Goal: Task Accomplishment & Management: Complete application form

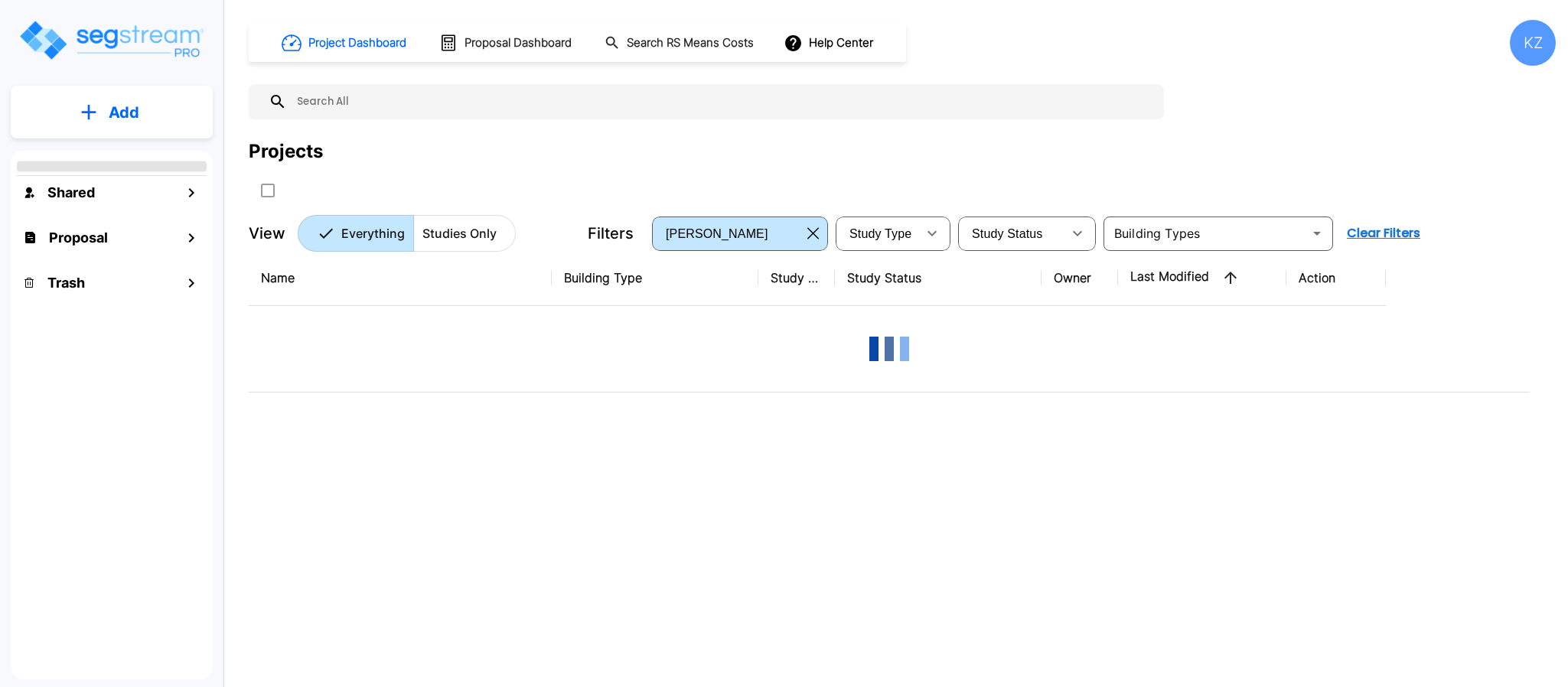
click at [1189, 62] on div "Project Dashboard Proposal Dashboard Search RS Means Costs Help Center KZ" at bounding box center [902, 42] width 1306 height 45
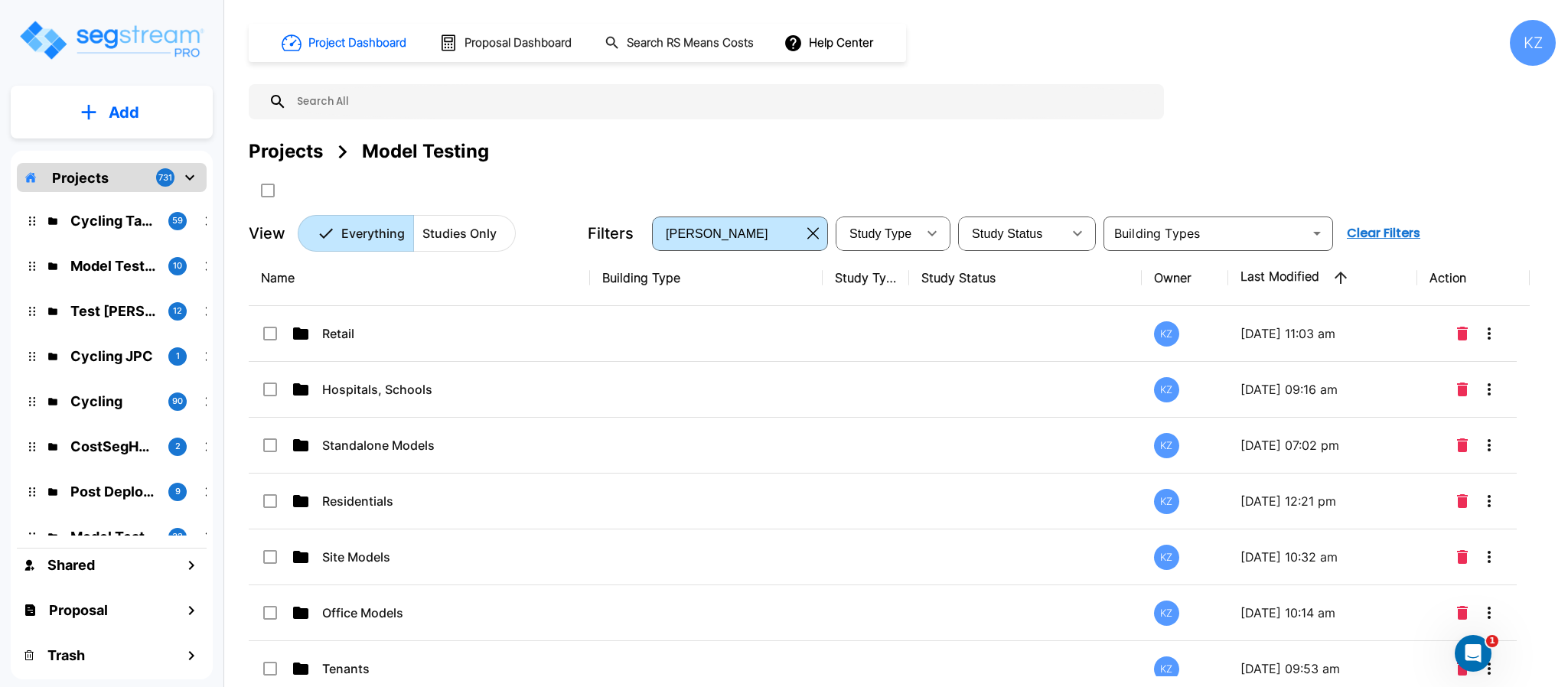
click at [1223, 66] on div "Project Dashboard Proposal Dashboard Search RS Means Costs Help Center KZ Proje…" at bounding box center [902, 135] width 1306 height 232
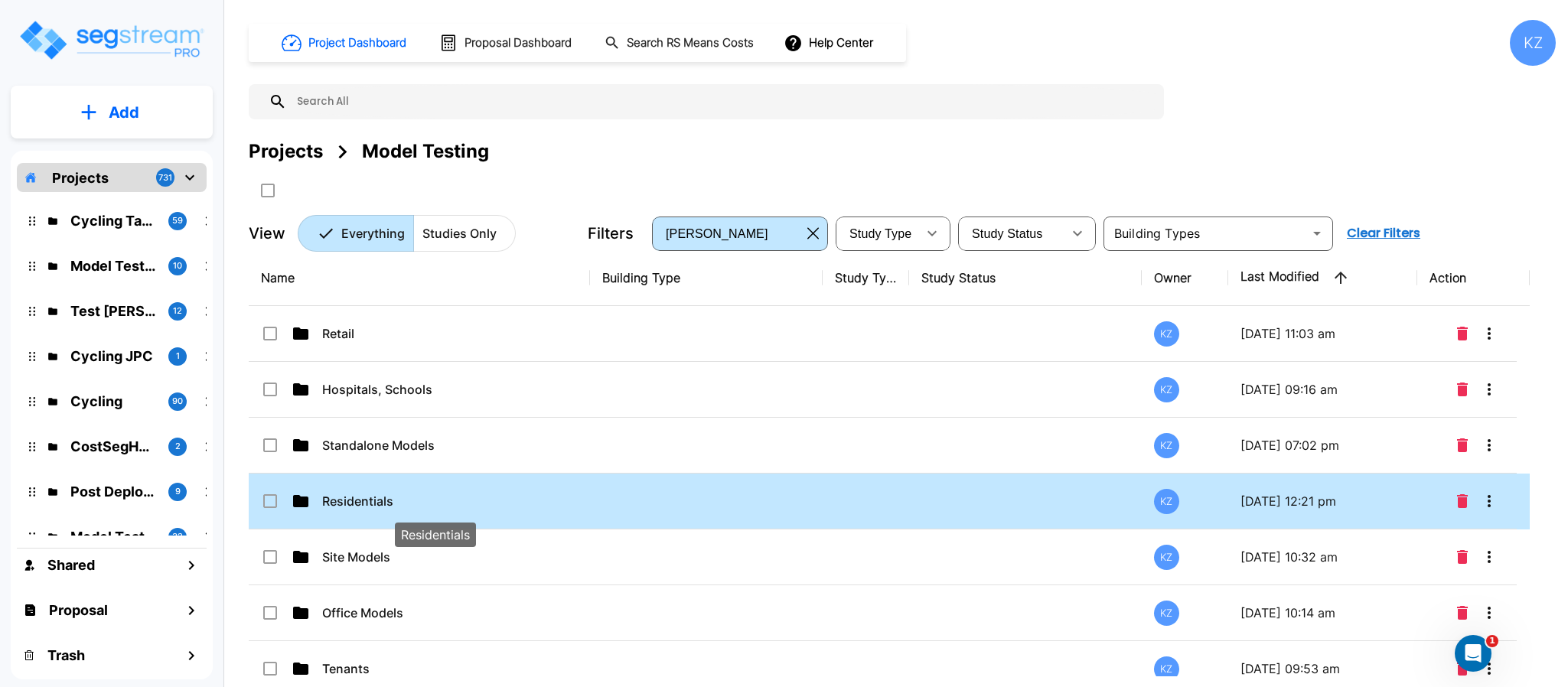
click at [350, 501] on p "Residentials" at bounding box center [434, 500] width 226 height 19
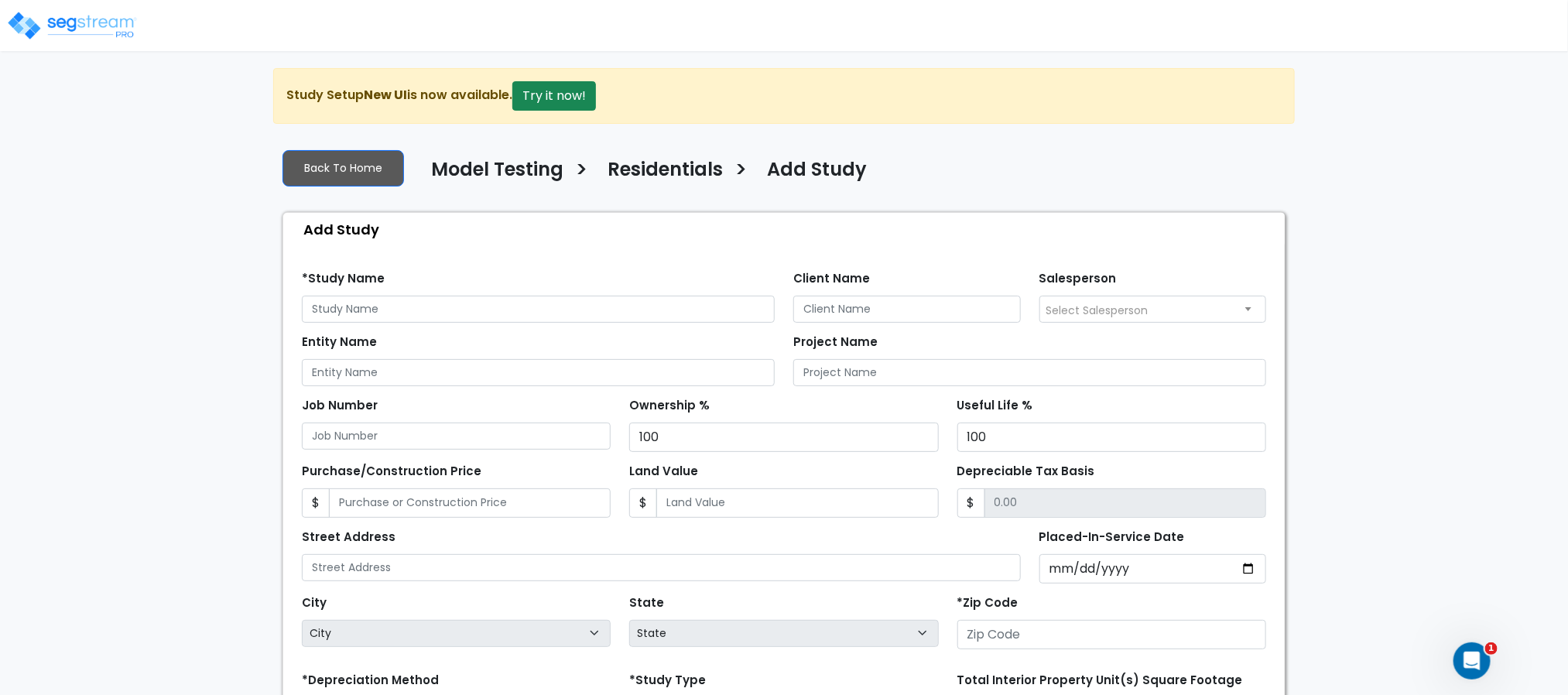
click at [602, 295] on div "*Study Name" at bounding box center [537, 295] width 472 height 56
click at [601, 298] on input "text" at bounding box center [537, 309] width 472 height 27
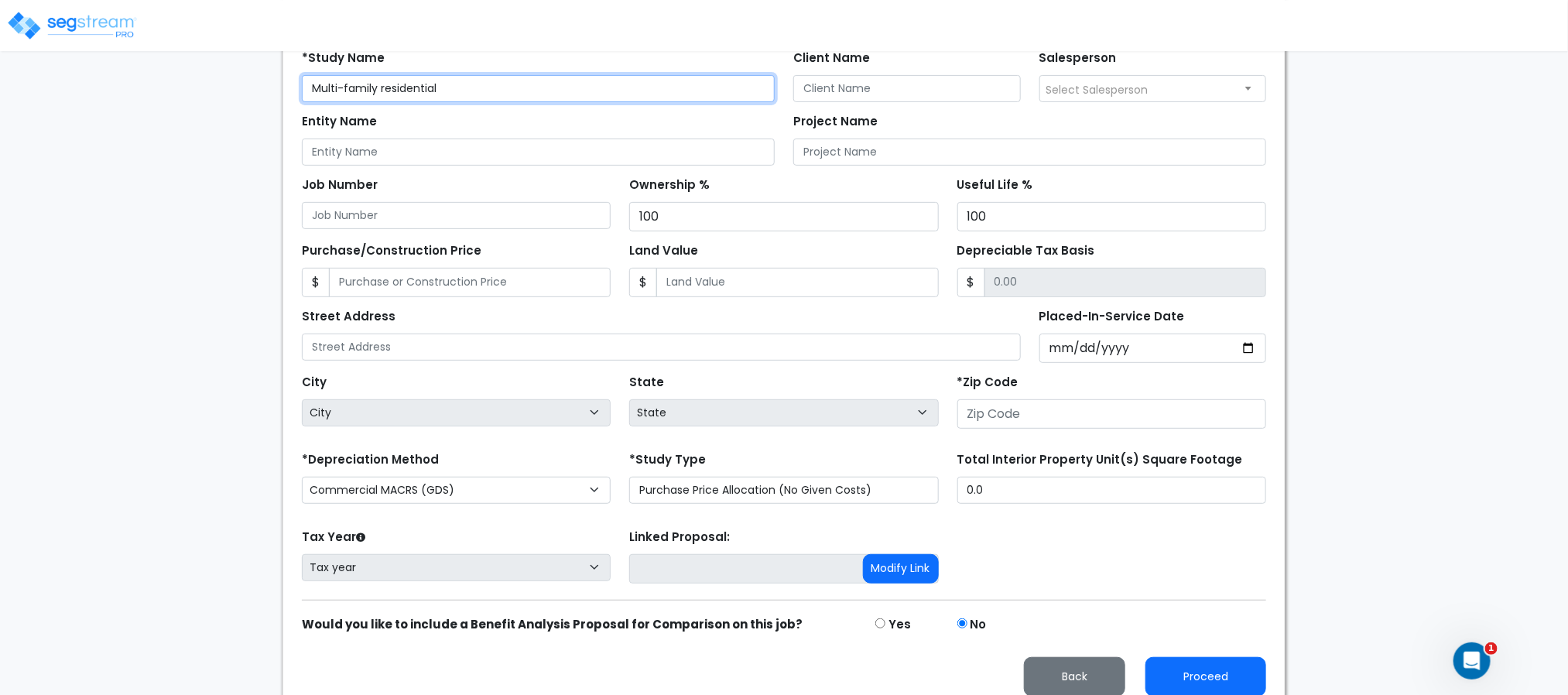
scroll to position [244, 0]
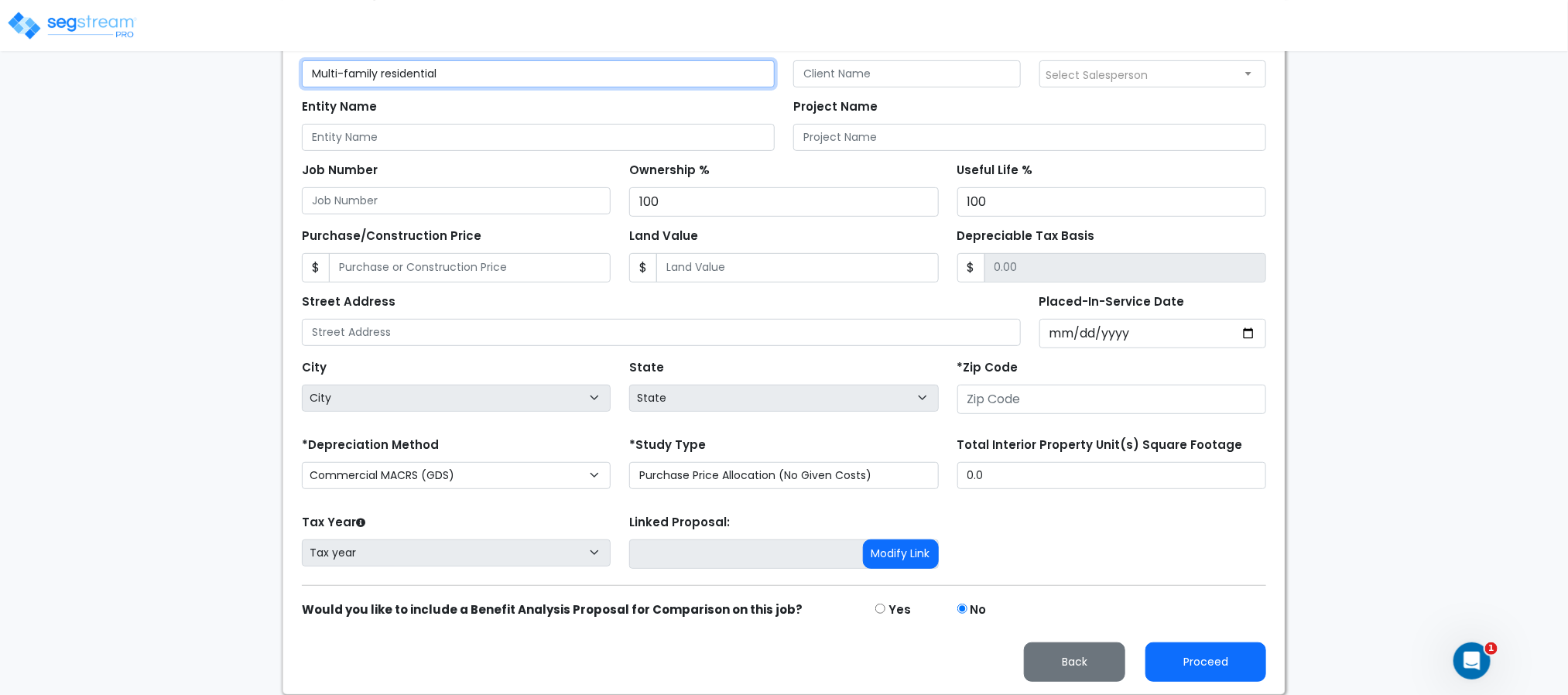
type input "Multi-family residential"
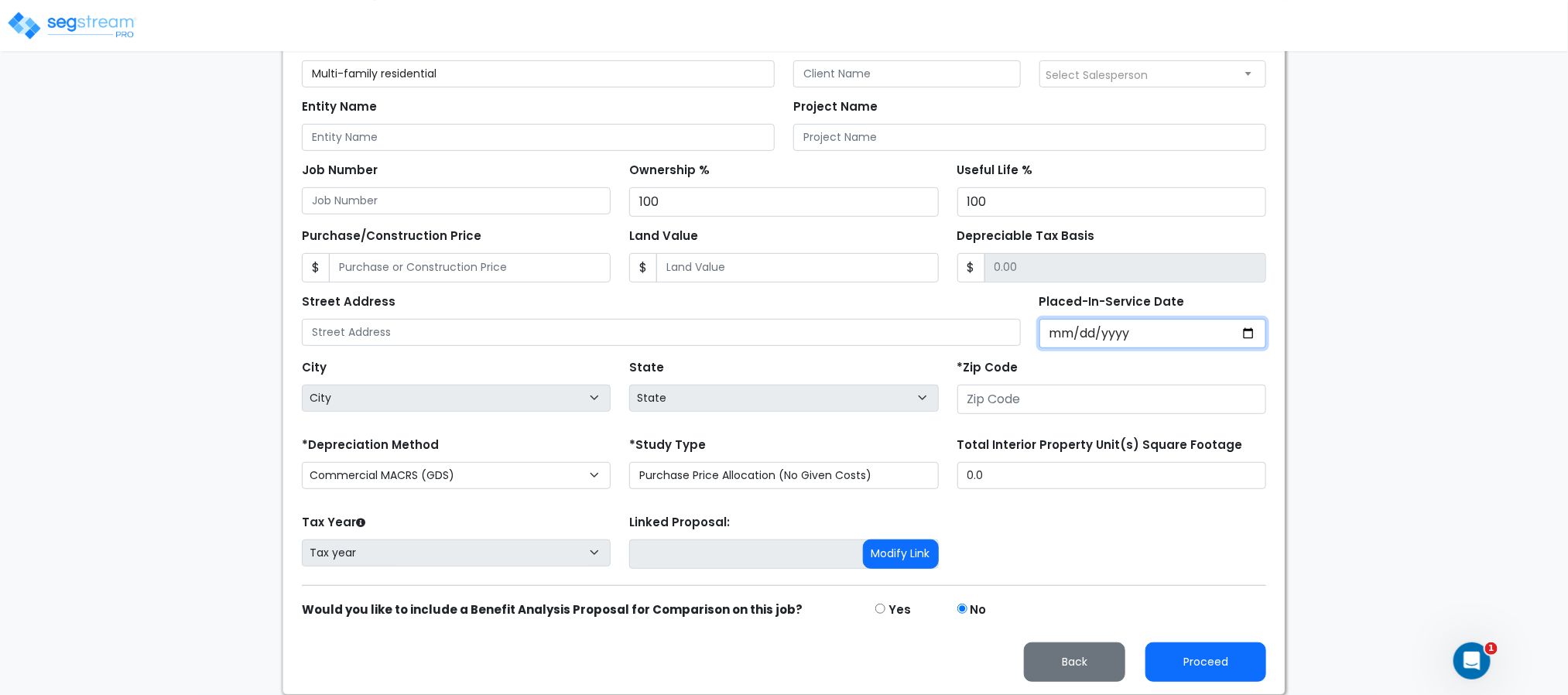
click at [1057, 329] on input "Placed-In-Service Date" at bounding box center [1154, 333] width 228 height 29
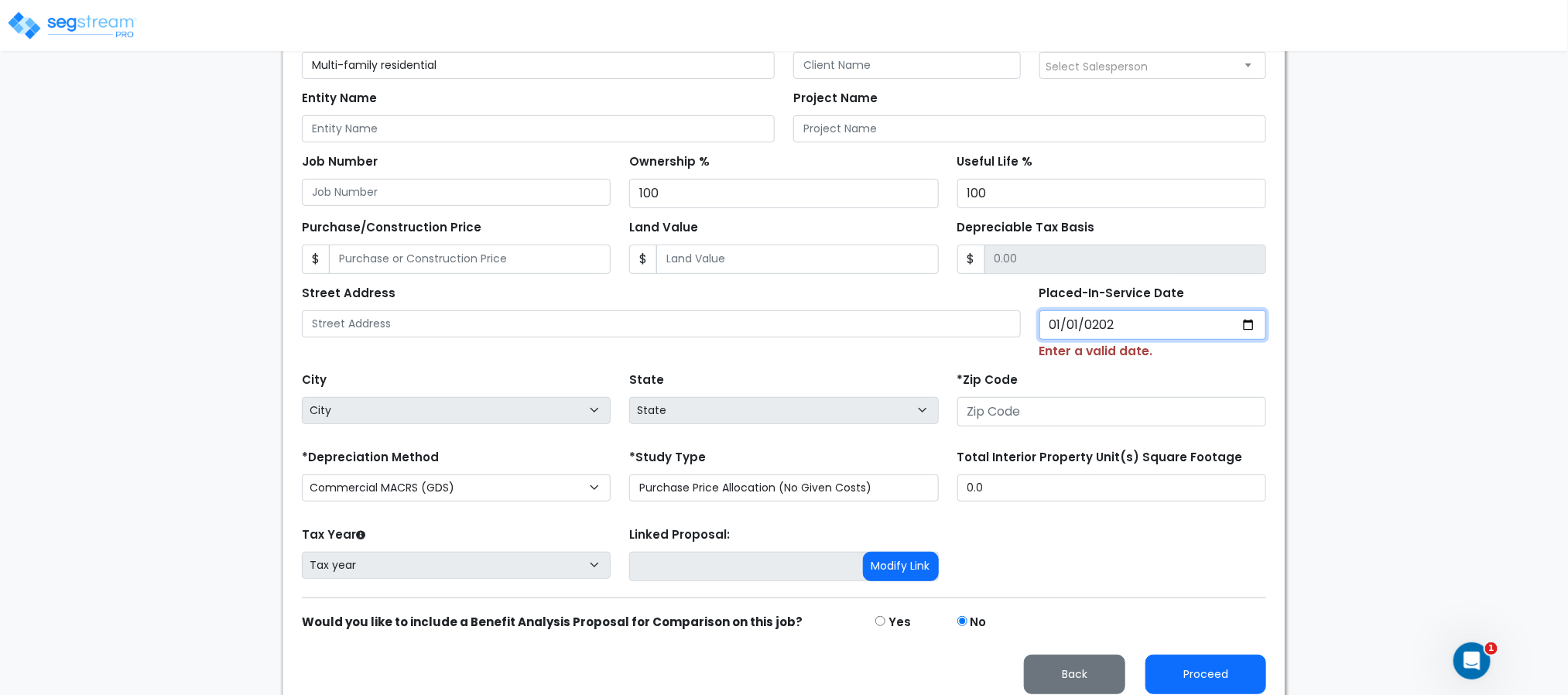
type input "2020-01-01"
select select "2020"
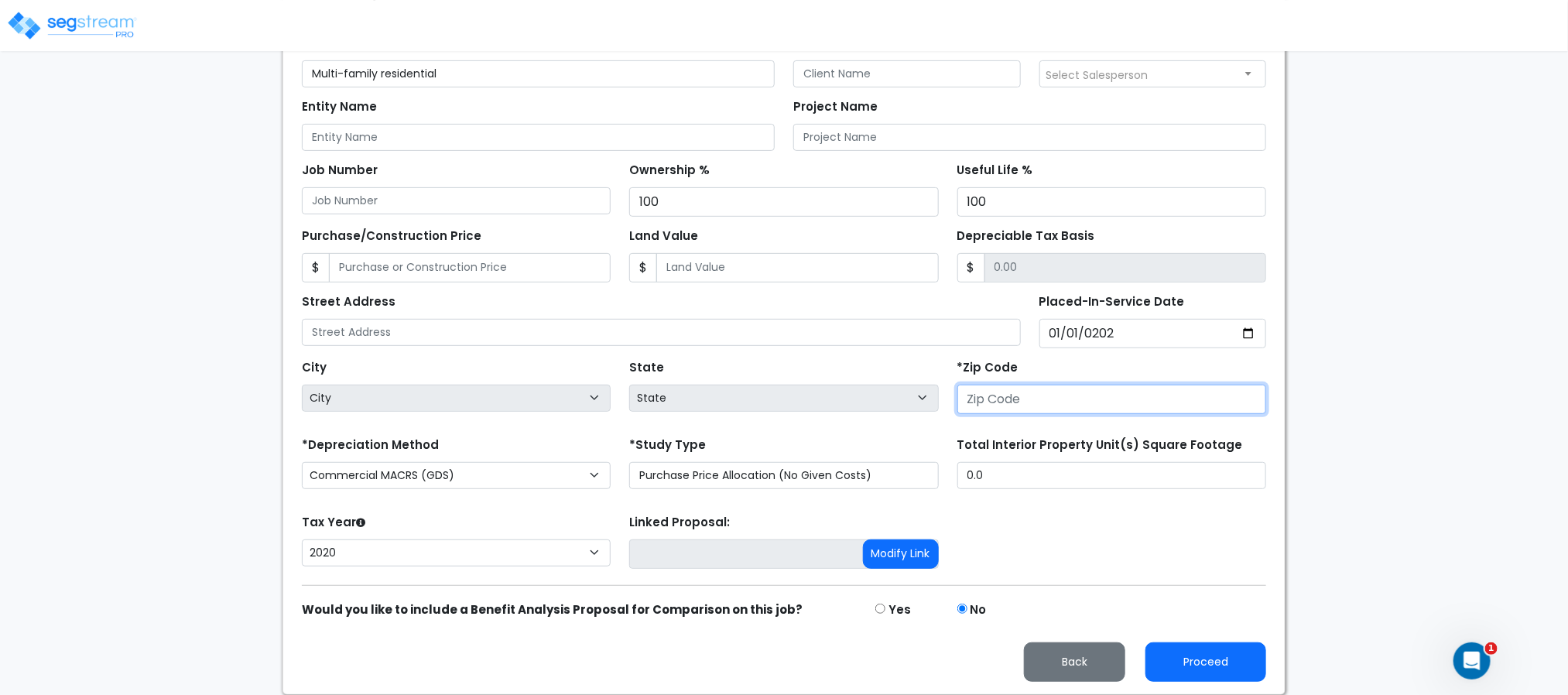
click at [1150, 399] on input "number" at bounding box center [1111, 398] width 309 height 29
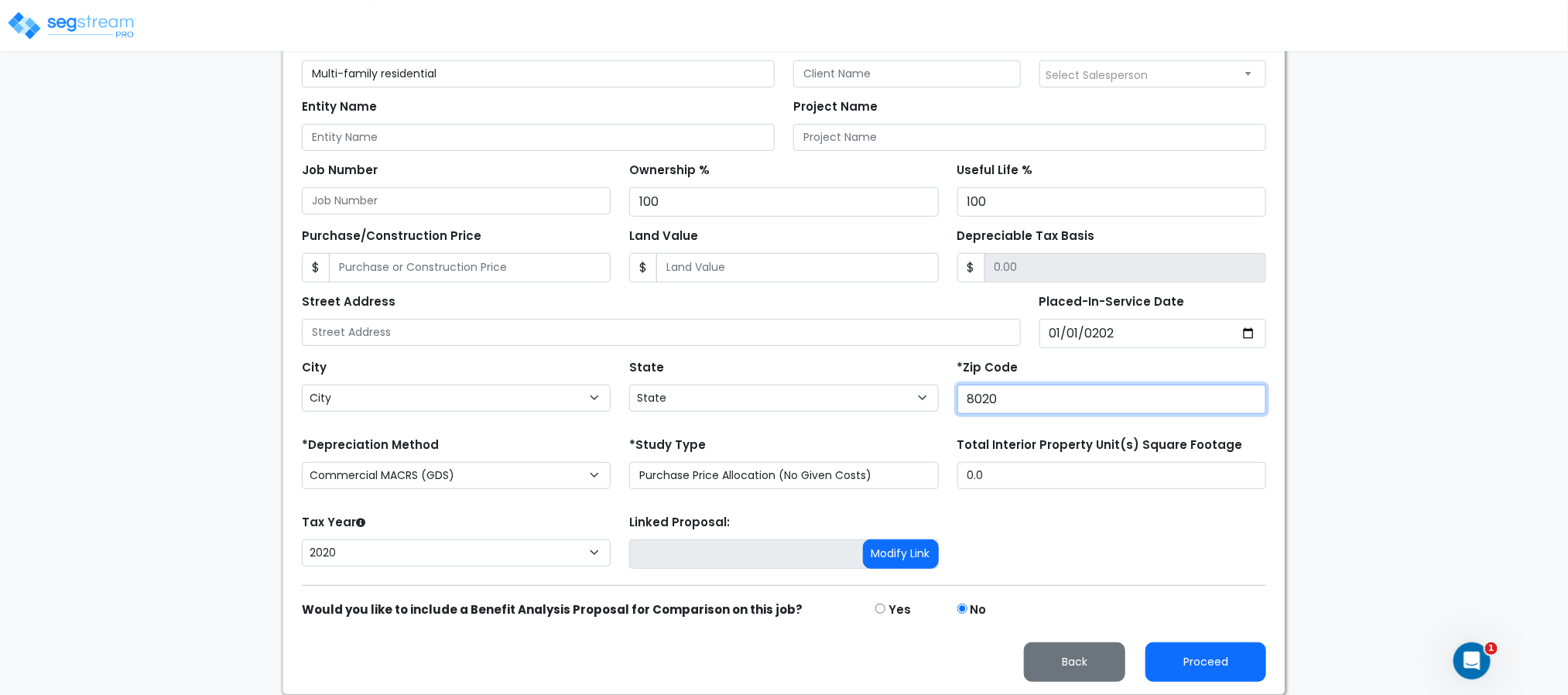
type input "80206"
select select "CO"
type input "80206"
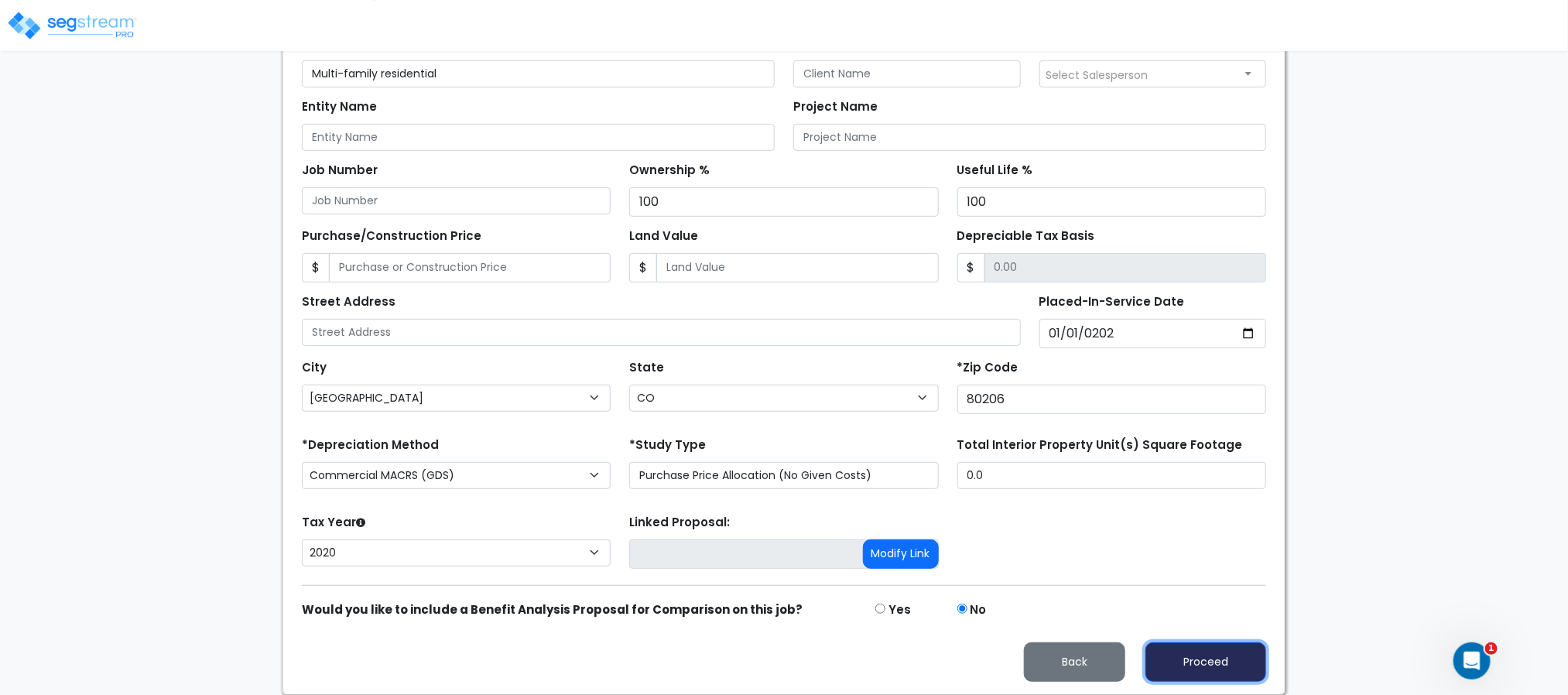
click at [1228, 655] on button "Proceed" at bounding box center [1205, 662] width 121 height 40
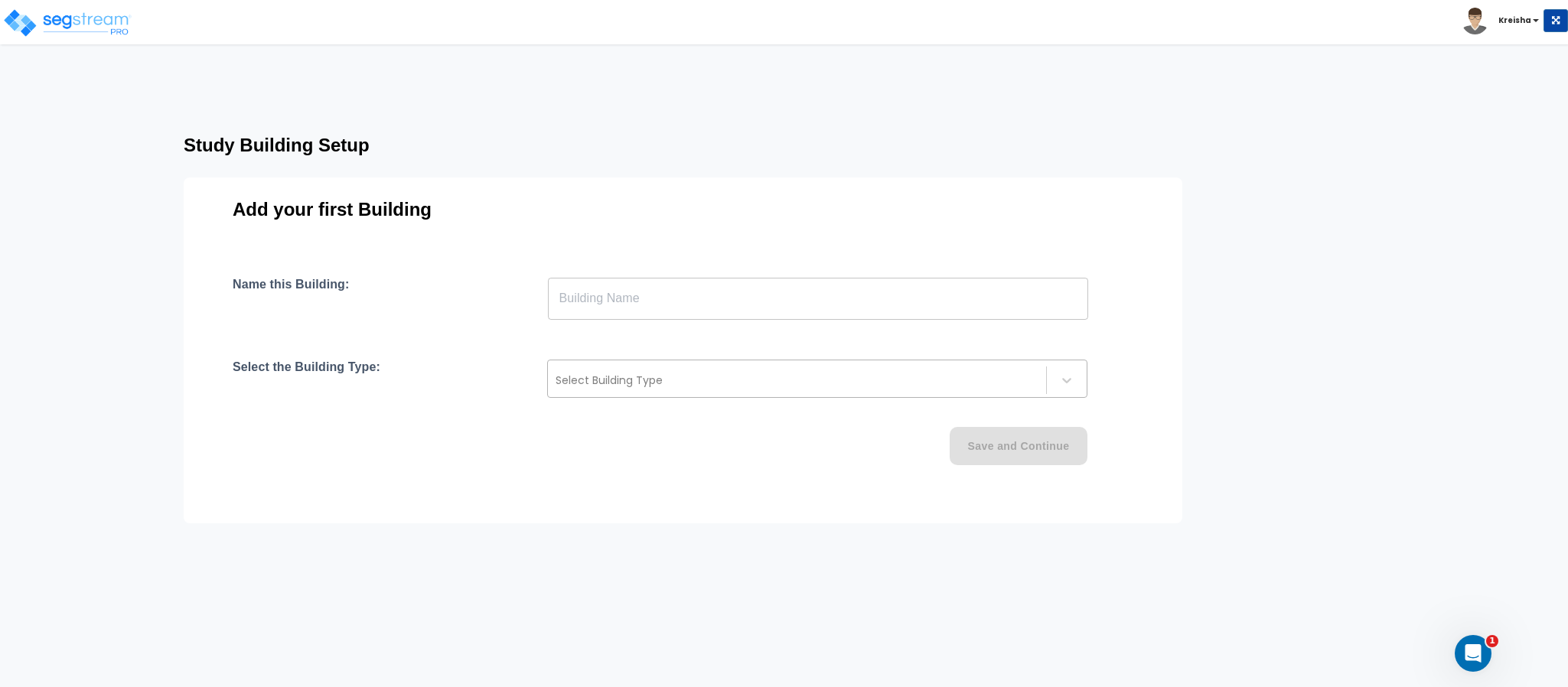
click at [721, 381] on div at bounding box center [797, 380] width 483 height 19
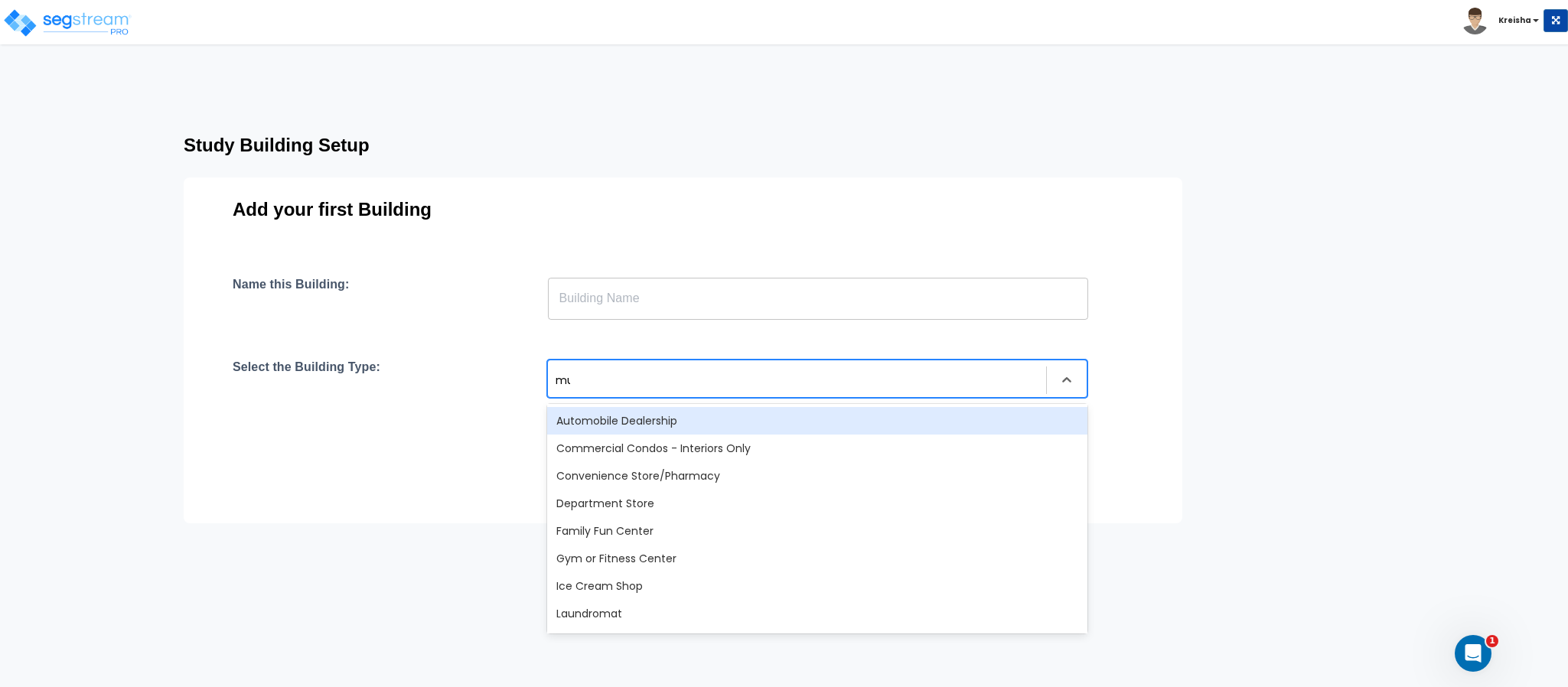
type input "mul"
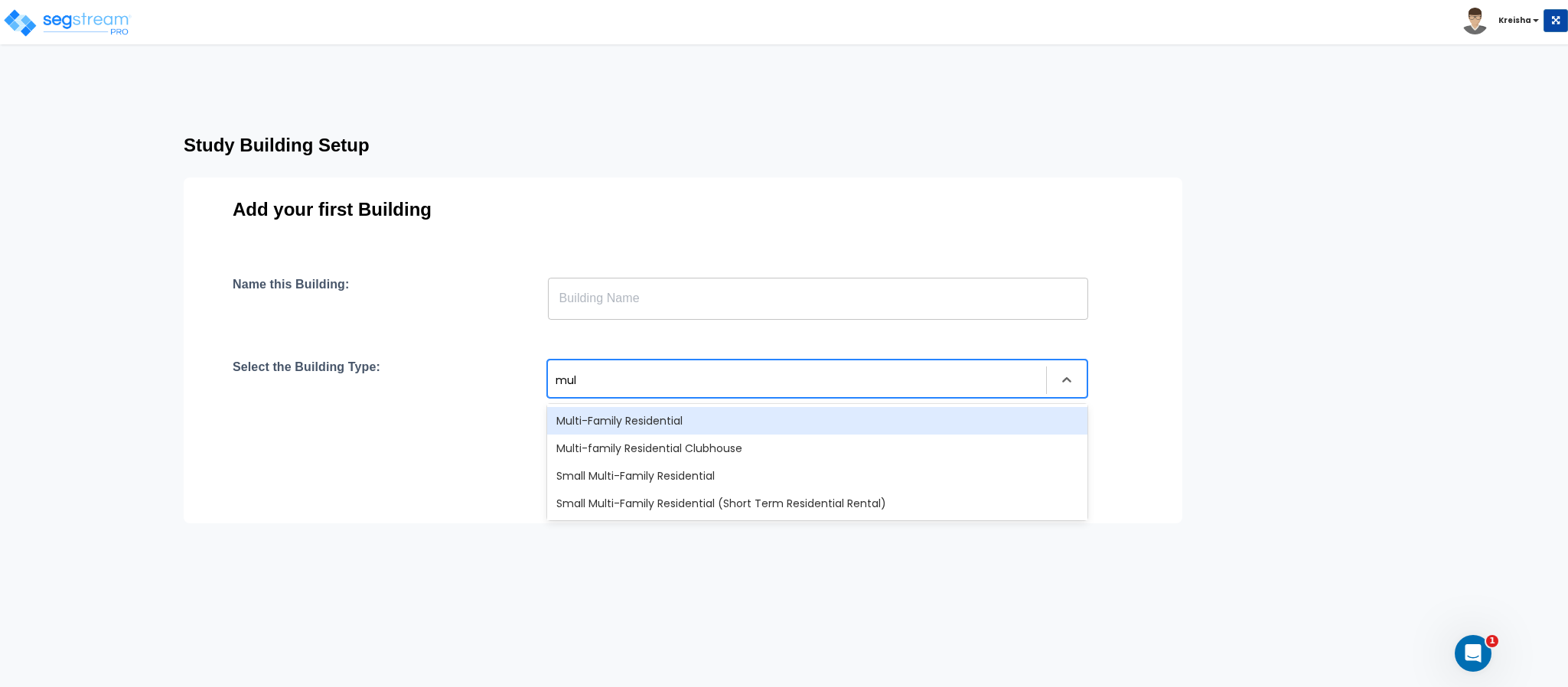
click at [750, 425] on div "Multi-Family Residential" at bounding box center [817, 420] width 540 height 28
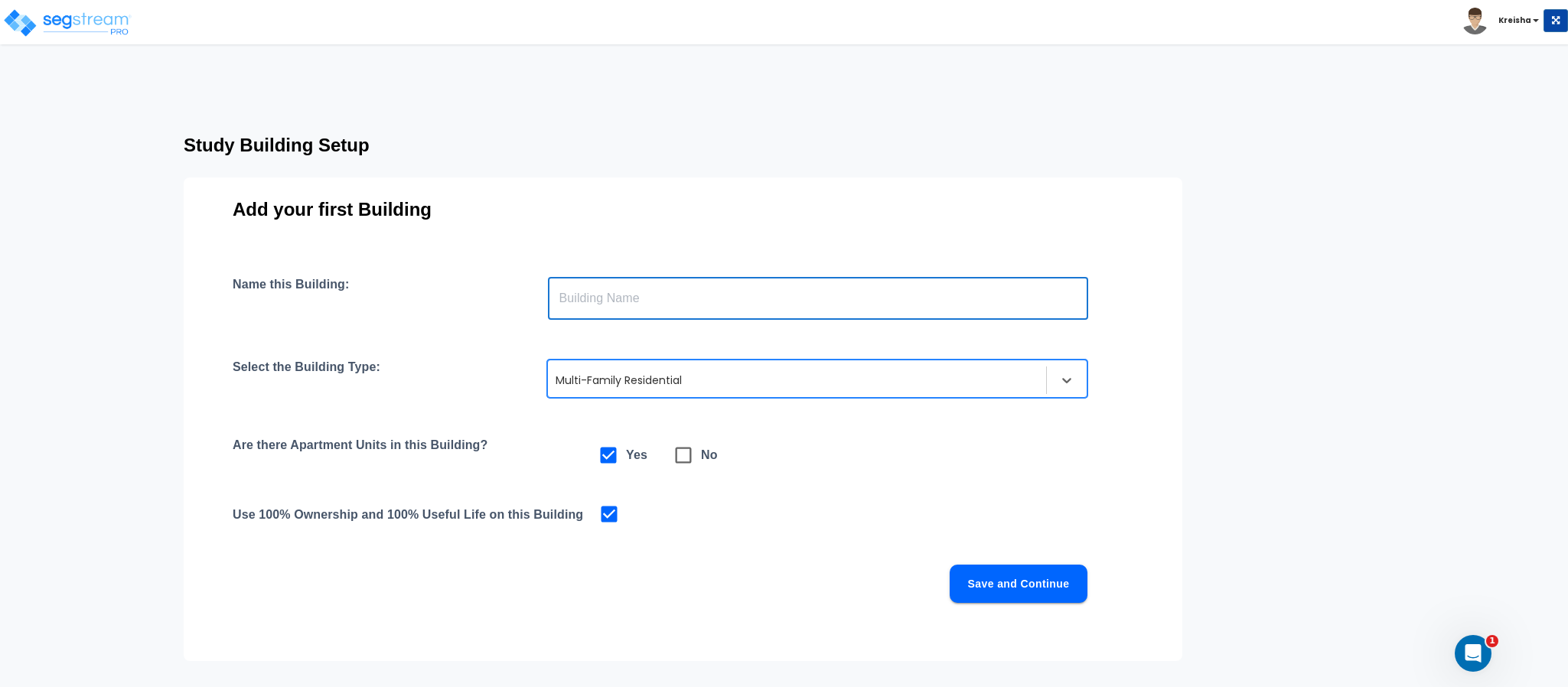
click at [722, 307] on input "text" at bounding box center [818, 297] width 540 height 42
type input "Campus Edge Condominiums"
click at [909, 448] on div "Are there Apartment Units in this Building? Yes No" at bounding box center [683, 455] width 901 height 36
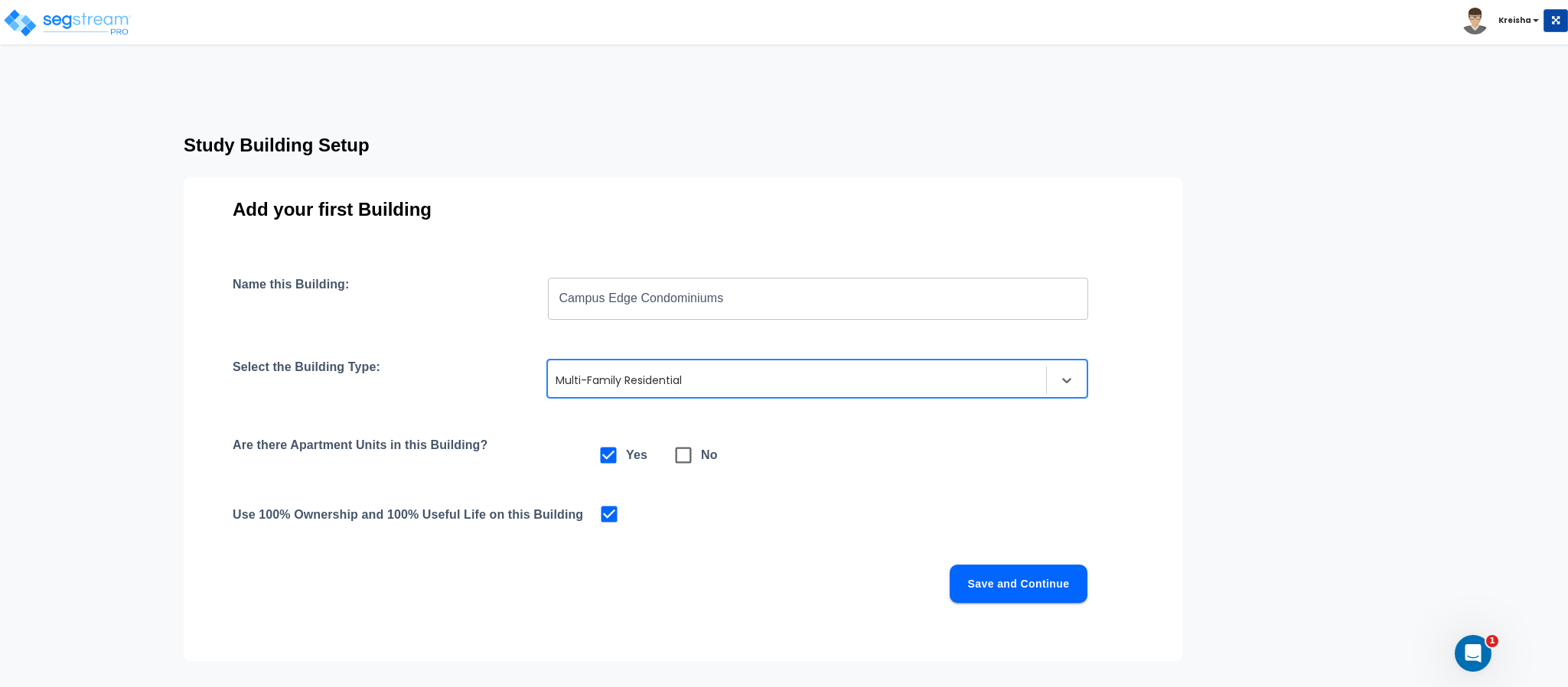
click at [1012, 582] on button "Save and Continue" at bounding box center [1018, 583] width 137 height 38
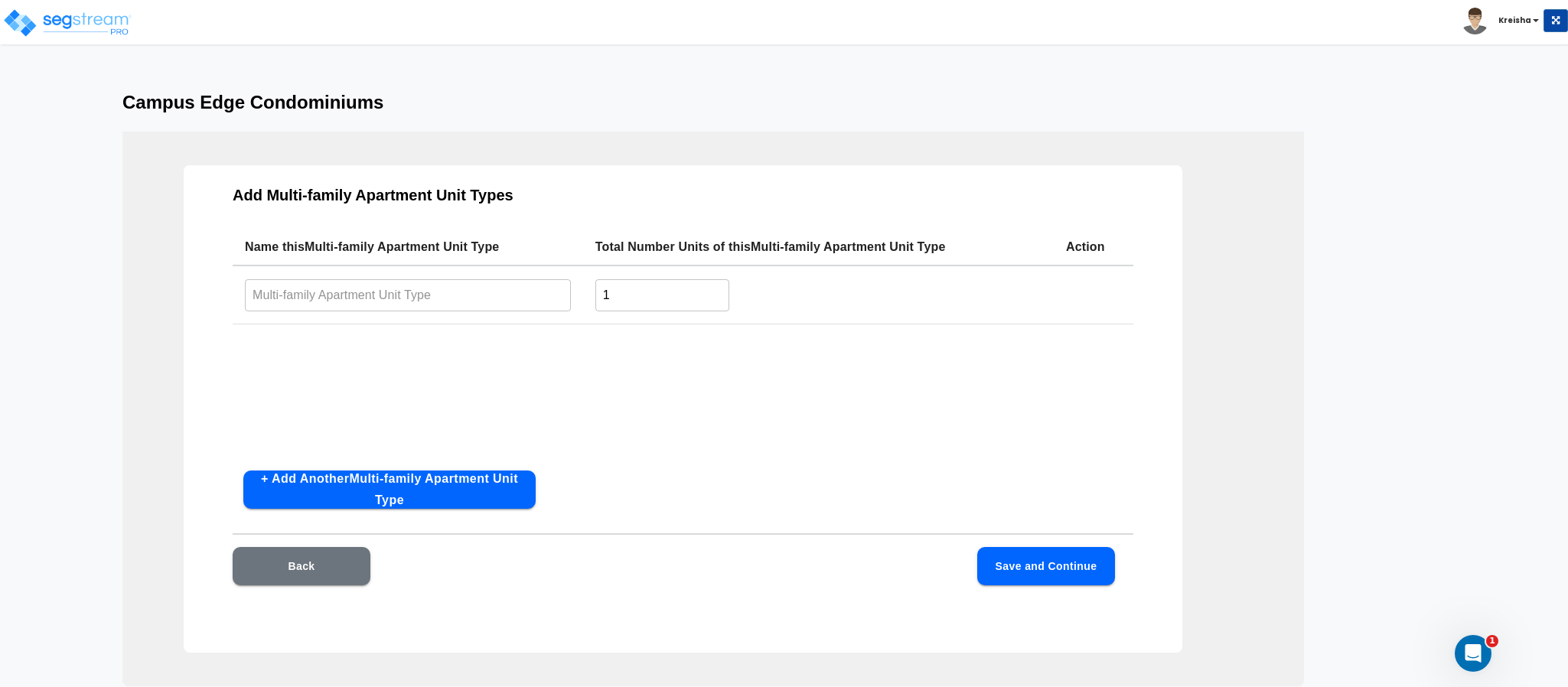
click at [443, 307] on input "text" at bounding box center [408, 294] width 326 height 33
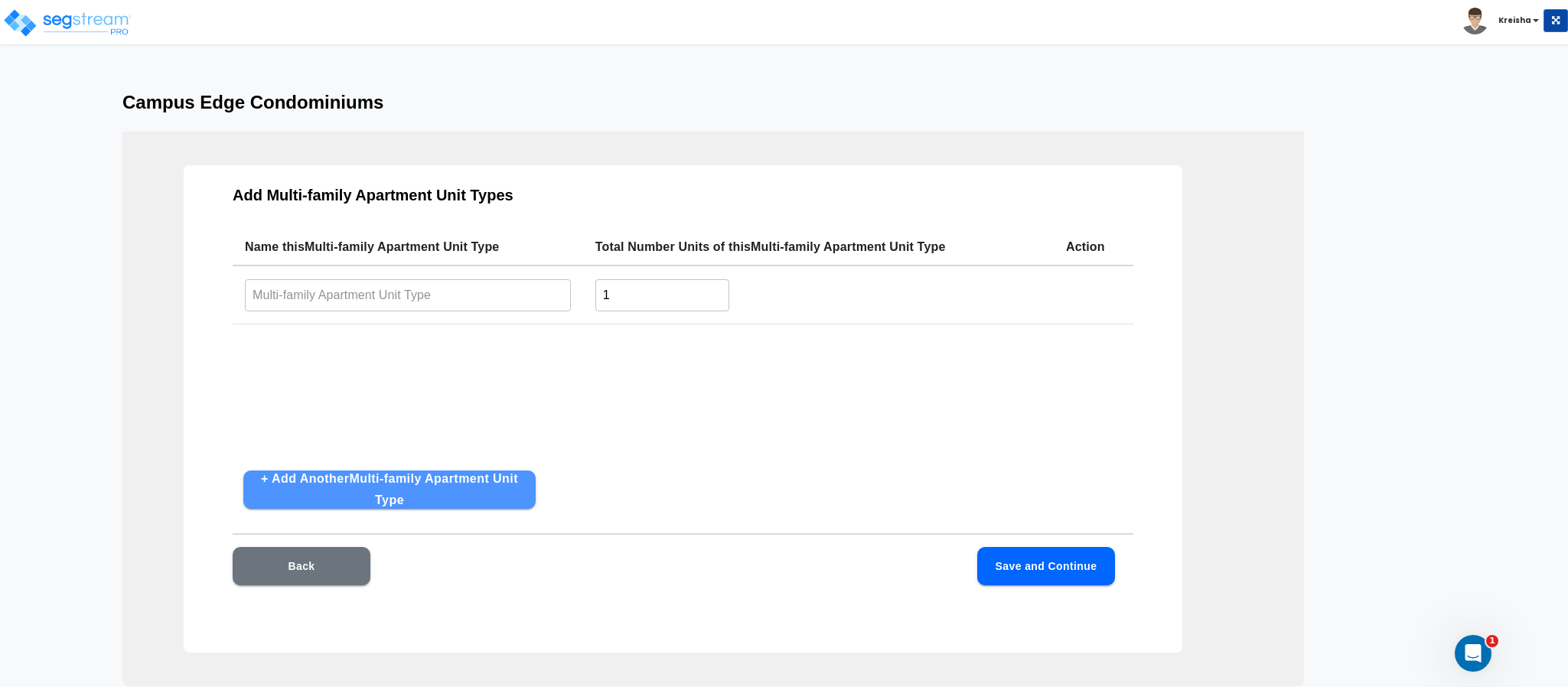
click at [431, 496] on button "+ Add Another Multi-family Apartment Unit Type" at bounding box center [389, 490] width 292 height 38
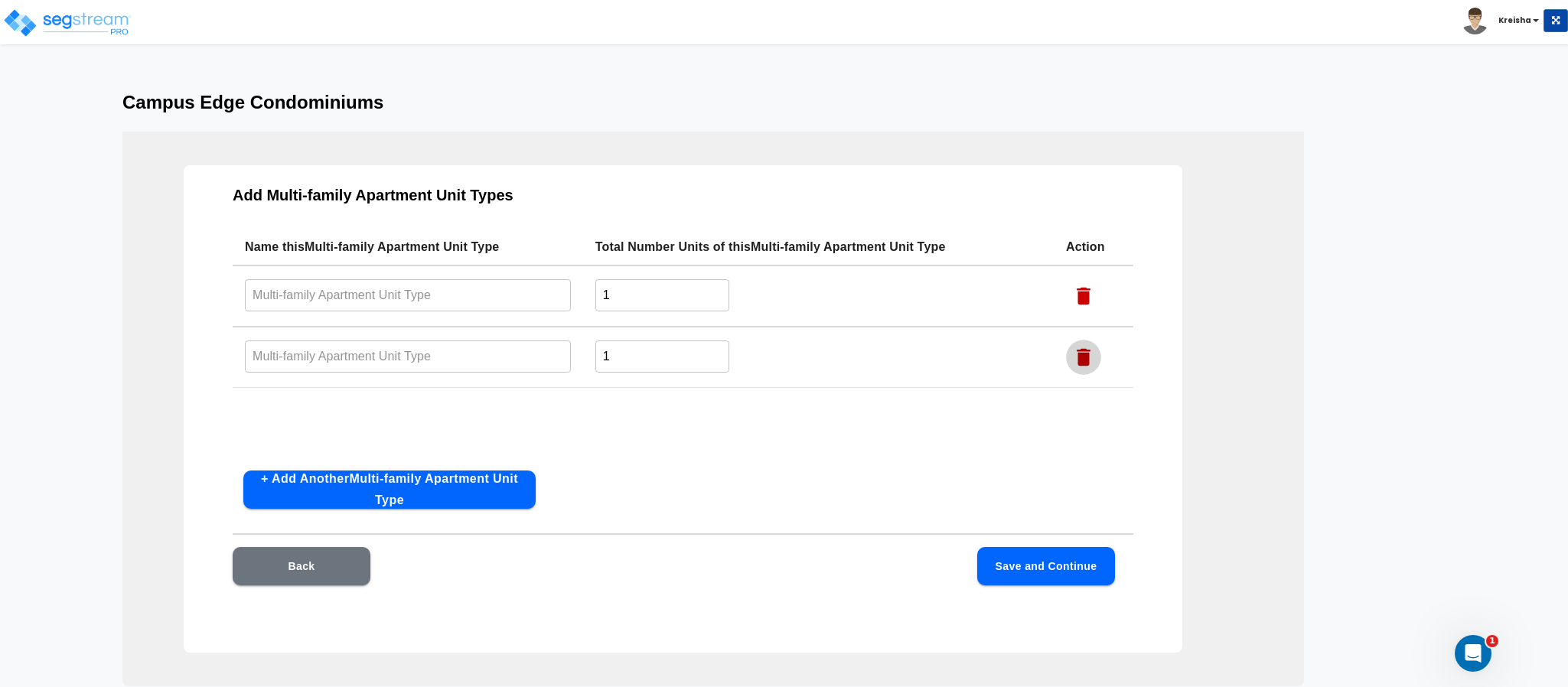
click at [1099, 355] on button "button" at bounding box center [1083, 357] width 36 height 36
click at [446, 304] on input "text" at bounding box center [408, 294] width 326 height 33
type input "Studio"
click at [618, 299] on input "1" at bounding box center [663, 294] width 134 height 33
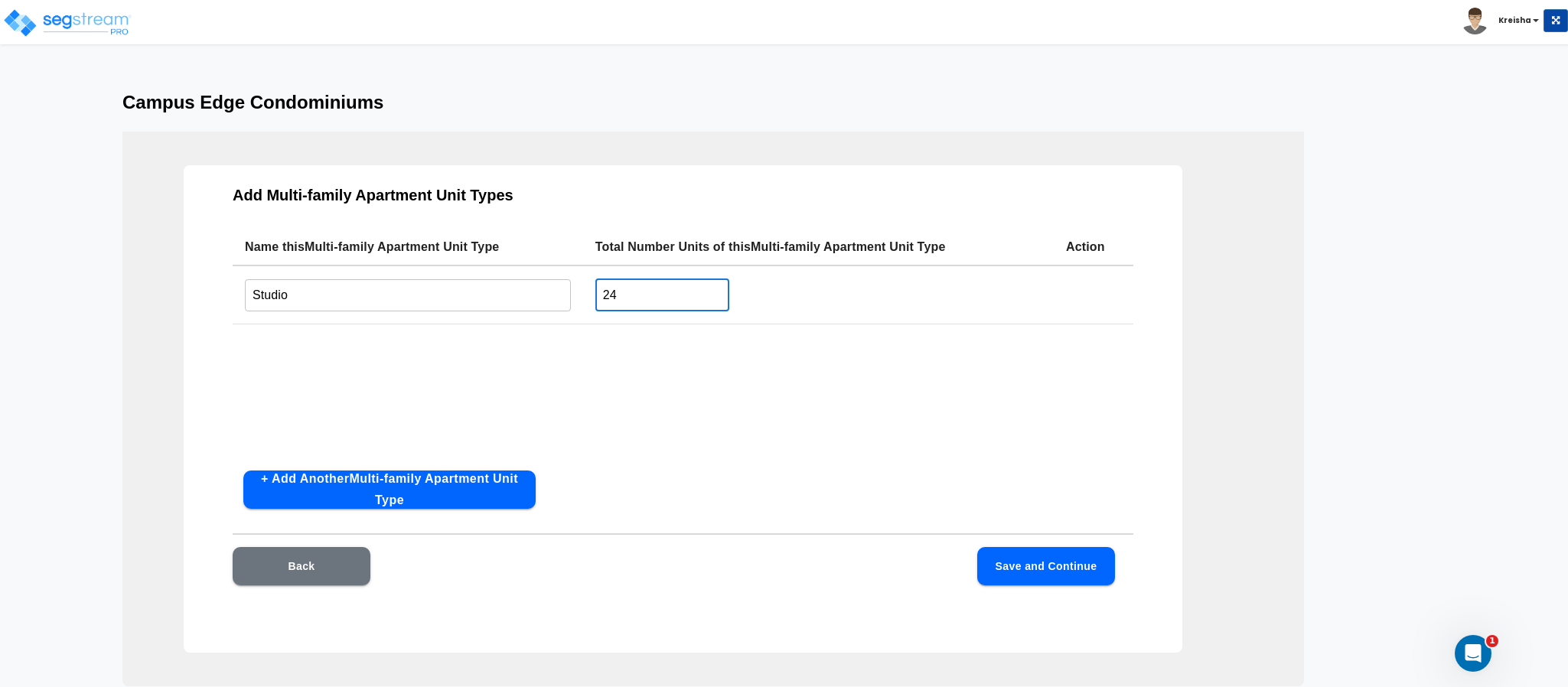
type input "24"
click at [667, 368] on div "Name this Multi-family Apartment Unit Type Total Number Units of this Multi-fam…" at bounding box center [683, 344] width 901 height 229
click at [1019, 544] on div "Add Multi-family Apartment Unit Types Name this Multi-family Apartment Unit Typ…" at bounding box center [682, 409] width 998 height 488
click at [1012, 560] on button "Save and Continue" at bounding box center [1045, 566] width 137 height 38
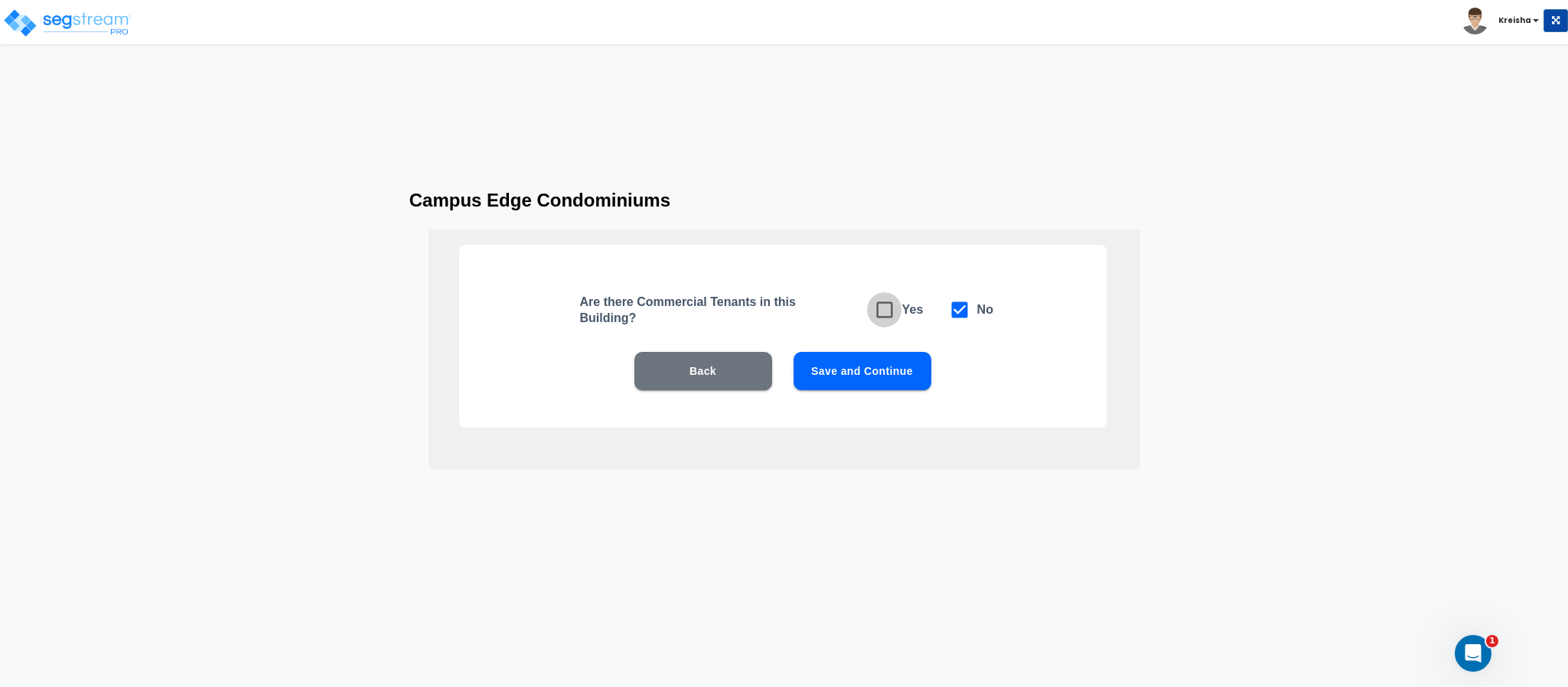
click at [893, 312] on icon at bounding box center [885, 310] width 22 height 22
checkbox input "true"
checkbox input "false"
click at [969, 315] on icon at bounding box center [960, 310] width 22 height 22
checkbox input "false"
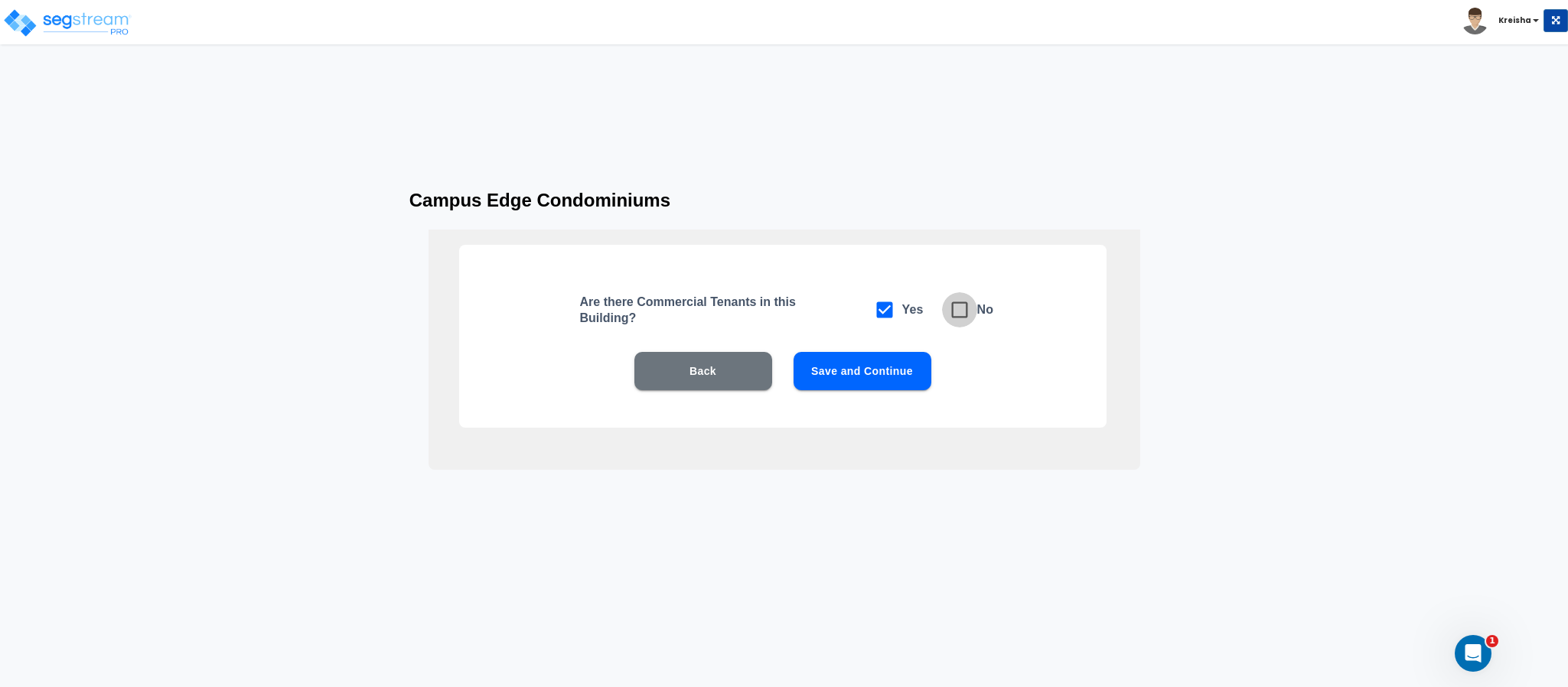
checkbox input "true"
click at [894, 343] on div "Are there Commercial Tenants in this Building? Yes No Back Save and Continue" at bounding box center [783, 336] width 648 height 183
click at [889, 361] on button "Save and Continue" at bounding box center [862, 370] width 137 height 38
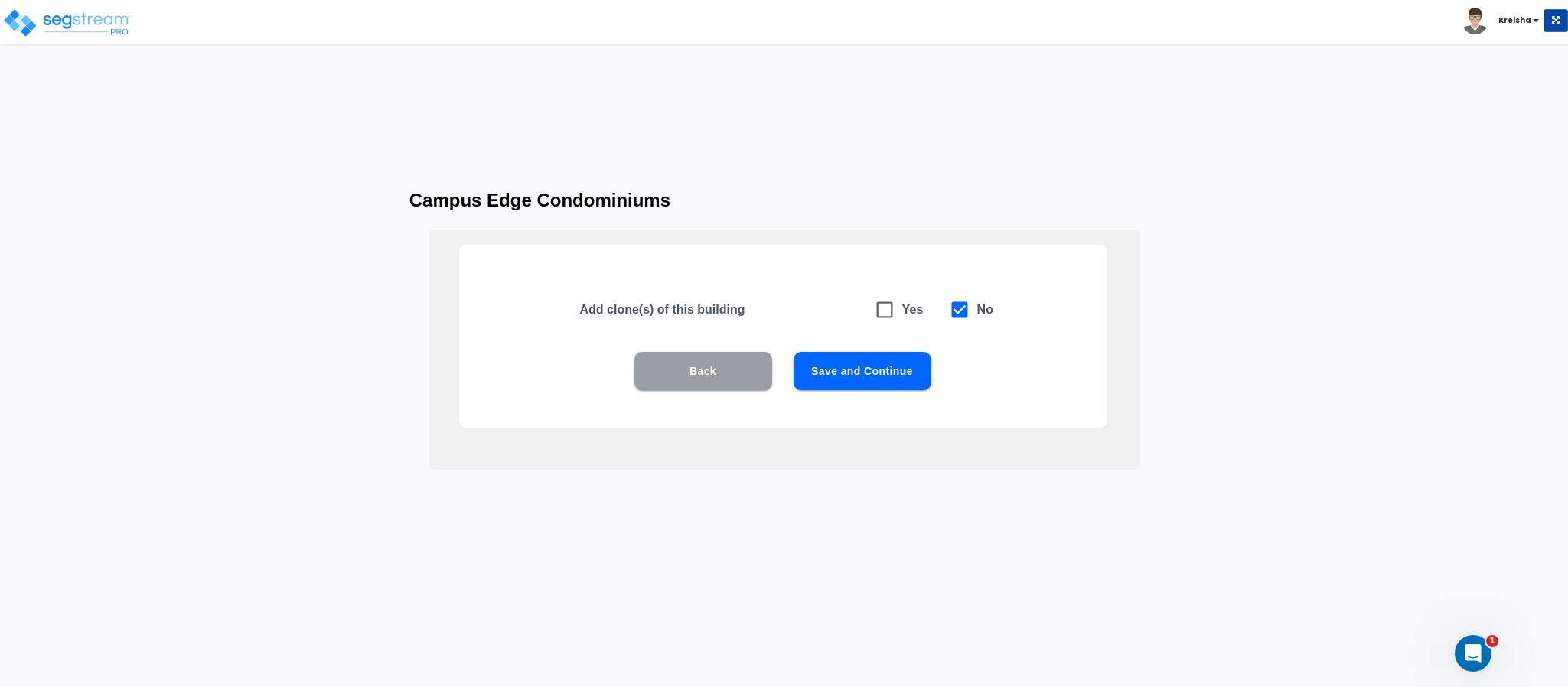
click at [712, 386] on button "Back" at bounding box center [702, 370] width 137 height 38
click at [882, 374] on button "Save and Continue" at bounding box center [862, 370] width 137 height 38
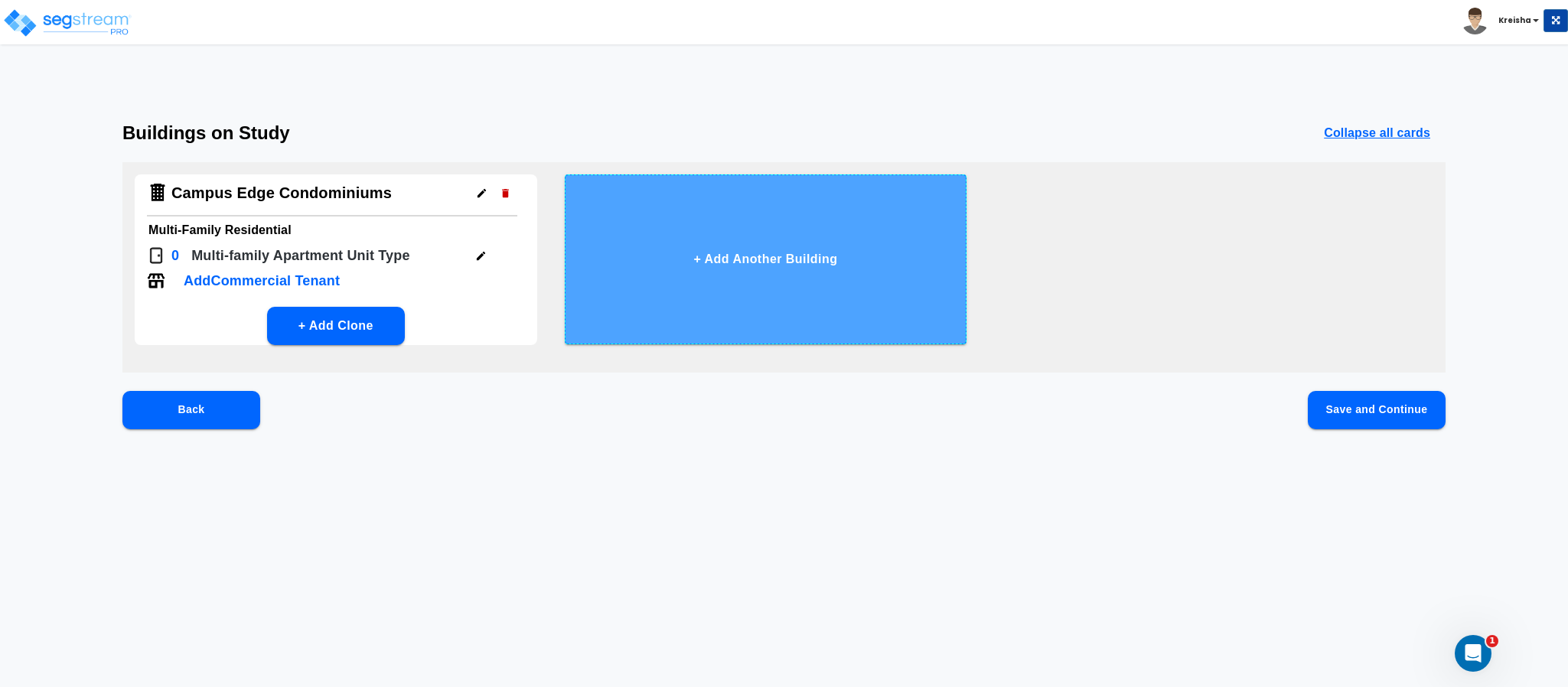
click at [921, 290] on button "+ Add Another Building" at bounding box center [766, 260] width 403 height 170
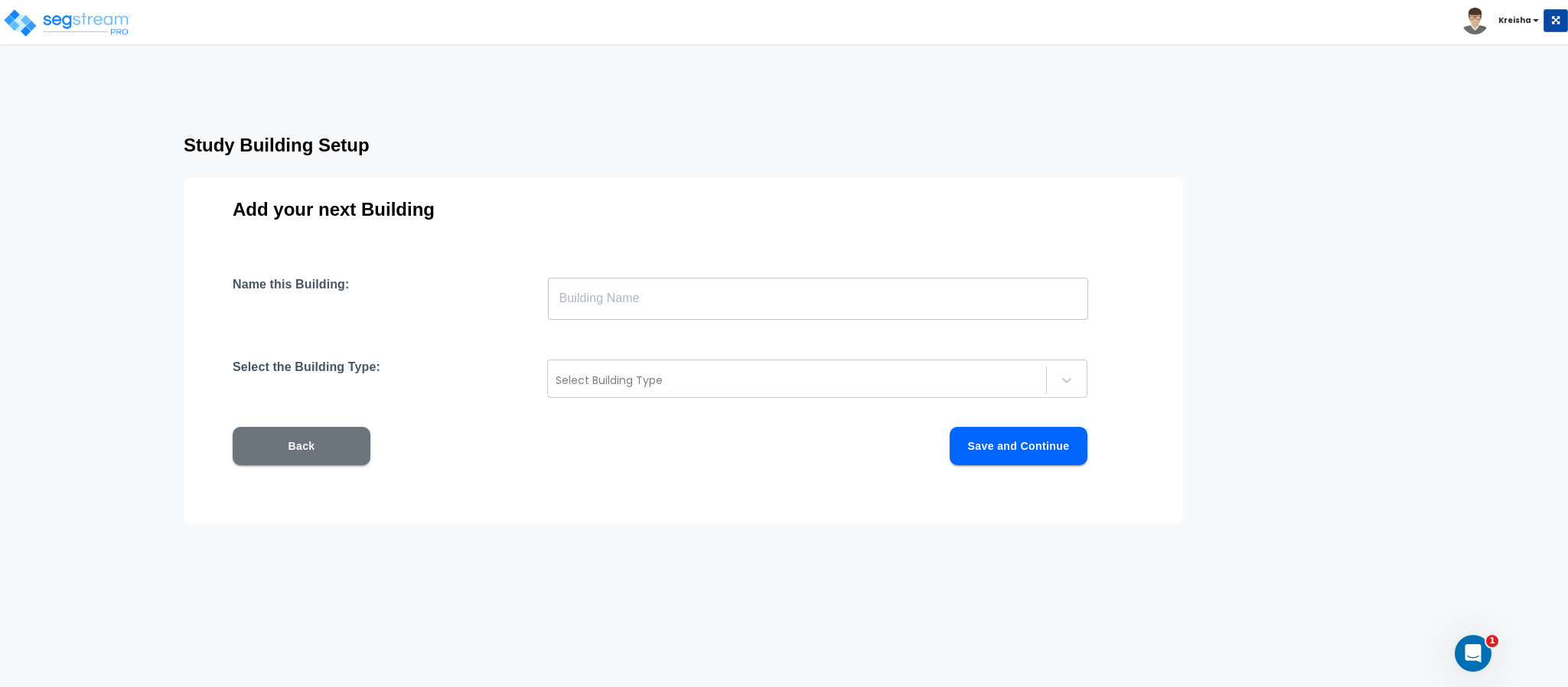
click at [842, 311] on input "text" at bounding box center [818, 297] width 540 height 42
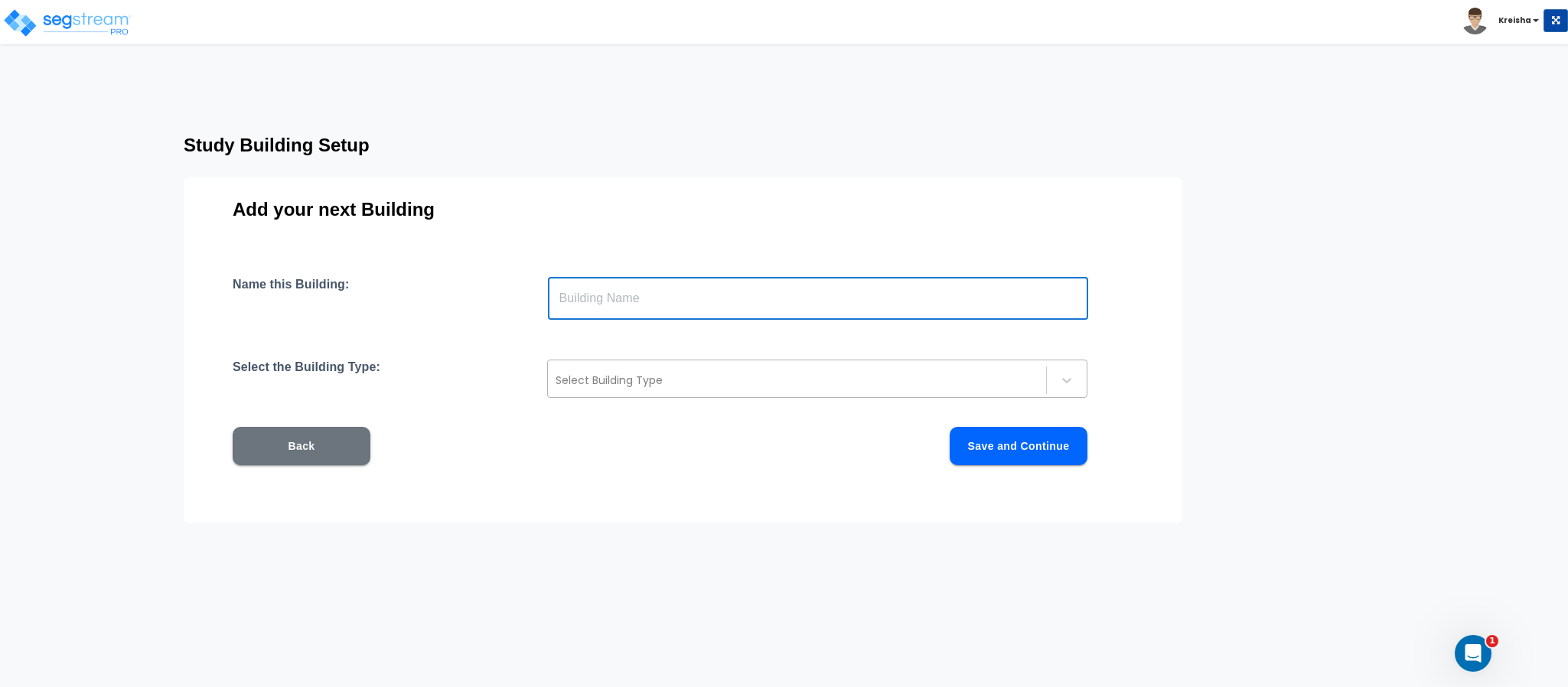
drag, startPoint x: 829, startPoint y: 344, endPoint x: 829, endPoint y: 360, distance: 16.0
click at [830, 349] on div "Name this Building: ​ Select the Building Type: Select Building Type Back Save …" at bounding box center [683, 389] width 901 height 225
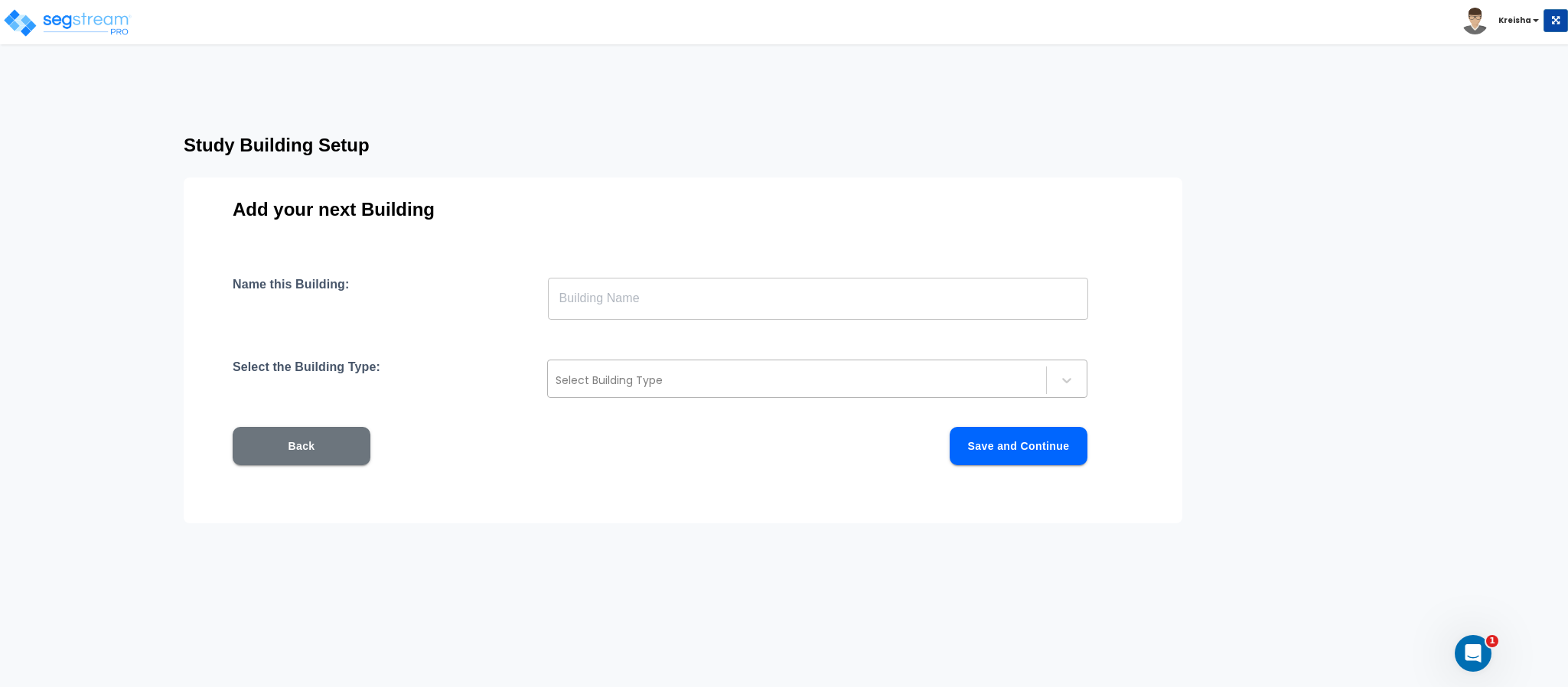
click at [813, 381] on div at bounding box center [797, 380] width 483 height 19
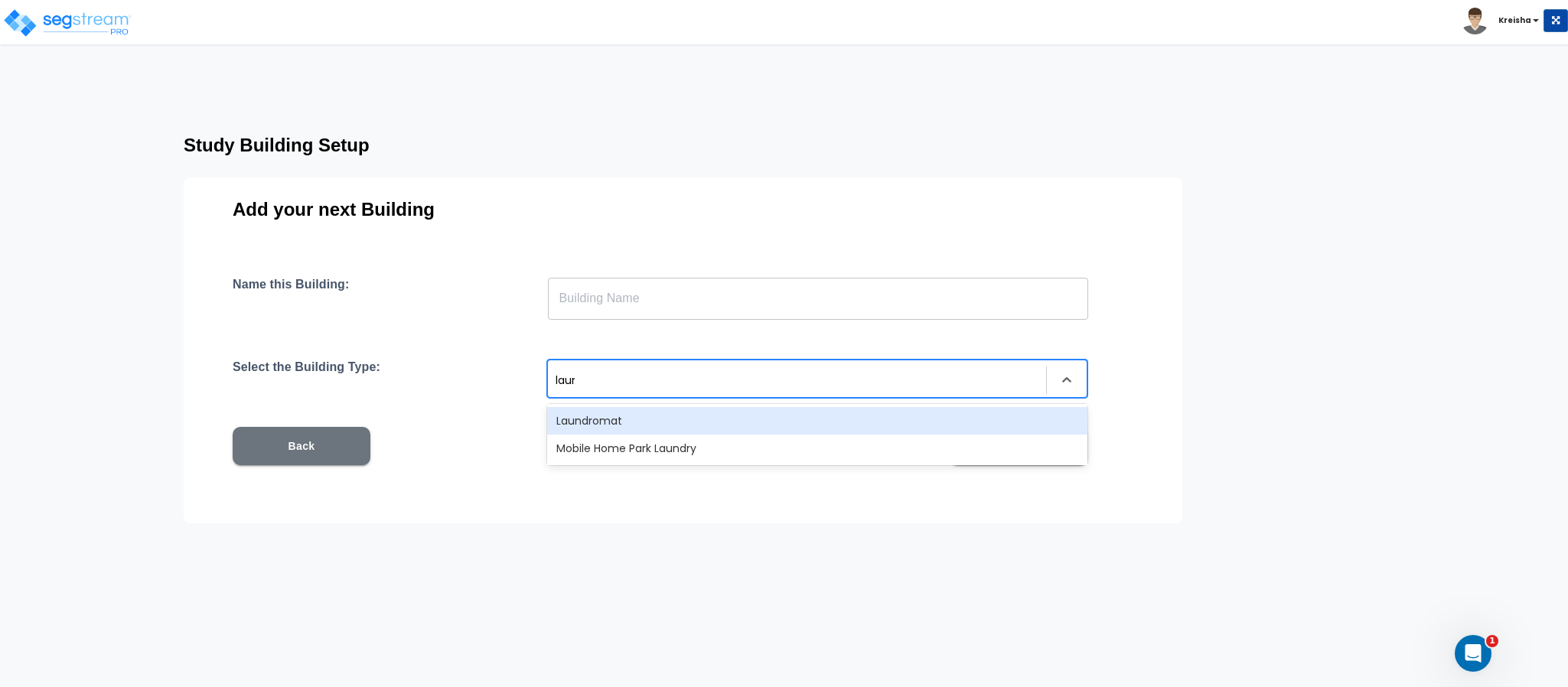
type input "laund"
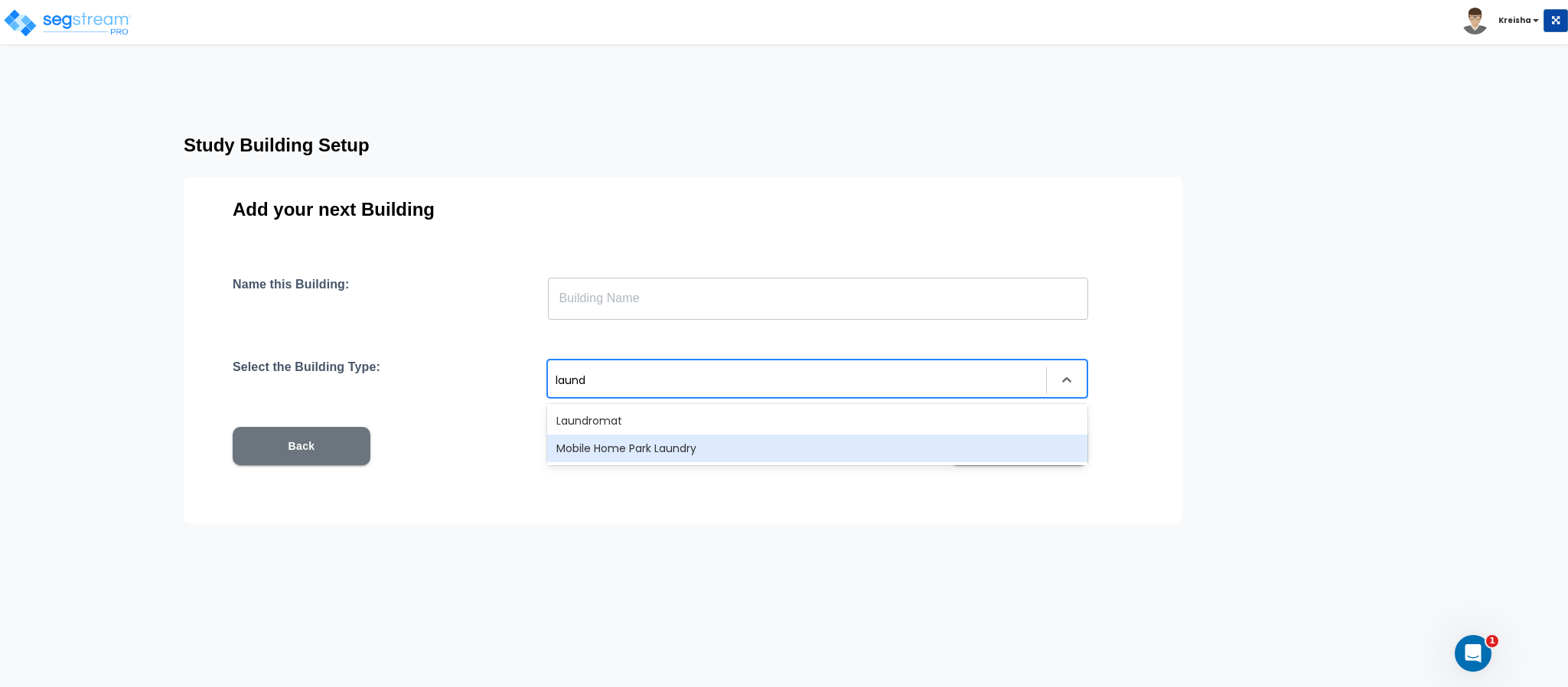
drag, startPoint x: 691, startPoint y: 431, endPoint x: 667, endPoint y: 461, distance: 38.4
click at [667, 461] on div "Laundromat Mobile Home Park Laundry" at bounding box center [817, 434] width 540 height 61
click at [657, 445] on div "Mobile Home Park Laundry" at bounding box center [817, 448] width 540 height 28
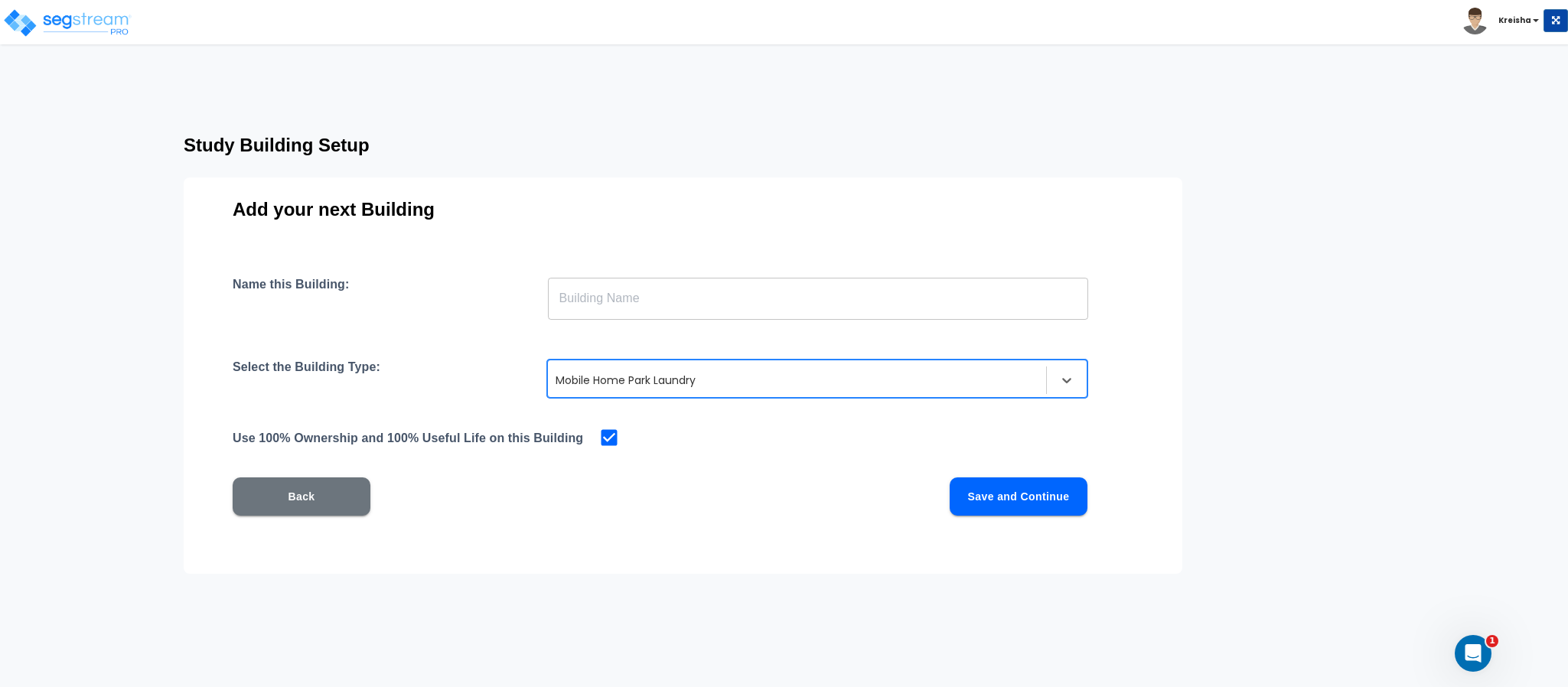
click at [696, 535] on div "Name this Building: ​ Select the Building Type: option Mobile Home Park Laundry…" at bounding box center [683, 414] width 901 height 275
click at [679, 379] on div at bounding box center [797, 380] width 483 height 19
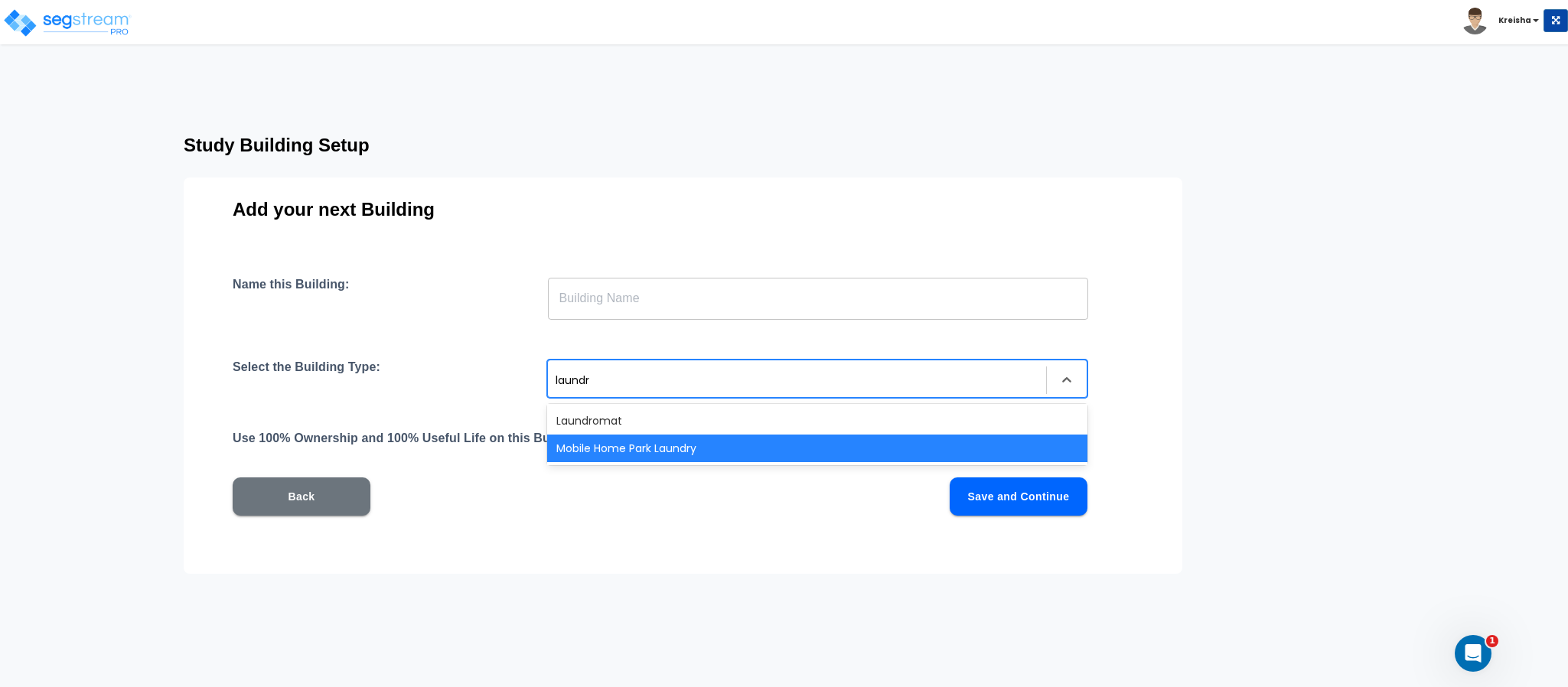
type input "laundro"
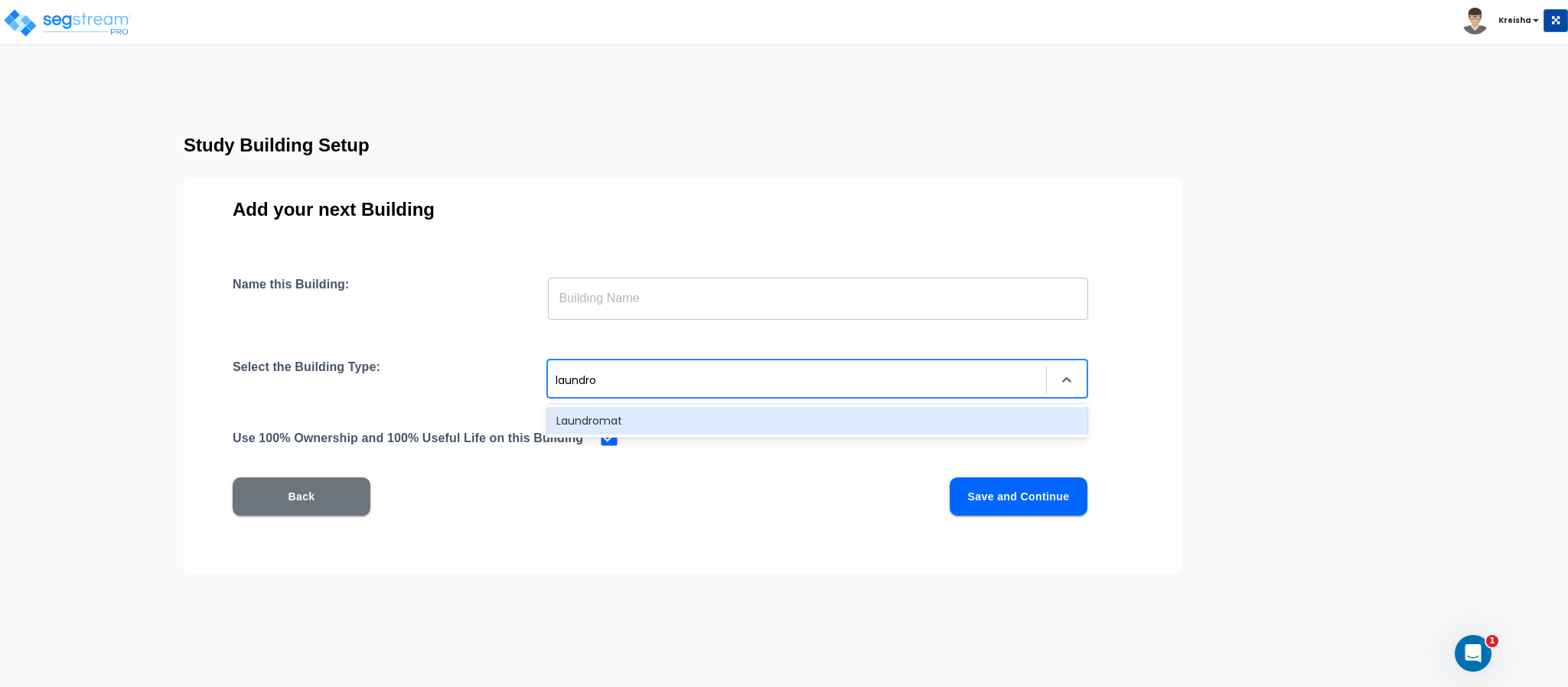
click at [698, 407] on div "Laundromat" at bounding box center [817, 420] width 540 height 28
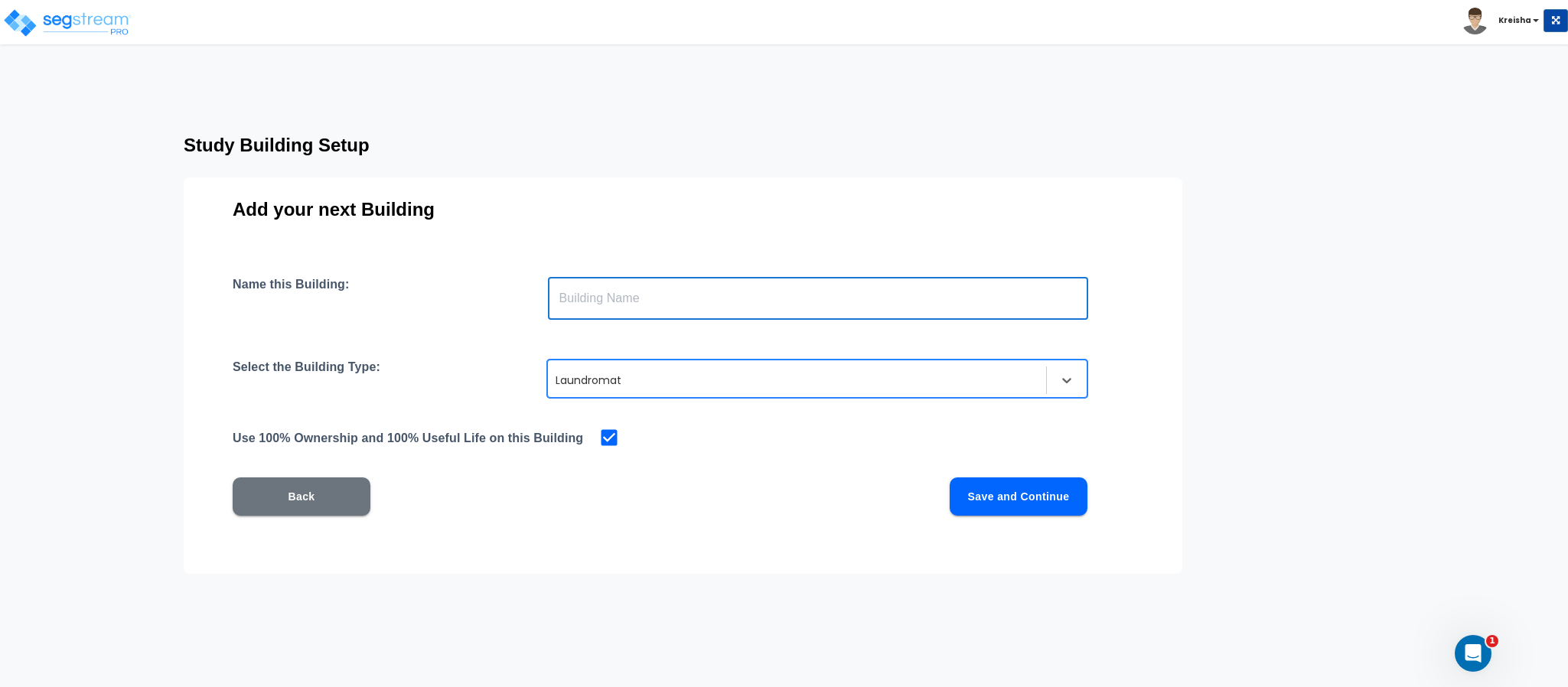
click at [708, 301] on input "text" at bounding box center [818, 297] width 540 height 42
type input "Laundry Bldg"
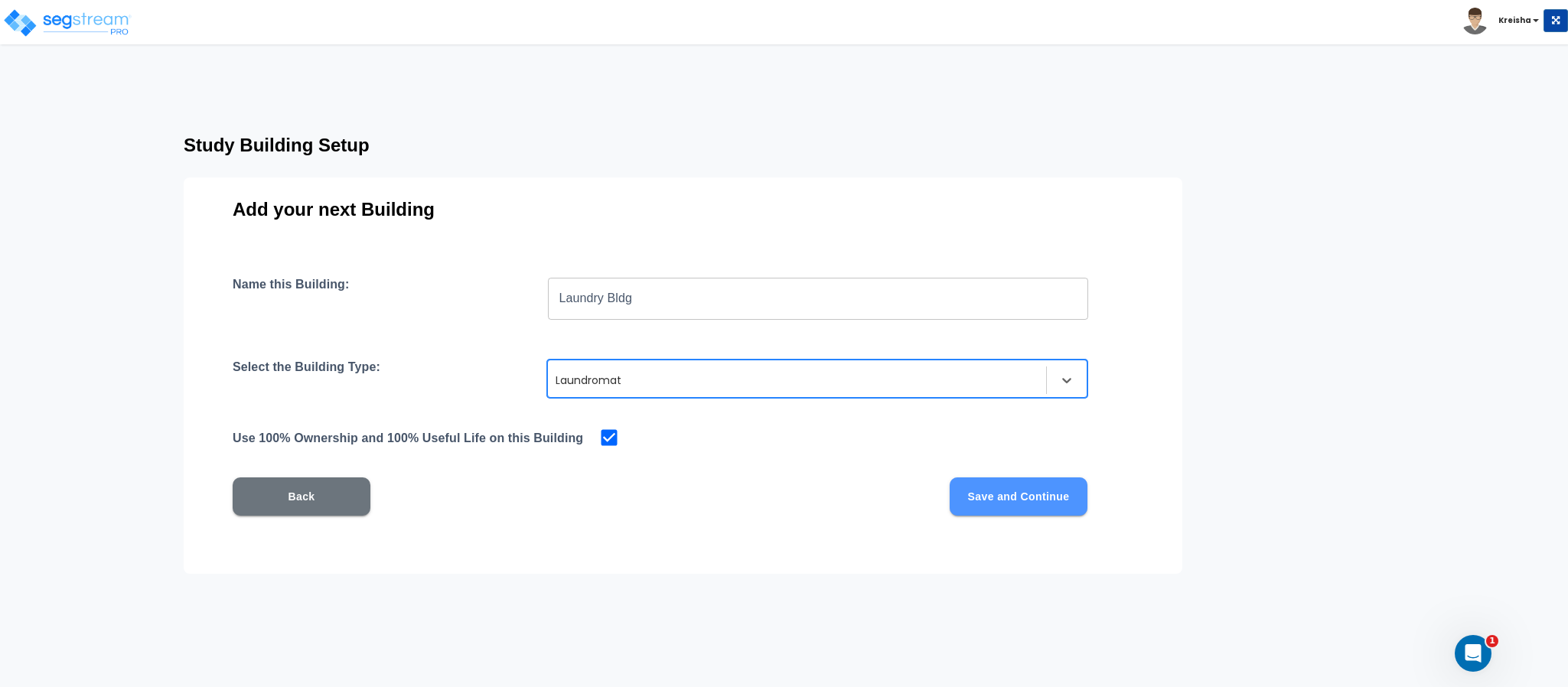
click at [1062, 498] on button "Save and Continue" at bounding box center [1018, 496] width 137 height 38
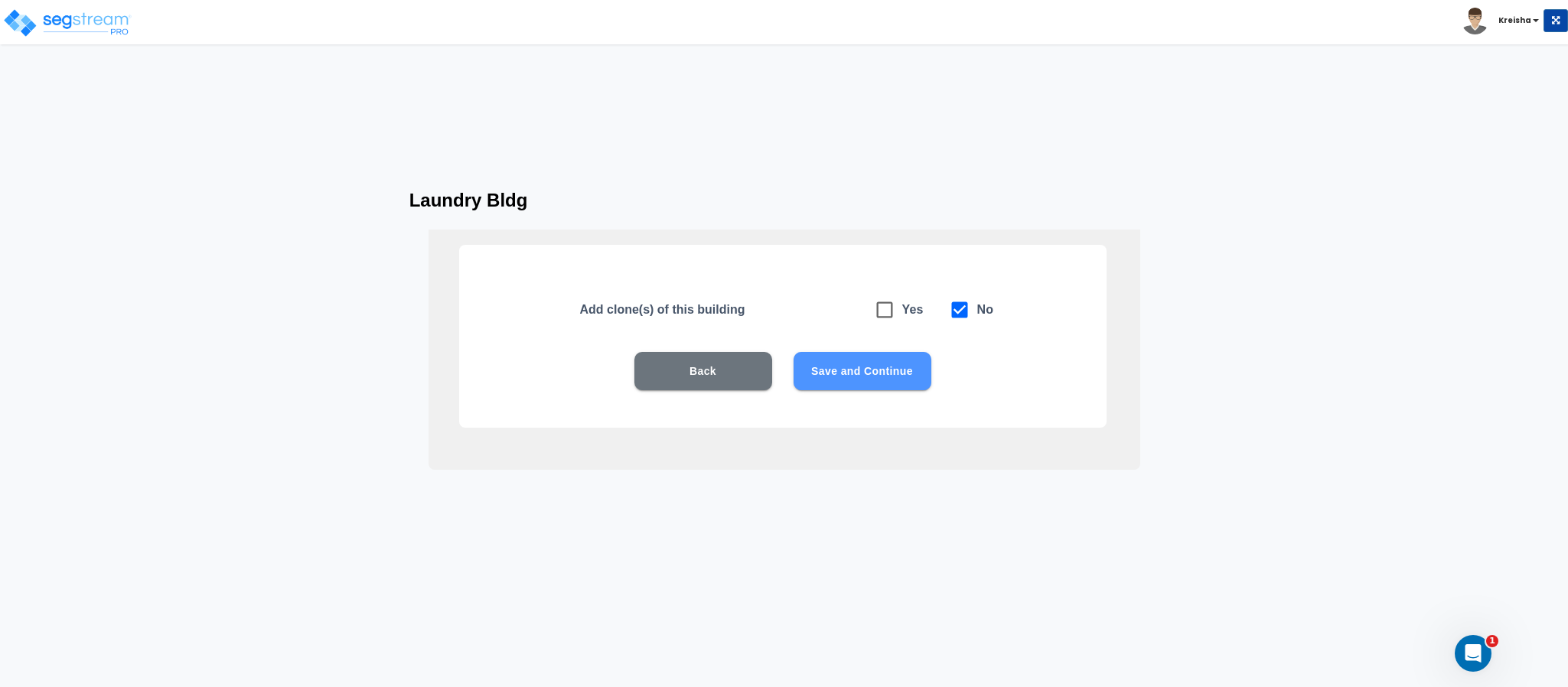
click at [865, 360] on button "Save and Continue" at bounding box center [862, 370] width 137 height 38
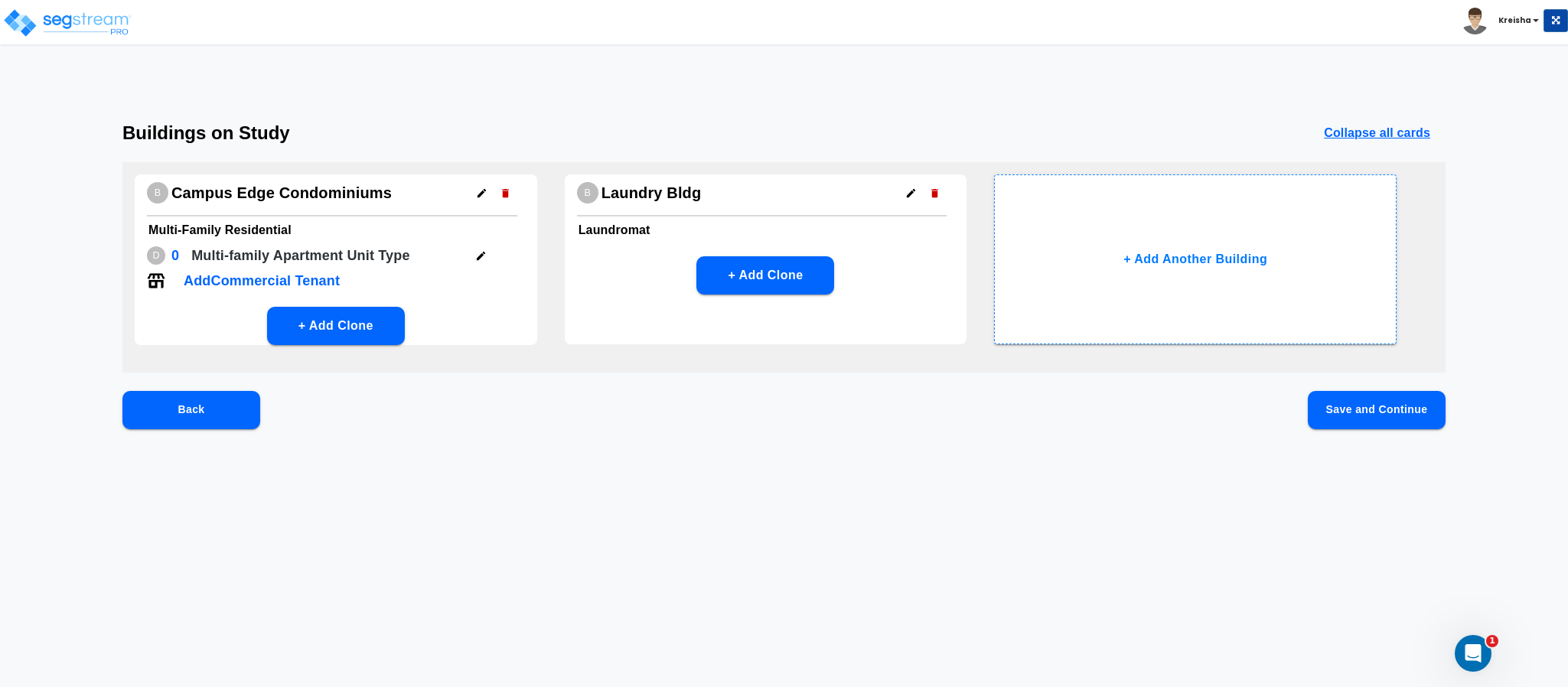
click at [1378, 412] on button "Save and Continue" at bounding box center [1375, 410] width 137 height 38
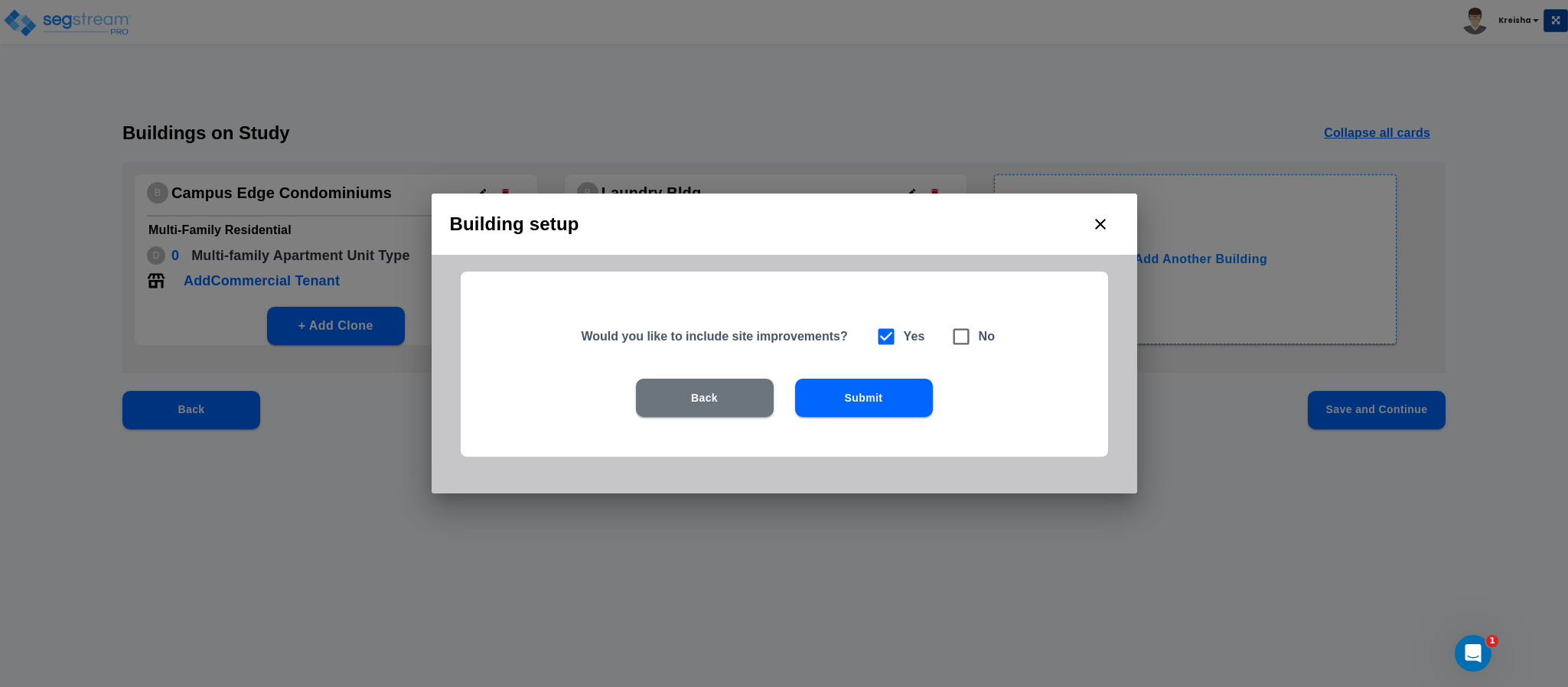
click at [906, 400] on button "Submit" at bounding box center [863, 398] width 137 height 38
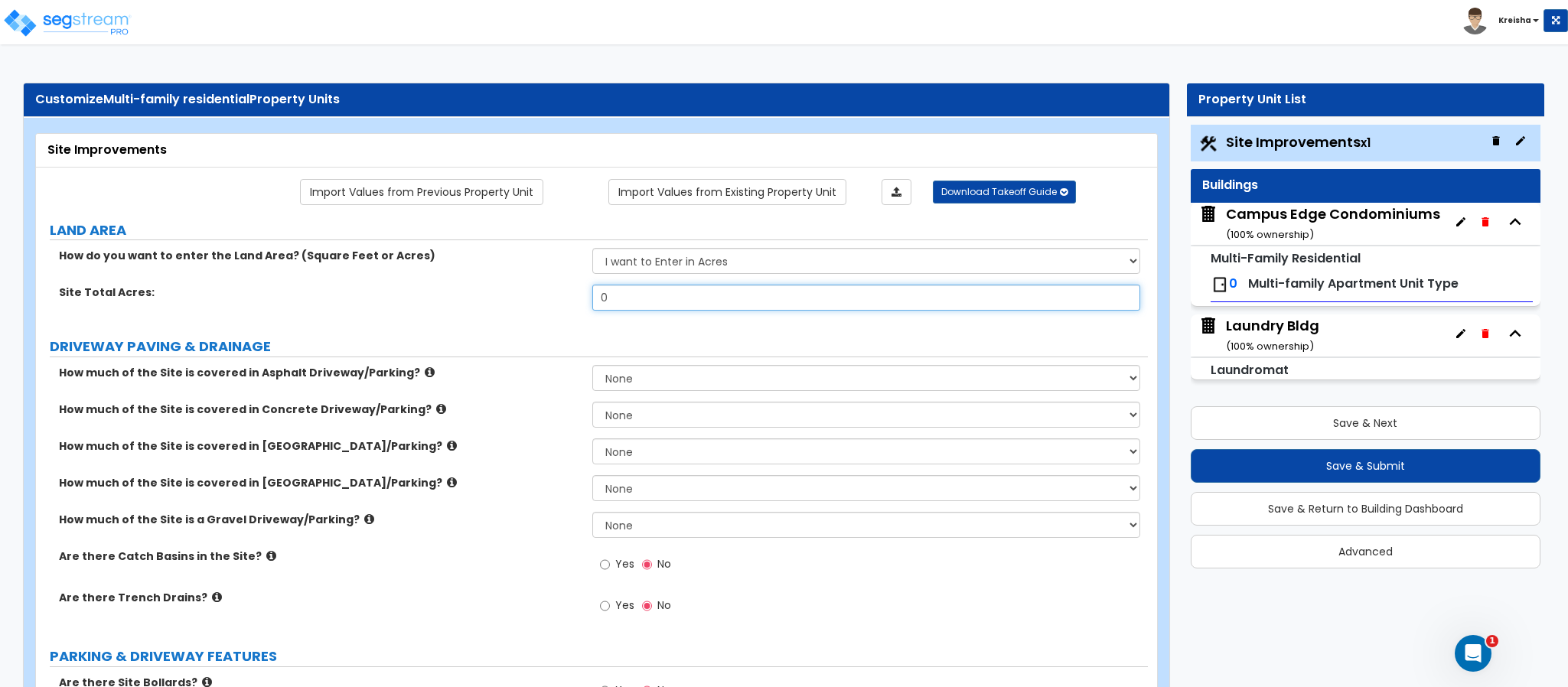
click at [870, 305] on input "0" at bounding box center [867, 297] width 549 height 26
type input "1"
click at [831, 347] on label "DRIVEWAY PAVING & DRAINAGE" at bounding box center [598, 346] width 1098 height 20
click at [672, 267] on select "I want to Enter in Acres I want to Enter in Square Feet" at bounding box center [867, 261] width 549 height 26
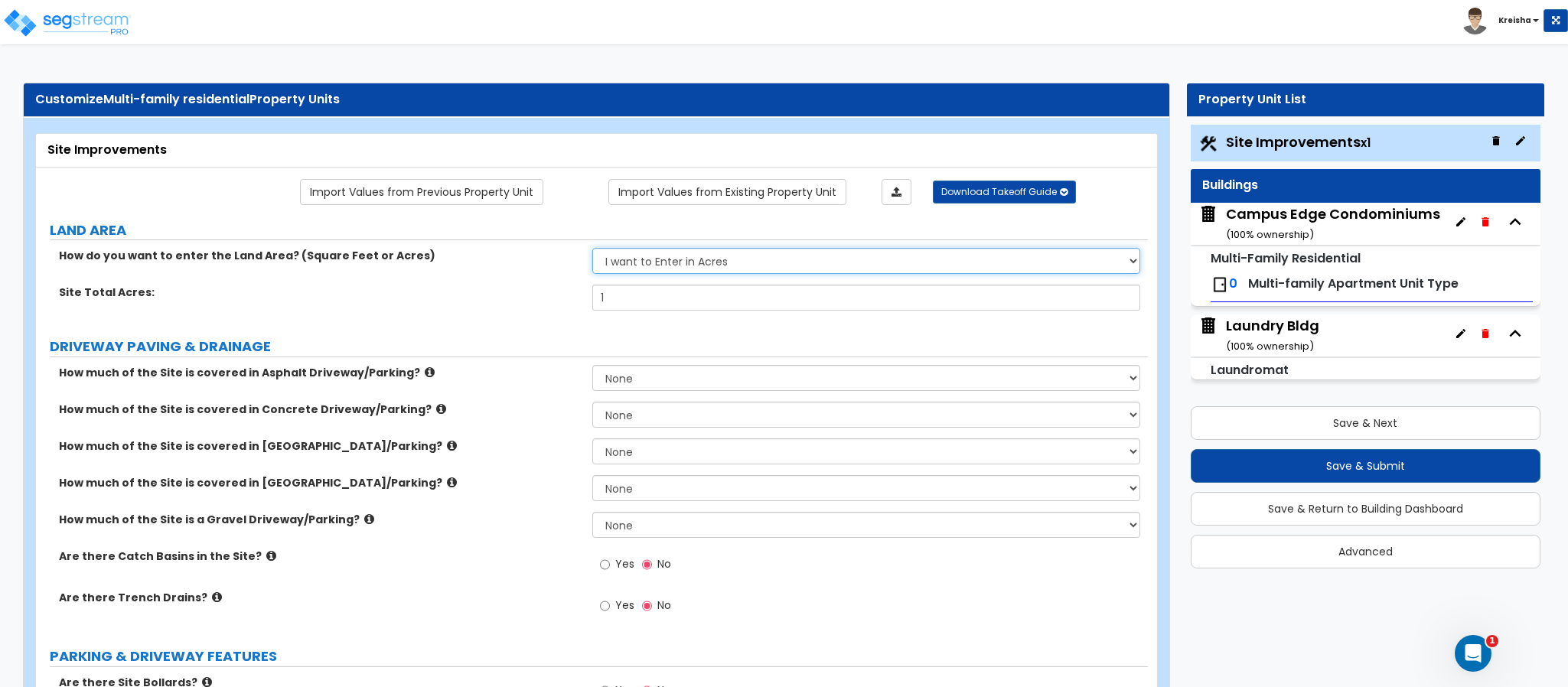
select select "2"
click at [592, 250] on select "I want to Enter in Acres I want to Enter in Square Feet" at bounding box center [867, 261] width 549 height 26
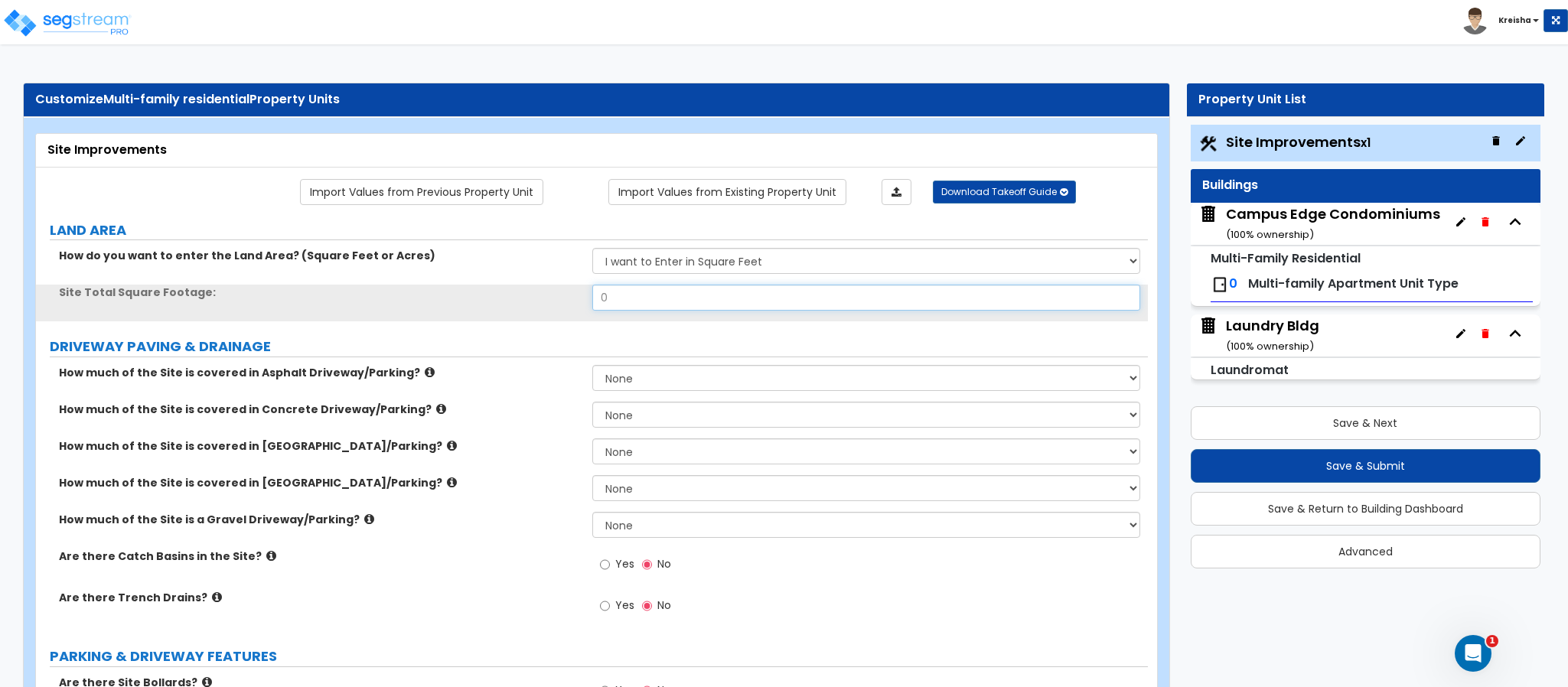
click at [646, 305] on input "0" at bounding box center [867, 297] width 549 height 26
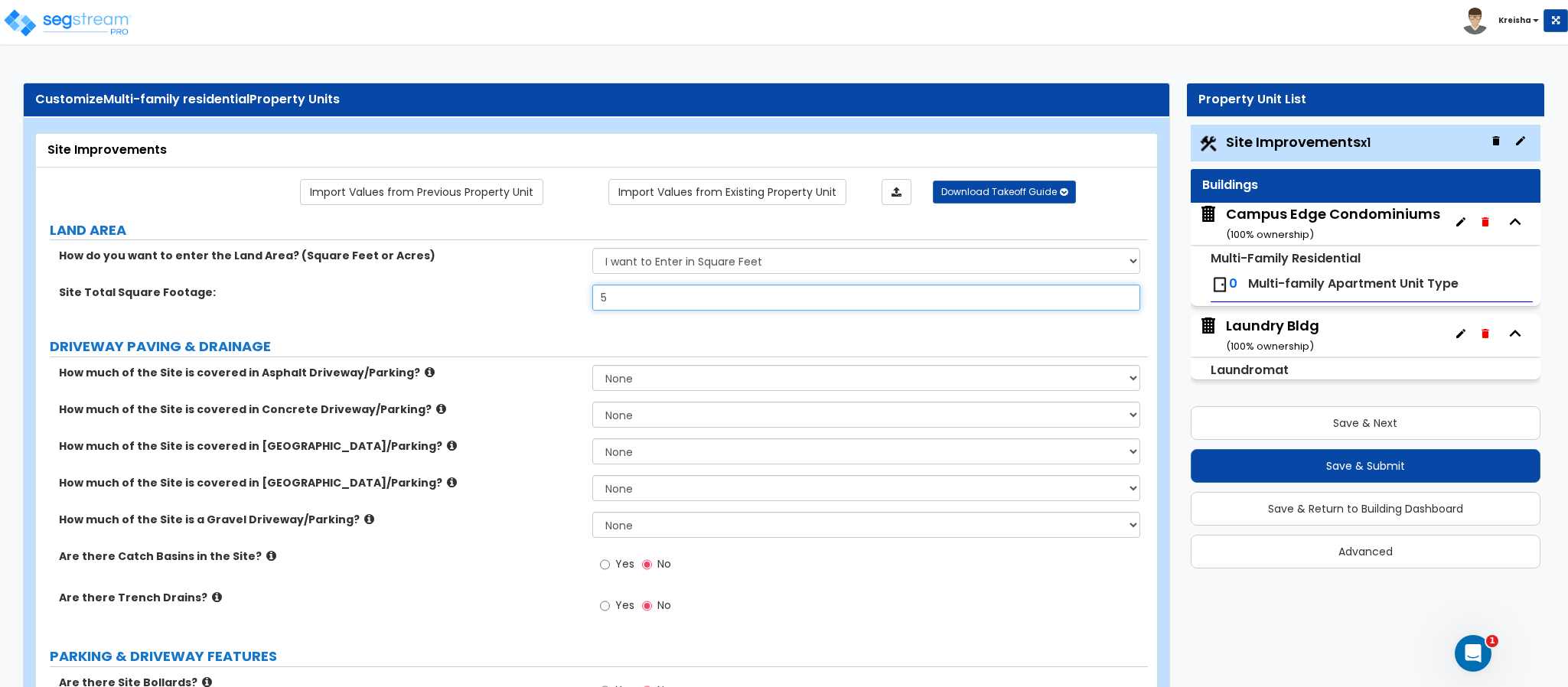
type input "5"
click at [730, 267] on select "I want to Enter in Acres I want to Enter in Square Feet" at bounding box center [867, 261] width 549 height 26
select select "1"
click at [592, 250] on select "I want to Enter in Acres I want to Enter in Square Feet" at bounding box center [867, 261] width 549 height 26
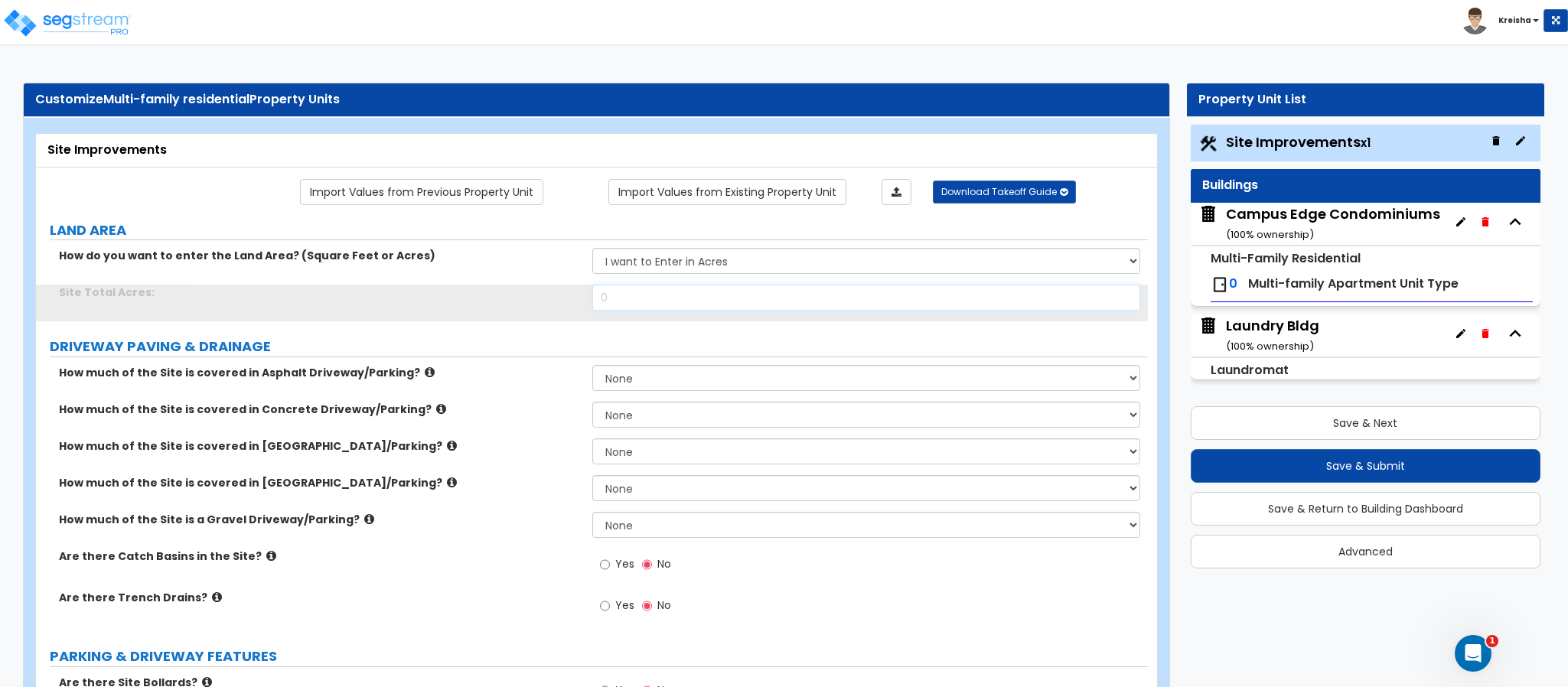
click at [666, 298] on input "0" at bounding box center [867, 297] width 549 height 26
click at [666, 298] on input "0" at bounding box center [867, 297] width 549 height 26
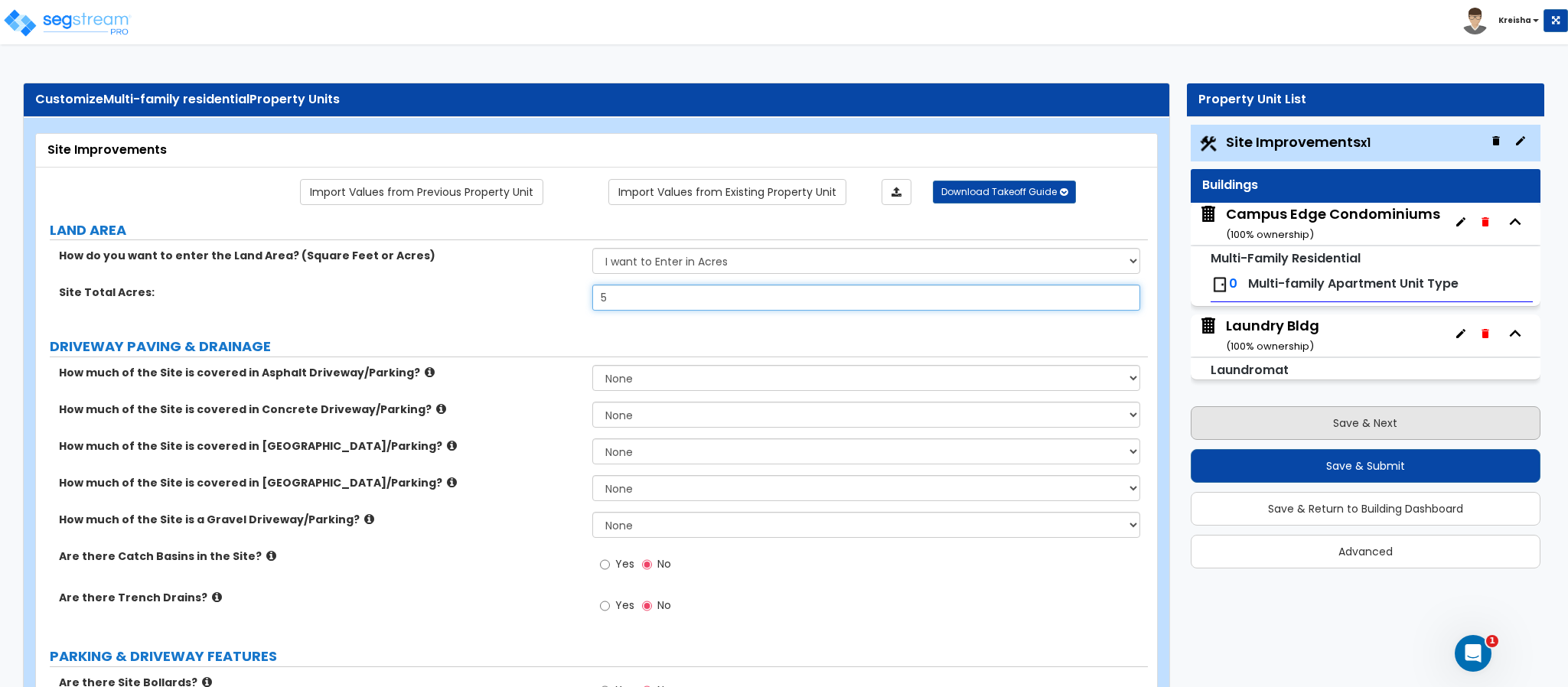
type input "5"
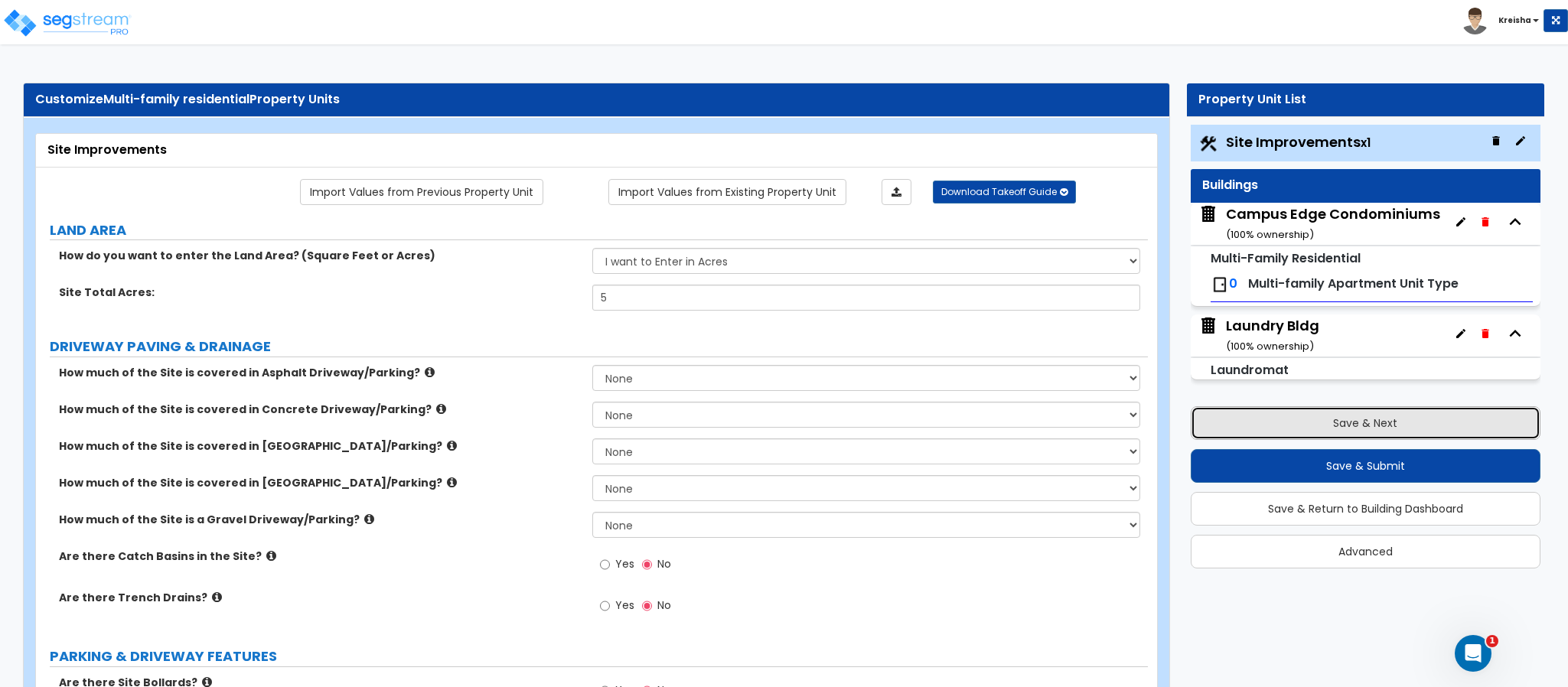
click at [1217, 414] on button "Save & Next" at bounding box center [1366, 422] width 350 height 34
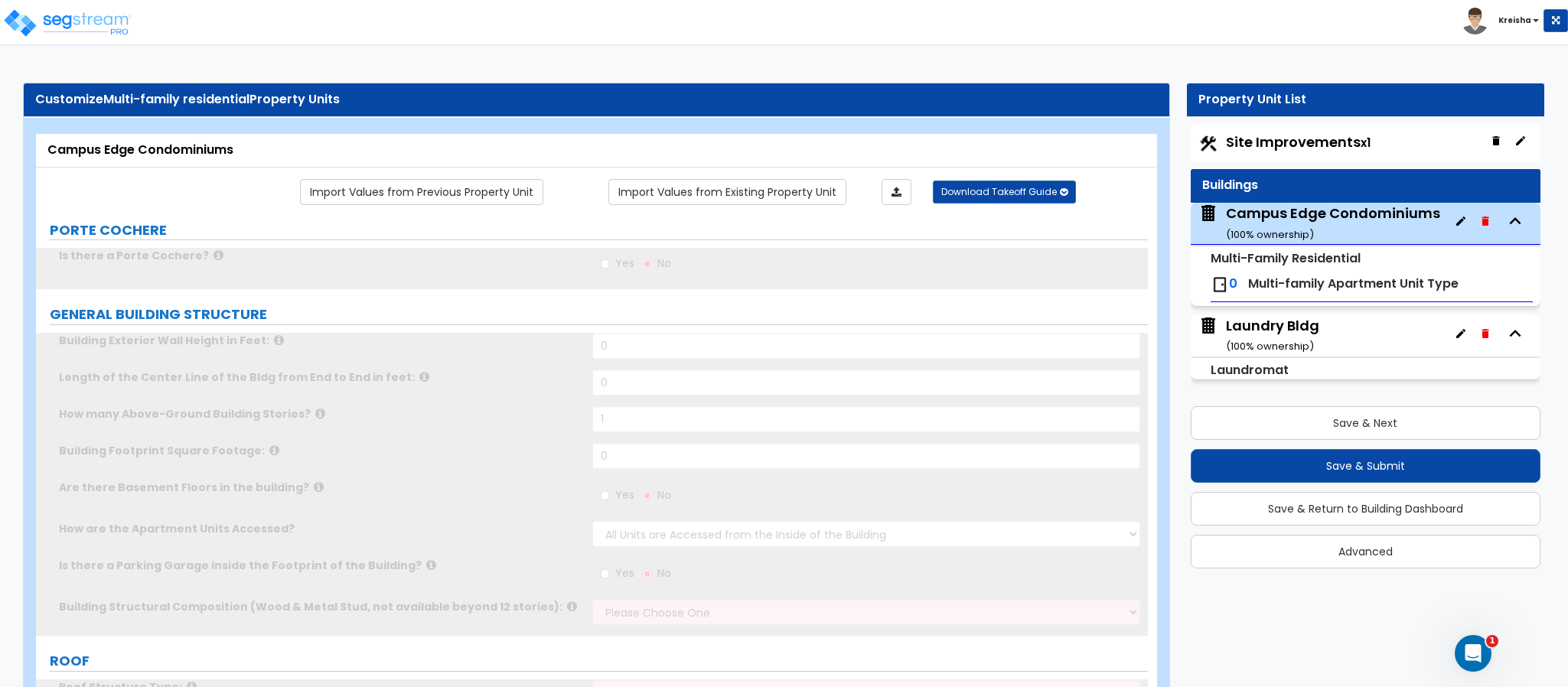
type input "1"
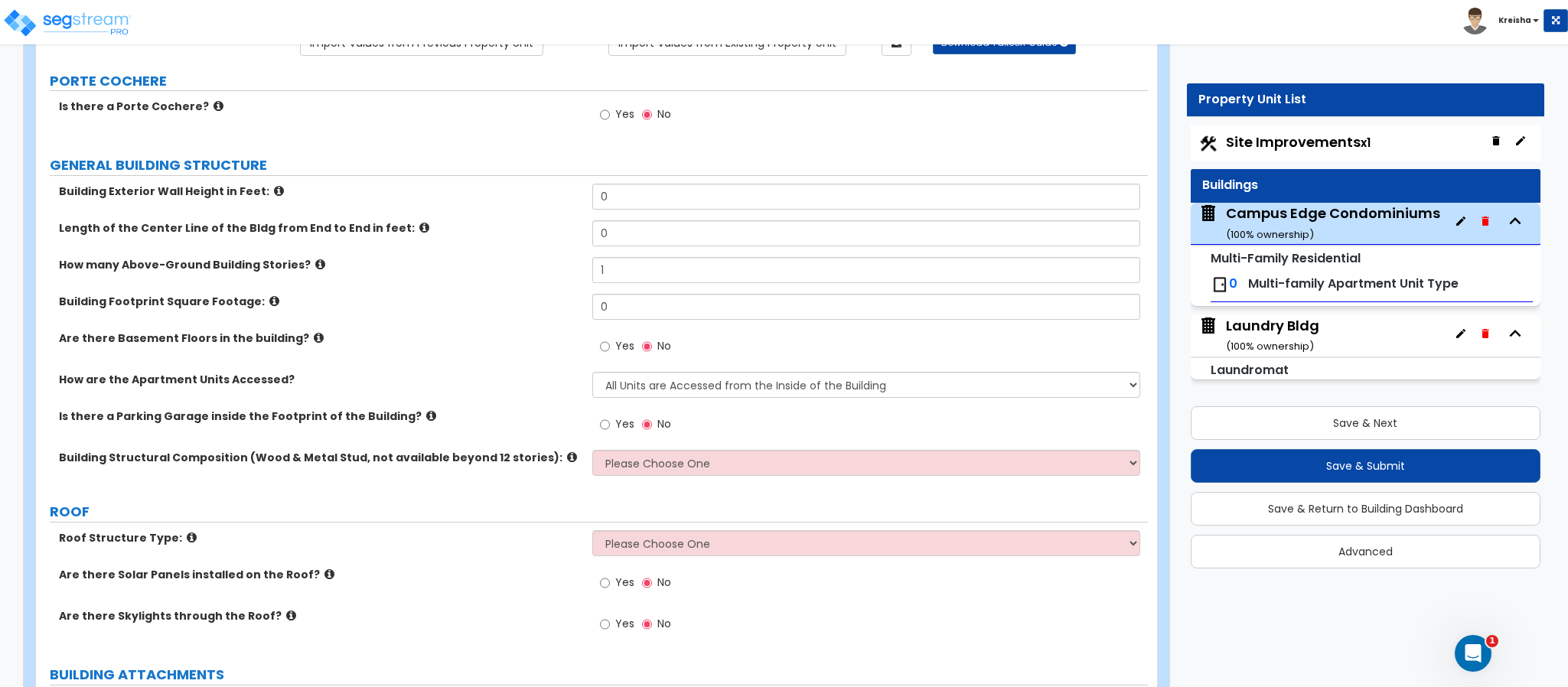
scroll to position [152, 0]
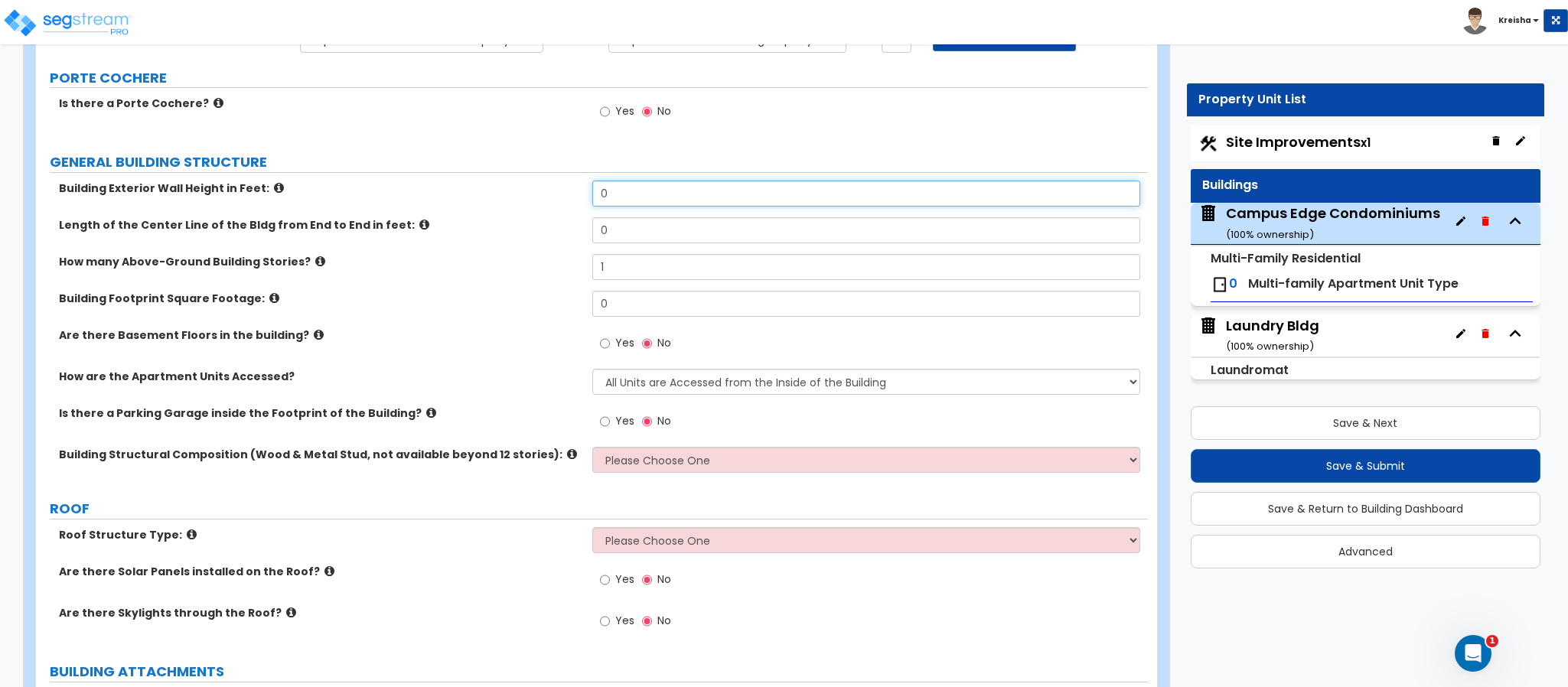
click at [634, 187] on input "0" at bounding box center [867, 193] width 549 height 26
click at [630, 187] on input "0" at bounding box center [867, 193] width 549 height 26
click at [623, 191] on input "0" at bounding box center [867, 193] width 549 height 26
type input "30"
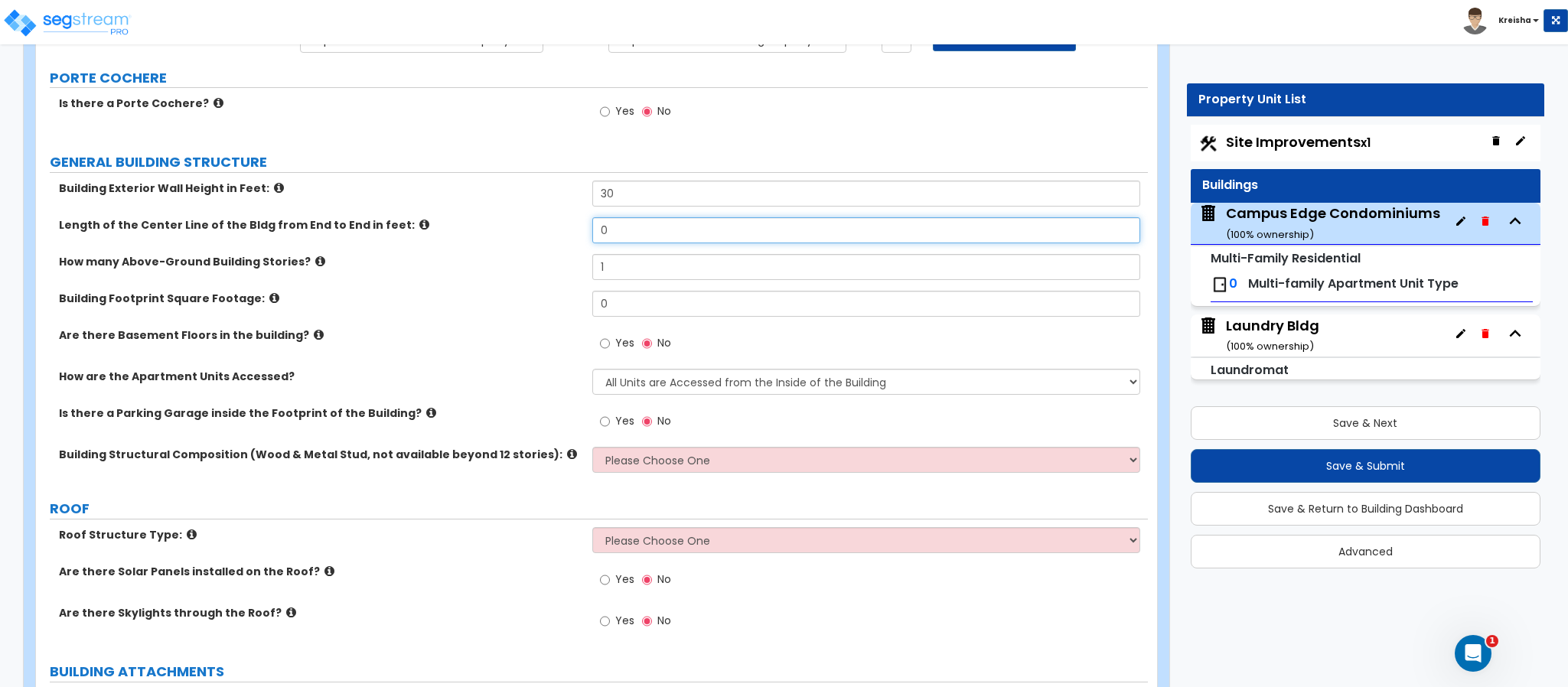
click at [620, 234] on input "0" at bounding box center [867, 230] width 549 height 26
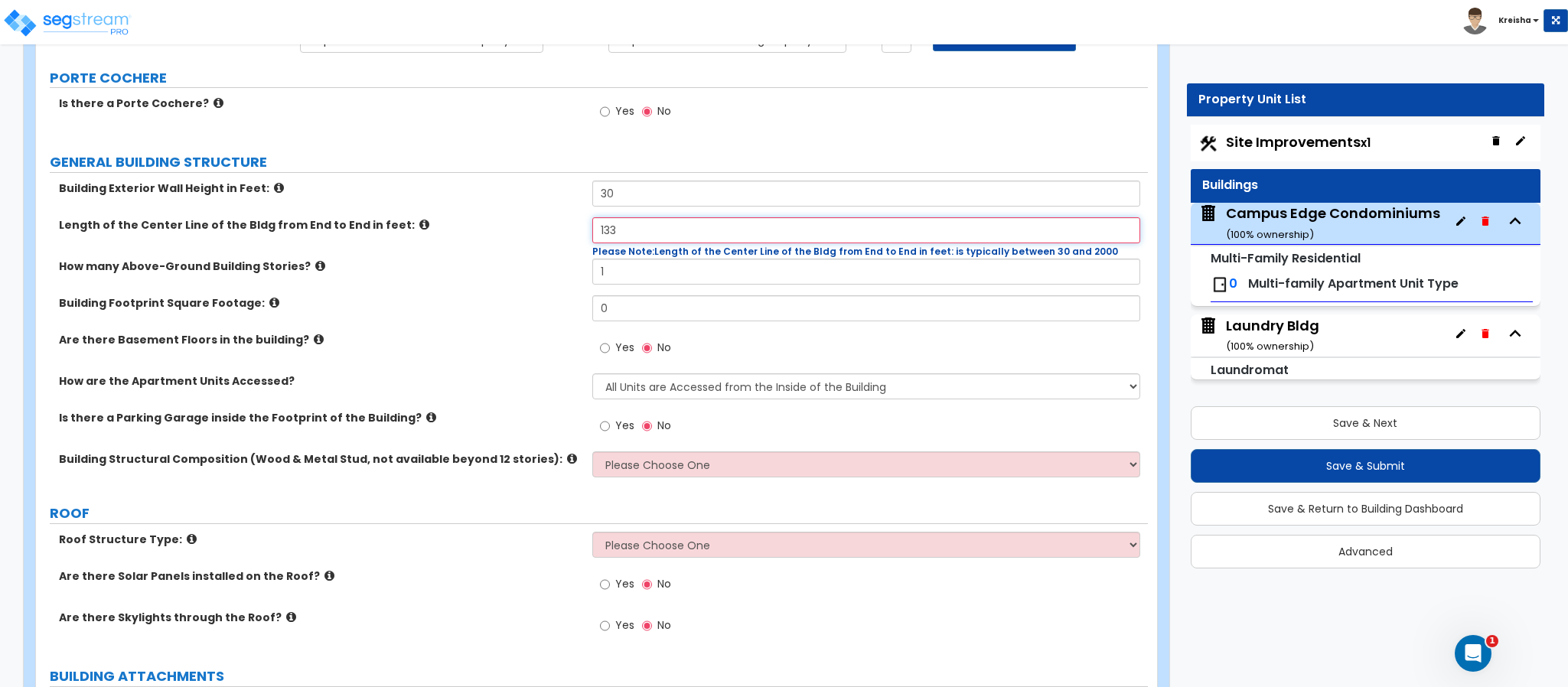
type input "133"
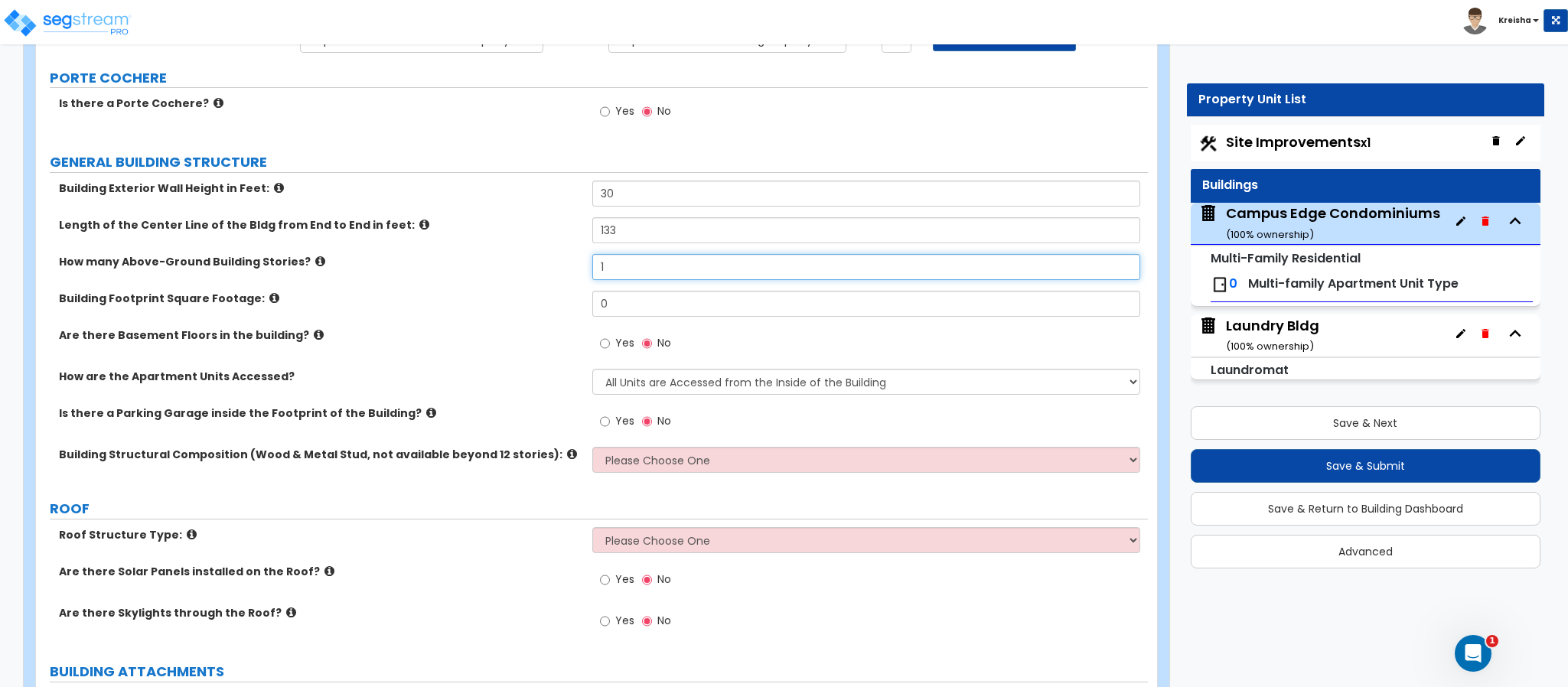
drag, startPoint x: 535, startPoint y: 269, endPoint x: 525, endPoint y: 269, distance: 10.0
click at [530, 268] on div "How many Above-Ground Building Stories? 1" at bounding box center [591, 271] width 1112 height 37
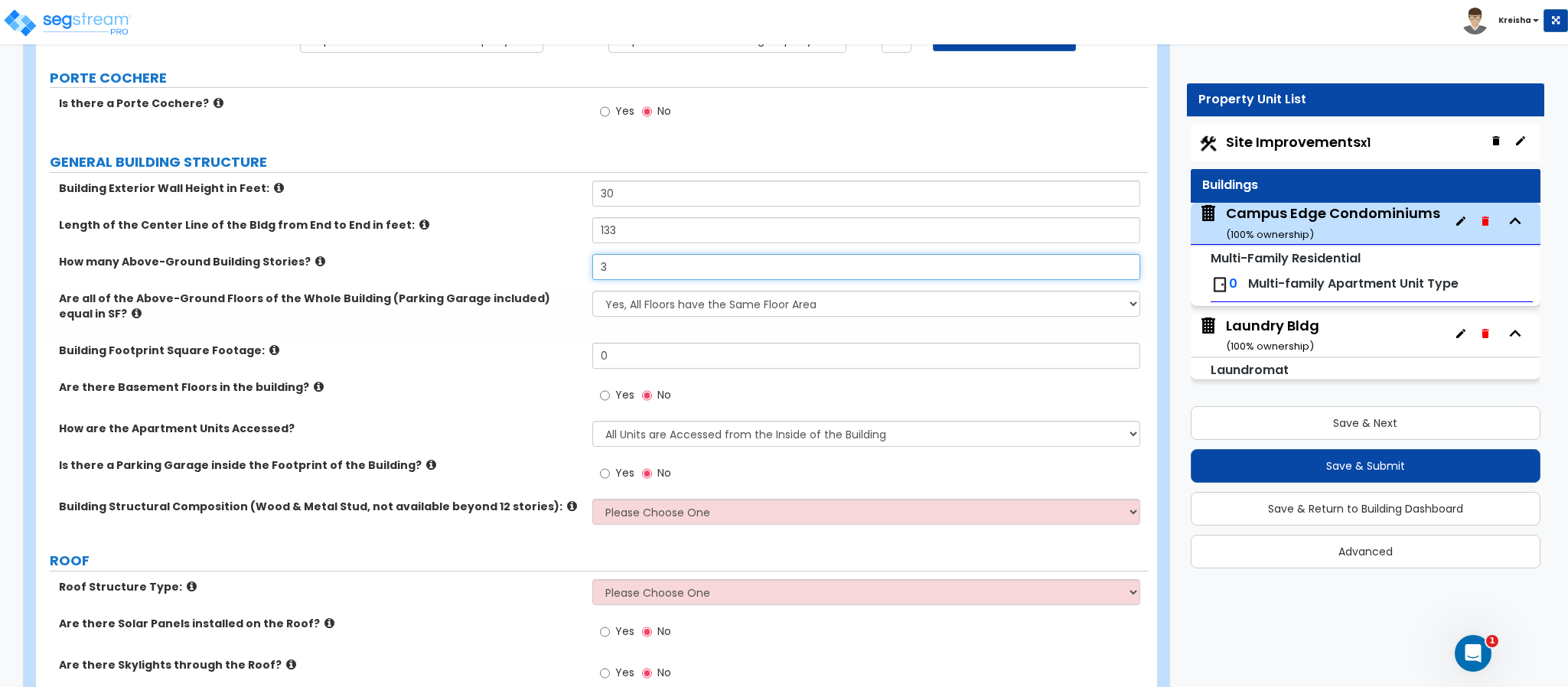
type input "3"
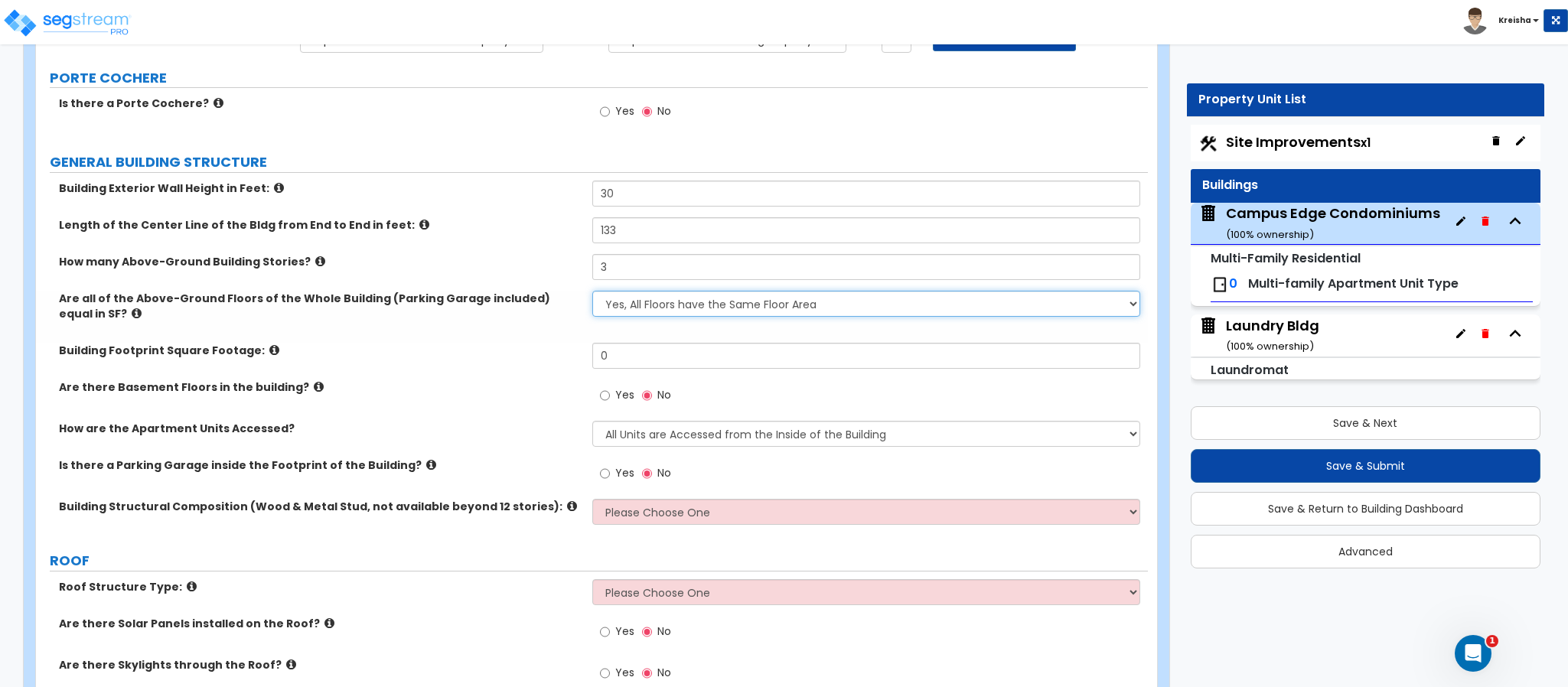
click at [616, 308] on select "Yes, All Floors have the Same Floor Area No, Not All Floor Areas are the Same" at bounding box center [867, 303] width 549 height 26
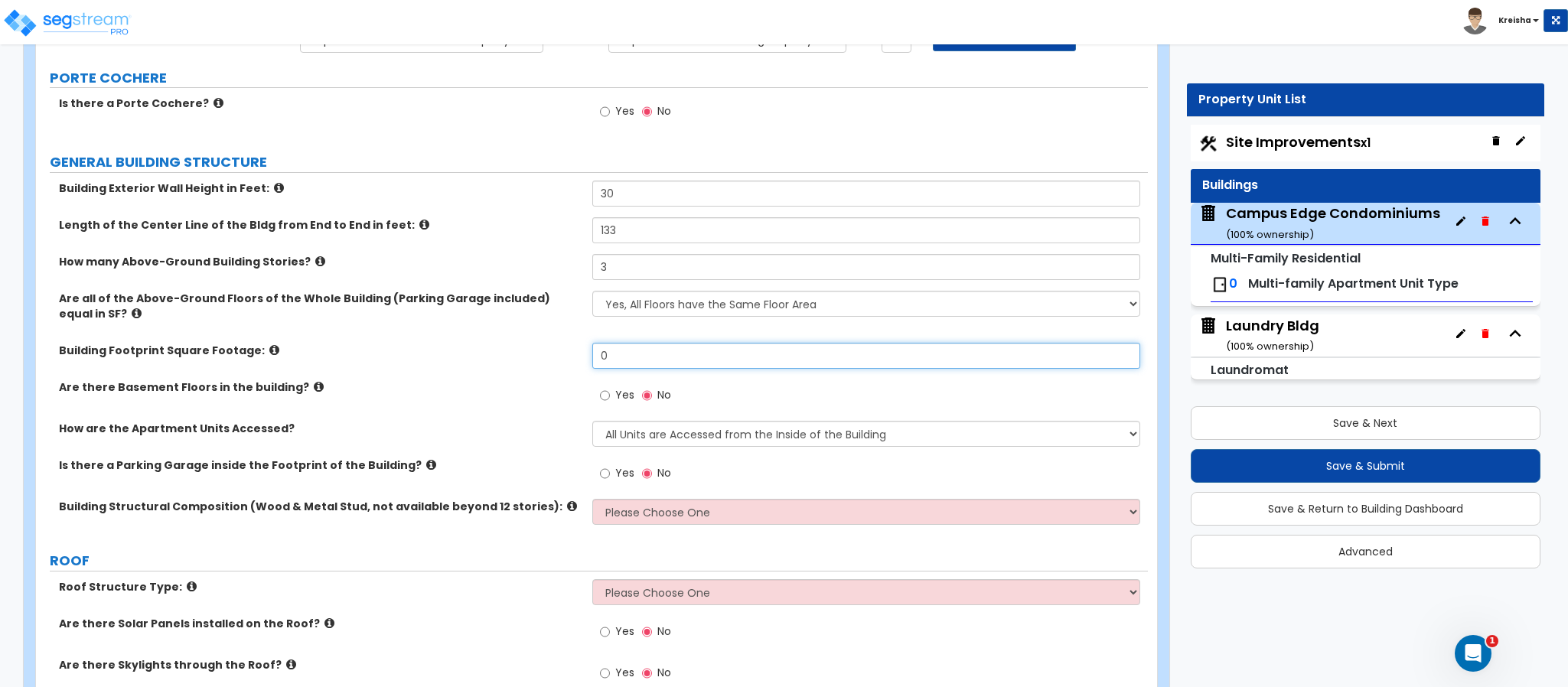
click at [620, 354] on input "0" at bounding box center [867, 355] width 549 height 26
click at [620, 355] on input "0" at bounding box center [867, 355] width 549 height 26
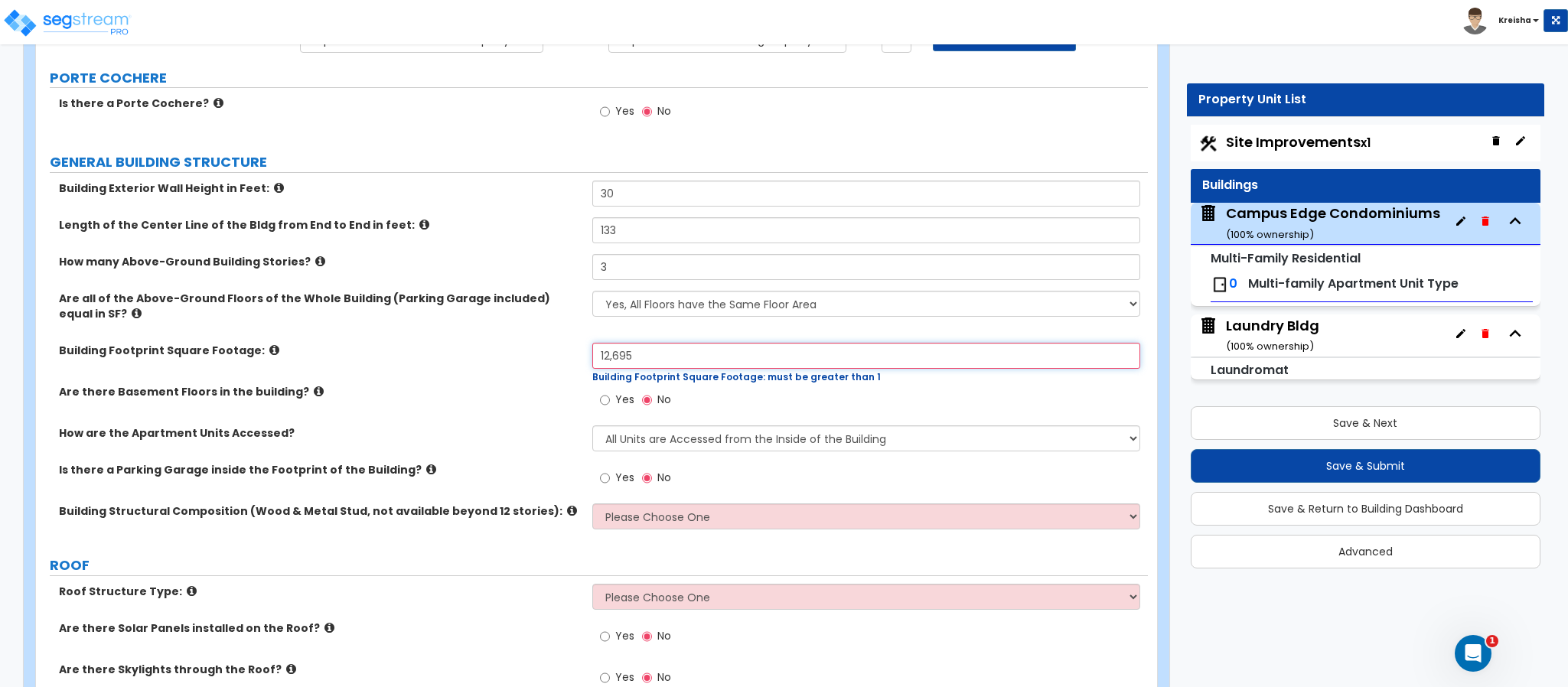
type input "12,695"
click at [521, 399] on div "Are there Basement Floors in the building? Yes No" at bounding box center [591, 405] width 1112 height 41
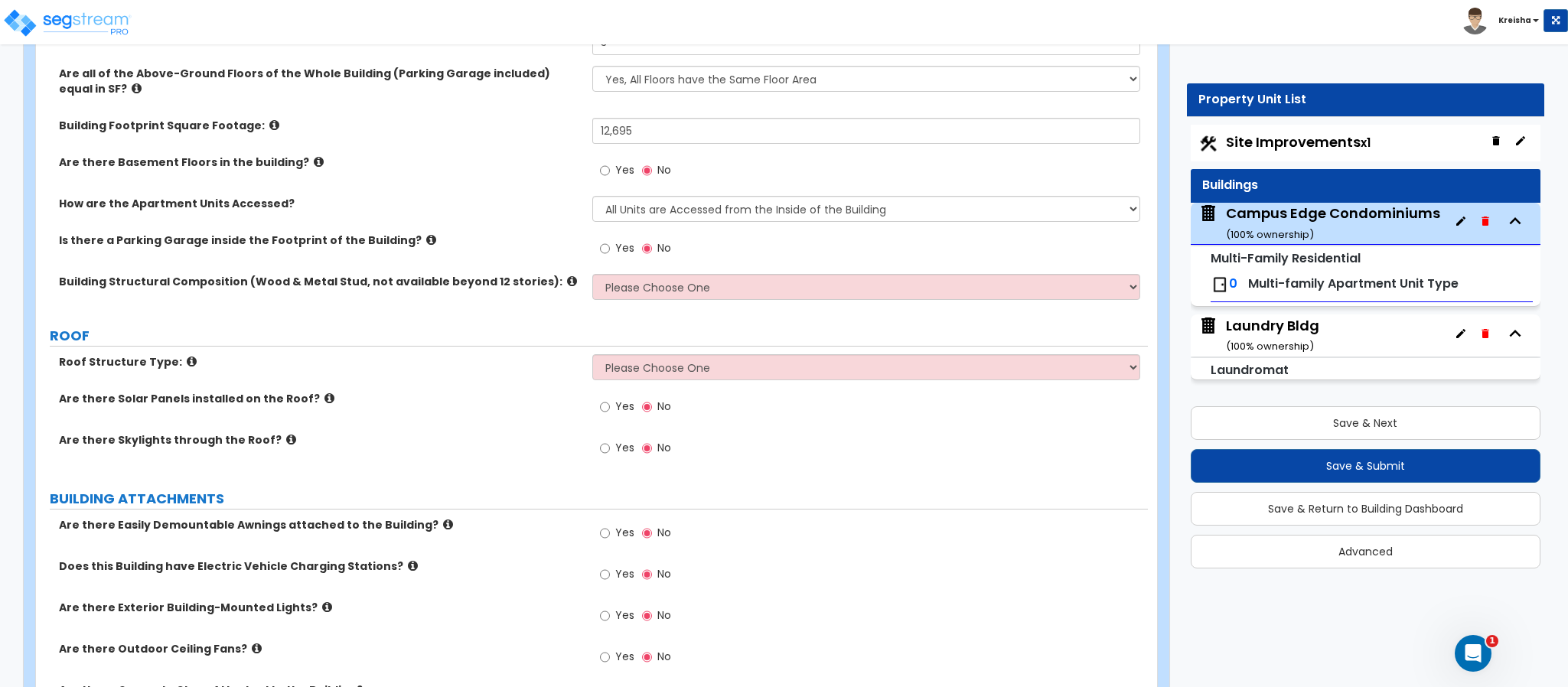
scroll to position [382, 0]
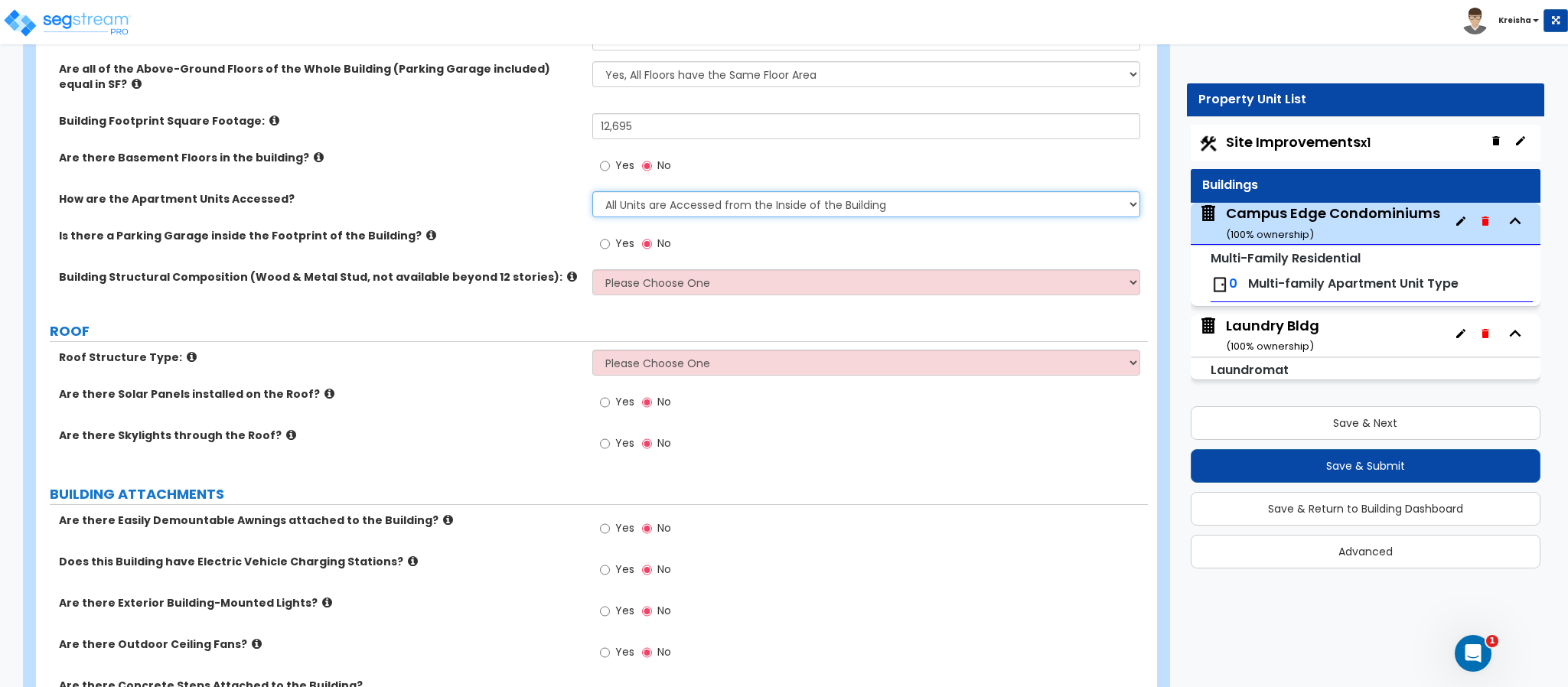
click at [611, 199] on select "All Units are Accessed from the Inside of the Building All Units are Accessed f…" at bounding box center [867, 204] width 549 height 26
select select "2"
click at [592, 193] on select "All Units are Accessed from the Inside of the Building All Units are Accessed f…" at bounding box center [867, 204] width 549 height 26
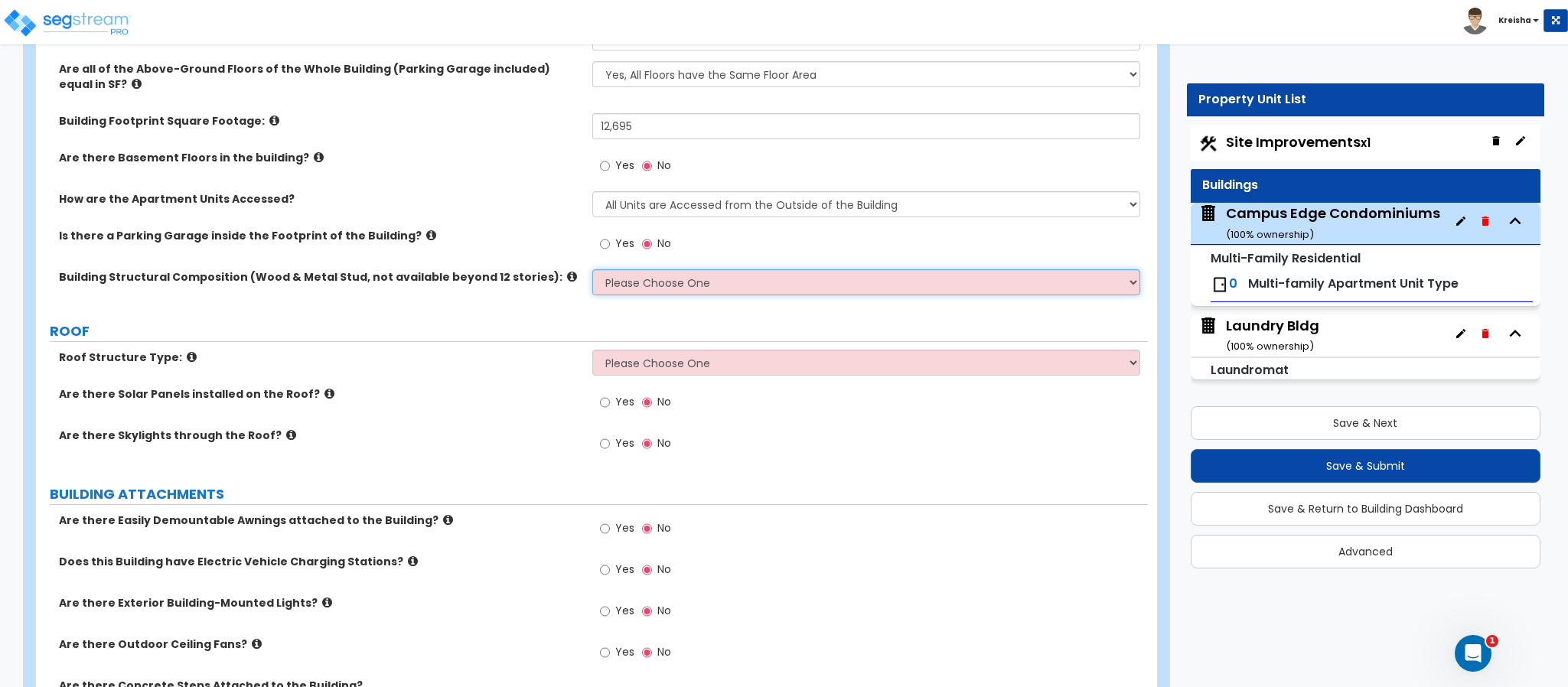
click at [641, 273] on select "Please Choose One Reinforced Concrete Structural Steel Brick Masonry CMU Masonr…" at bounding box center [867, 282] width 549 height 26
select select "7"
click at [592, 271] on select "Please Choose One Reinforced Concrete Structural Steel Brick Masonry CMU Masonr…" at bounding box center [867, 282] width 549 height 26
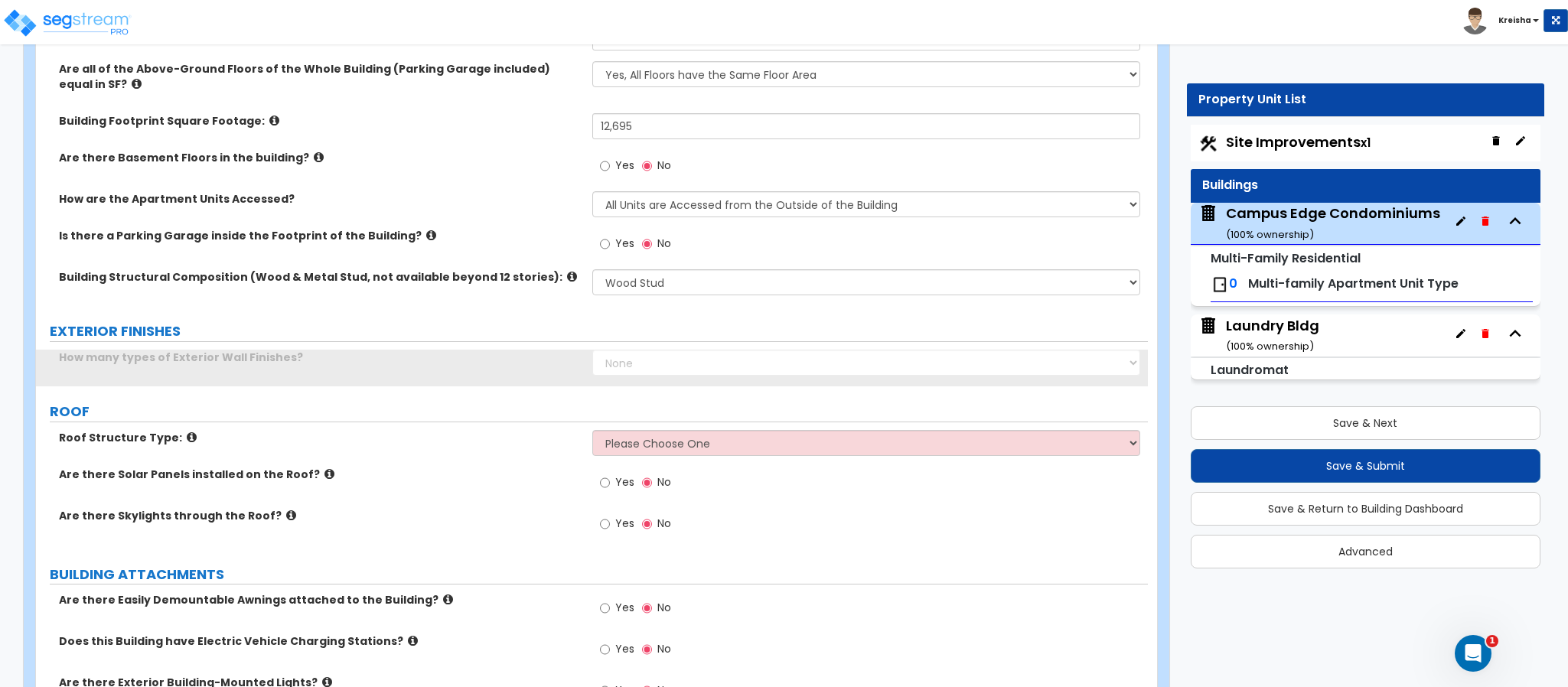
click at [558, 381] on div "How many types of Exterior Wall Finishes? None 1 2 3" at bounding box center [591, 367] width 1112 height 37
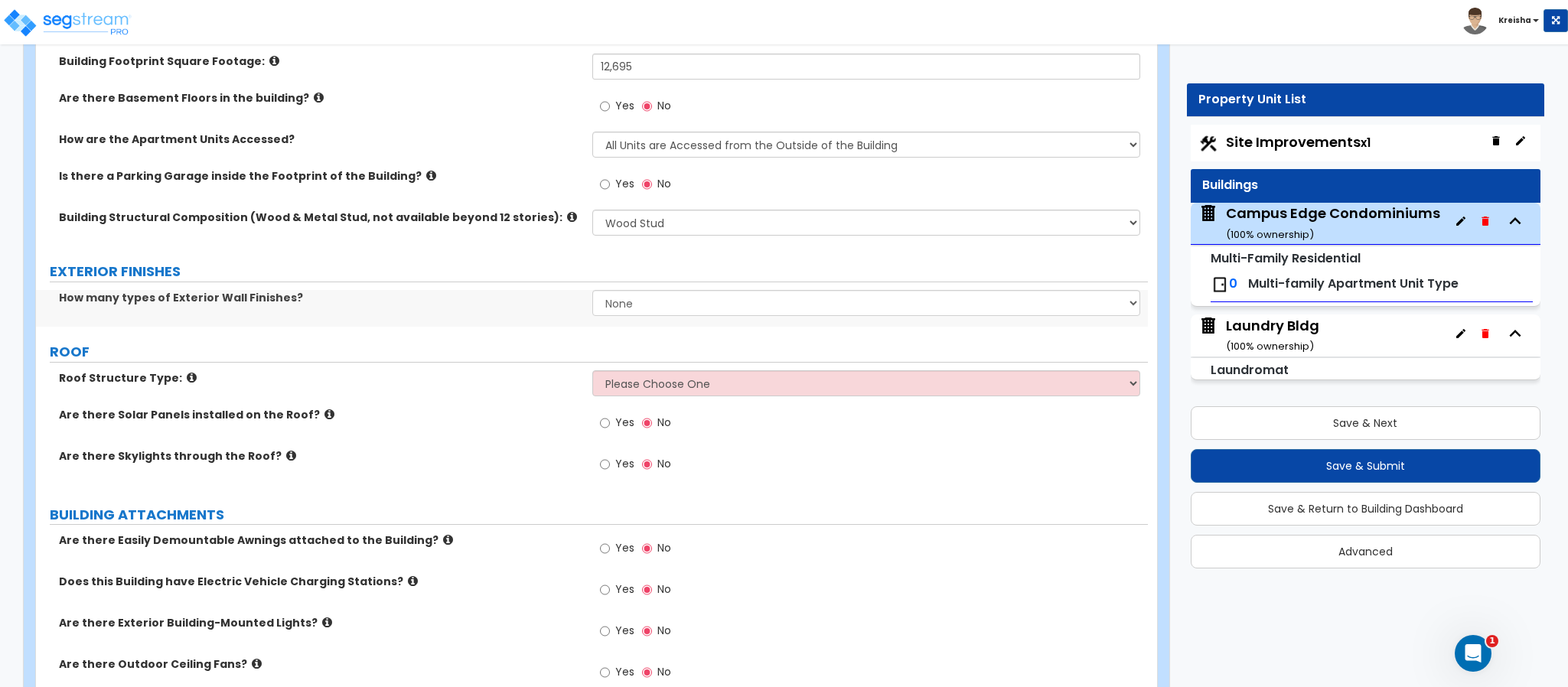
scroll to position [459, 0]
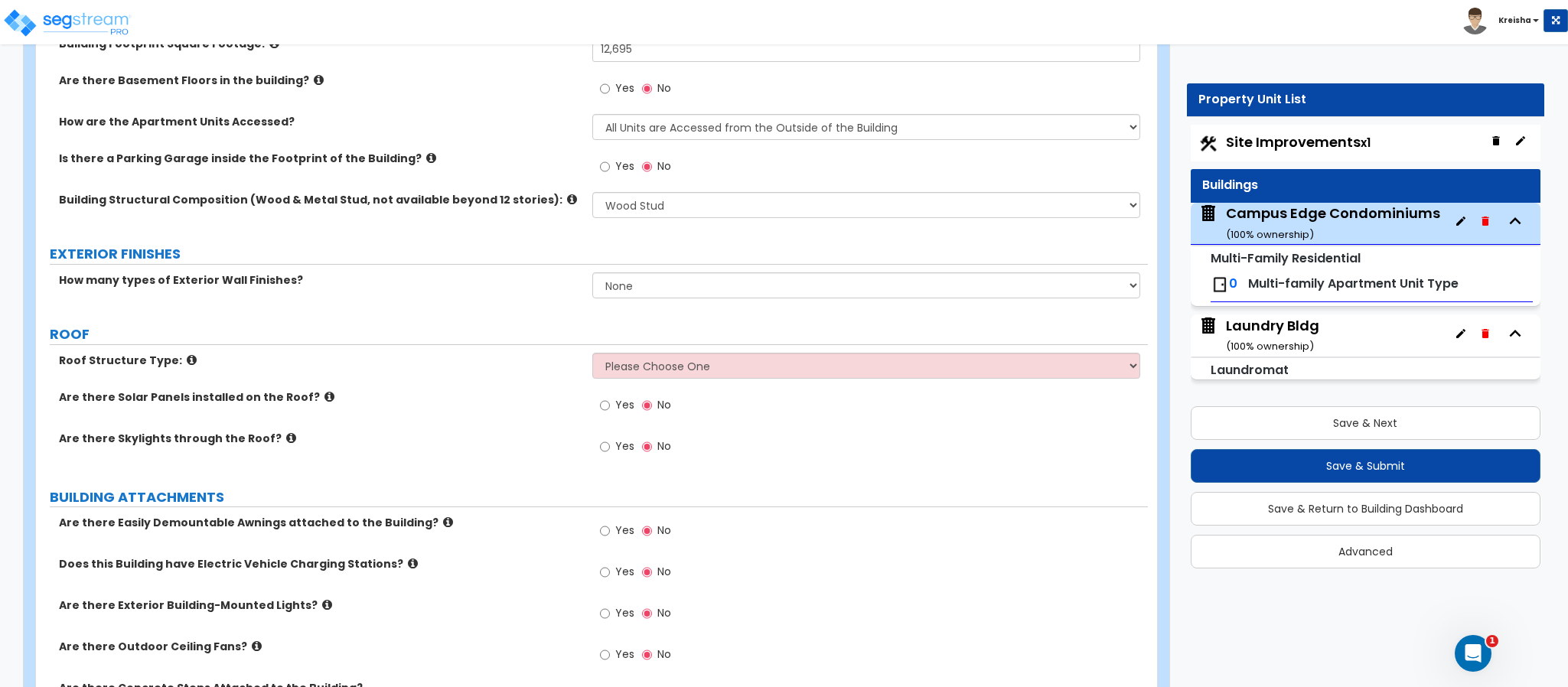
click at [625, 309] on div "How many types of Exterior Wall Finishes? None 1 2 3" at bounding box center [591, 290] width 1112 height 37
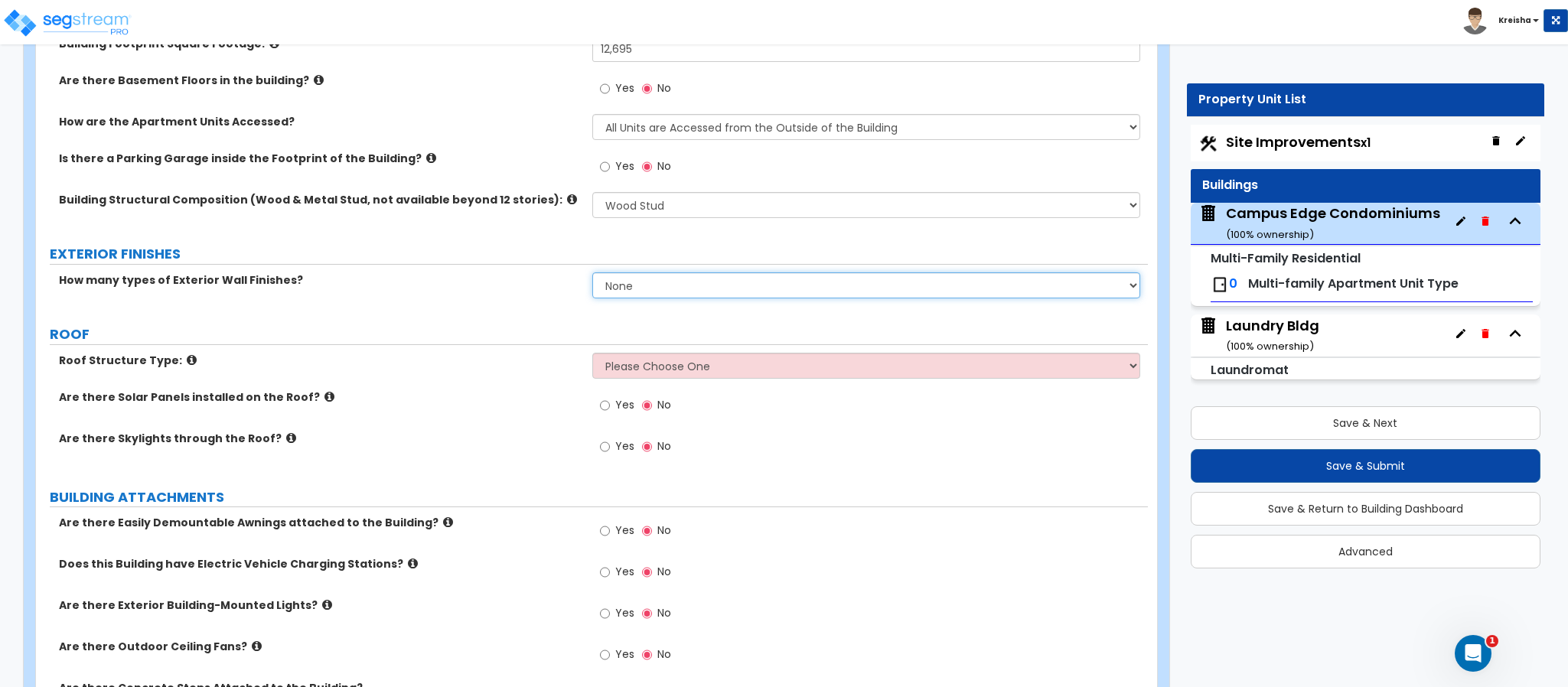
drag, startPoint x: 638, startPoint y: 290, endPoint x: 638, endPoint y: 298, distance: 8.0
click at [638, 290] on select "None 1 2 3" at bounding box center [867, 285] width 549 height 26
select select "1"
click at [592, 274] on select "None 1 2 3" at bounding box center [867, 285] width 549 height 26
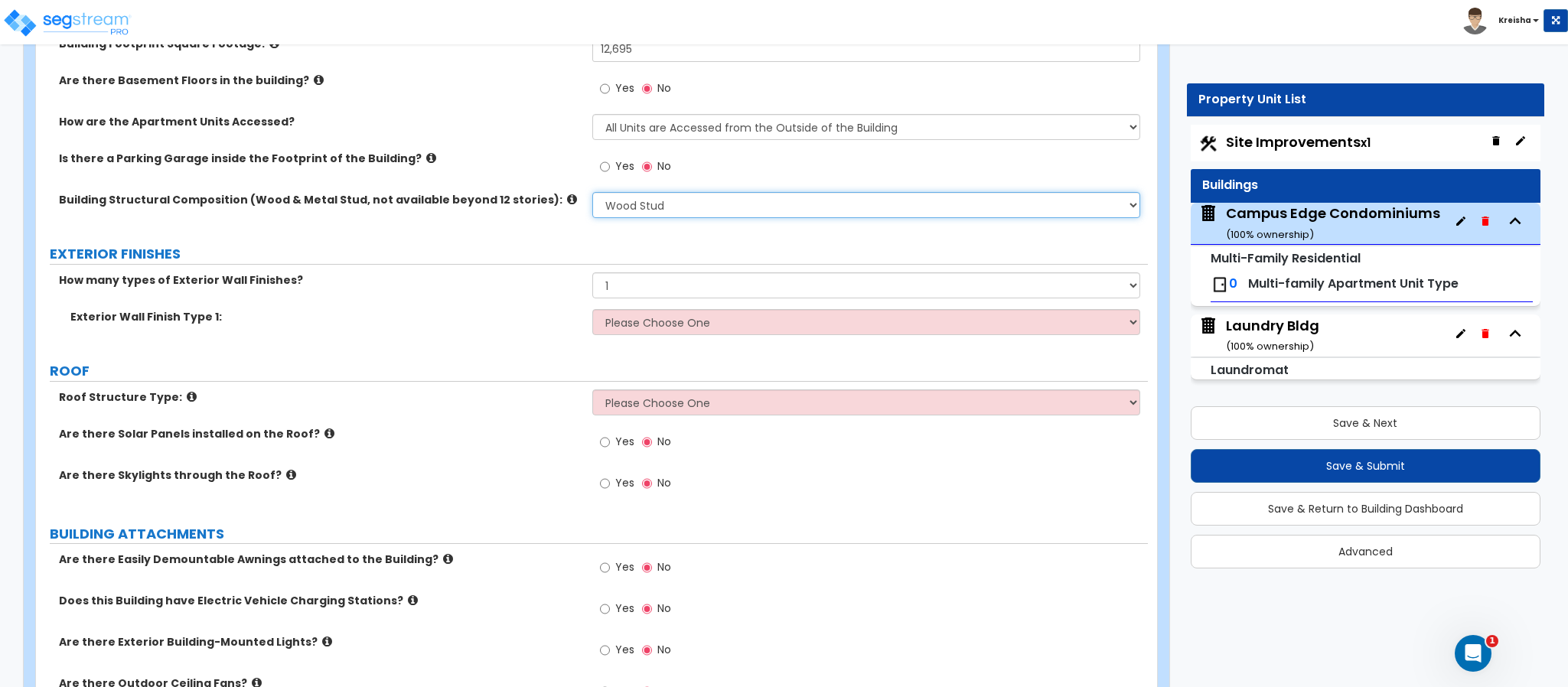
click at [705, 216] on select "Please Choose One Reinforced Concrete Structural Steel Brick Masonry CMU Masonr…" at bounding box center [867, 204] width 549 height 26
select select "4"
click at [592, 194] on select "Please Choose One Reinforced Concrete Structural Steel Brick Masonry CMU Masonr…" at bounding box center [867, 204] width 549 height 26
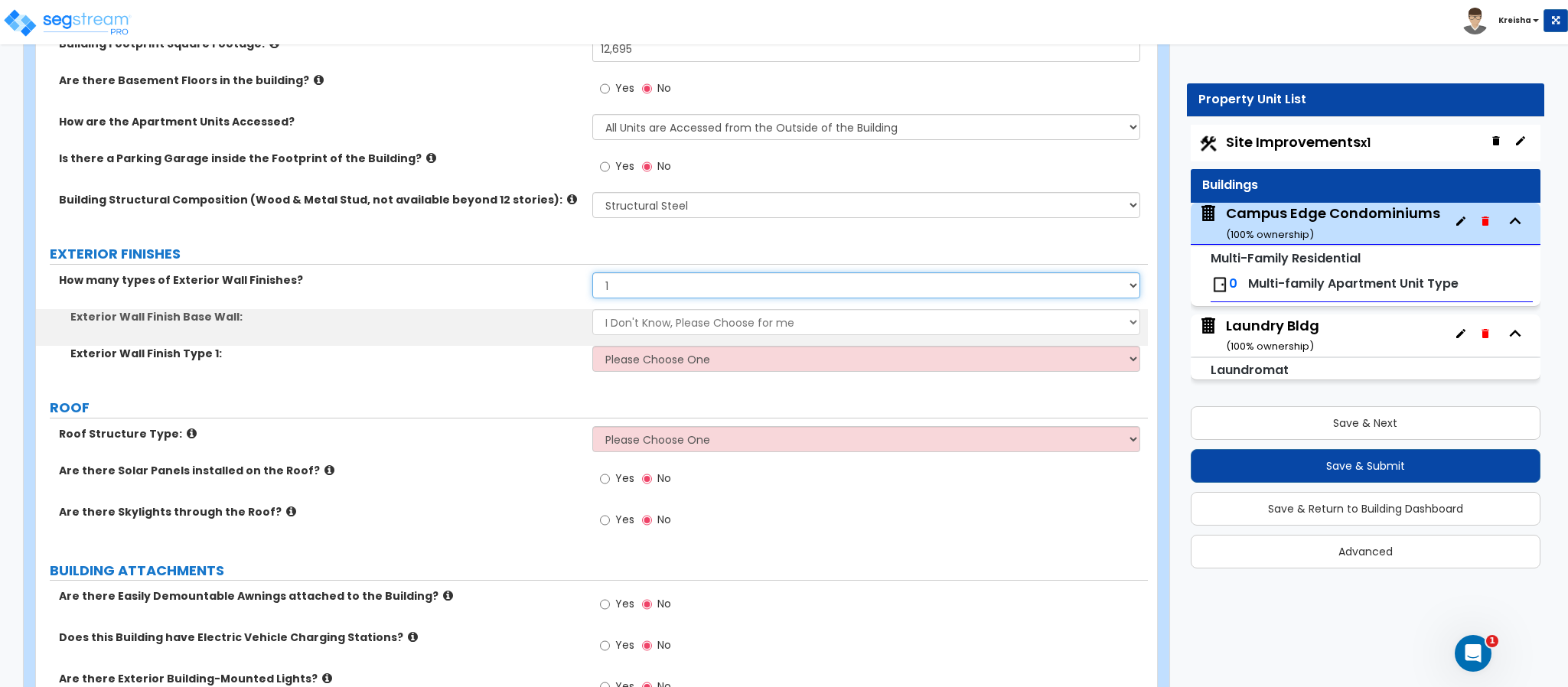
click at [660, 284] on select "None 1 2 3" at bounding box center [867, 285] width 549 height 26
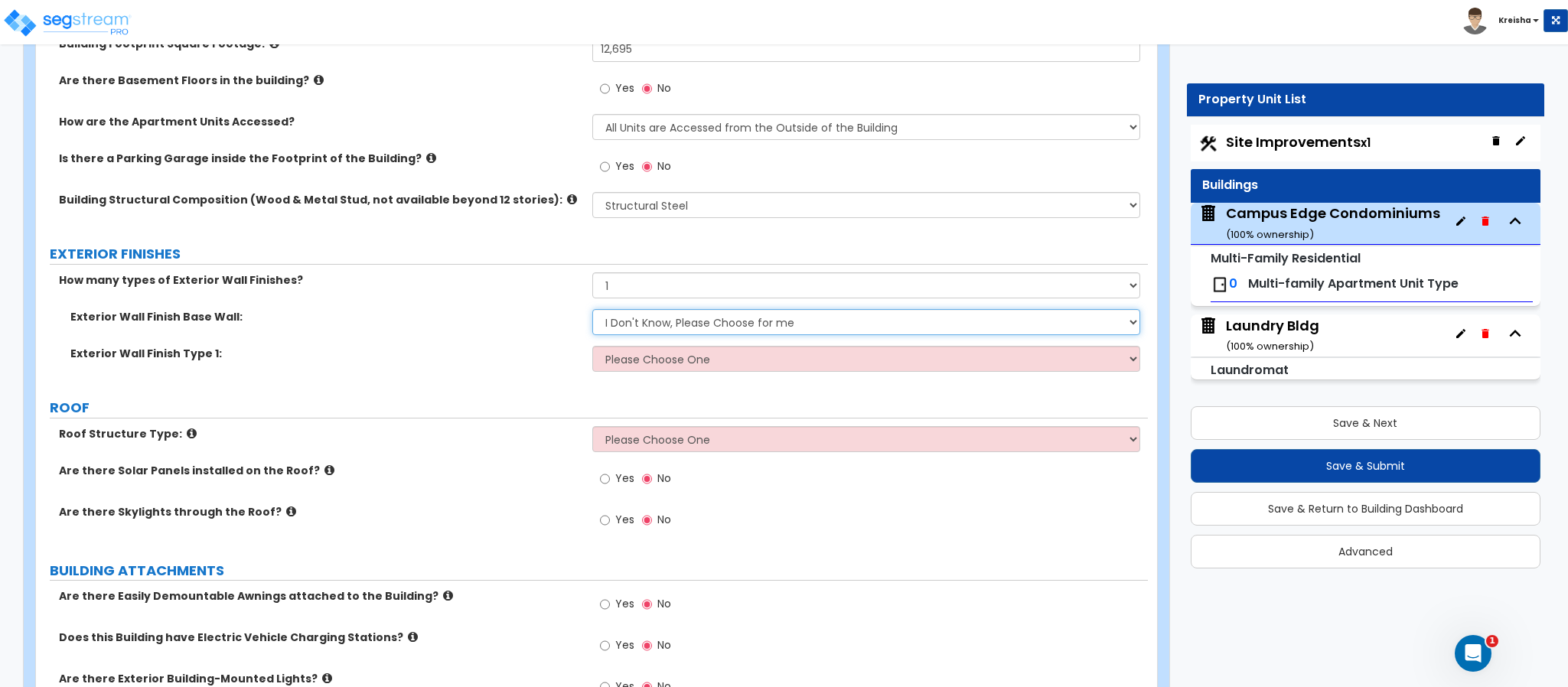
click at [698, 315] on select "I Don't Know, Please Choose for me Concrete Masonry Units (CMU) Cast-in-Place C…" at bounding box center [867, 322] width 549 height 26
select select "1"
click at [592, 311] on select "I Don't Know, Please Choose for me Concrete Masonry Units (CMU) Cast-in-Place C…" at bounding box center [867, 322] width 549 height 26
click at [714, 361] on select "Please Choose One No Finish/Shared Wall No Wall Brick Veneer Stone Veneer Wood …" at bounding box center [867, 358] width 549 height 26
select select "7"
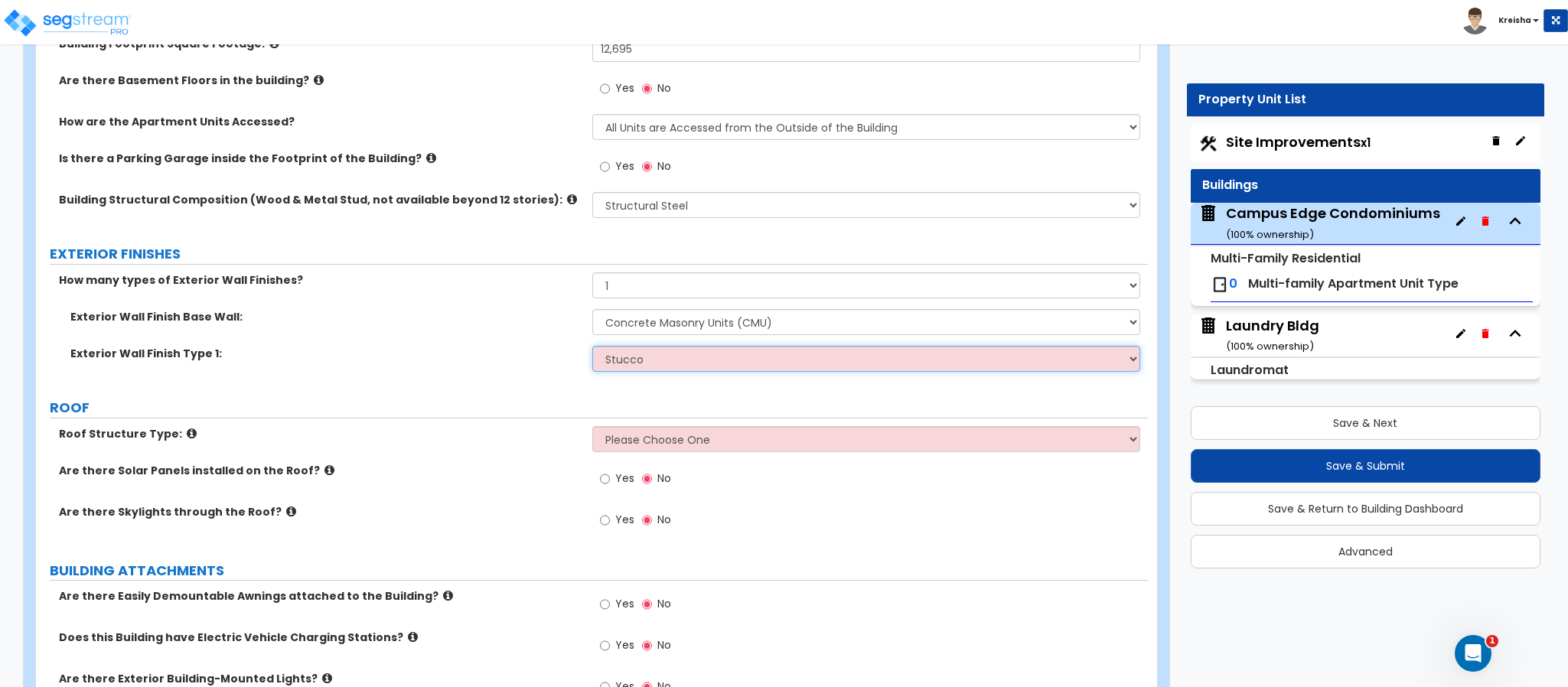
click at [592, 348] on select "Please Choose One No Finish/Shared Wall No Wall Brick Veneer Stone Veneer Wood …" at bounding box center [867, 358] width 549 height 26
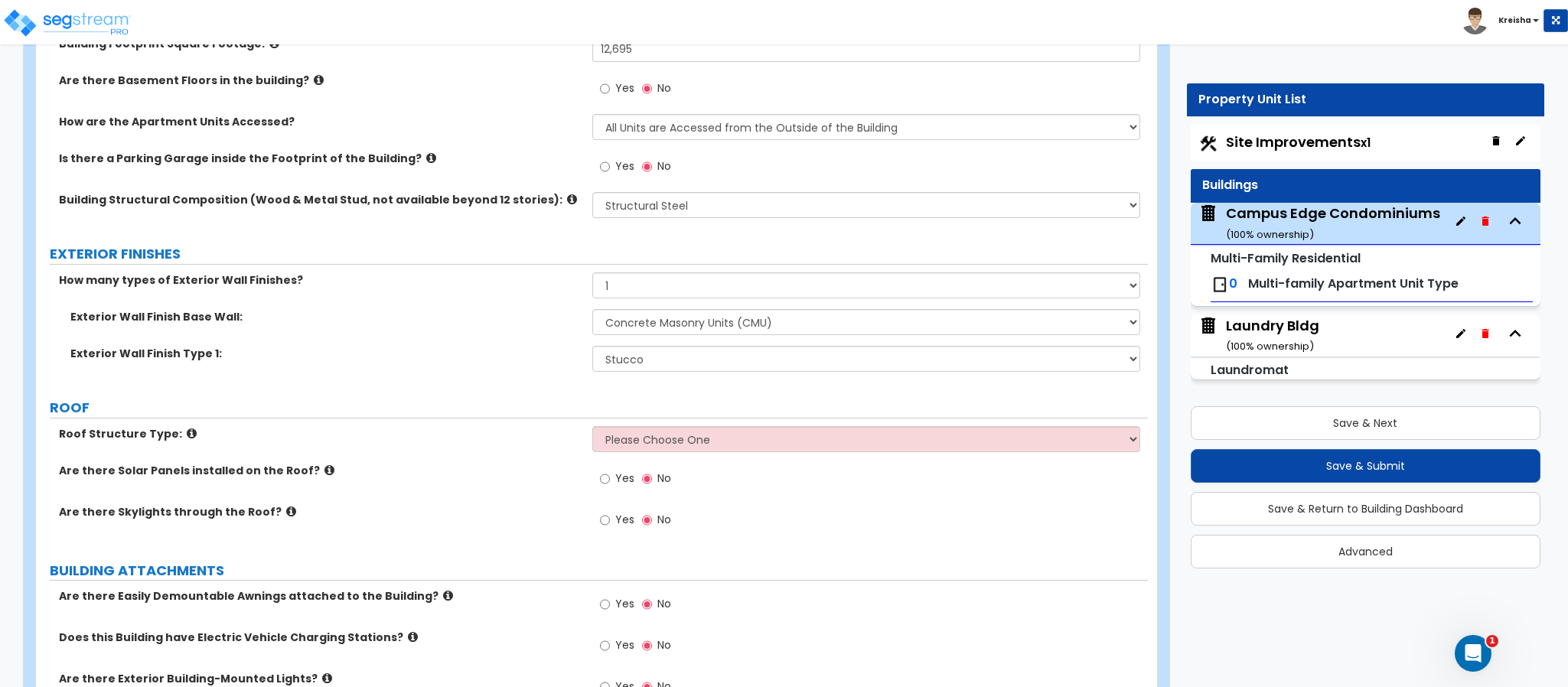
click at [501, 307] on div "How many types of Exterior Wall Finishes? None 1 2 3" at bounding box center [591, 290] width 1112 height 37
click at [648, 443] on select "Please Choose One Gable Roof Flat Roof Hybrid Gable & Flat Roof" at bounding box center [867, 439] width 549 height 26
click at [592, 428] on select "Please Choose One Gable Roof Flat Roof Hybrid Gable & Flat Roof" at bounding box center [867, 439] width 549 height 26
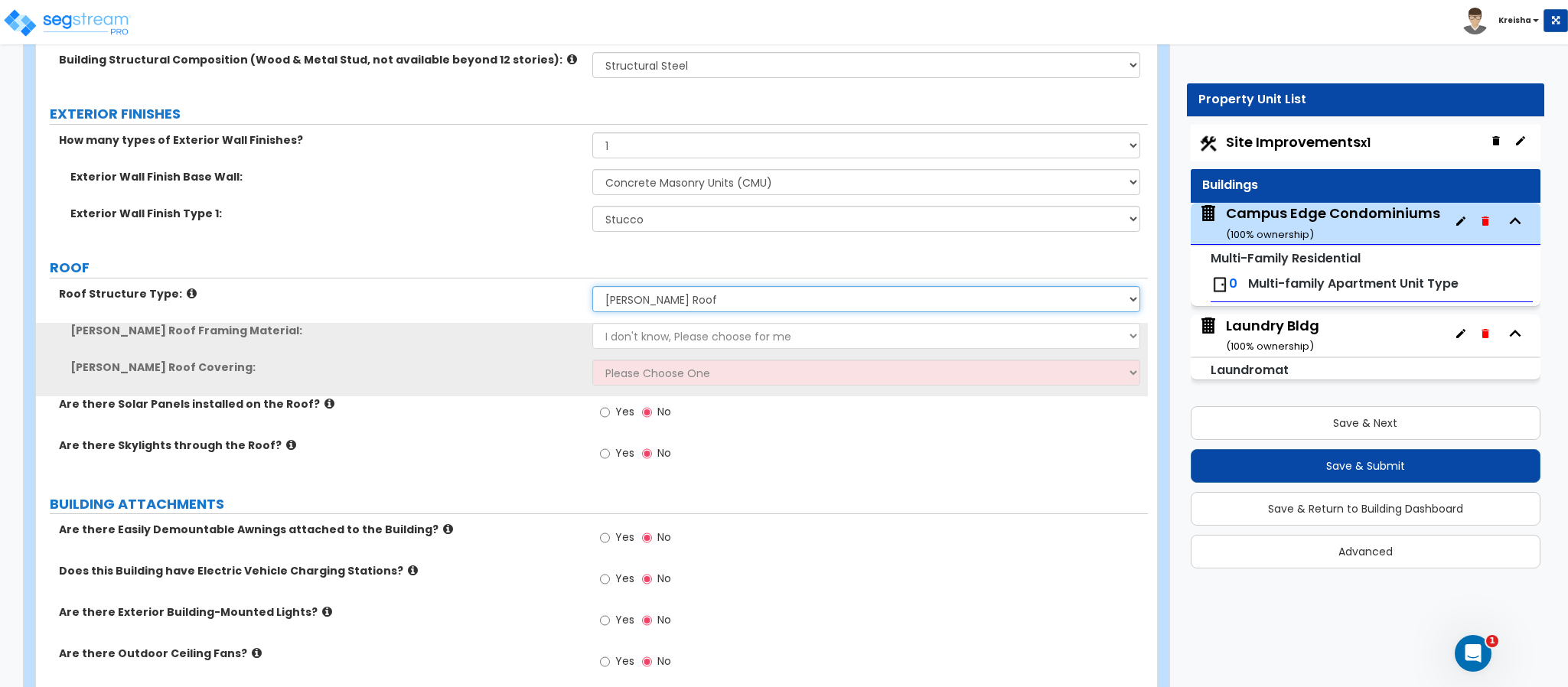
scroll to position [611, 0]
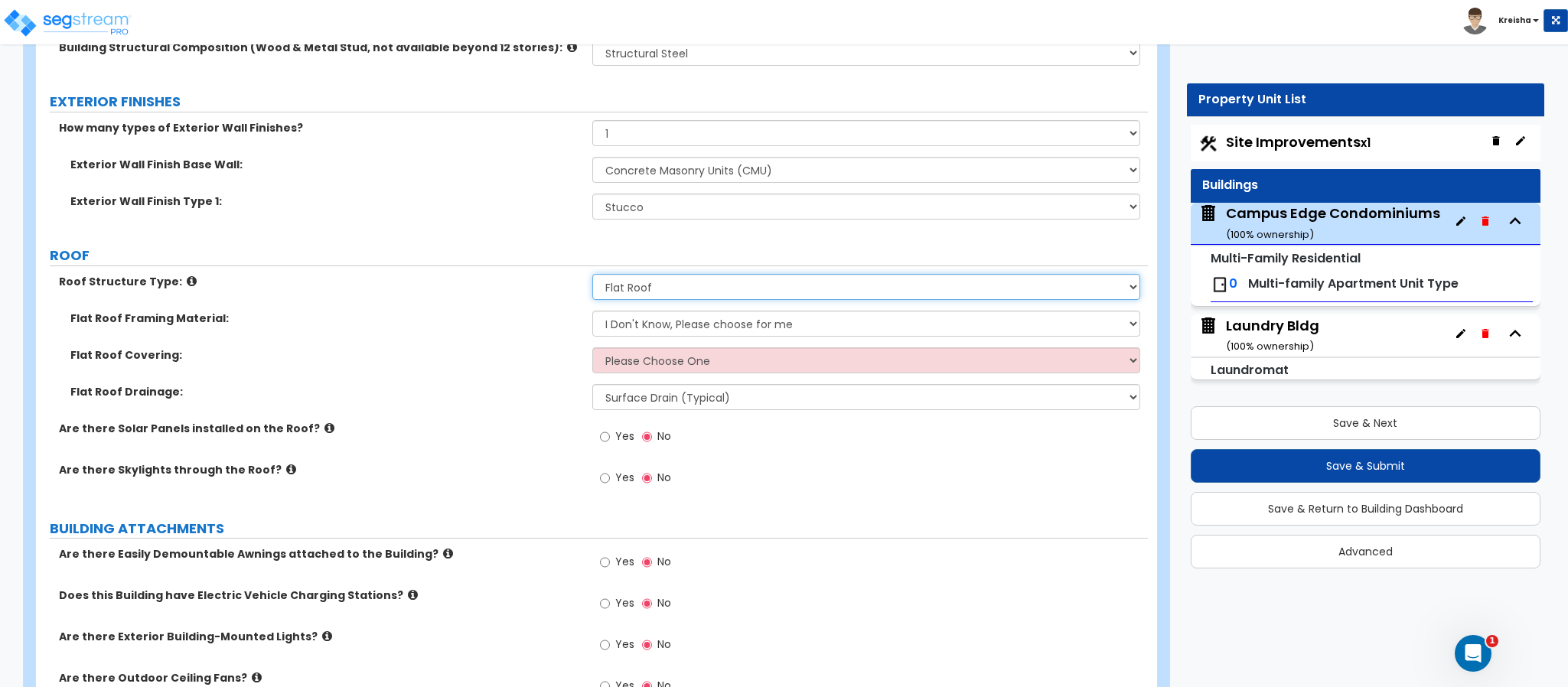
select select "1"
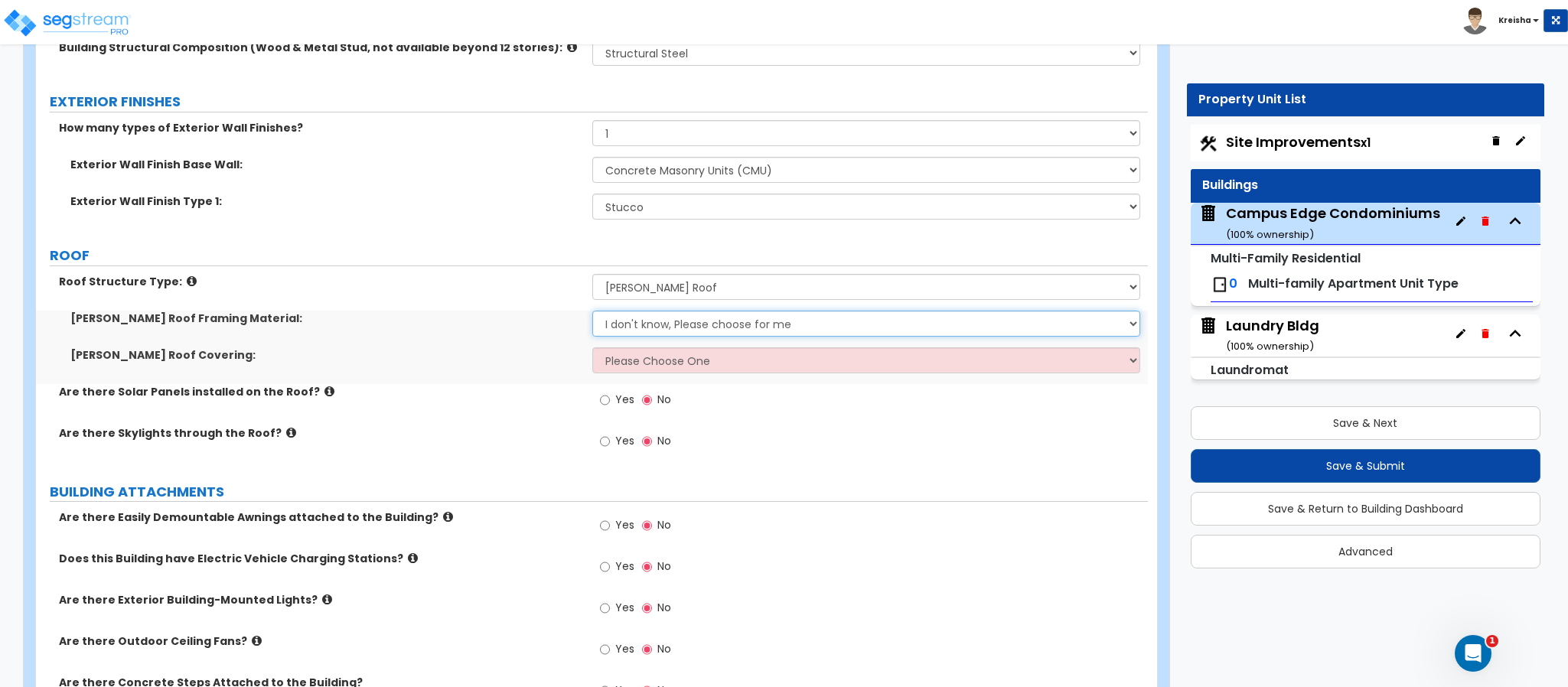
click at [645, 326] on select "I don't know, Please choose for me Metal Wood" at bounding box center [867, 324] width 549 height 26
select select "1"
click at [592, 313] on select "I don't know, Please choose for me Metal Wood" at bounding box center [867, 324] width 549 height 26
click at [682, 365] on select "Please Choose One Asphalt Shingle Clay Tile Wood Shingle Metal Shingle Standing…" at bounding box center [867, 360] width 549 height 26
select select "1"
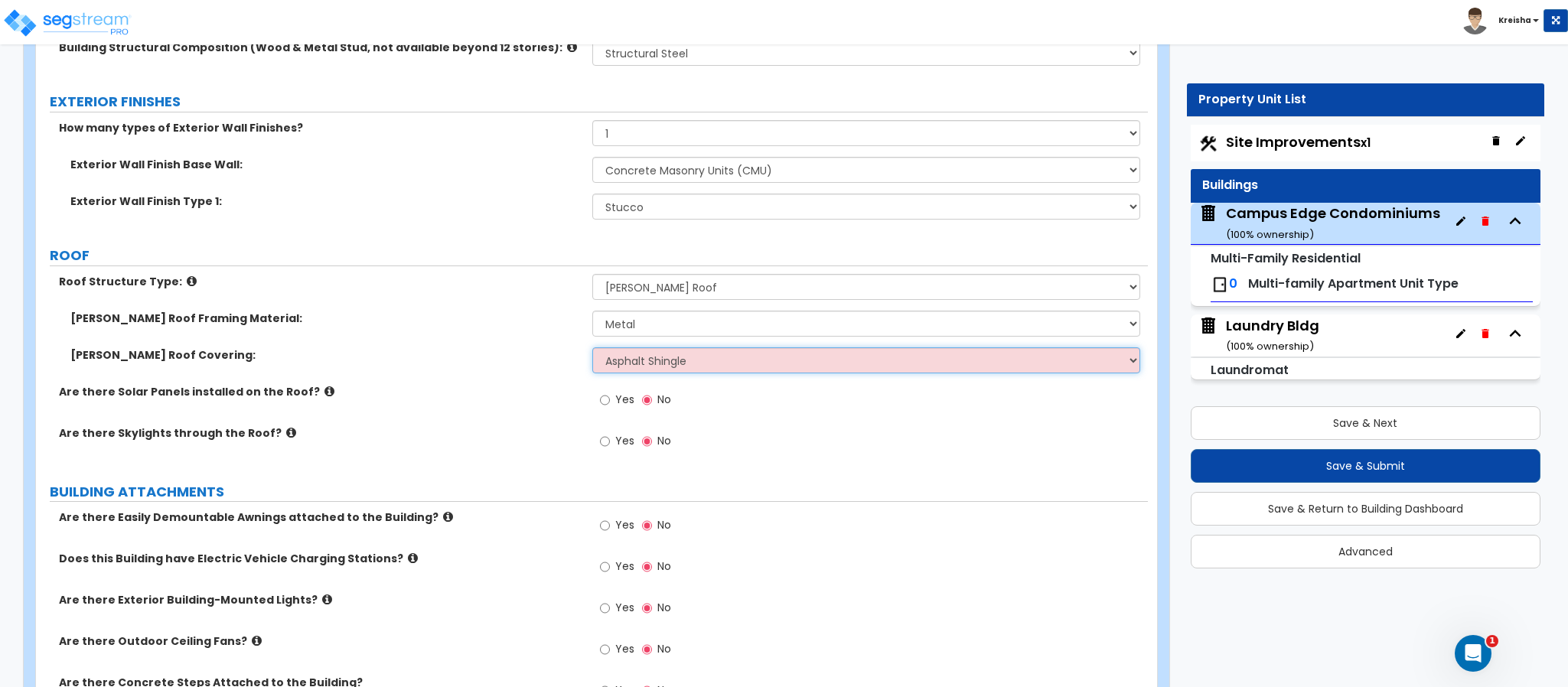
click at [592, 349] on select "Please Choose One Asphalt Shingle Clay Tile Wood Shingle Metal Shingle Standing…" at bounding box center [867, 360] width 549 height 26
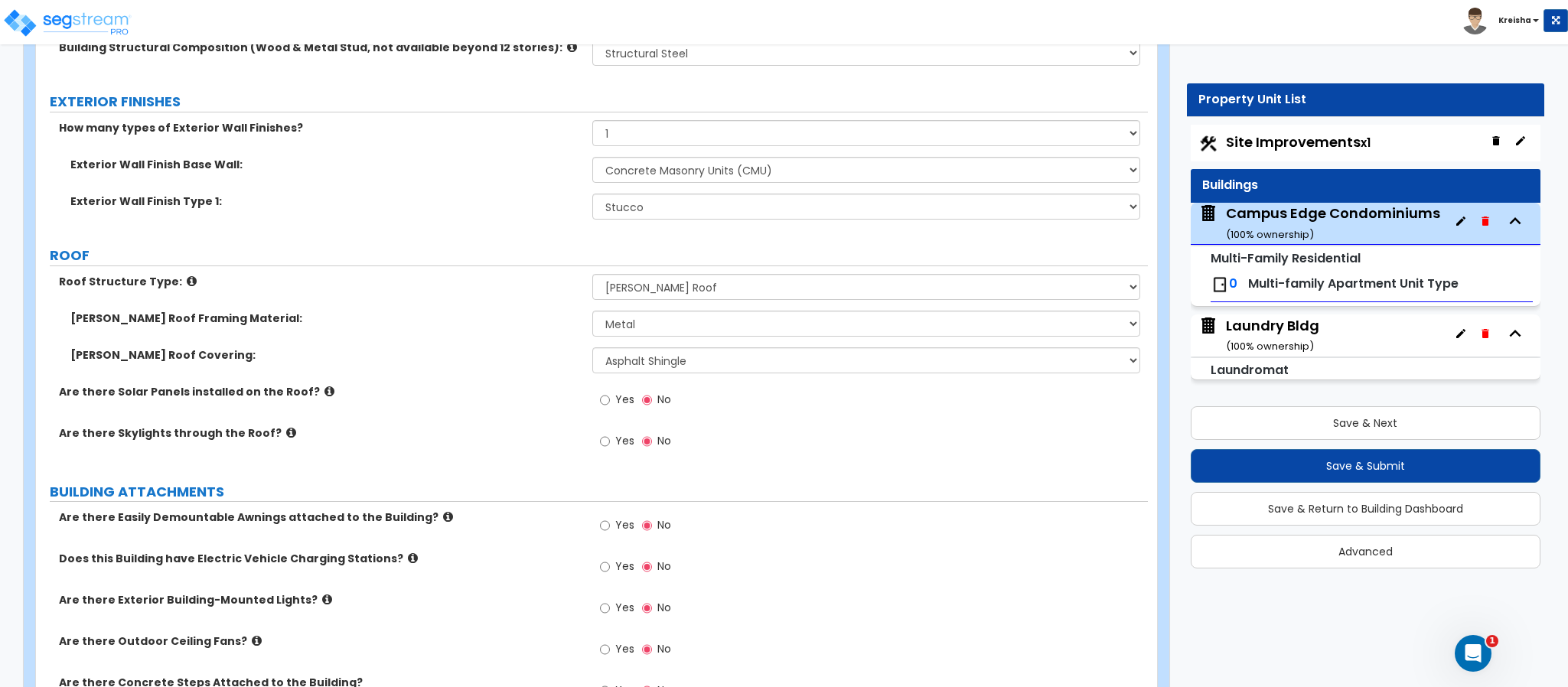
click at [514, 422] on div "Are there Solar Panels installed on the Roof? Yes No" at bounding box center [591, 405] width 1112 height 41
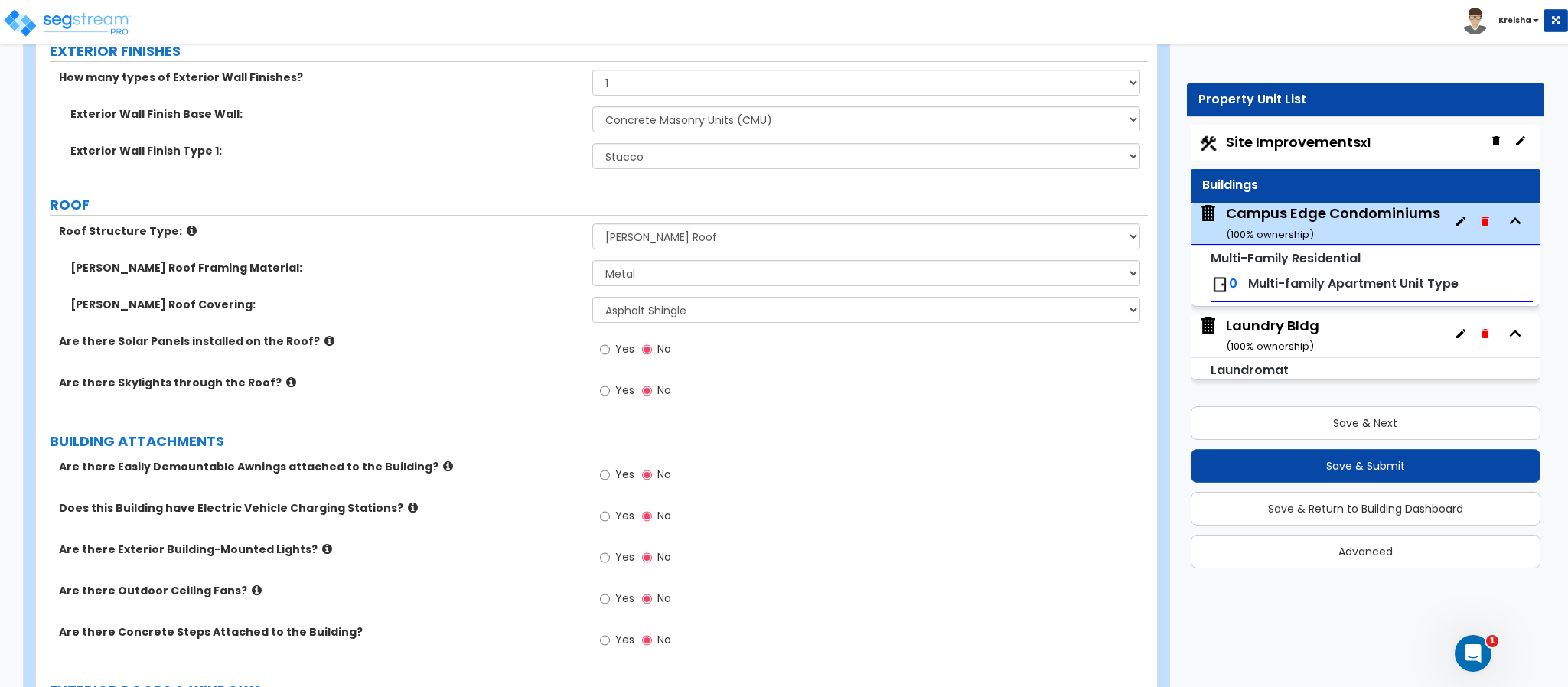
scroll to position [688, 0]
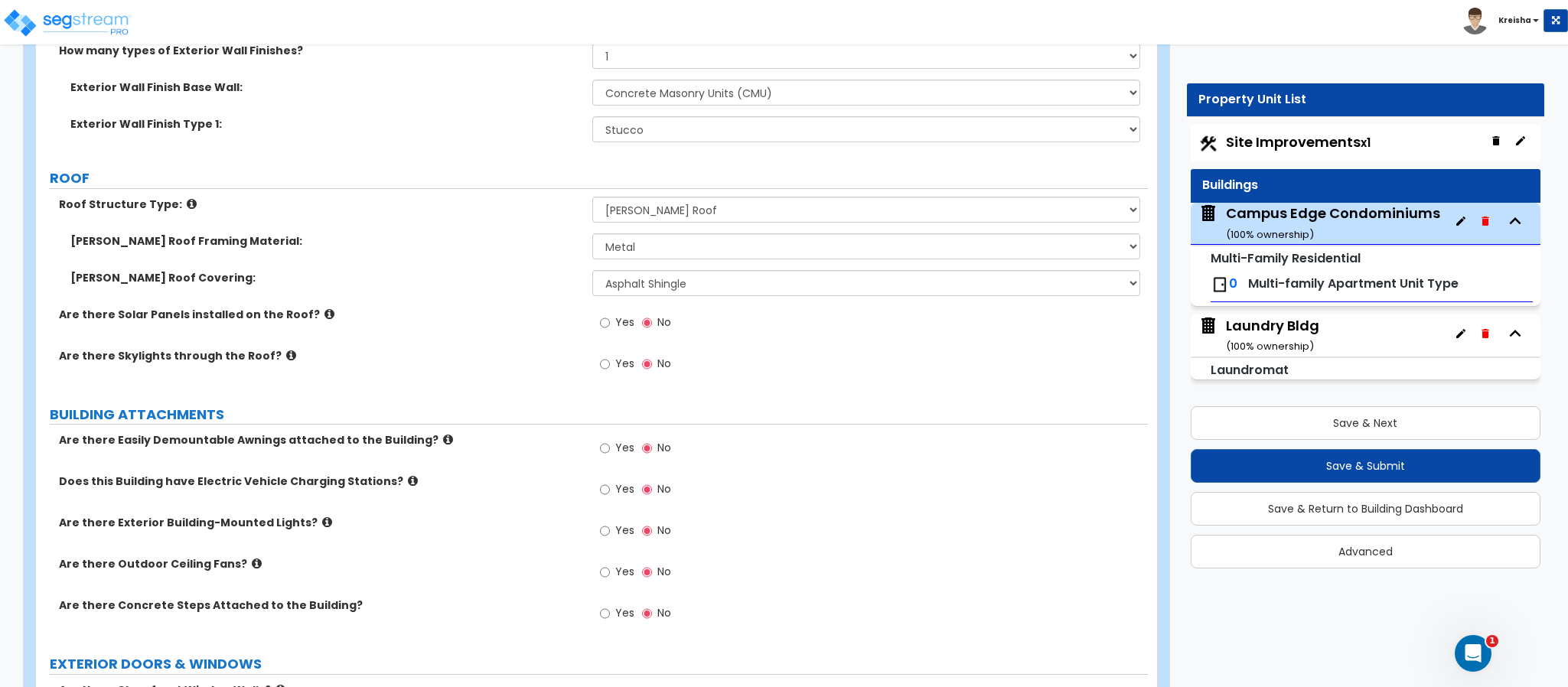
click at [610, 320] on label "Yes" at bounding box center [616, 324] width 35 height 26
click at [610, 320] on input "Yes" at bounding box center [604, 322] width 10 height 17
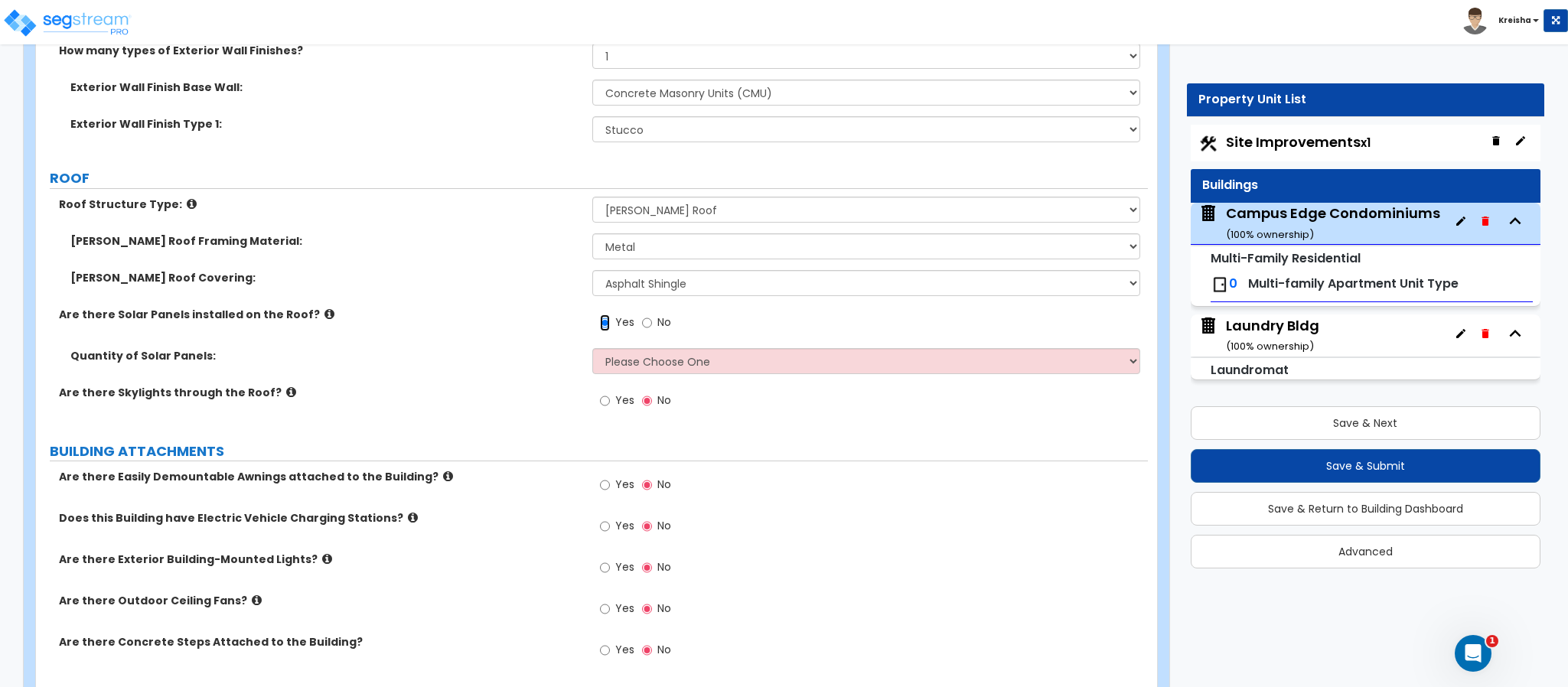
scroll to position [841, 0]
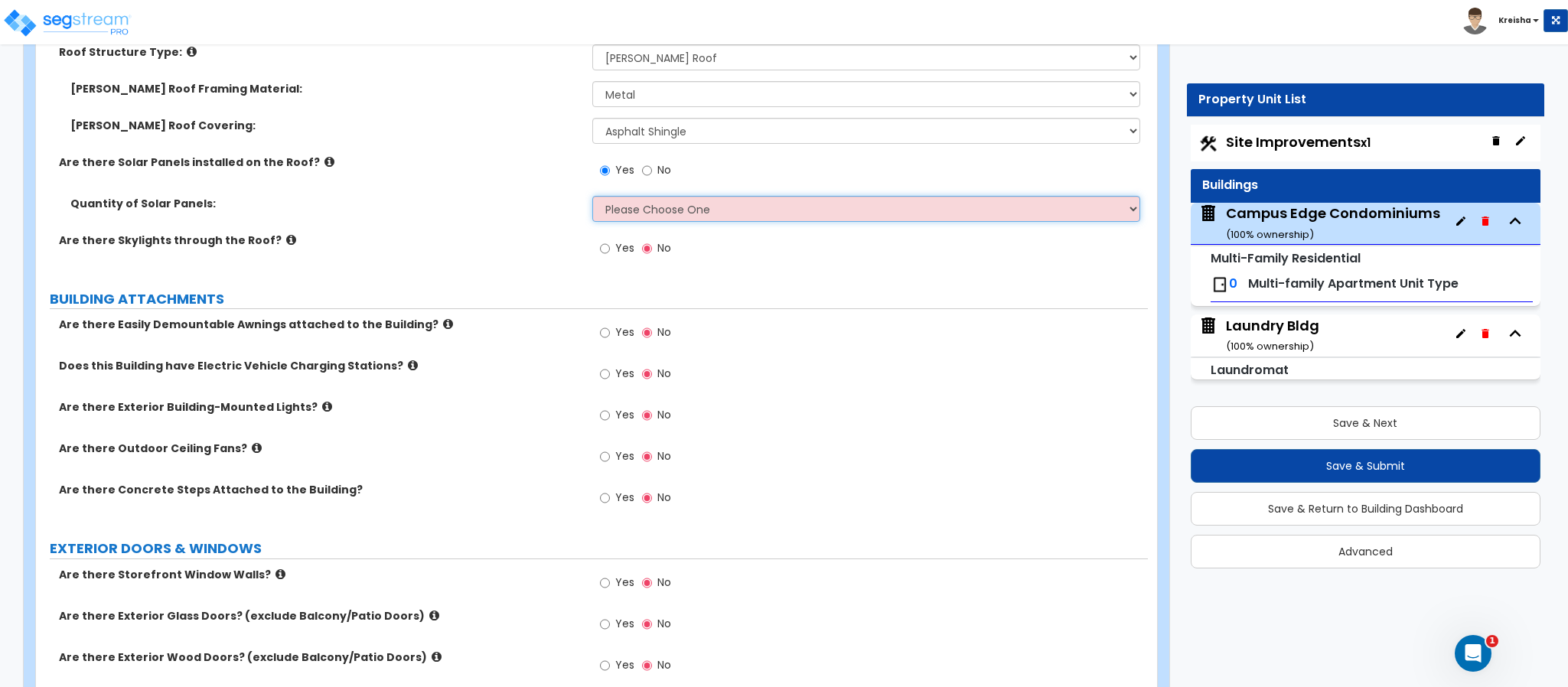
drag, startPoint x: 668, startPoint y: 204, endPoint x: 678, endPoint y: 209, distance: 11.2
click at [668, 204] on select "Please Choose One Enter the Percentage of Roof Covered by Solar Panels Enter th…" at bounding box center [867, 208] width 549 height 26
click at [658, 172] on span "No" at bounding box center [665, 169] width 14 height 15
click at [652, 172] on input "No" at bounding box center [647, 170] width 10 height 17
radio input "false"
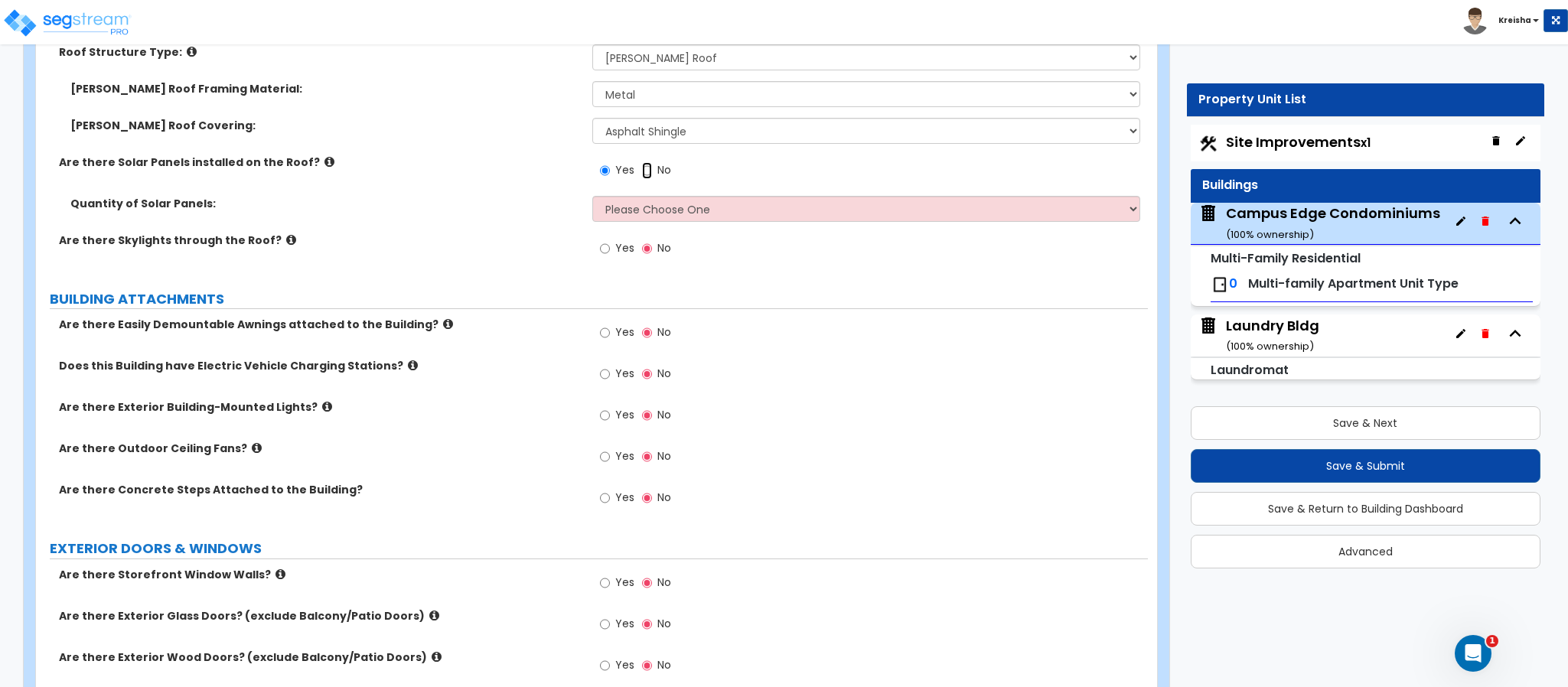
radio input "true"
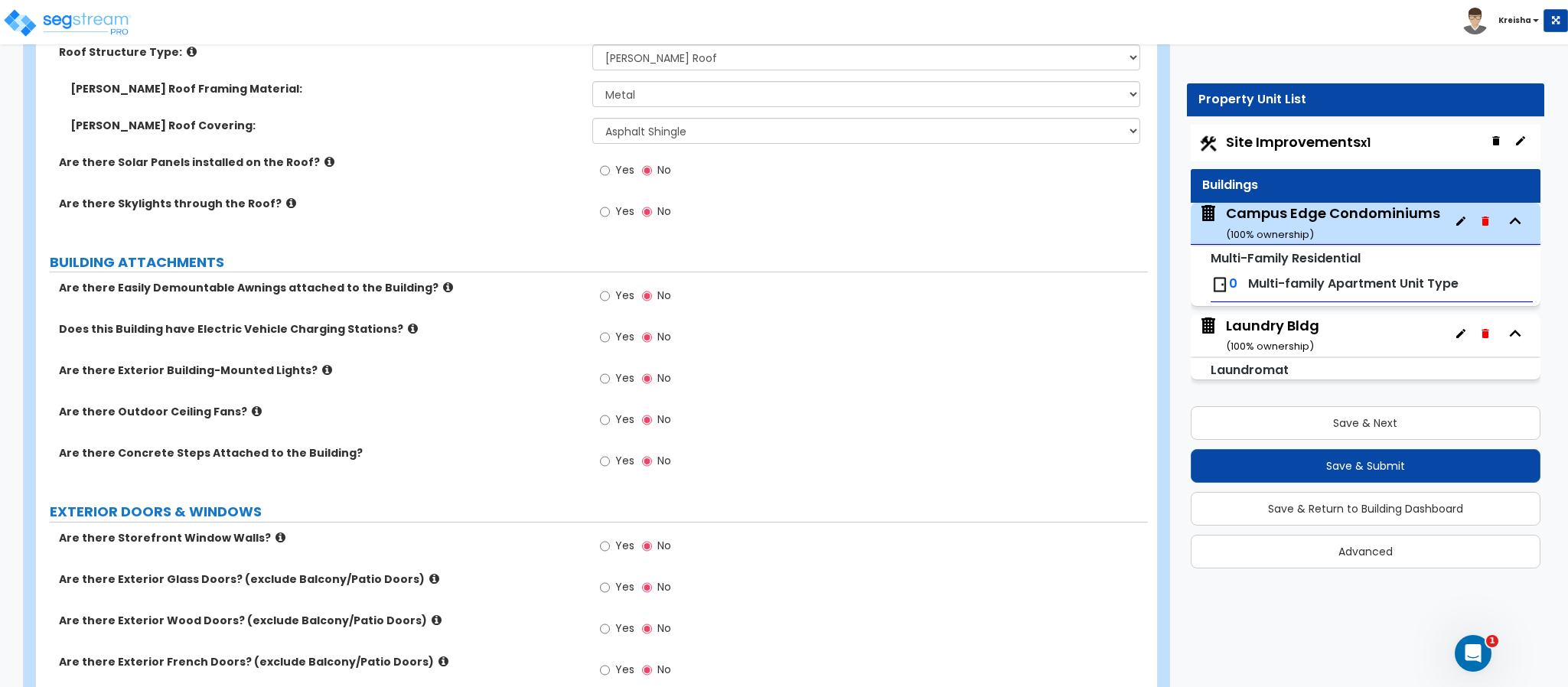
click at [618, 172] on span "Yes" at bounding box center [624, 169] width 19 height 15
click at [610, 172] on input "Yes" at bounding box center [604, 170] width 10 height 17
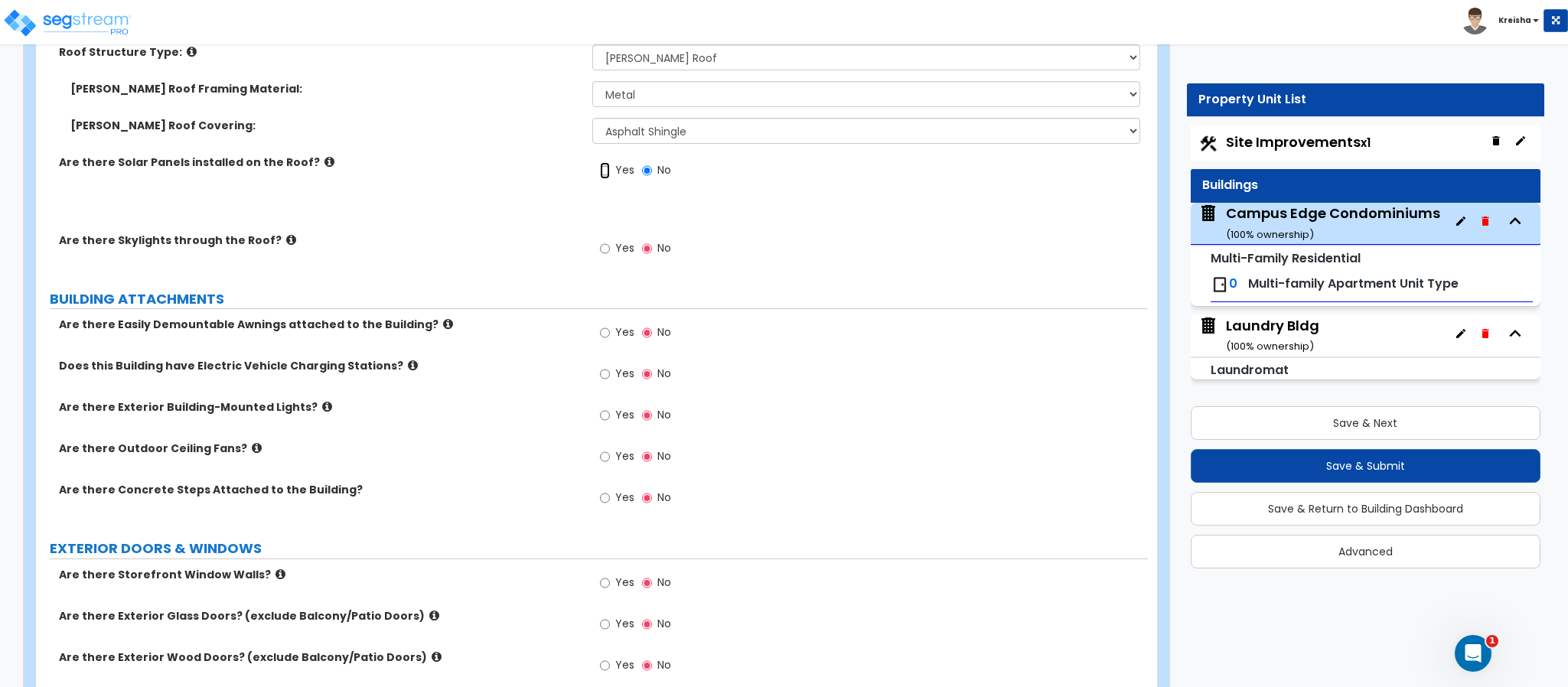
radio input "true"
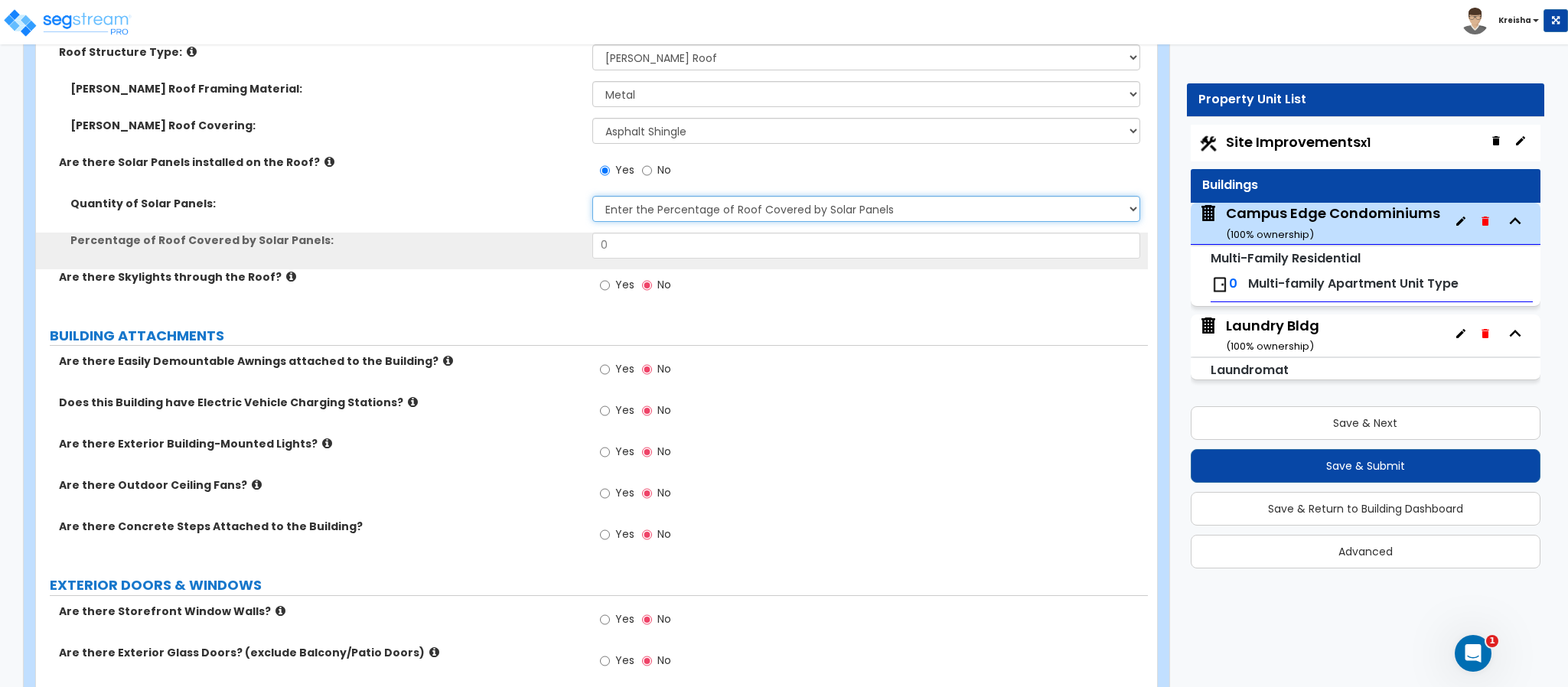
select select "2"
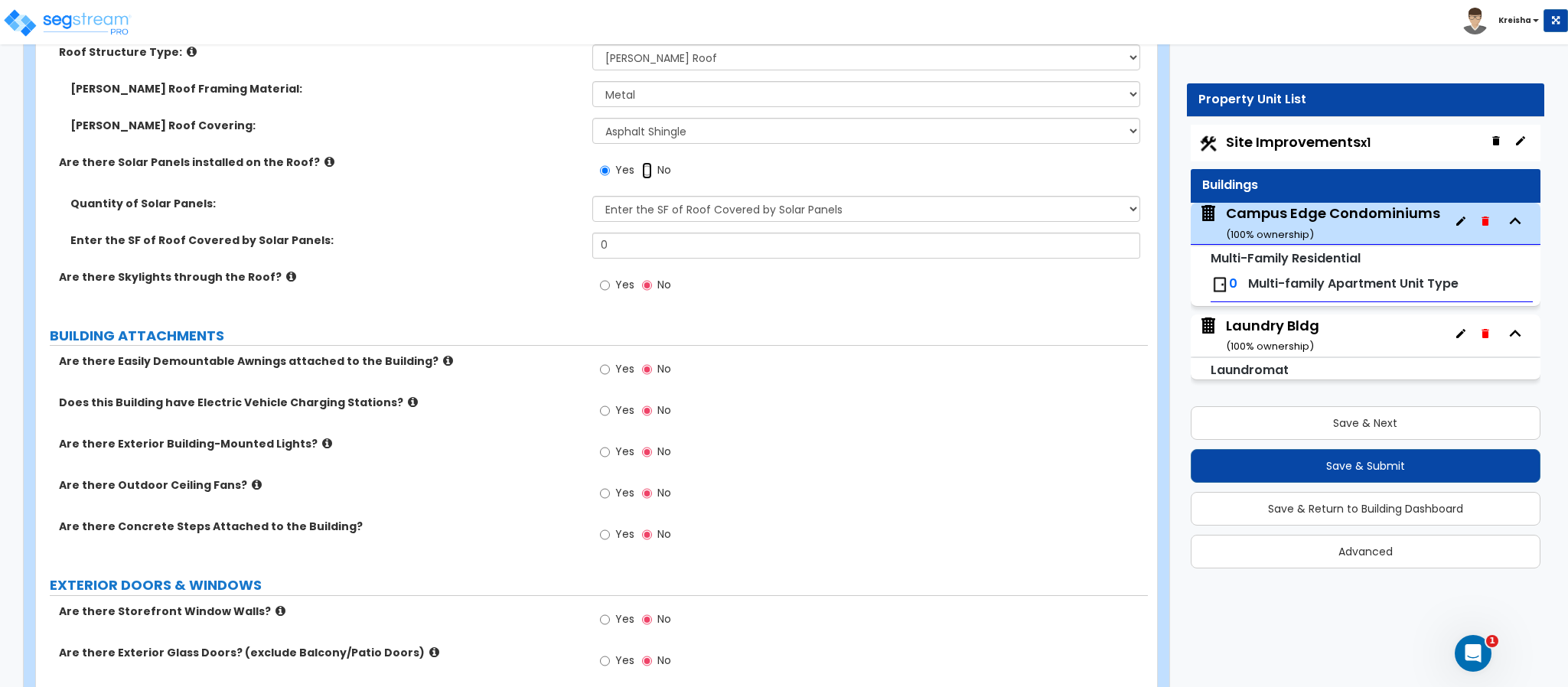
click at [642, 162] on input "No" at bounding box center [647, 170] width 10 height 17
radio input "false"
radio input "true"
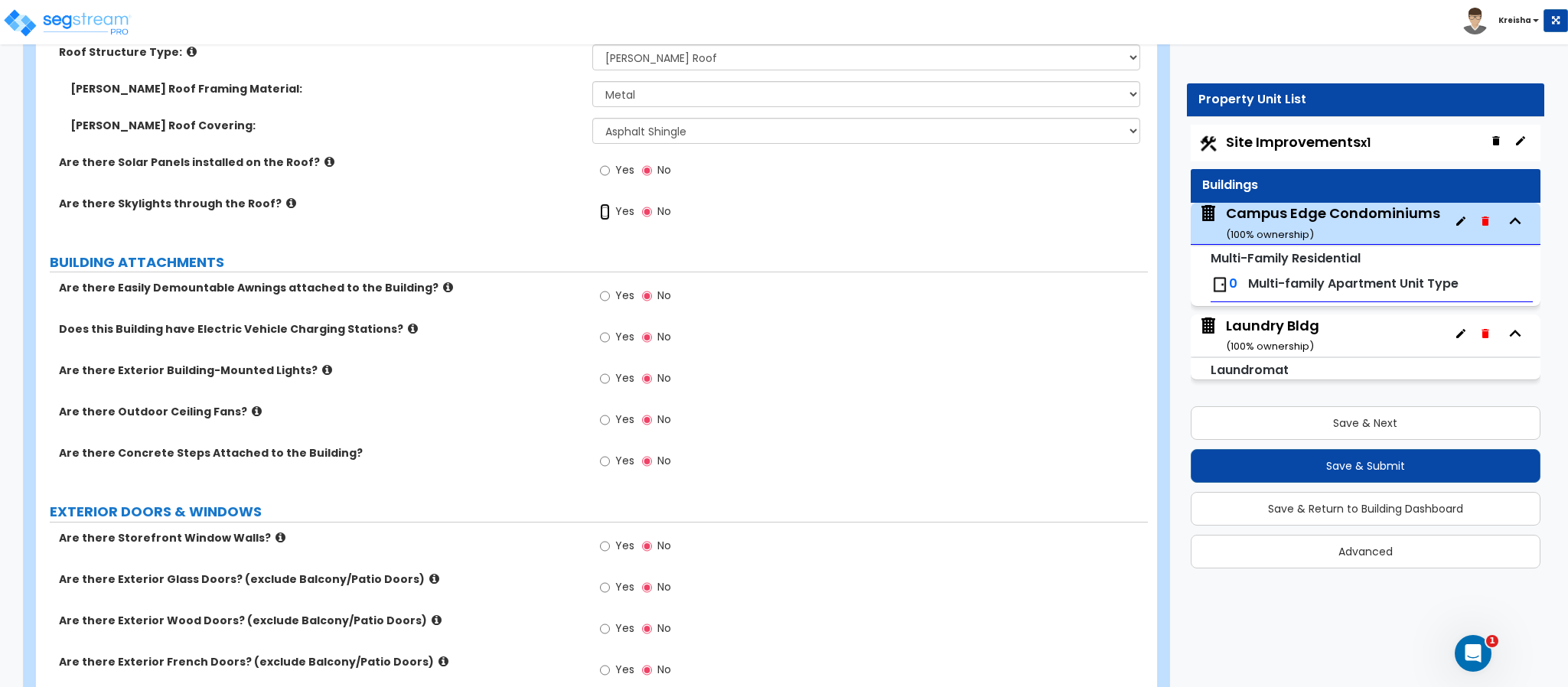
click at [599, 203] on input "Yes" at bounding box center [604, 211] width 10 height 17
radio input "true"
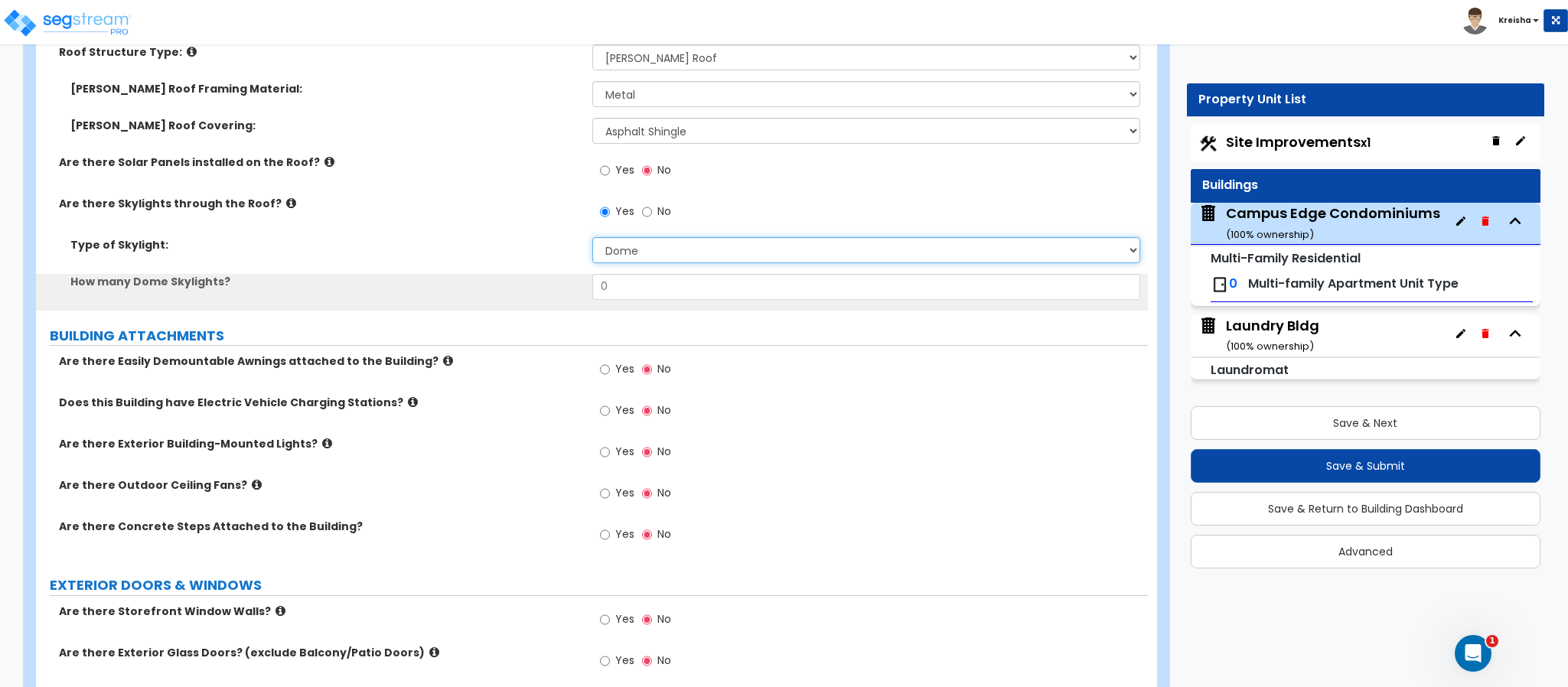
select select "5"
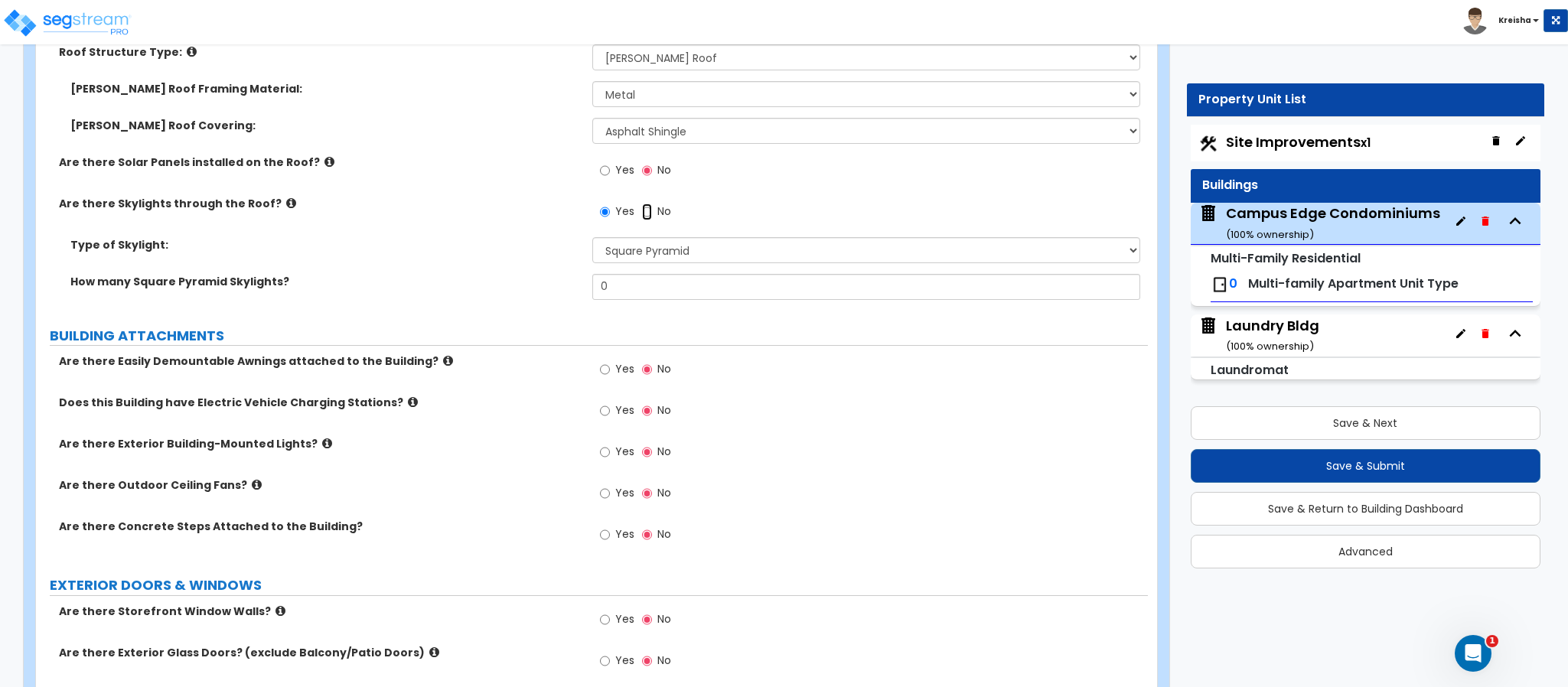
click at [642, 203] on input "No" at bounding box center [647, 211] width 10 height 17
radio input "false"
radio input "true"
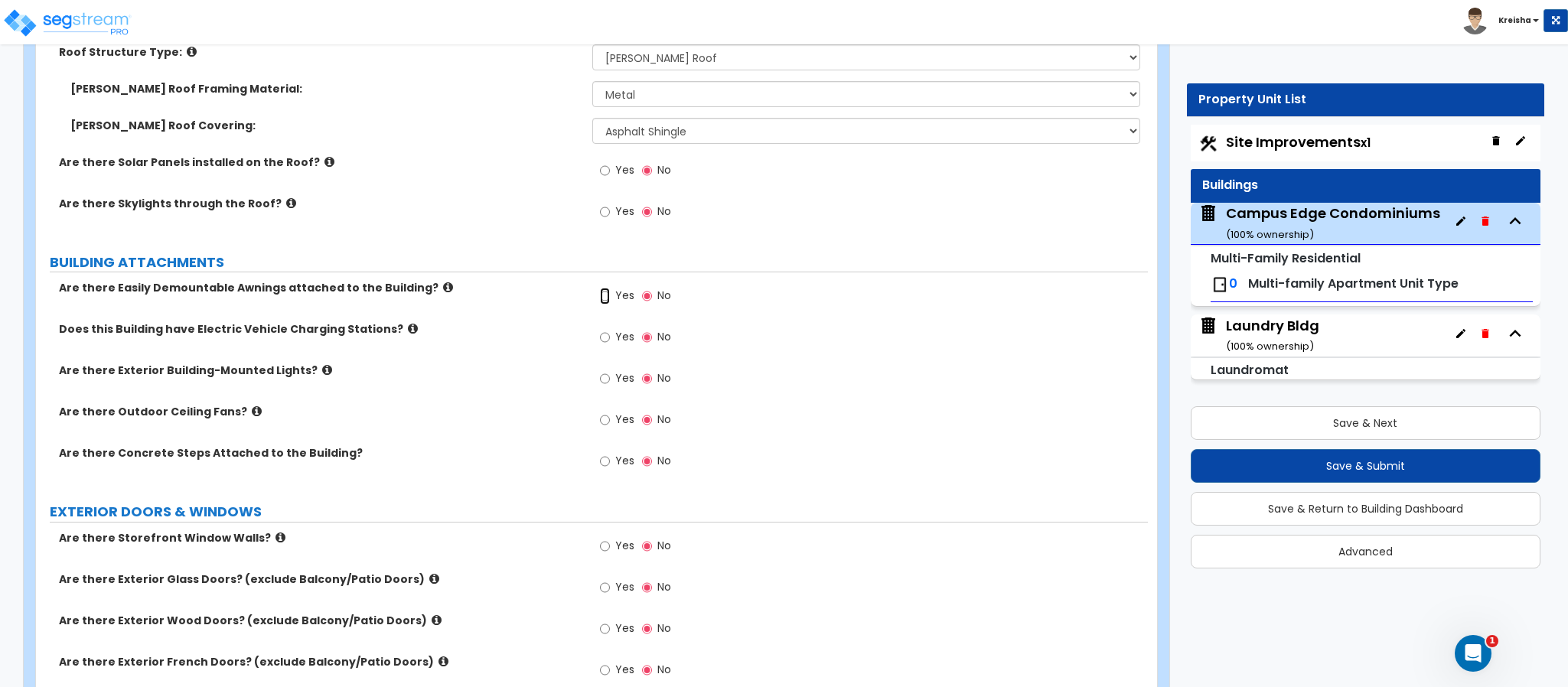
click at [599, 287] on input "Yes" at bounding box center [604, 295] width 10 height 17
radio input "true"
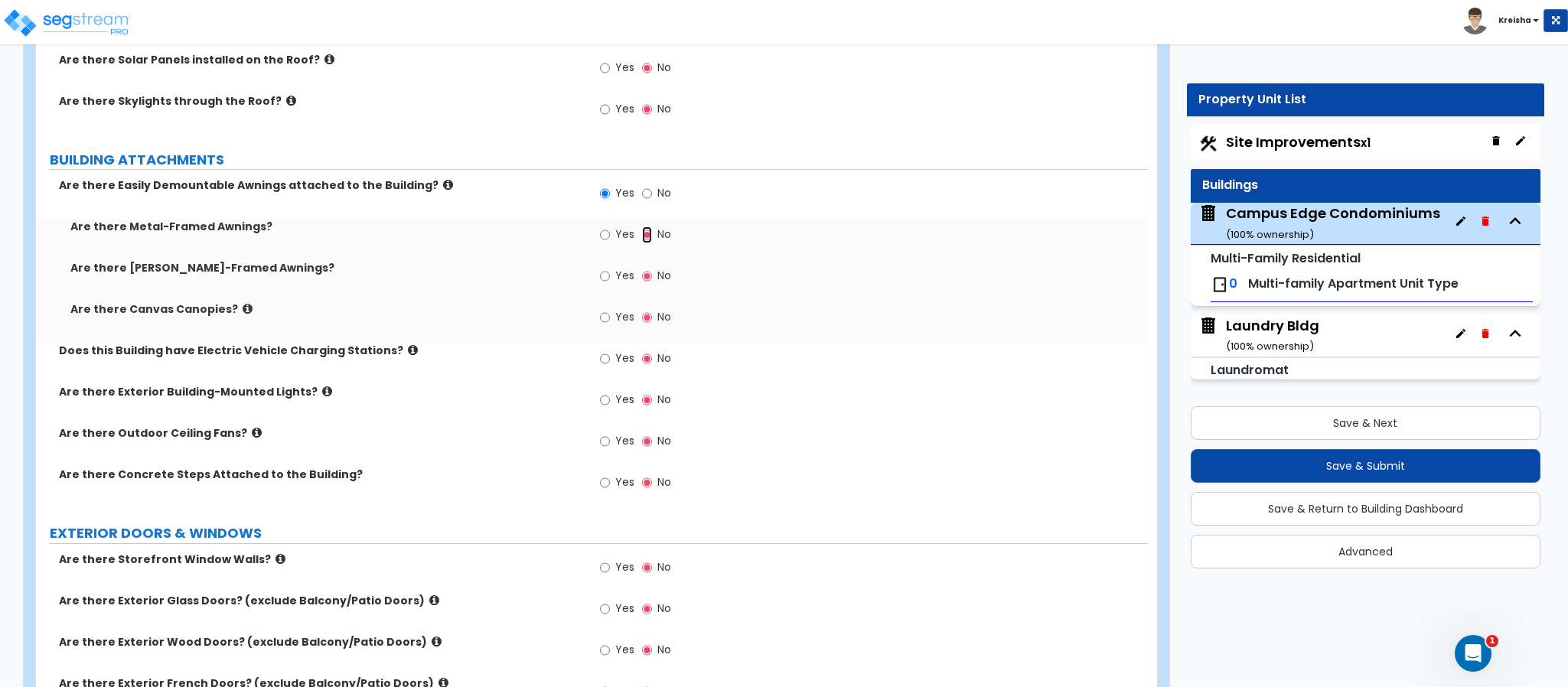
scroll to position [994, 0]
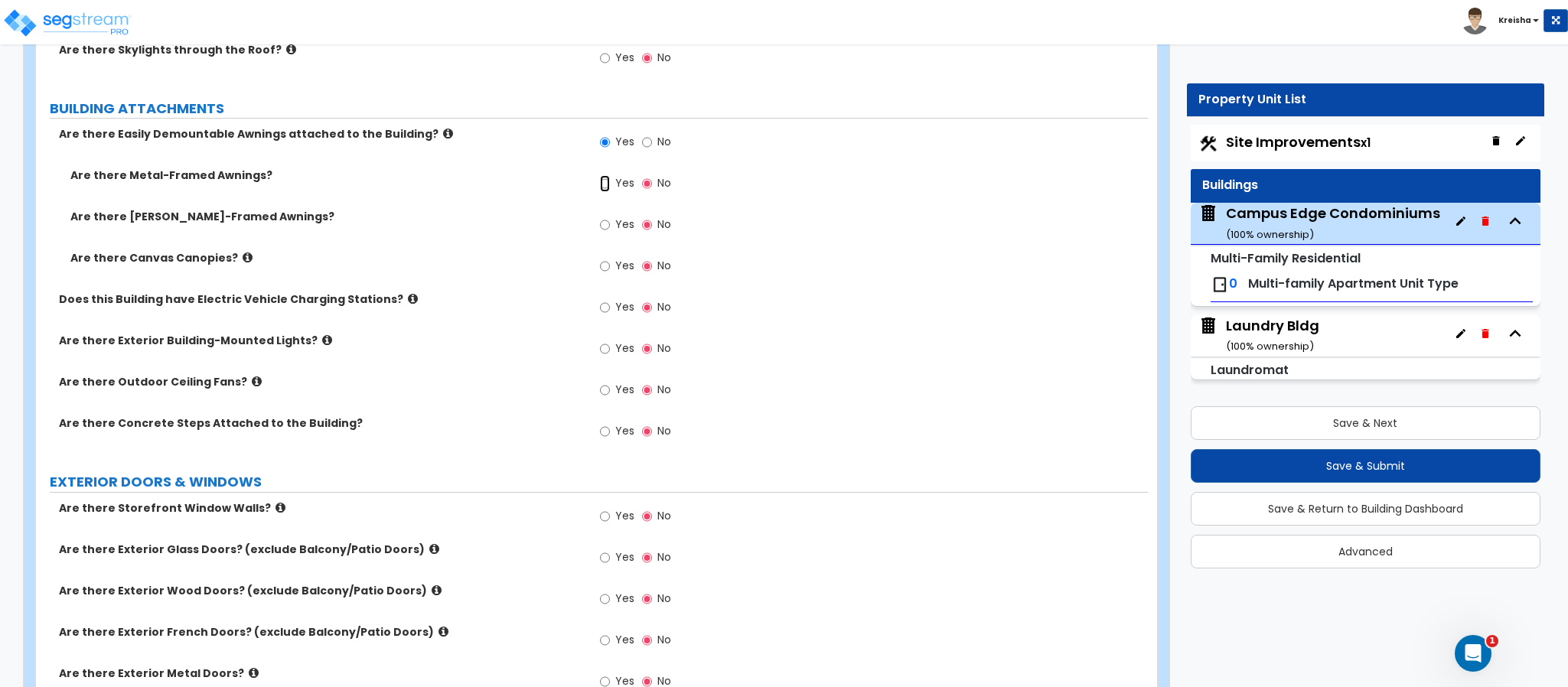
click at [599, 175] on input "Yes" at bounding box center [604, 183] width 10 height 17
radio input "true"
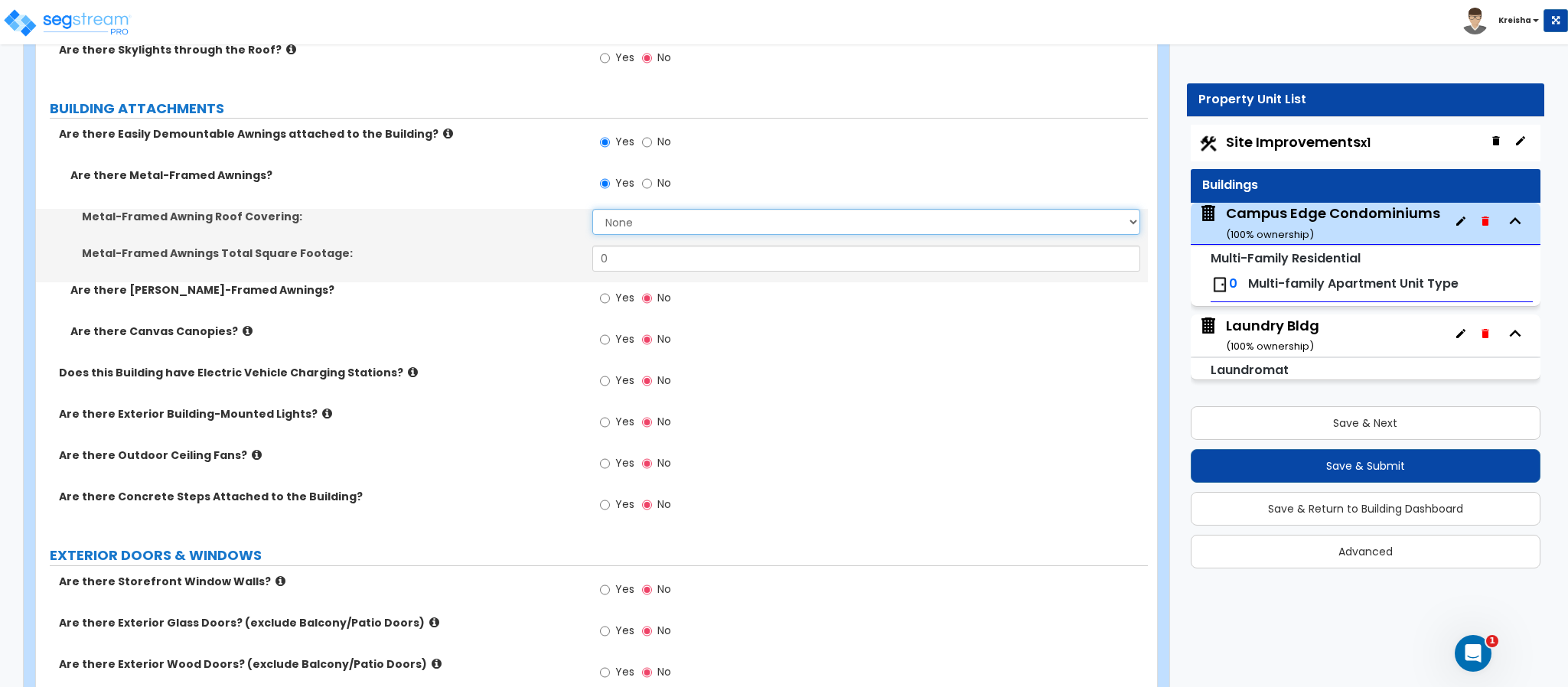
select select "1"
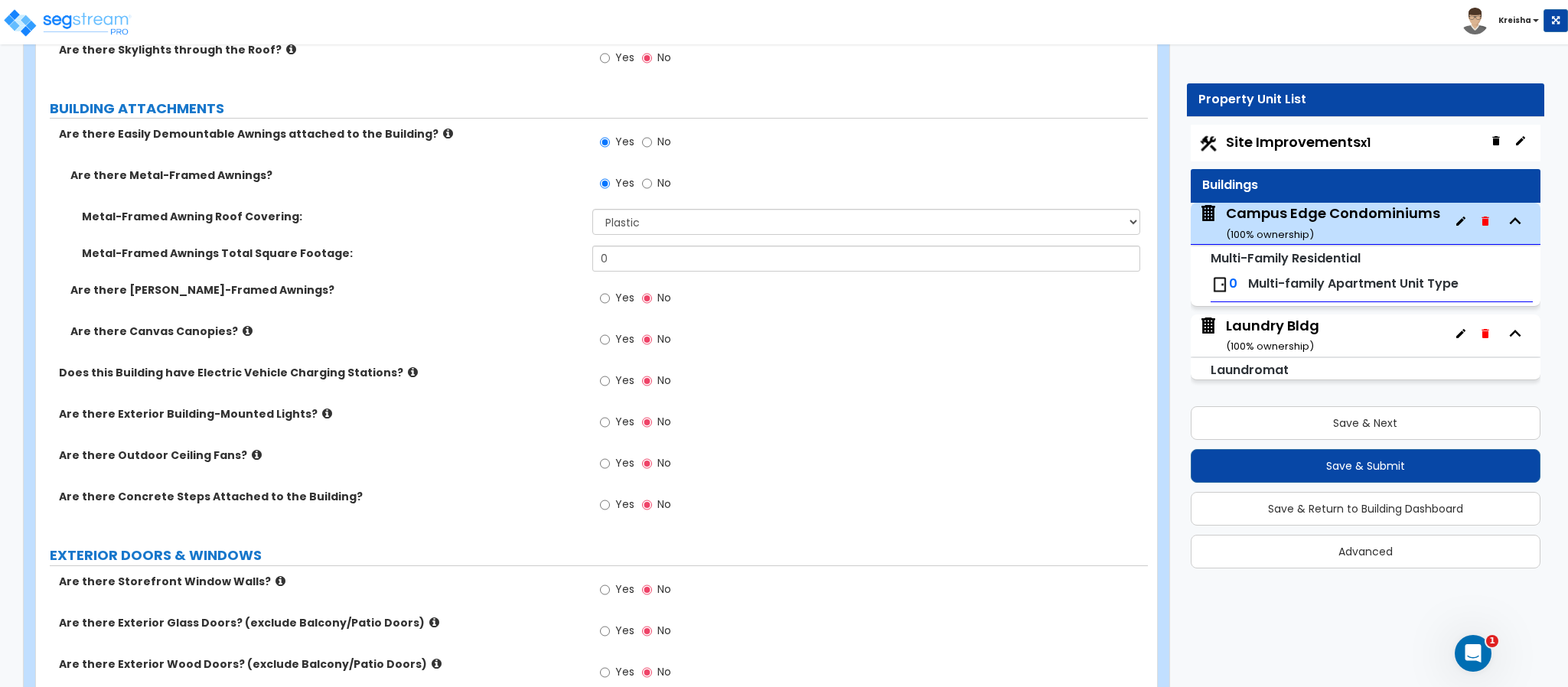
click at [488, 276] on div "Metal-Framed Awnings Total Square Footage: 0" at bounding box center [591, 264] width 1112 height 37
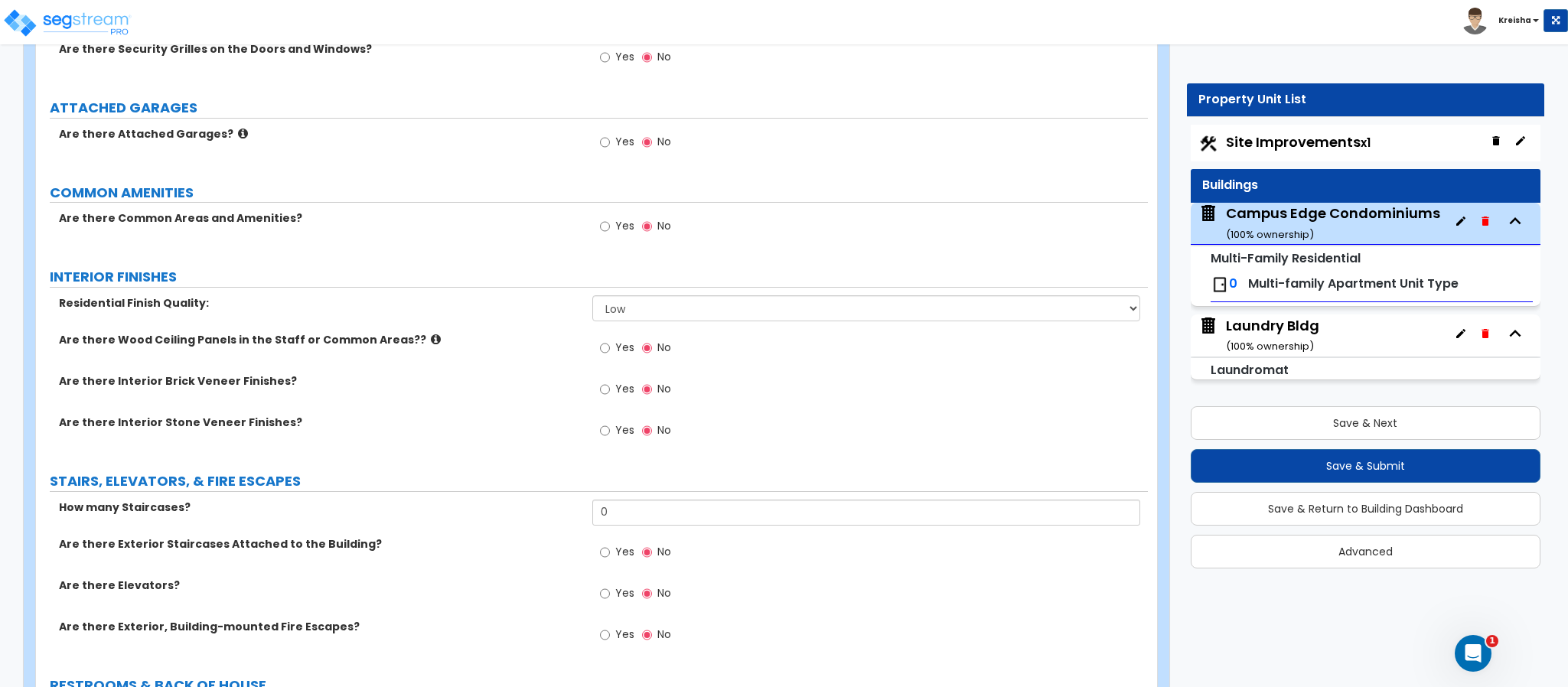
scroll to position [2084, 0]
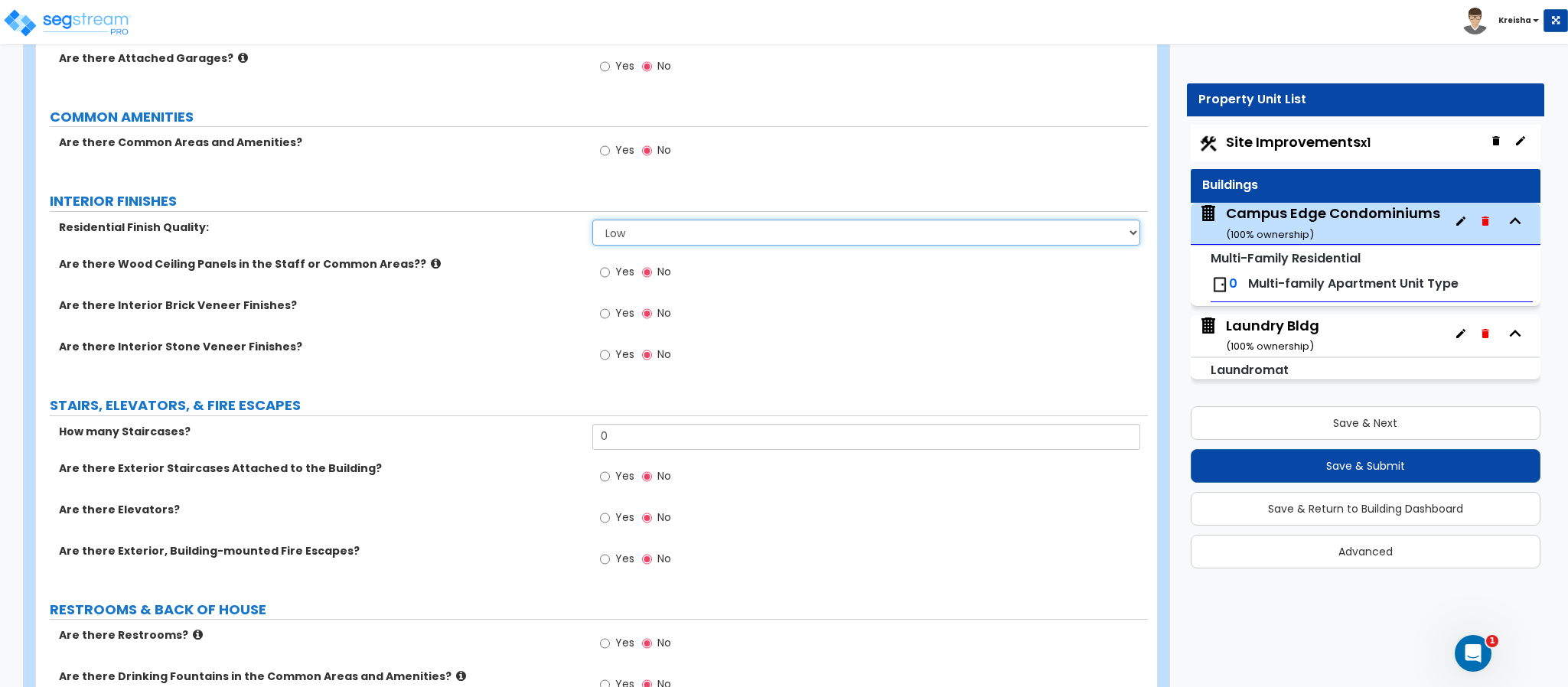
click at [636, 235] on select "Low Average High" at bounding box center [867, 232] width 549 height 26
select select "1"
click at [592, 223] on select "Low Average High" at bounding box center [867, 232] width 549 height 26
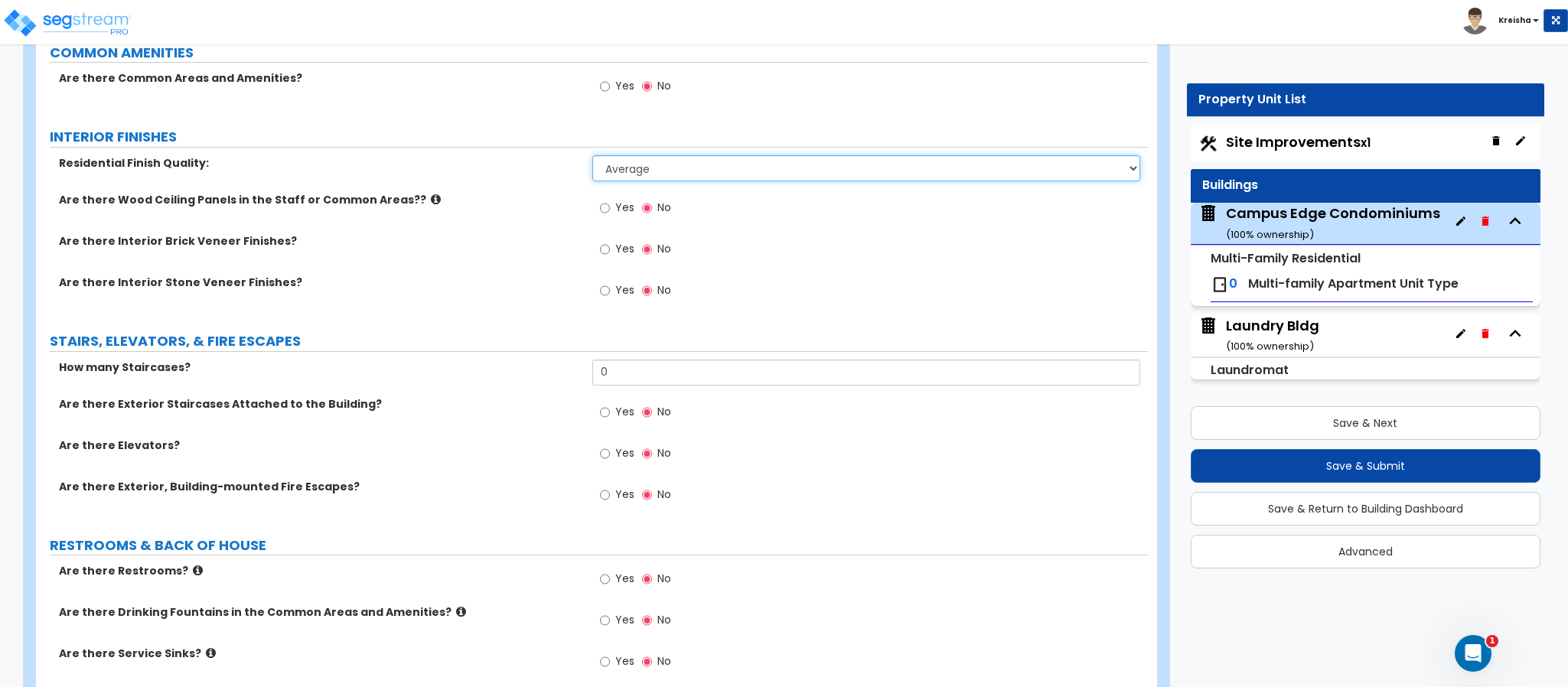
scroll to position [2238, 0]
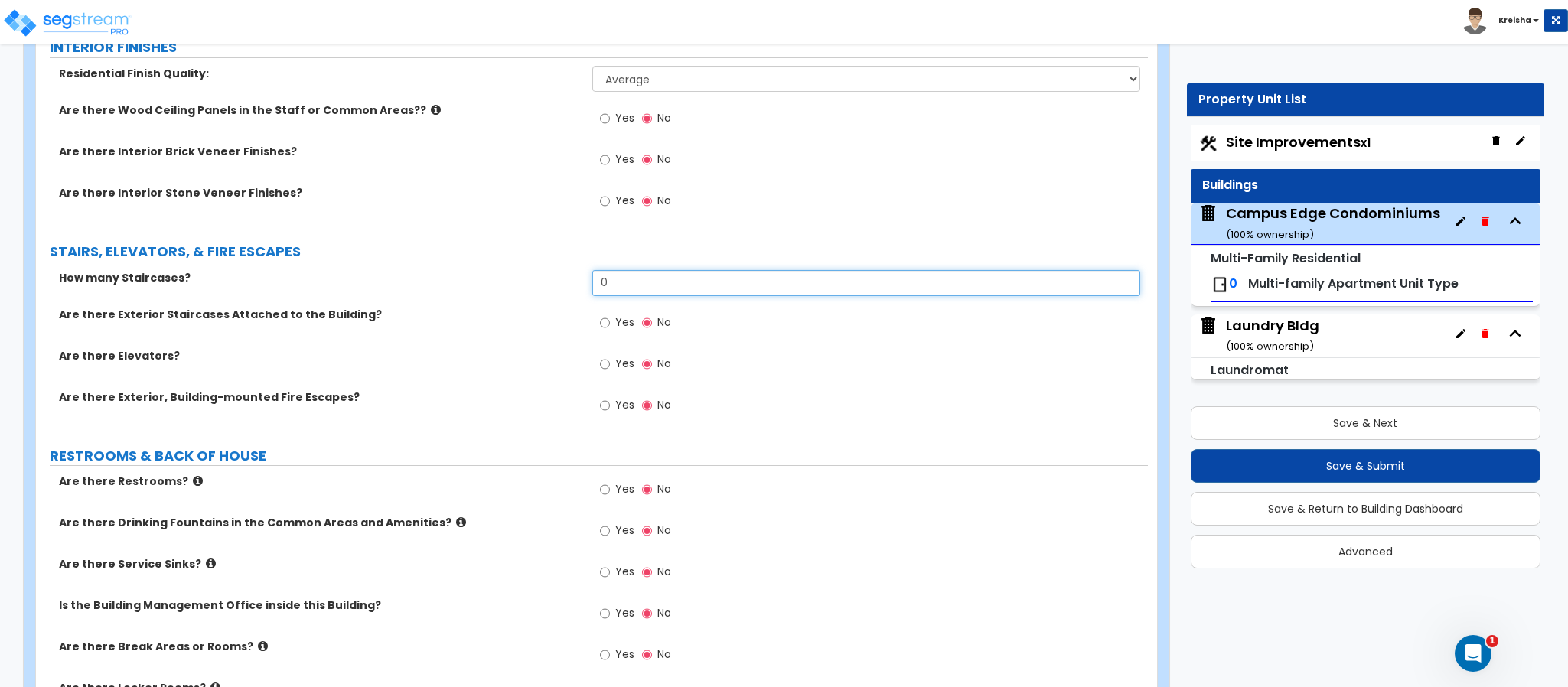
click at [616, 287] on input "0" at bounding box center [867, 283] width 549 height 26
click at [616, 291] on input "0" at bounding box center [867, 283] width 549 height 26
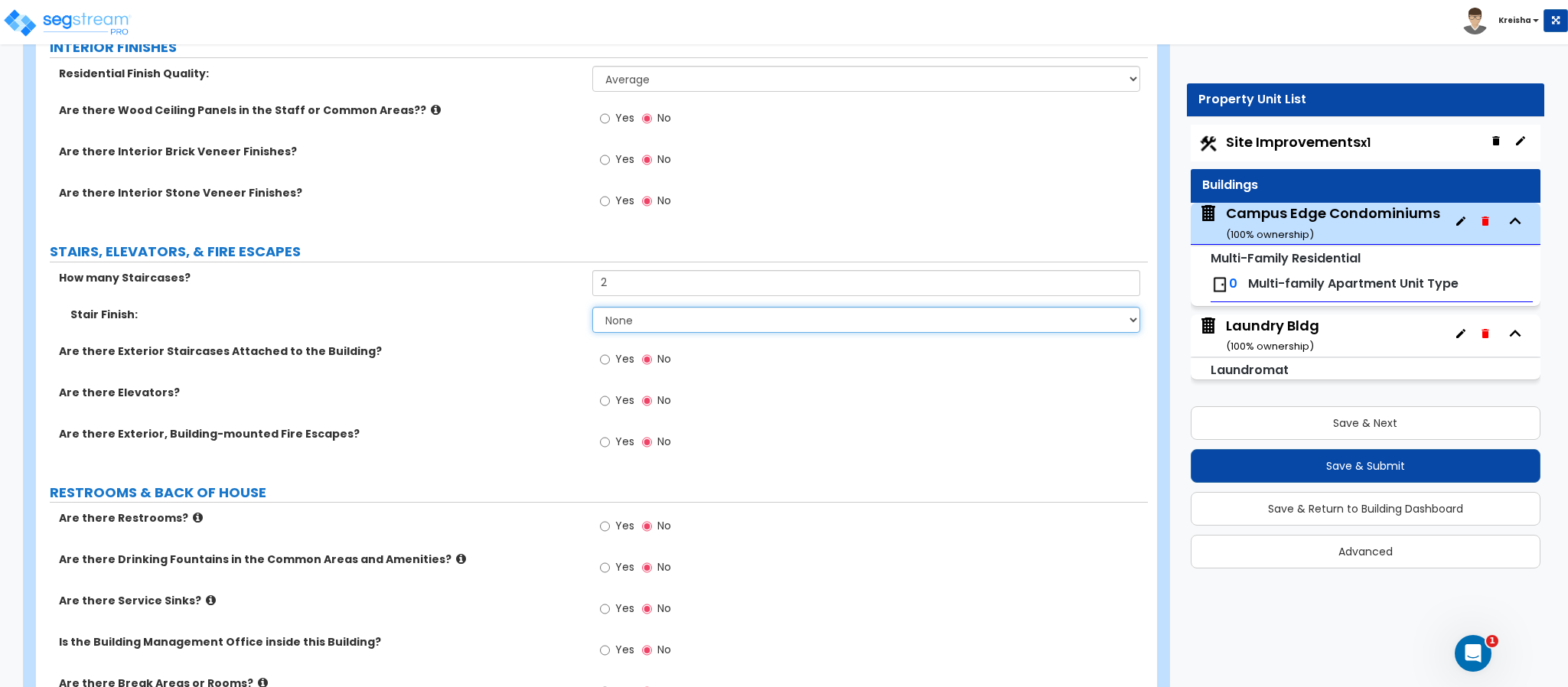
click at [622, 325] on select "None Tile Wood Laminate VCT Sheet Carpet Sheet Vinyl Carpet Tile" at bounding box center [867, 320] width 549 height 26
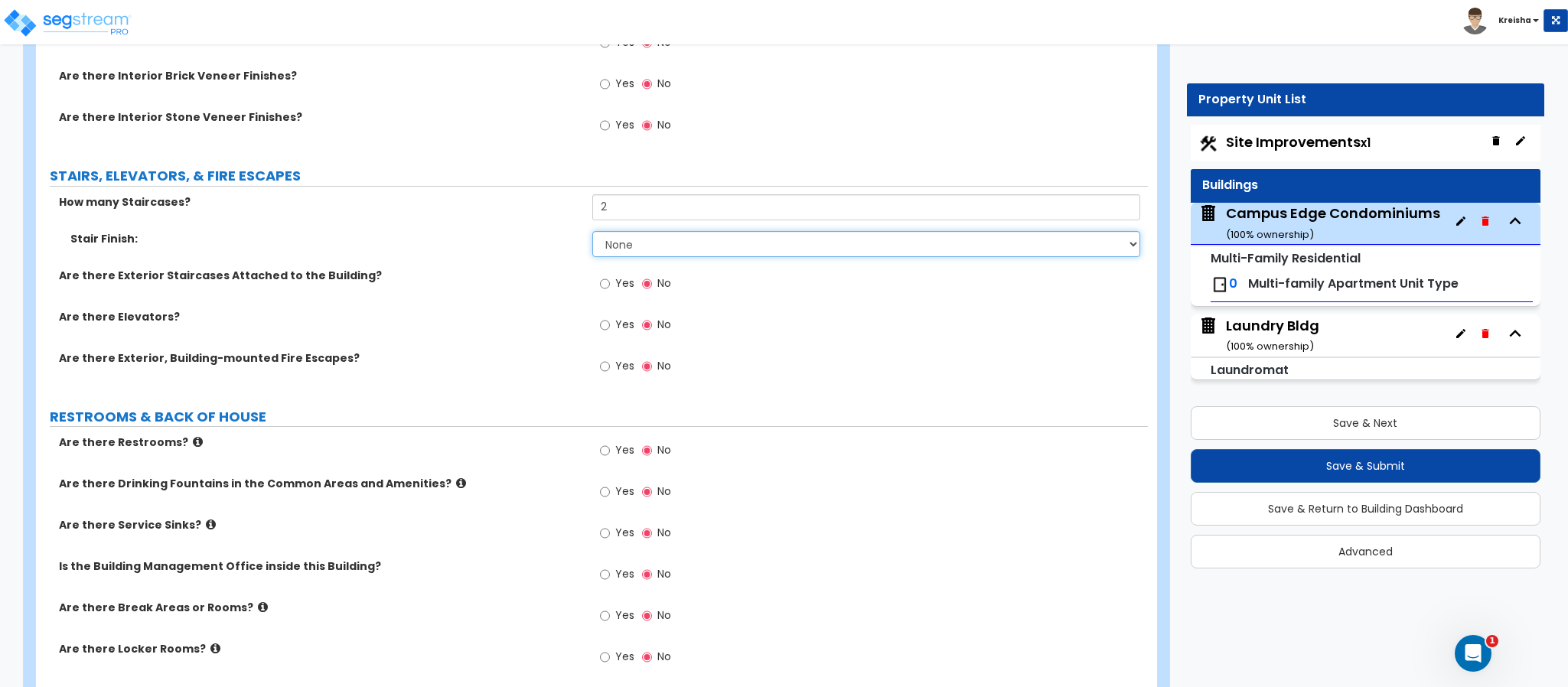
click at [617, 240] on select "None Tile Wood Laminate VCT Sheet Carpet Sheet Vinyl Carpet Tile" at bounding box center [867, 244] width 549 height 26
click at [617, 241] on select "None Tile Wood Laminate VCT Sheet Carpet Sheet Vinyl Carpet Tile" at bounding box center [867, 244] width 549 height 26
click at [617, 242] on select "None Tile Wood Laminate VCT Sheet Carpet Sheet Vinyl Carpet Tile" at bounding box center [867, 244] width 549 height 26
click at [560, 448] on label "Are there Restrooms?" at bounding box center [320, 441] width 521 height 15
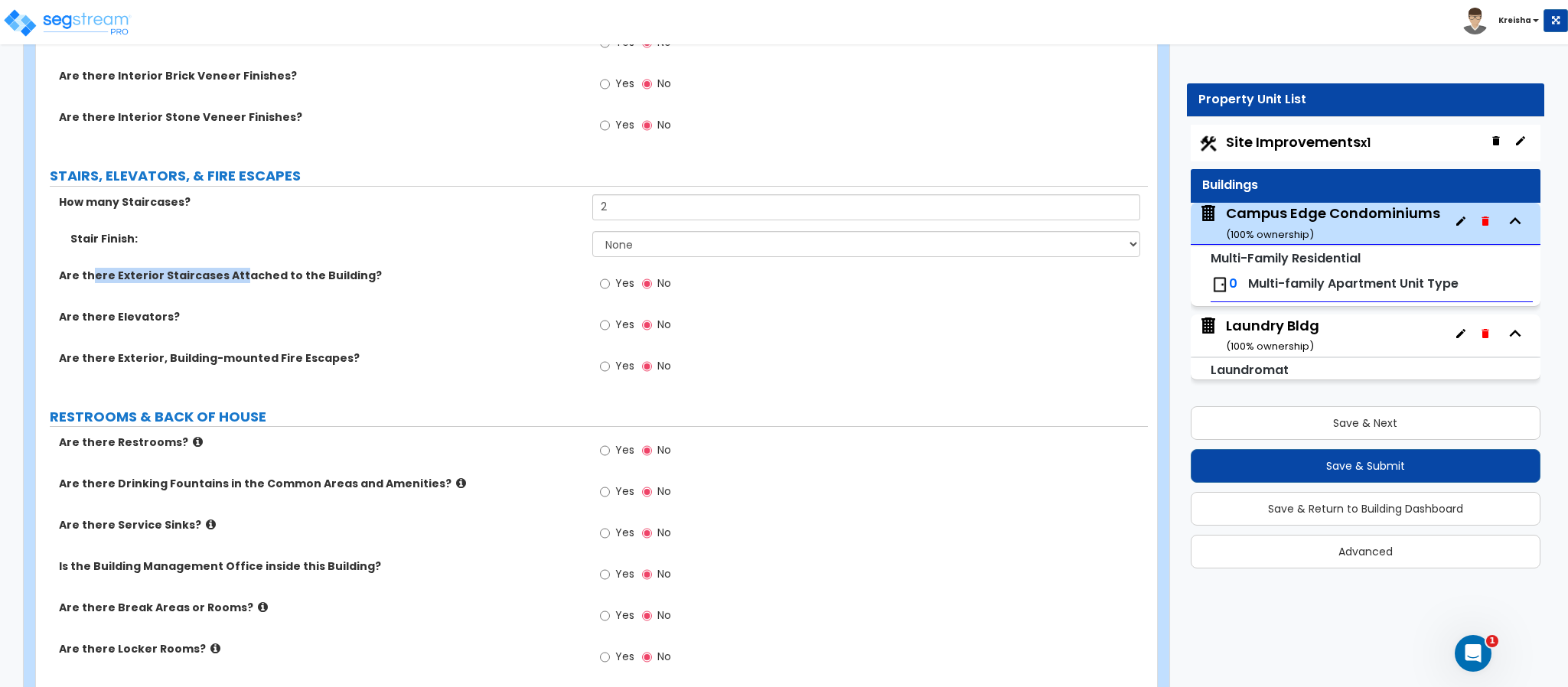
drag, startPoint x: 131, startPoint y: 280, endPoint x: 379, endPoint y: 278, distance: 248.0
click at [289, 277] on label "Are there Exterior Staircases Attached to the Building?" at bounding box center [320, 274] width 521 height 15
drag, startPoint x: 430, startPoint y: 278, endPoint x: 489, endPoint y: 278, distance: 59.0
click at [432, 278] on label "Are there Exterior Staircases Attached to the Building?" at bounding box center [320, 274] width 521 height 15
click at [637, 207] on input "2" at bounding box center [867, 207] width 549 height 26
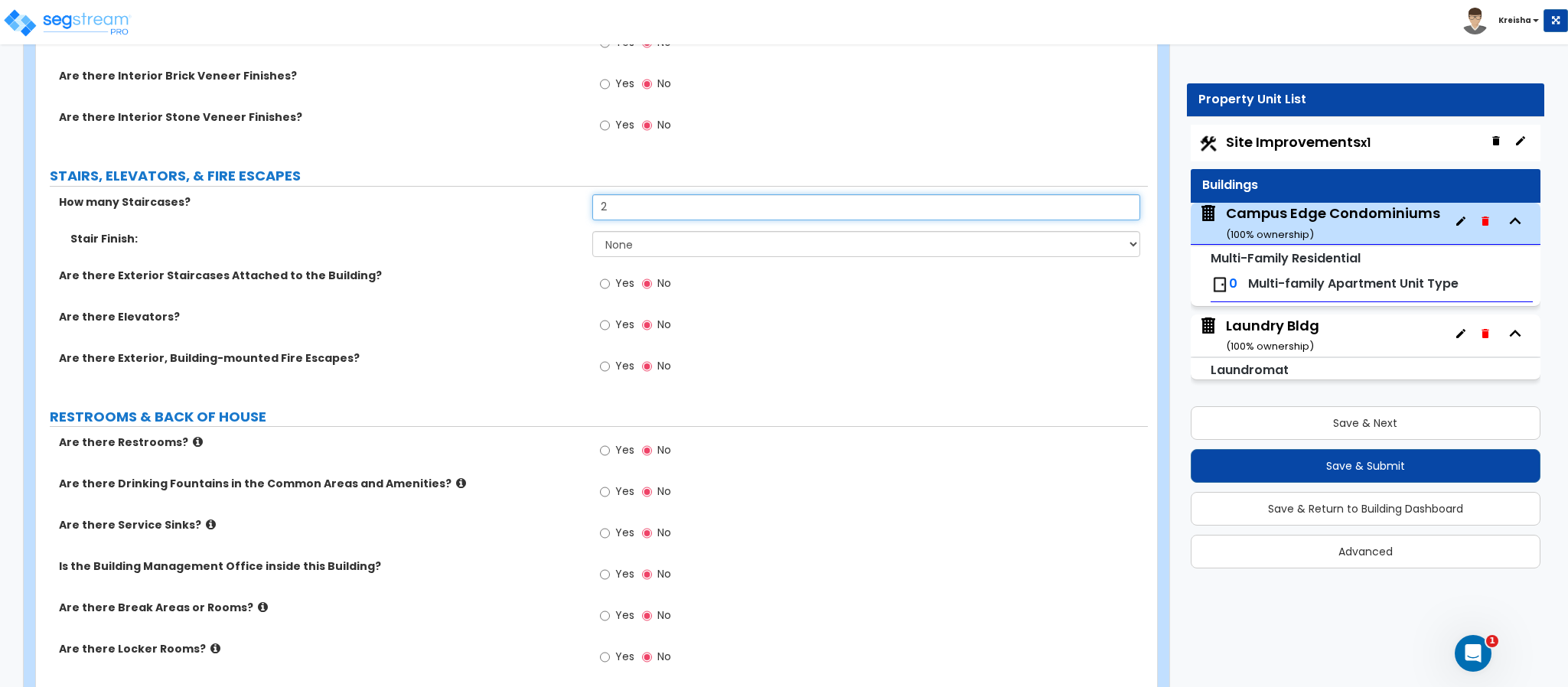
drag, startPoint x: 583, startPoint y: 218, endPoint x: 501, endPoint y: 221, distance: 82.1
click at [521, 219] on div "How many Staircases? 2" at bounding box center [591, 212] width 1112 height 37
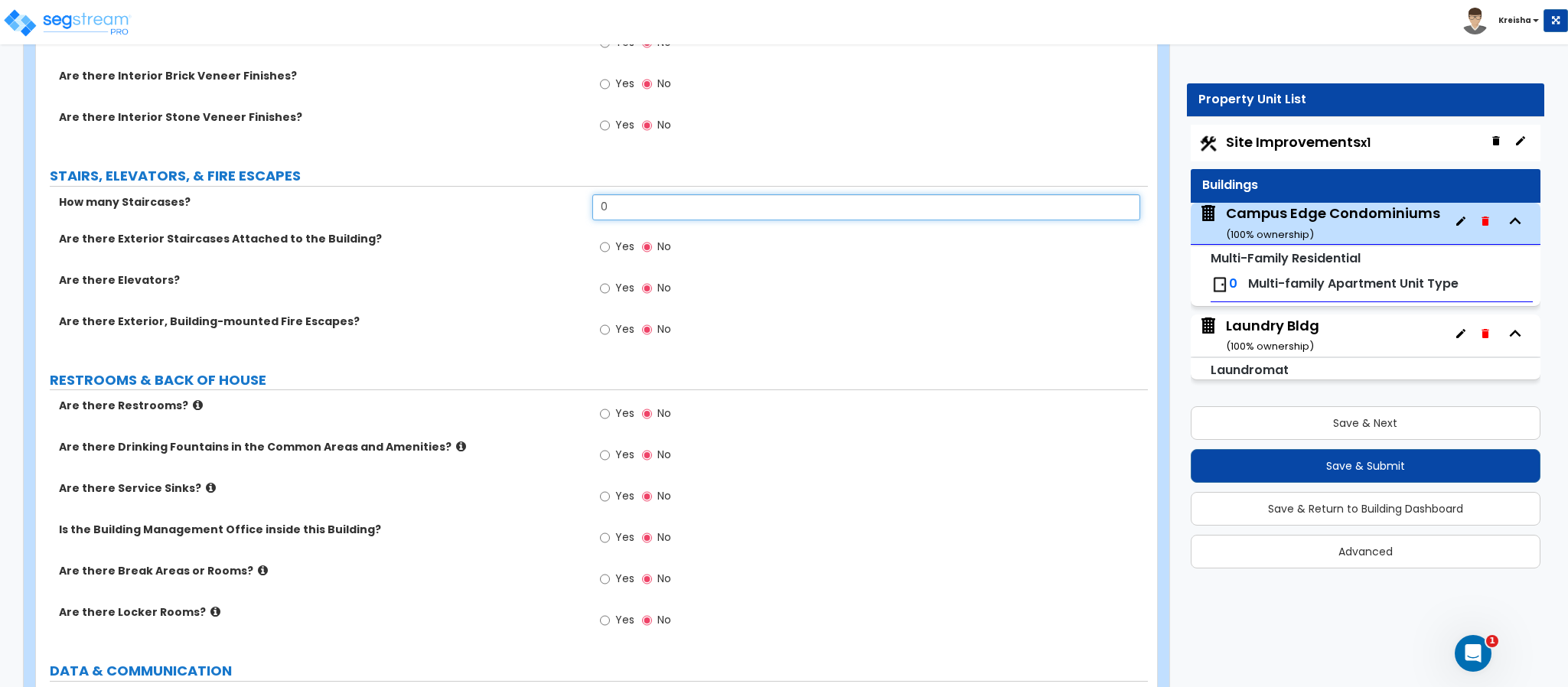
type input "0"
click at [611, 249] on label "Yes" at bounding box center [616, 249] width 35 height 26
click at [610, 249] on input "Yes" at bounding box center [604, 247] width 10 height 17
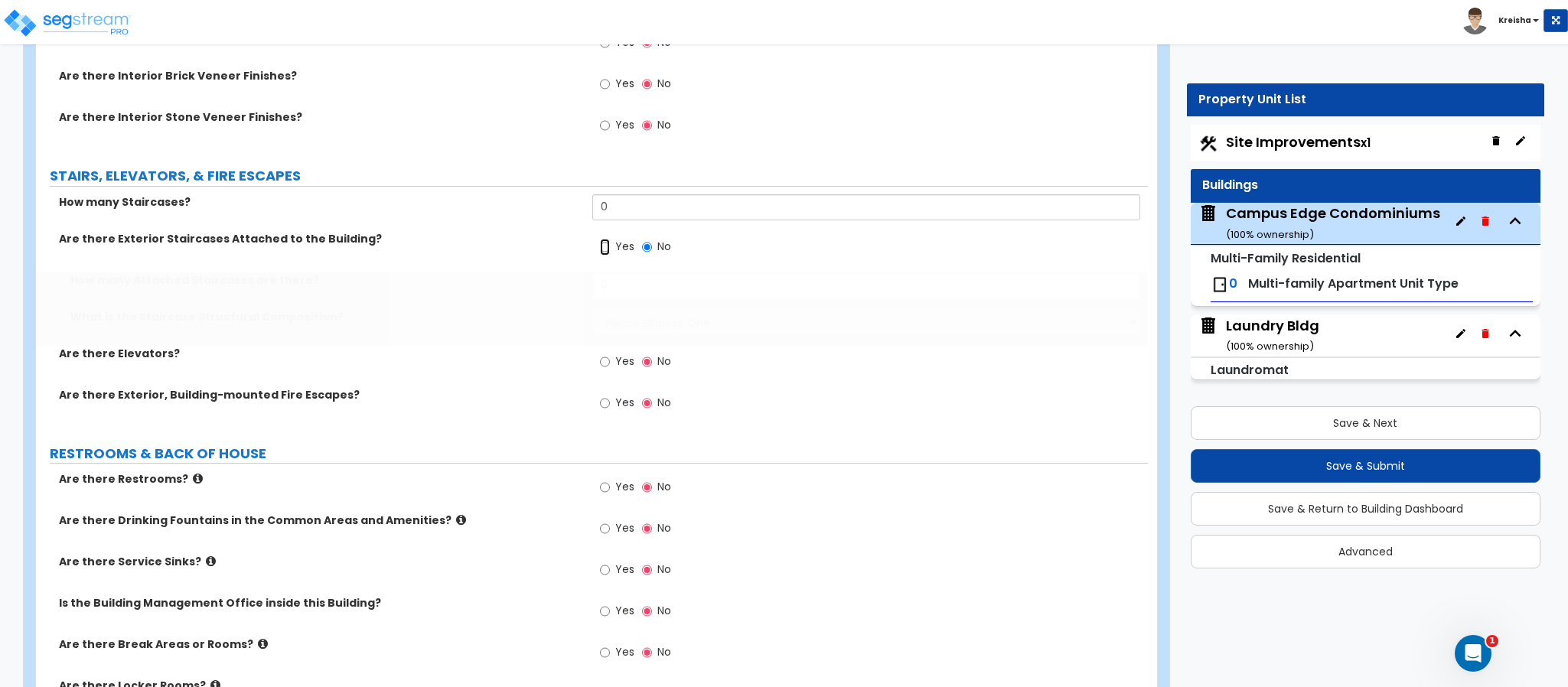
radio input "true"
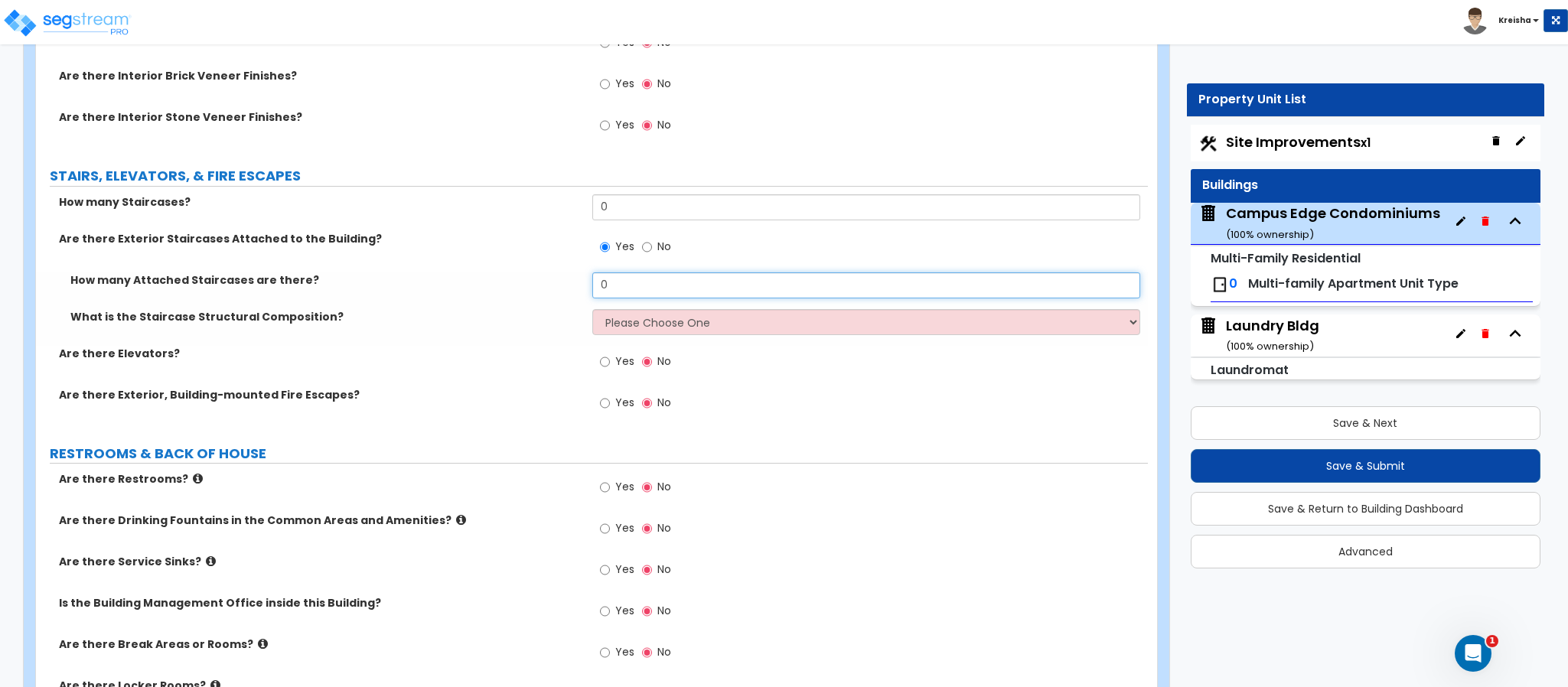
click at [627, 292] on input "0" at bounding box center [867, 285] width 549 height 26
click at [629, 291] on input "0" at bounding box center [867, 285] width 549 height 26
click at [629, 290] on input "0" at bounding box center [867, 285] width 549 height 26
type input "2"
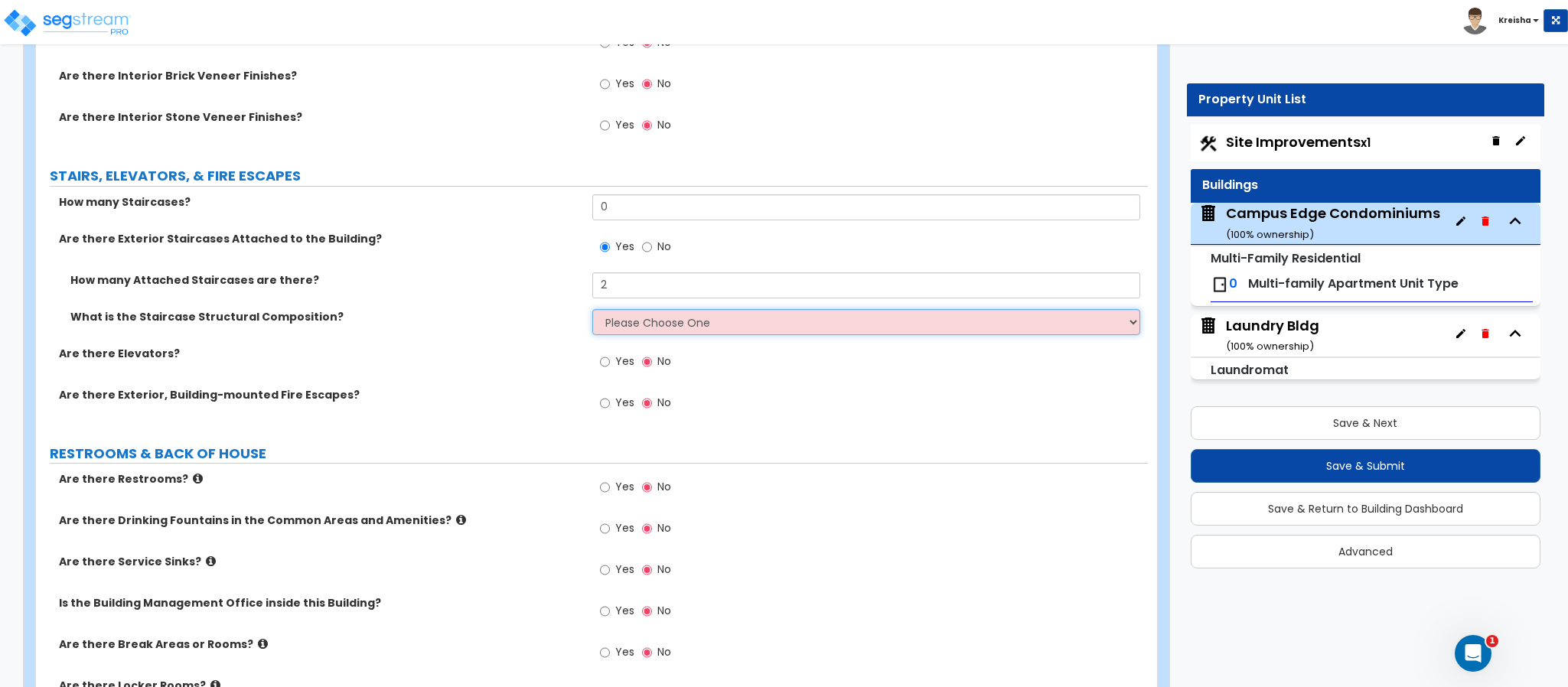
click at [637, 321] on select "Please Choose One Reinforced Concrete Structural Steel Wood" at bounding box center [867, 322] width 549 height 26
select select "4"
click at [592, 313] on select "Please Choose One Reinforced Concrete Structural Steel Wood" at bounding box center [867, 322] width 549 height 26
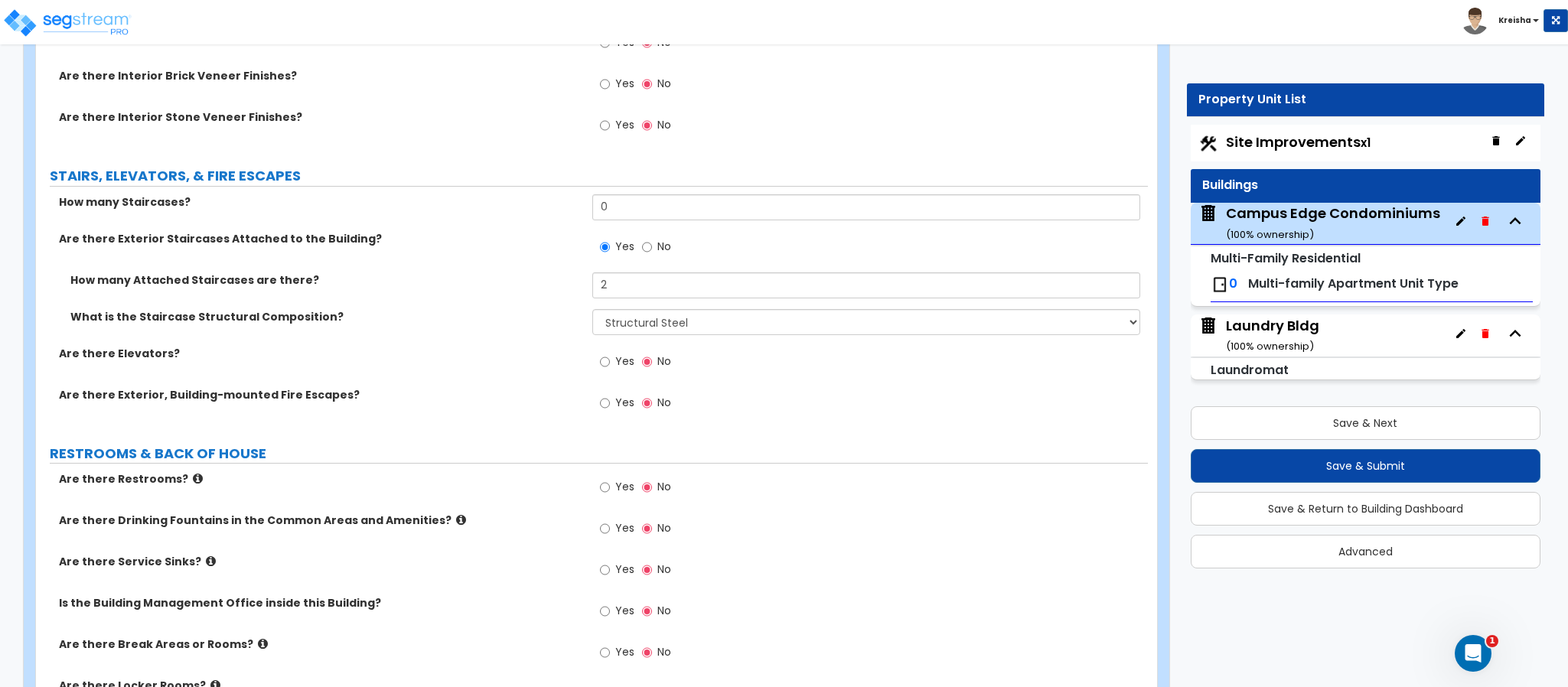
click at [489, 325] on label "What is the Staircase Structural Composition?" at bounding box center [325, 316] width 510 height 15
drag, startPoint x: 655, startPoint y: 257, endPoint x: 648, endPoint y: 248, distance: 11.4
click at [654, 257] on label "No" at bounding box center [656, 249] width 29 height 26
click at [652, 256] on input "No" at bounding box center [647, 247] width 10 height 17
radio input "false"
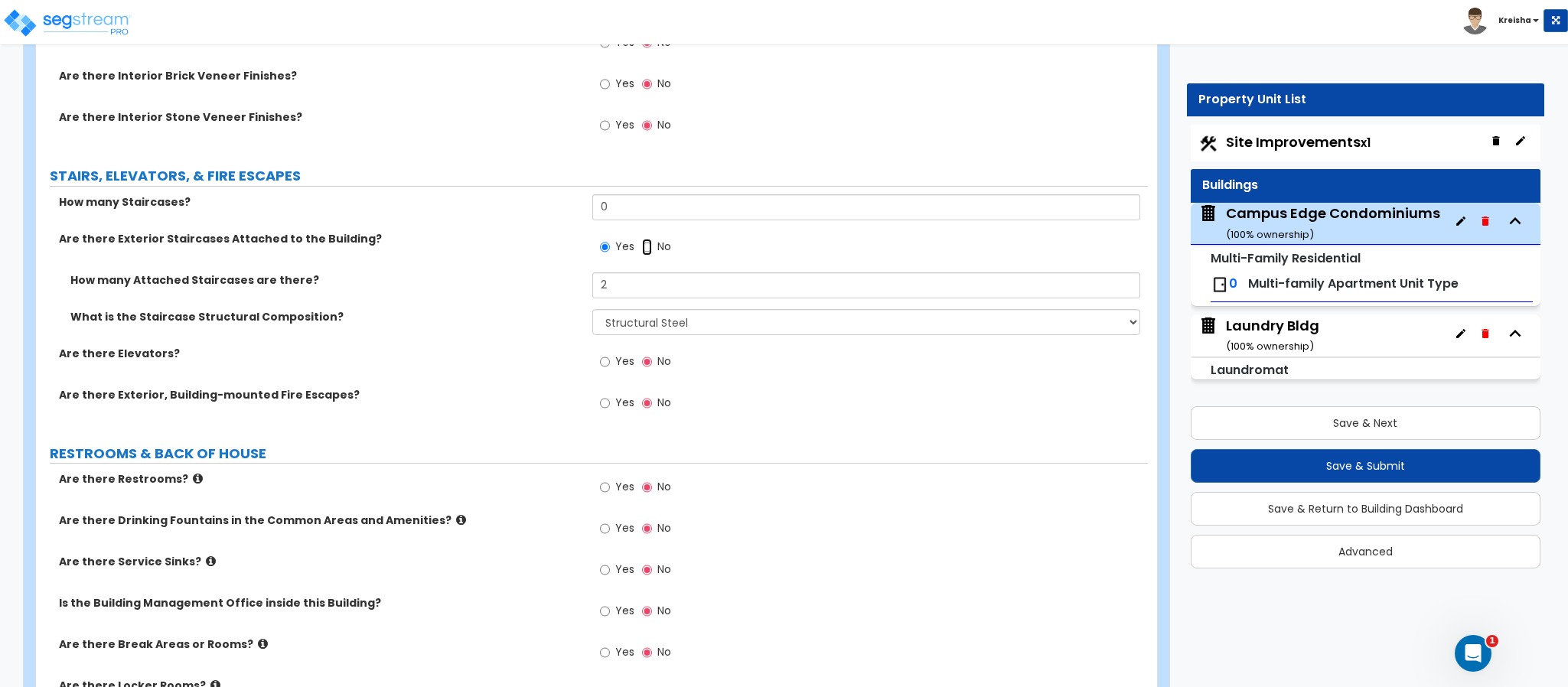
radio input "true"
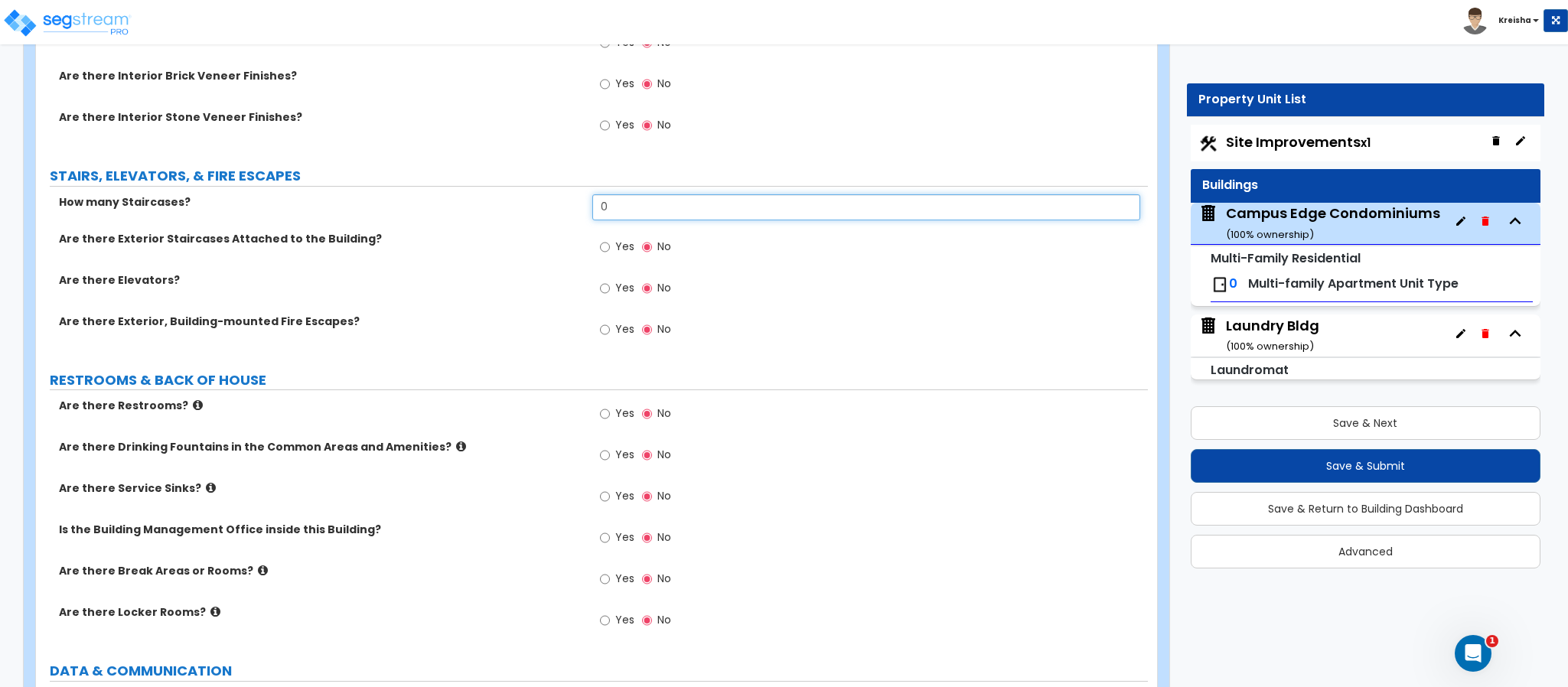
click at [637, 213] on input "0" at bounding box center [867, 207] width 549 height 26
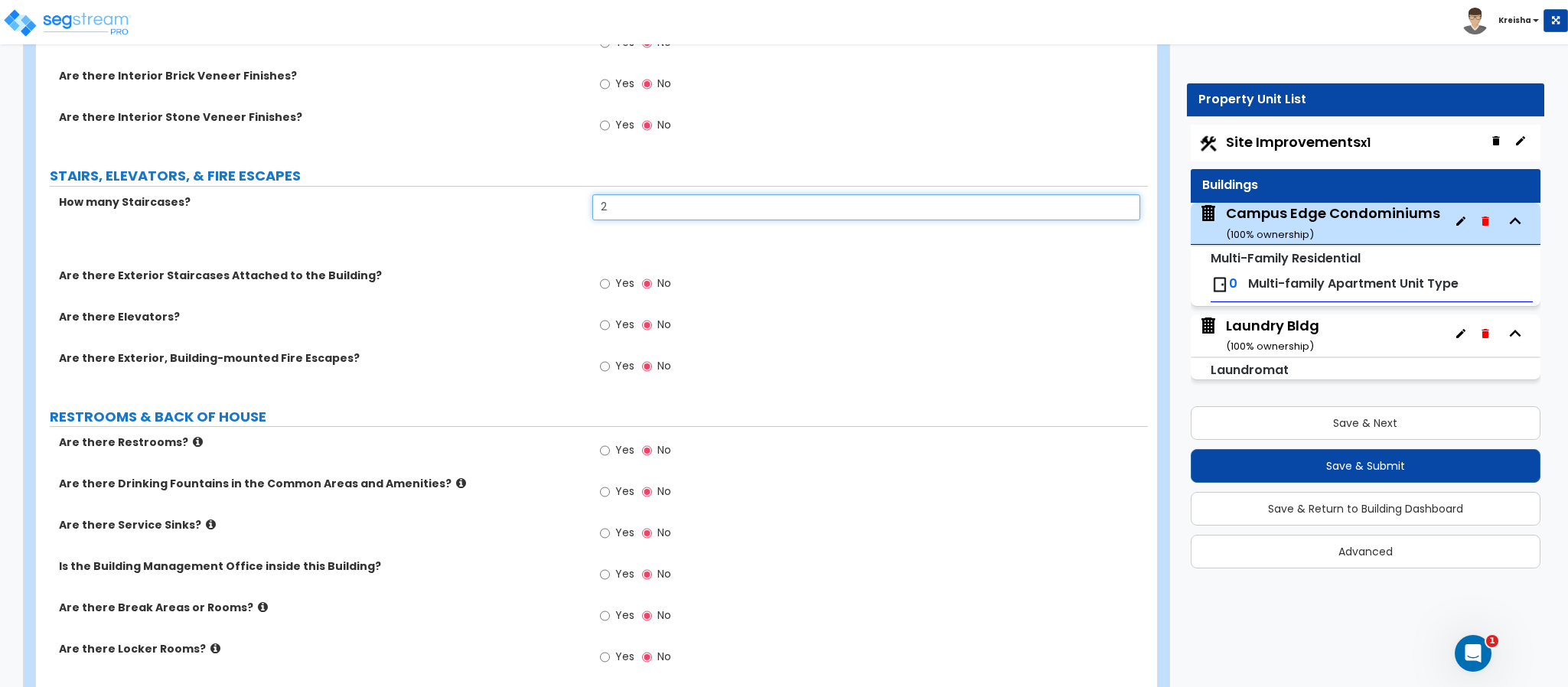
type input "2"
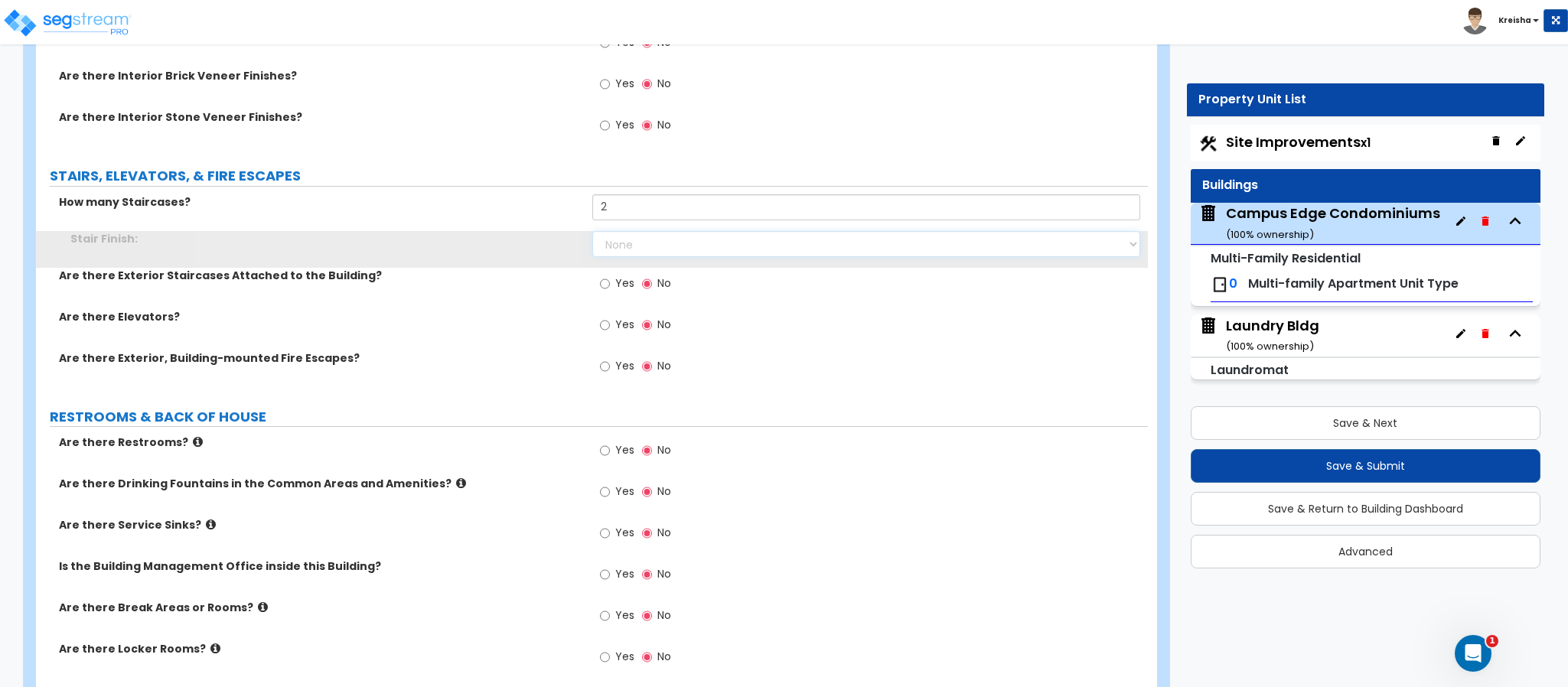
click at [650, 244] on select "None Tile Wood Laminate VCT Sheet Carpet Sheet Vinyl Carpet Tile" at bounding box center [867, 244] width 549 height 26
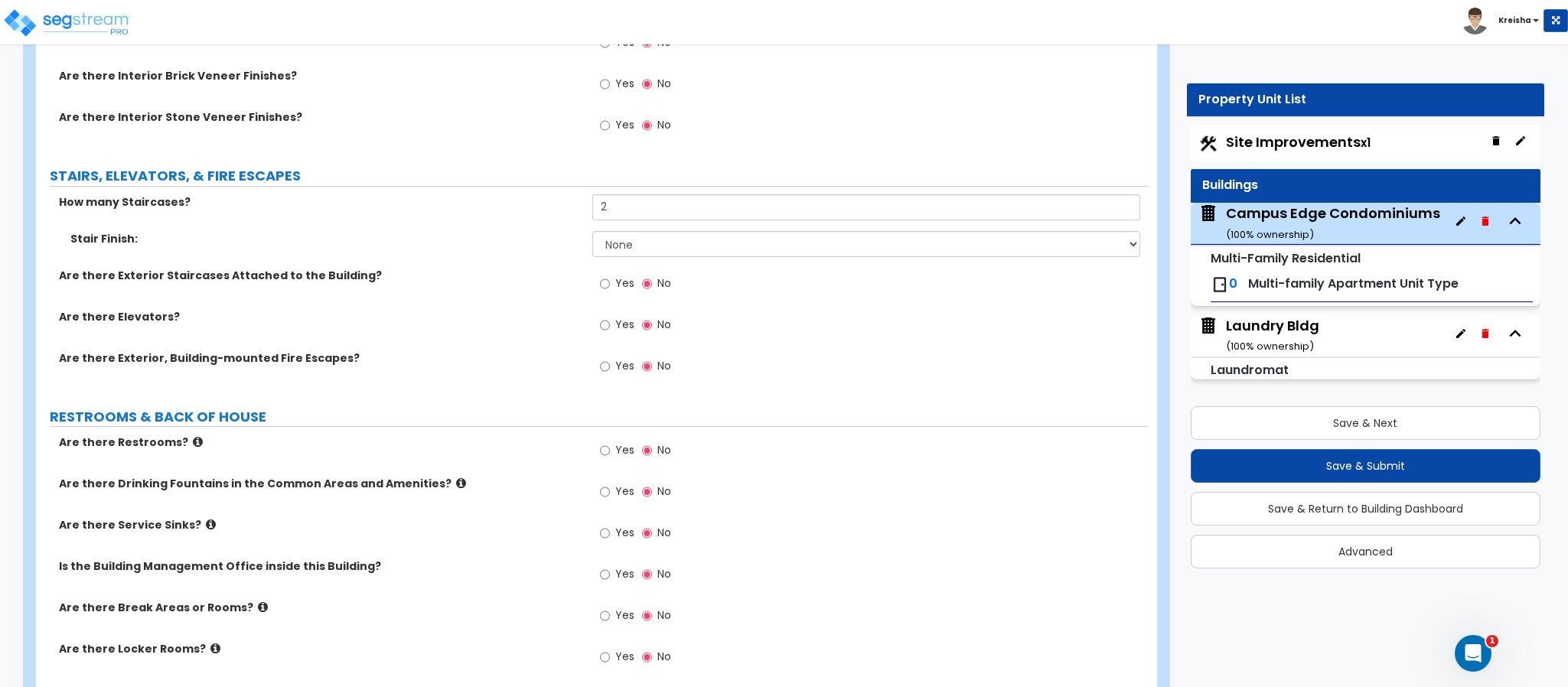
click at [525, 301] on div "Are there Exterior Staircases Attached to the Building? Yes No" at bounding box center [591, 288] width 1112 height 41
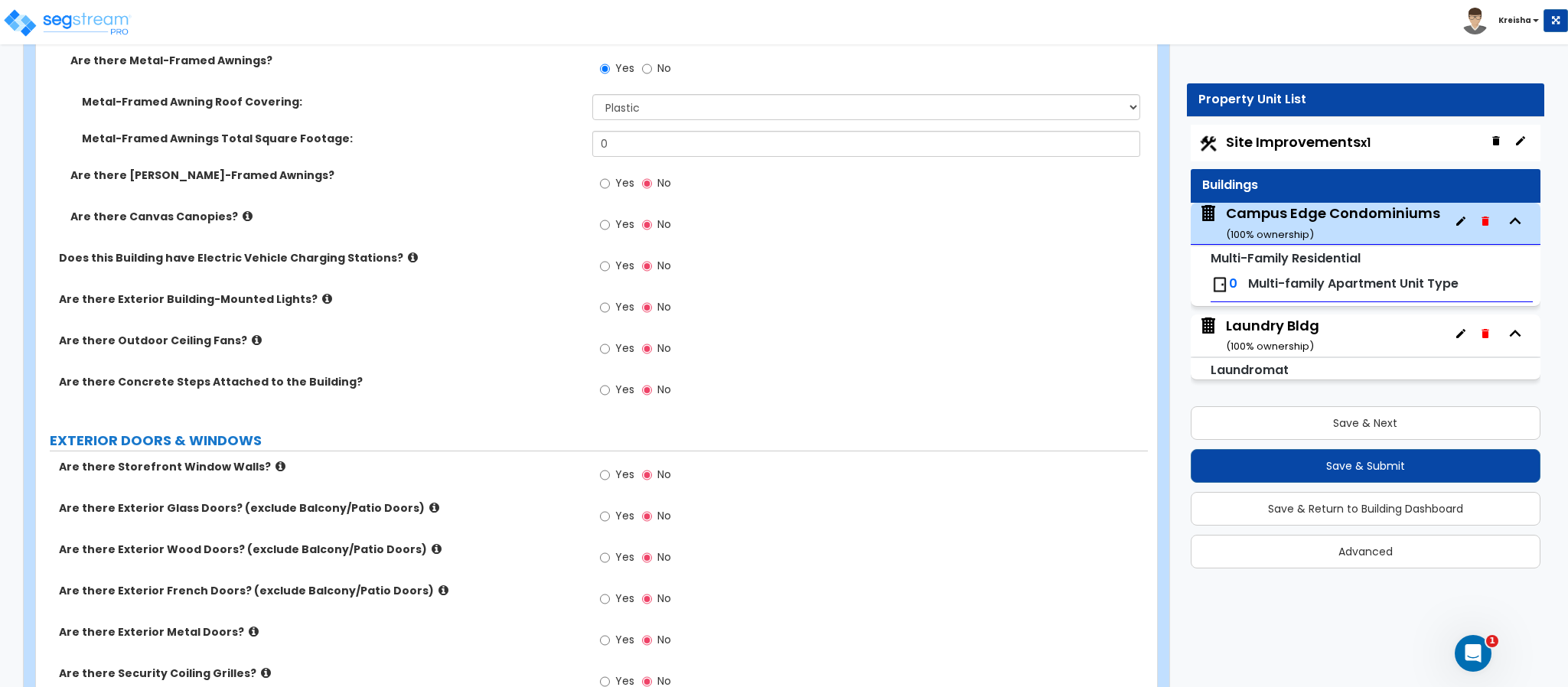
scroll to position [956, 0]
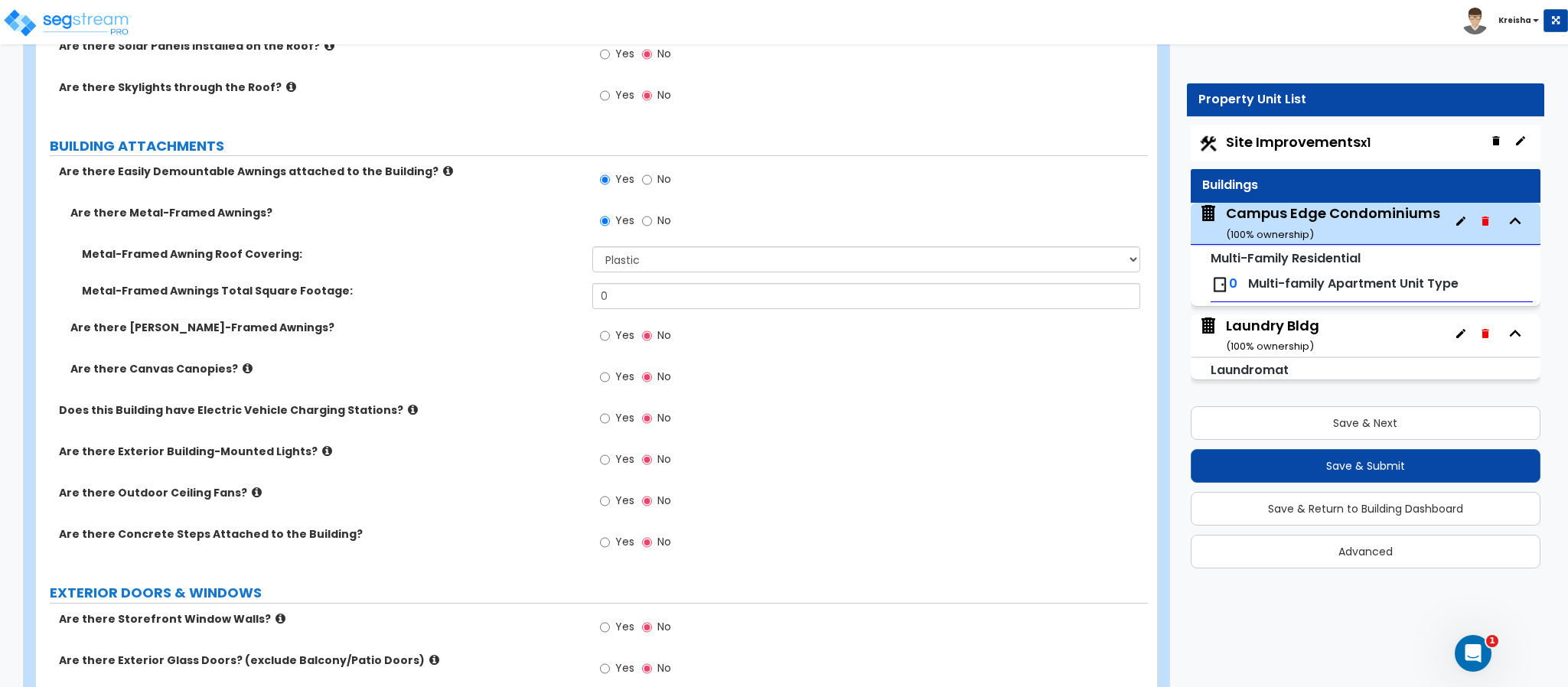
click at [610, 336] on label "Yes" at bounding box center [616, 338] width 35 height 26
click at [610, 336] on input "Yes" at bounding box center [604, 336] width 10 height 17
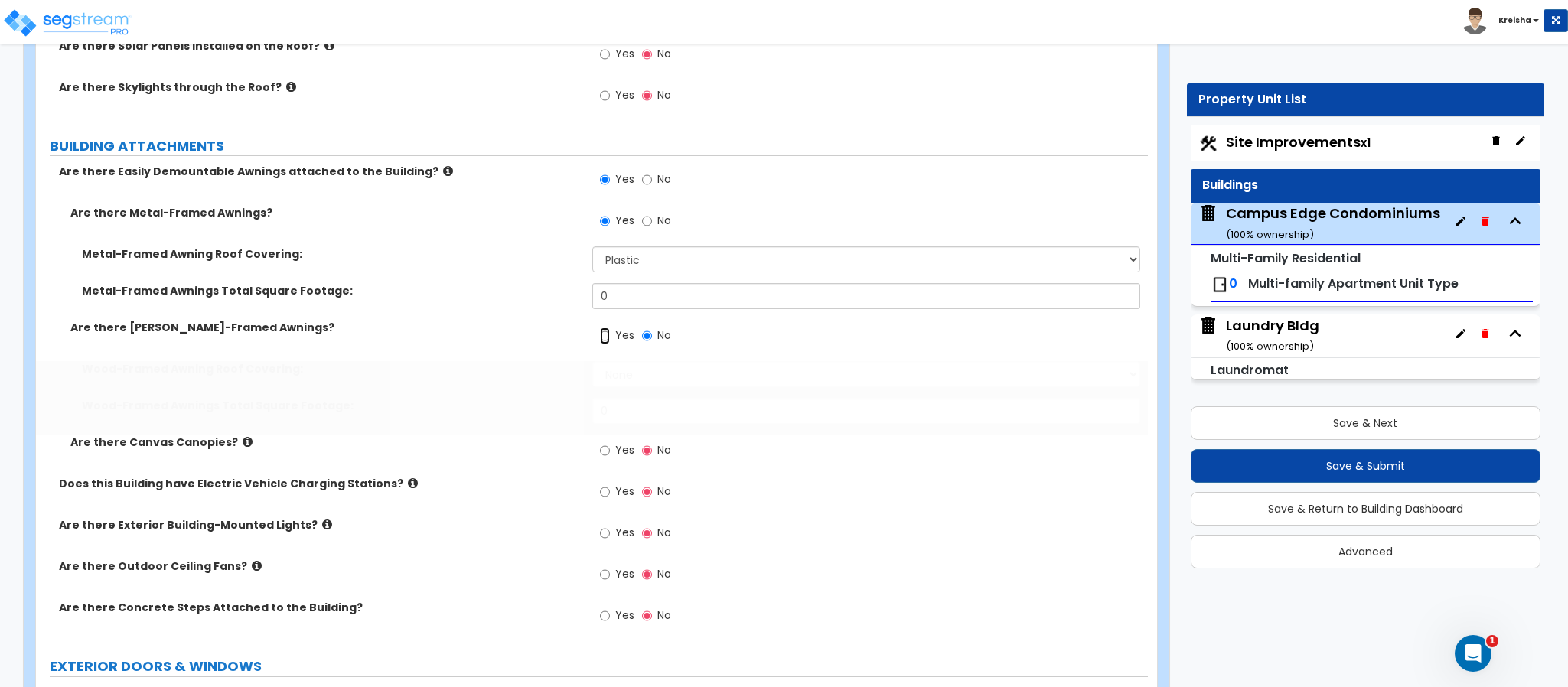
radio input "true"
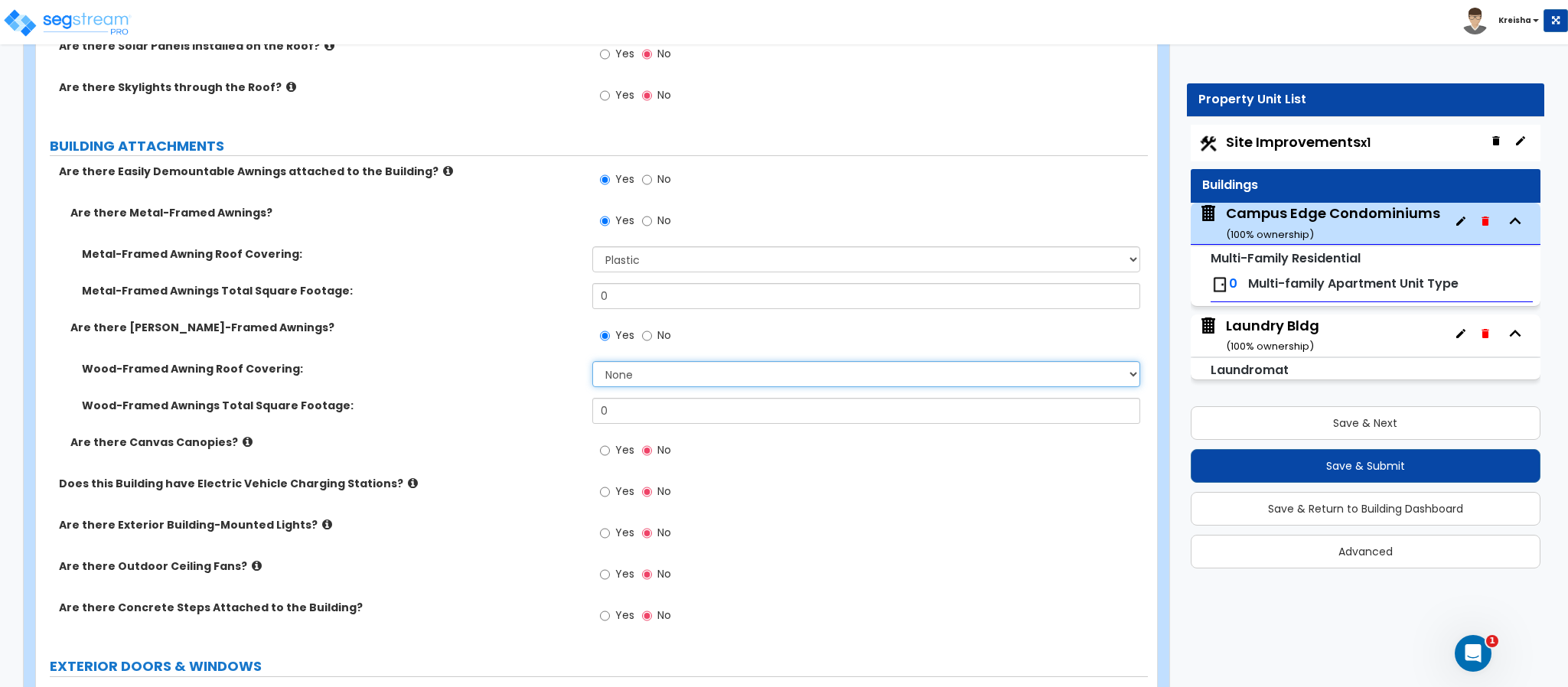
click at [638, 370] on select "None Asphalt Shingle Clay Tile Wood Shingle Metal Shingle Standing Seam Metal" at bounding box center [867, 374] width 549 height 26
select select "1"
click at [592, 364] on select "None Asphalt Shingle Clay Tile Wood Shingle Metal Shingle Standing Seam Metal" at bounding box center [867, 374] width 549 height 26
drag, startPoint x: 609, startPoint y: 455, endPoint x: 597, endPoint y: 460, distance: 13.0
click at [609, 454] on input "Yes" at bounding box center [604, 450] width 10 height 17
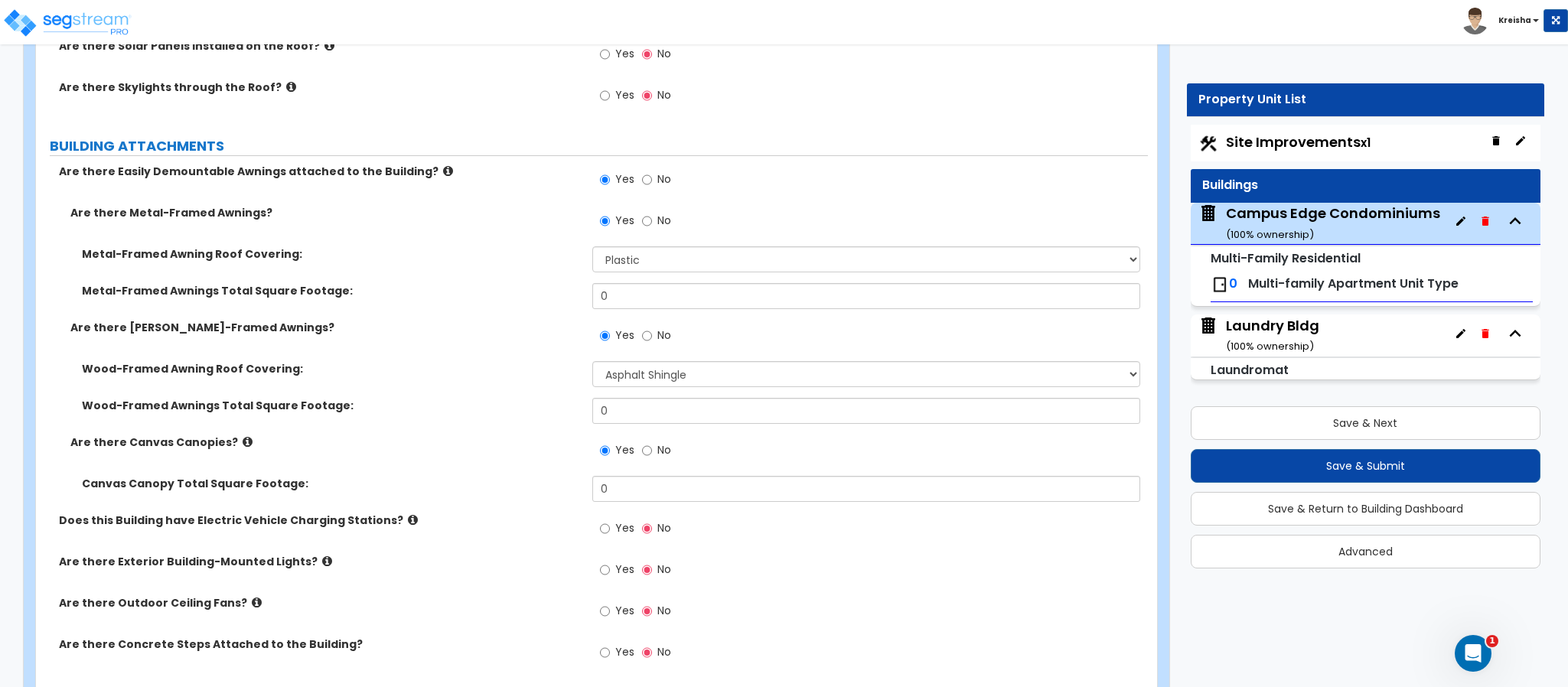
click at [660, 457] on span "No" at bounding box center [665, 449] width 14 height 15
click at [652, 457] on input "No" at bounding box center [647, 450] width 10 height 17
radio input "false"
radio input "true"
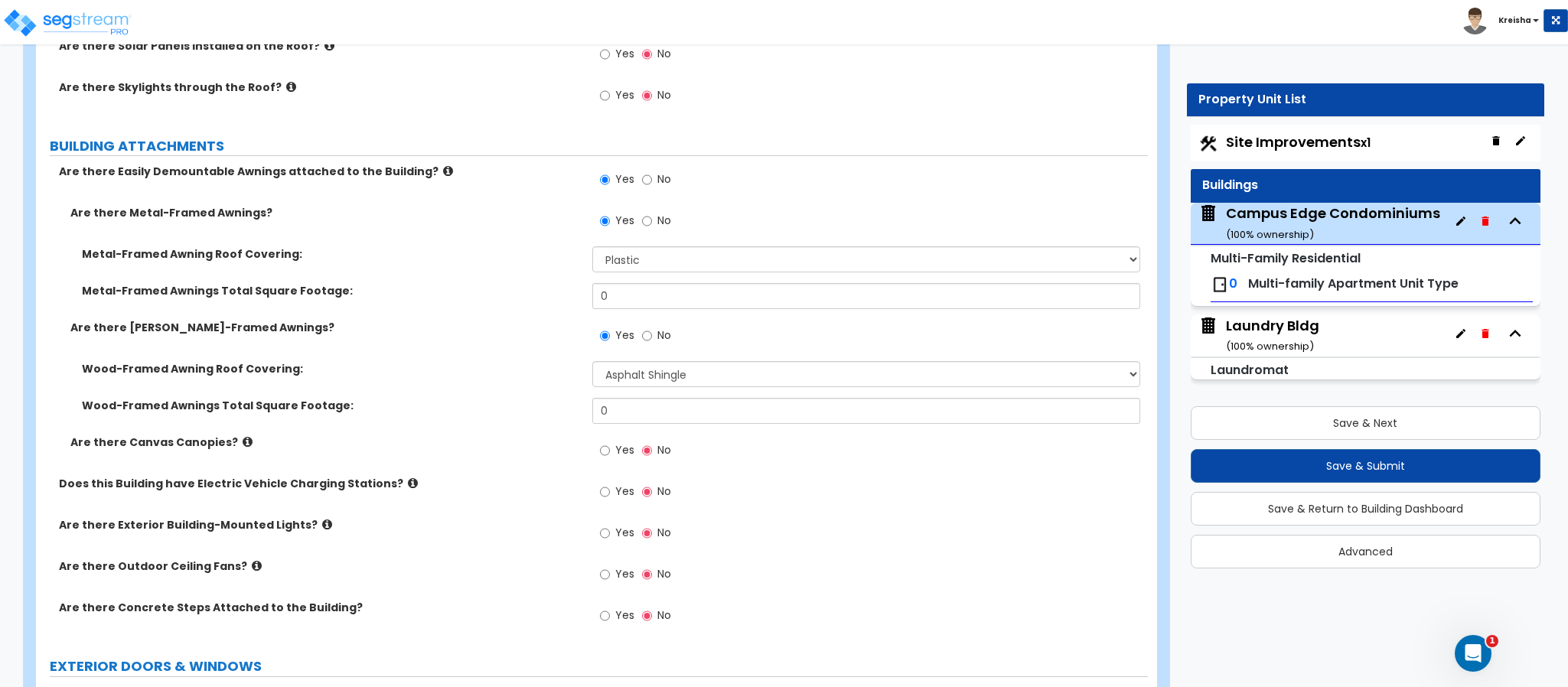
click at [637, 336] on div "Yes No" at bounding box center [636, 338] width 87 height 36
click at [665, 338] on span "No" at bounding box center [665, 335] width 14 height 15
click at [652, 338] on input "No" at bounding box center [647, 336] width 10 height 17
radio input "false"
radio input "true"
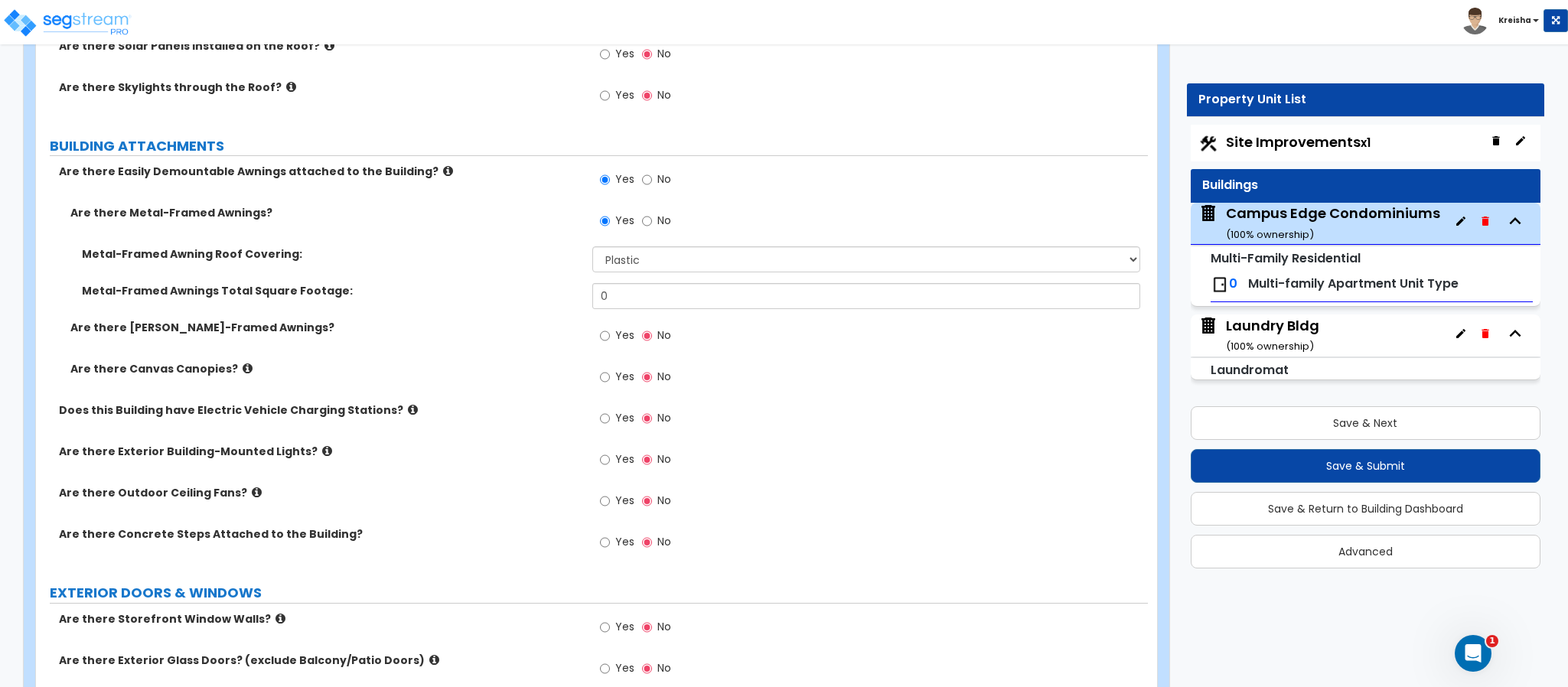
click at [653, 227] on label "No" at bounding box center [656, 222] width 29 height 26
click at [652, 227] on input "No" at bounding box center [647, 220] width 10 height 17
radio input "false"
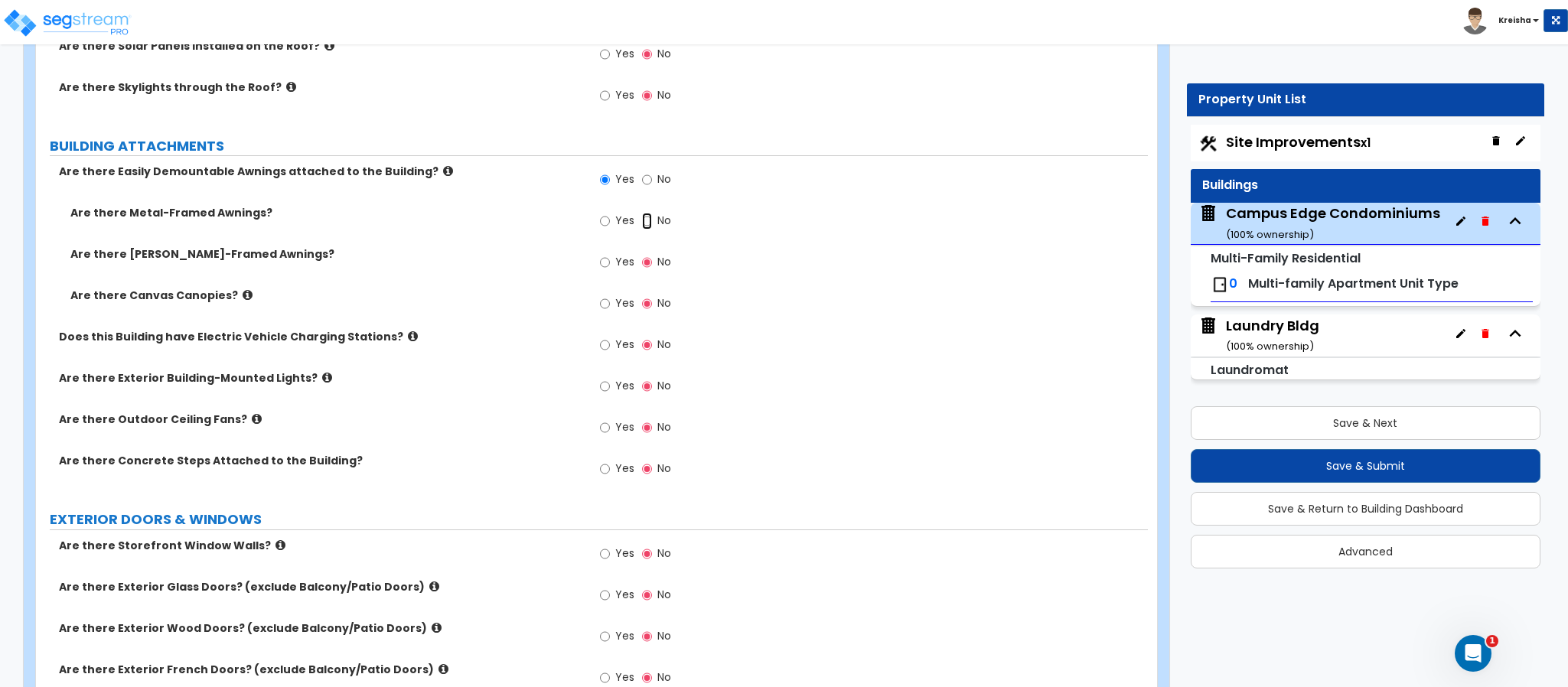
radio input "true"
click at [609, 294] on div "Yes No" at bounding box center [636, 305] width 87 height 36
click at [611, 303] on label "Yes" at bounding box center [616, 305] width 35 height 26
click at [610, 303] on input "Yes" at bounding box center [604, 303] width 10 height 17
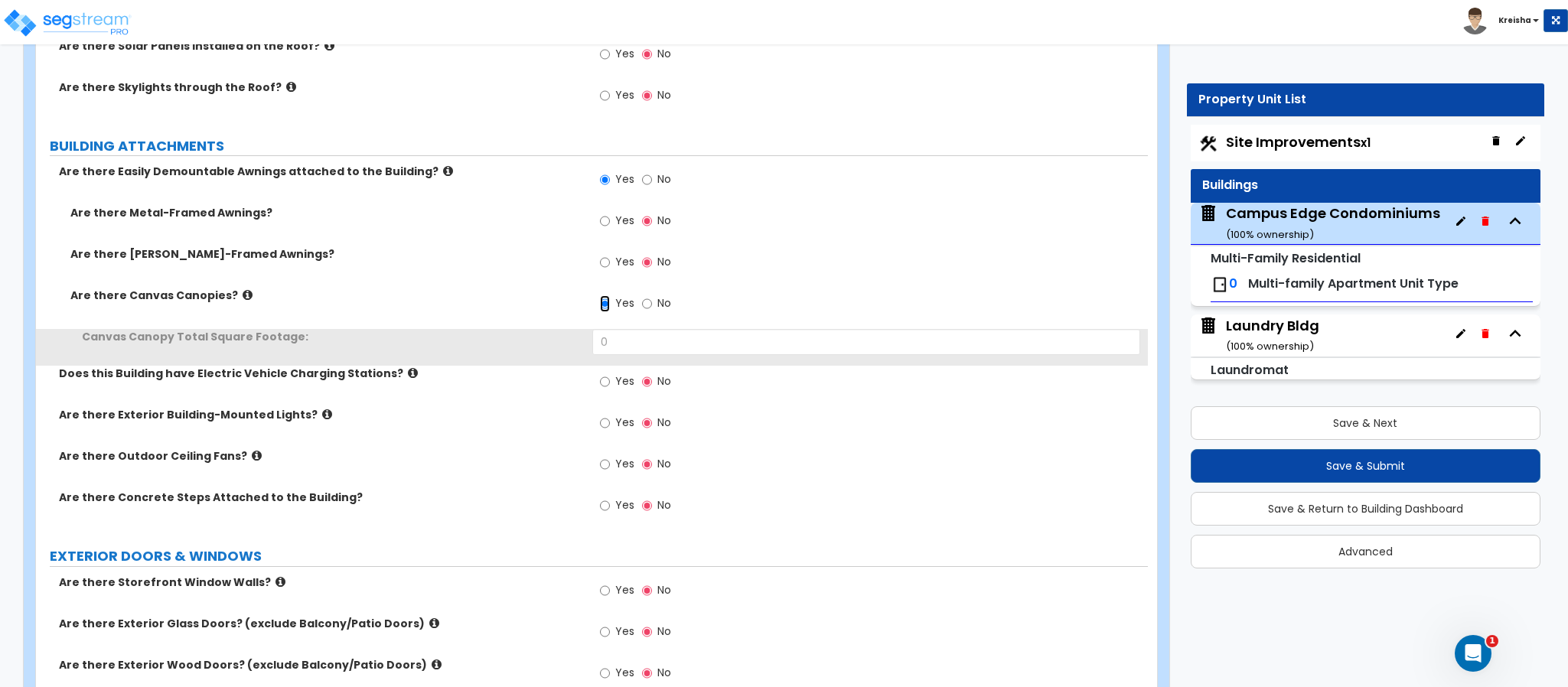
scroll to position [1109, 0]
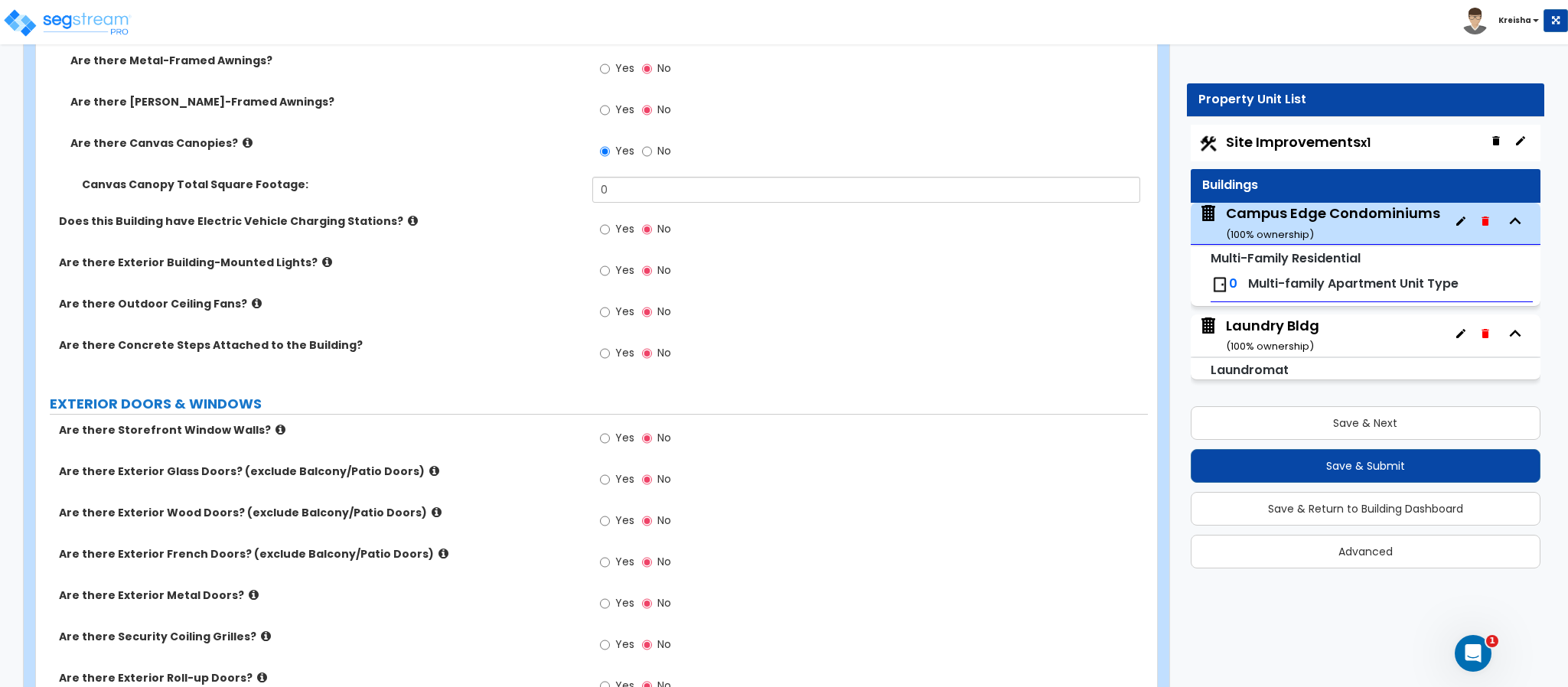
click at [655, 161] on label "No" at bounding box center [656, 153] width 29 height 26
click at [652, 160] on input "No" at bounding box center [647, 151] width 10 height 17
radio input "false"
radio input "true"
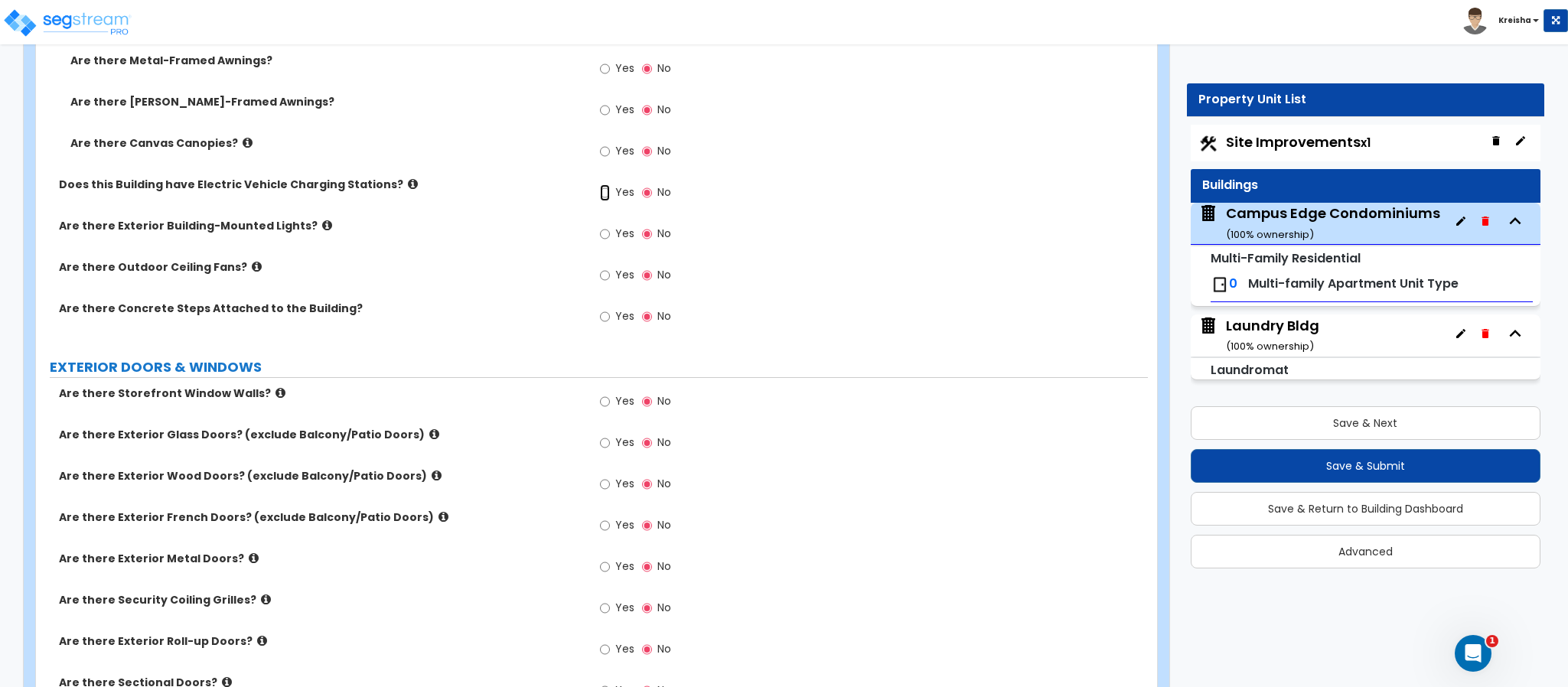
click at [603, 195] on input "Yes" at bounding box center [604, 192] width 10 height 17
radio input "true"
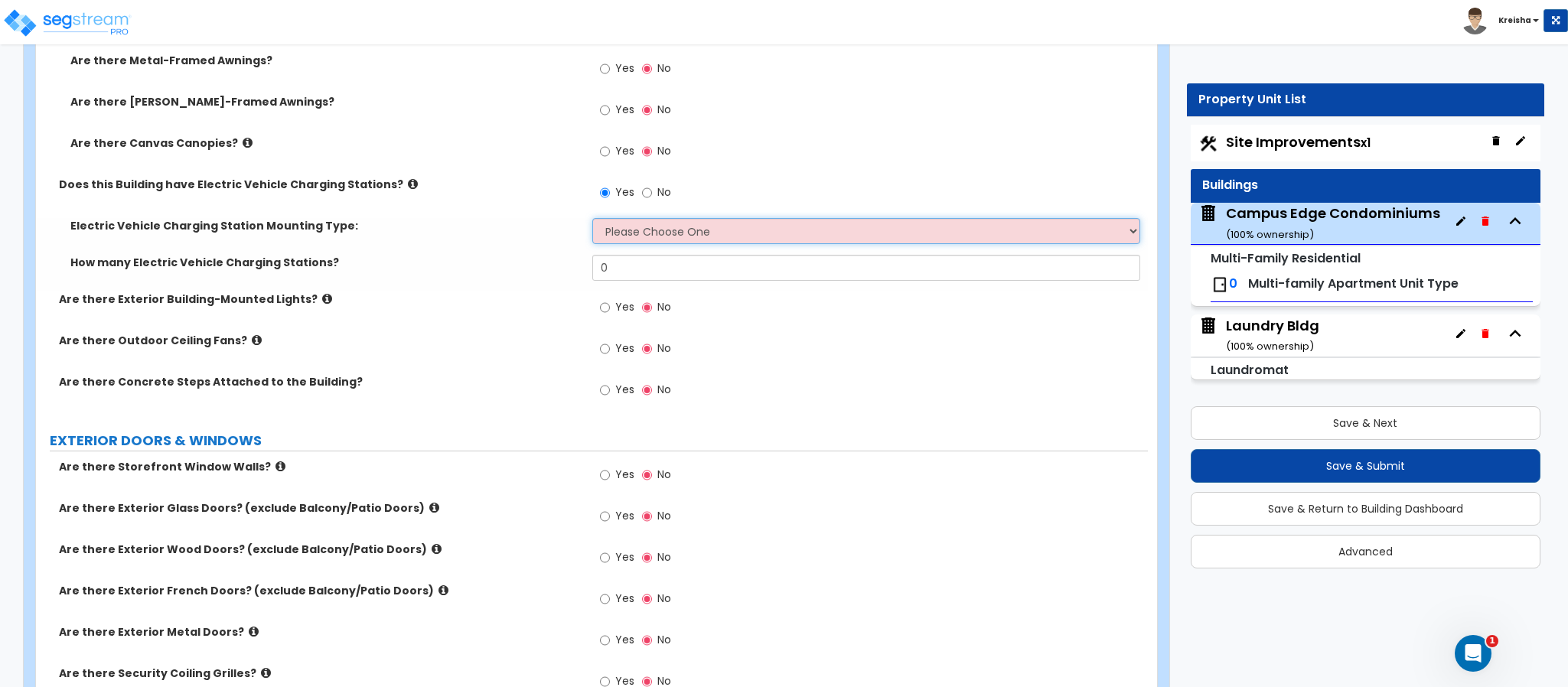
click at [631, 226] on select "Please Choose One Freestanding Wall-mounted" at bounding box center [867, 231] width 549 height 26
select select "1"
click at [592, 221] on select "Please Choose One Freestanding Wall-mounted" at bounding box center [867, 231] width 549 height 26
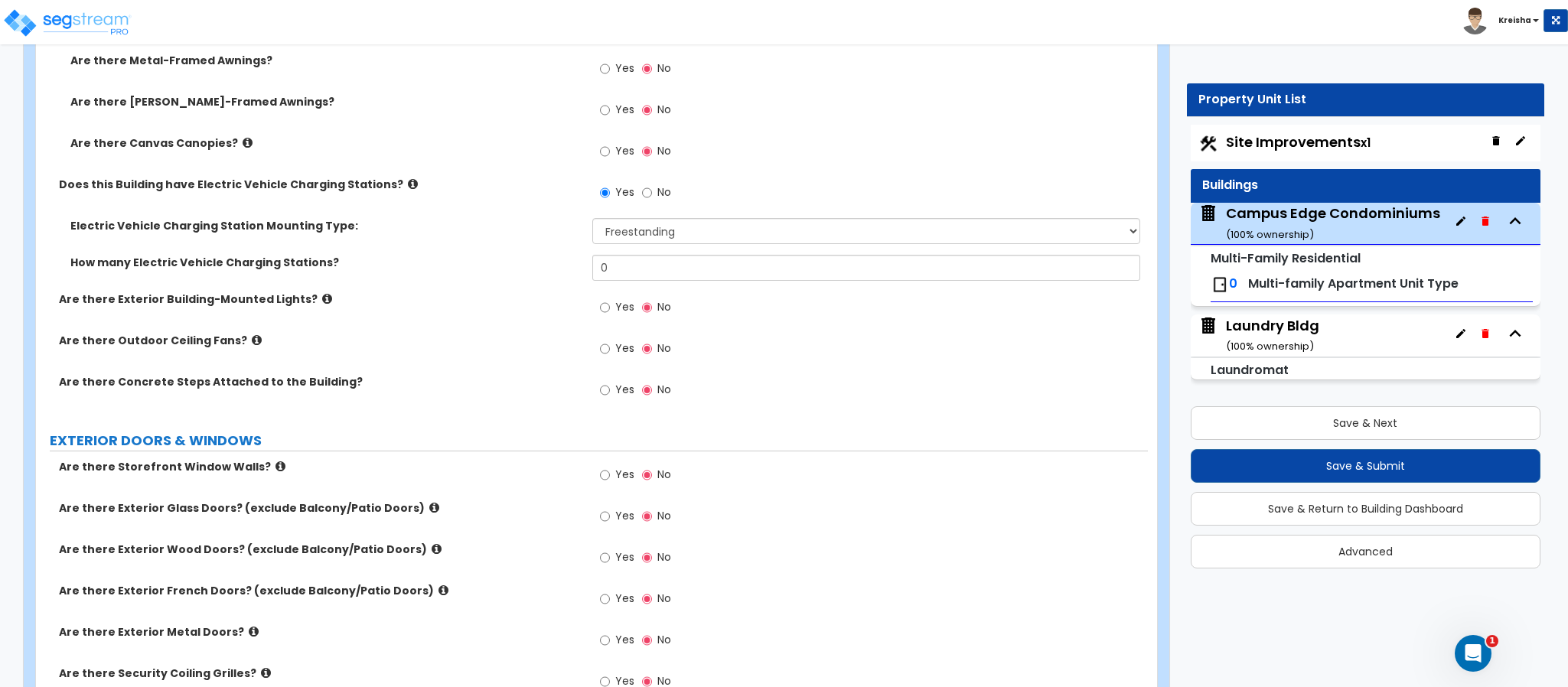
click at [610, 310] on label "Yes" at bounding box center [616, 309] width 35 height 26
click at [610, 310] on input "Yes" at bounding box center [604, 307] width 10 height 17
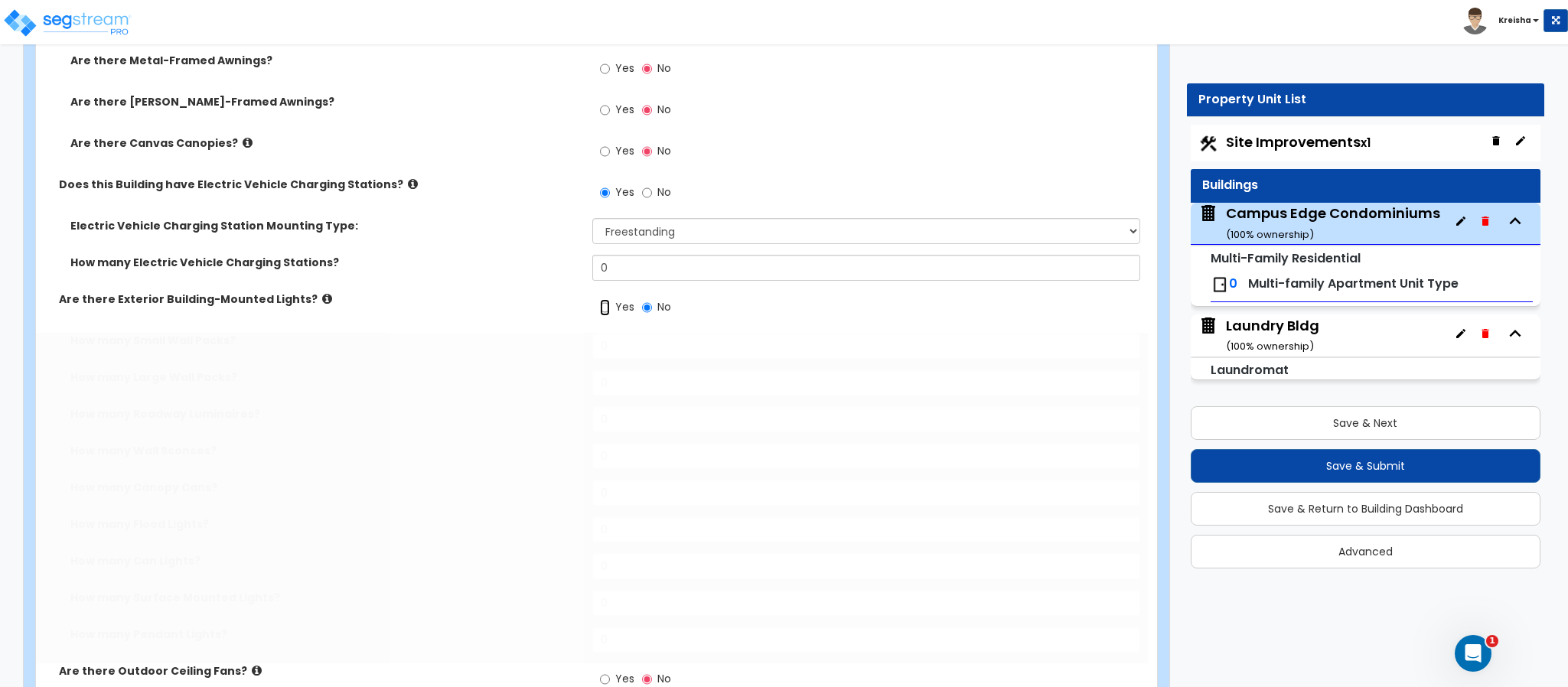
radio input "true"
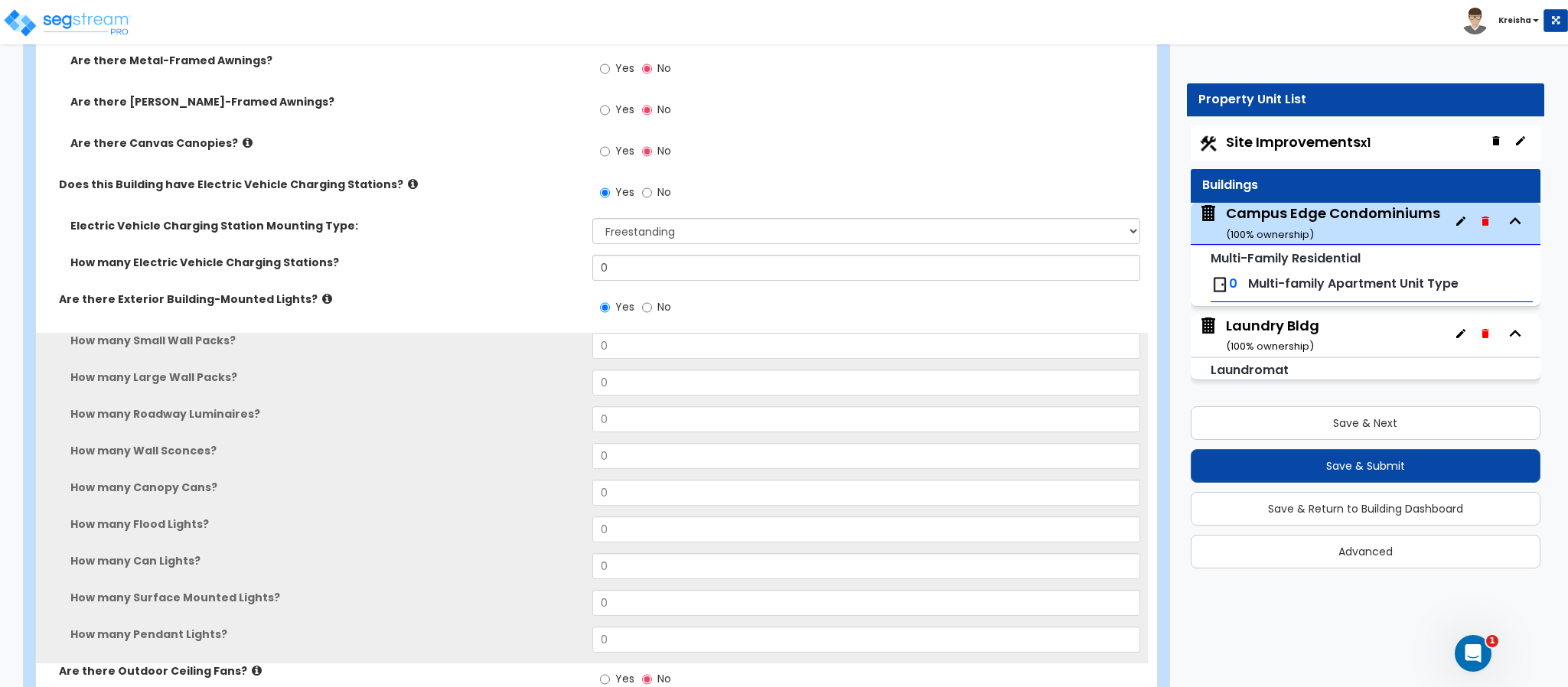
click at [661, 189] on span "No" at bounding box center [665, 191] width 14 height 15
click at [652, 189] on input "No" at bounding box center [647, 192] width 10 height 17
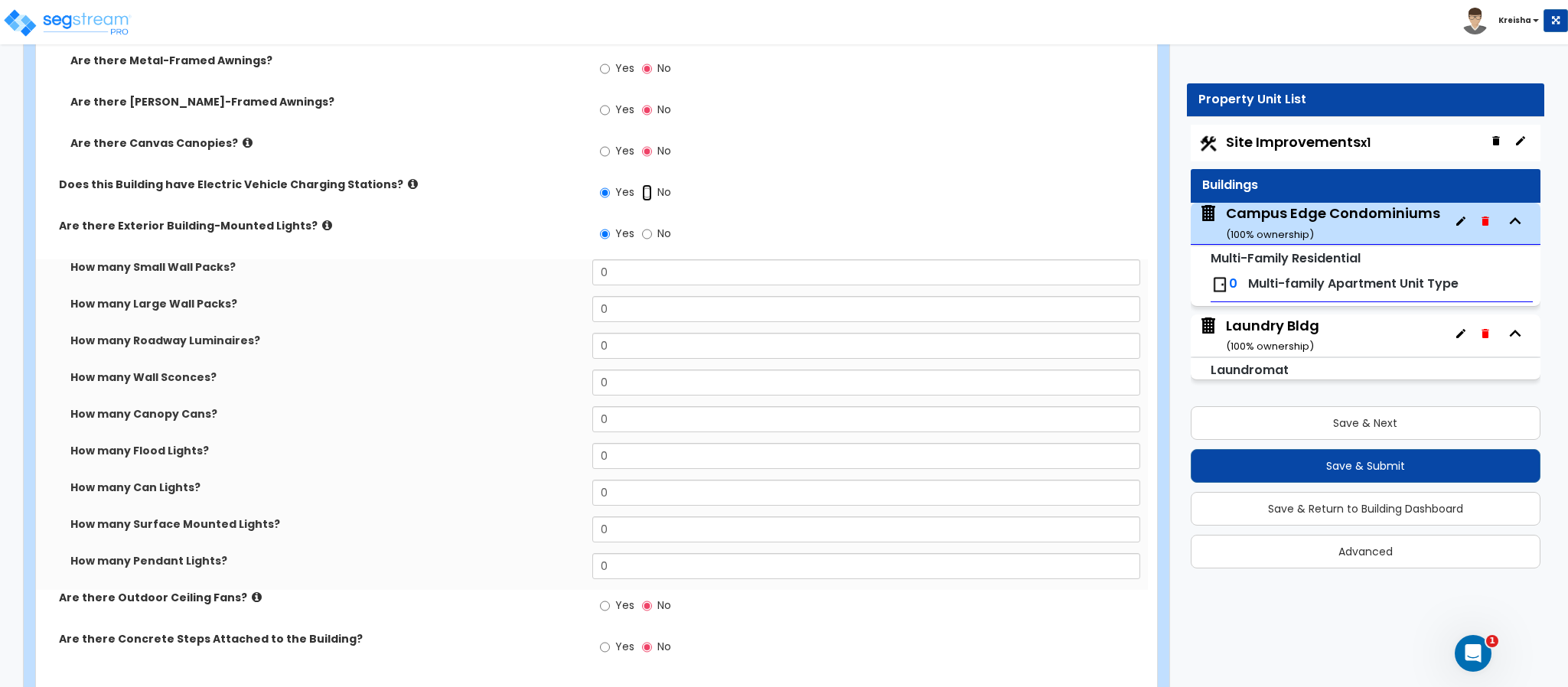
radio input "false"
radio input "true"
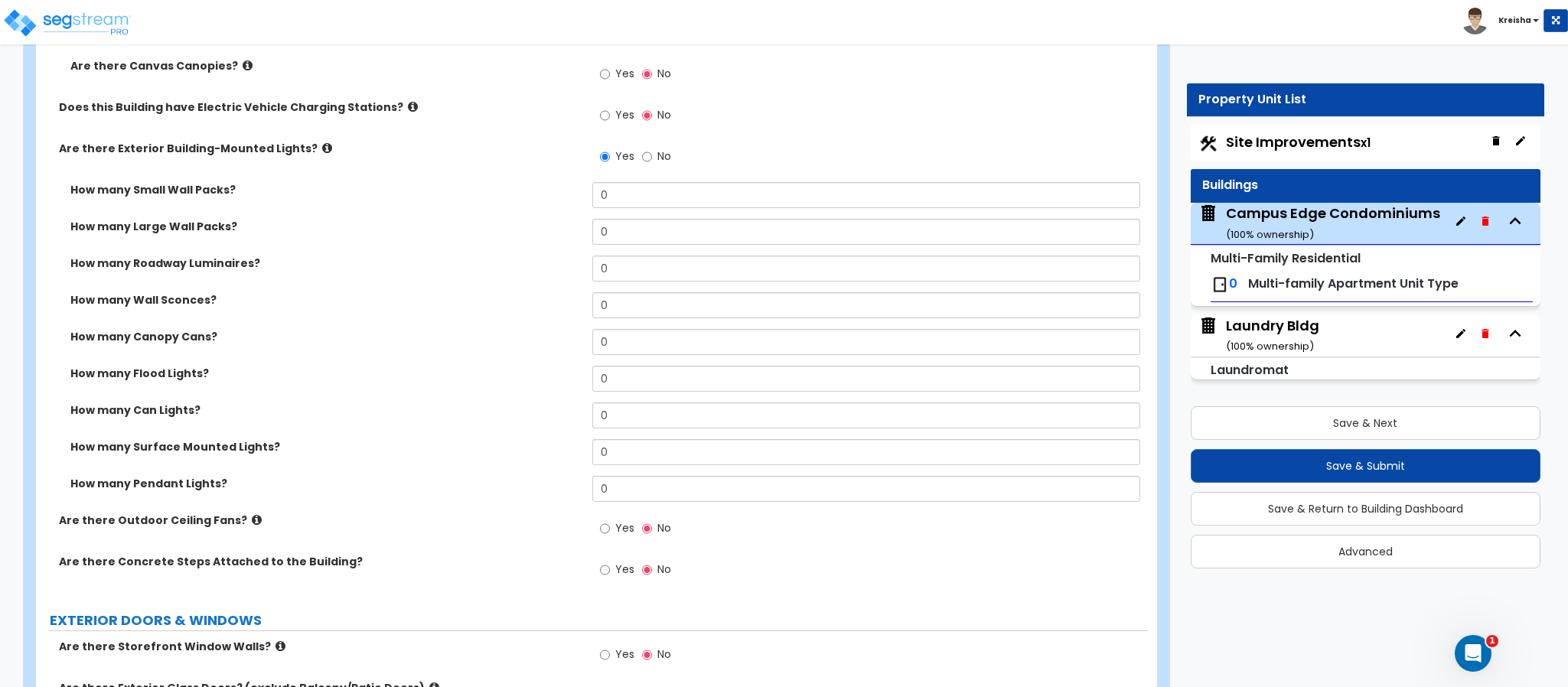
click at [452, 229] on label "How many Large Wall Packs?" at bounding box center [325, 226] width 510 height 15
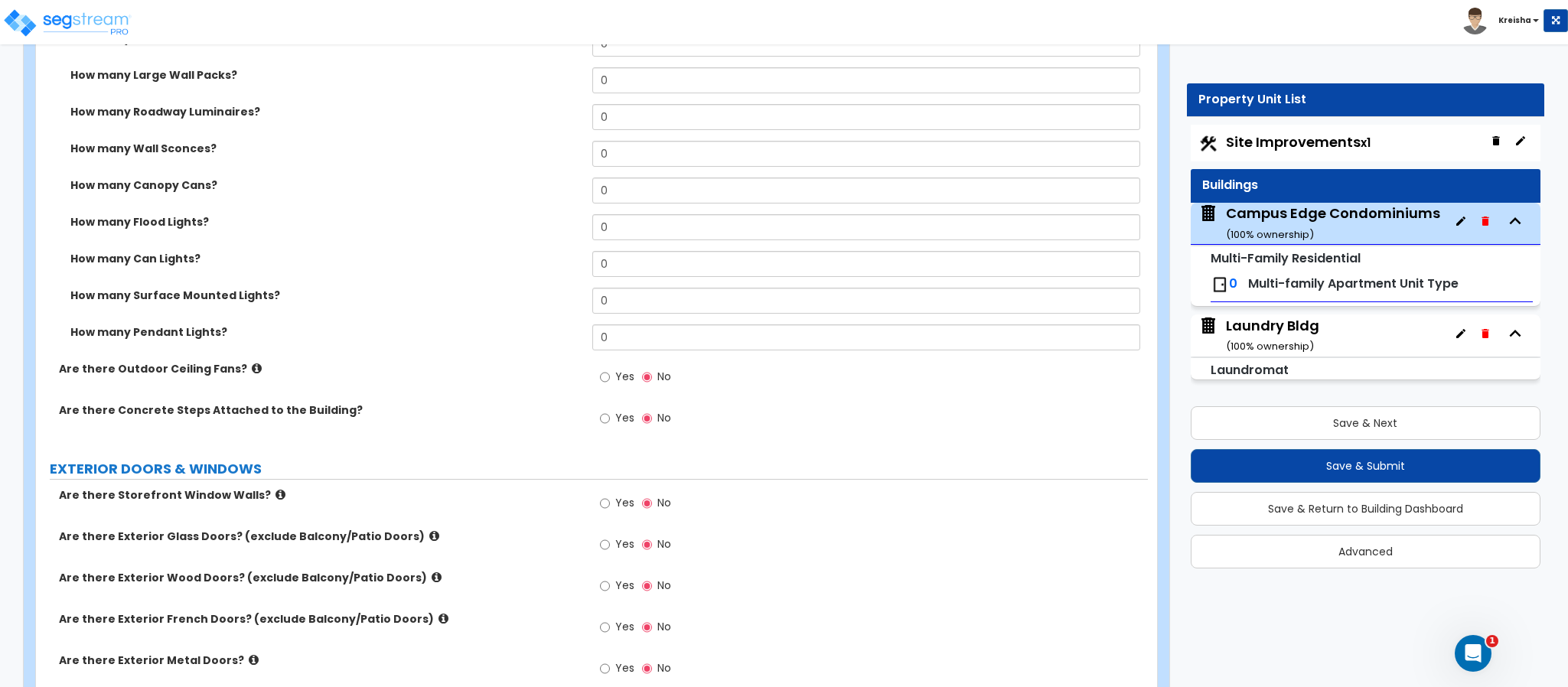
scroll to position [1338, 0]
click at [618, 379] on span "Yes" at bounding box center [624, 375] width 19 height 15
click at [610, 379] on input "Yes" at bounding box center [604, 376] width 10 height 17
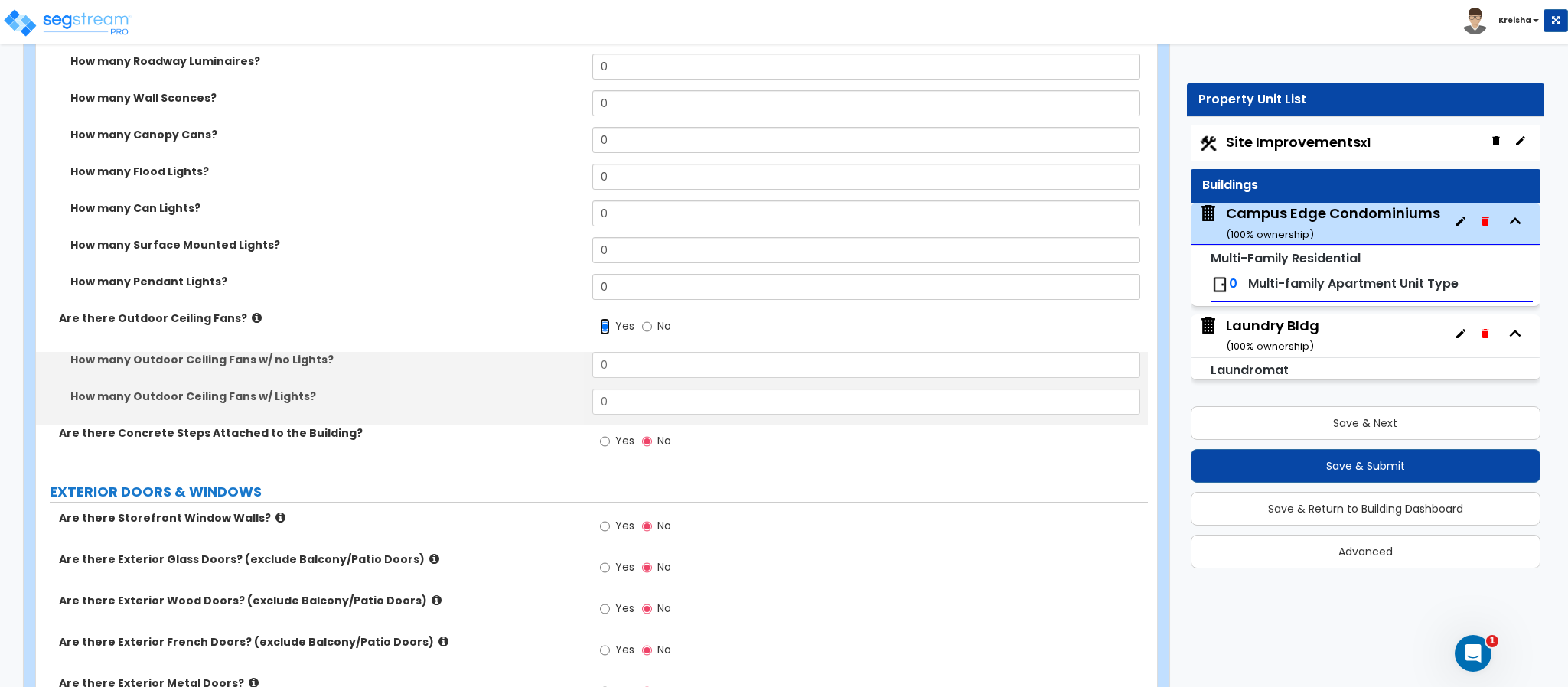
scroll to position [1415, 0]
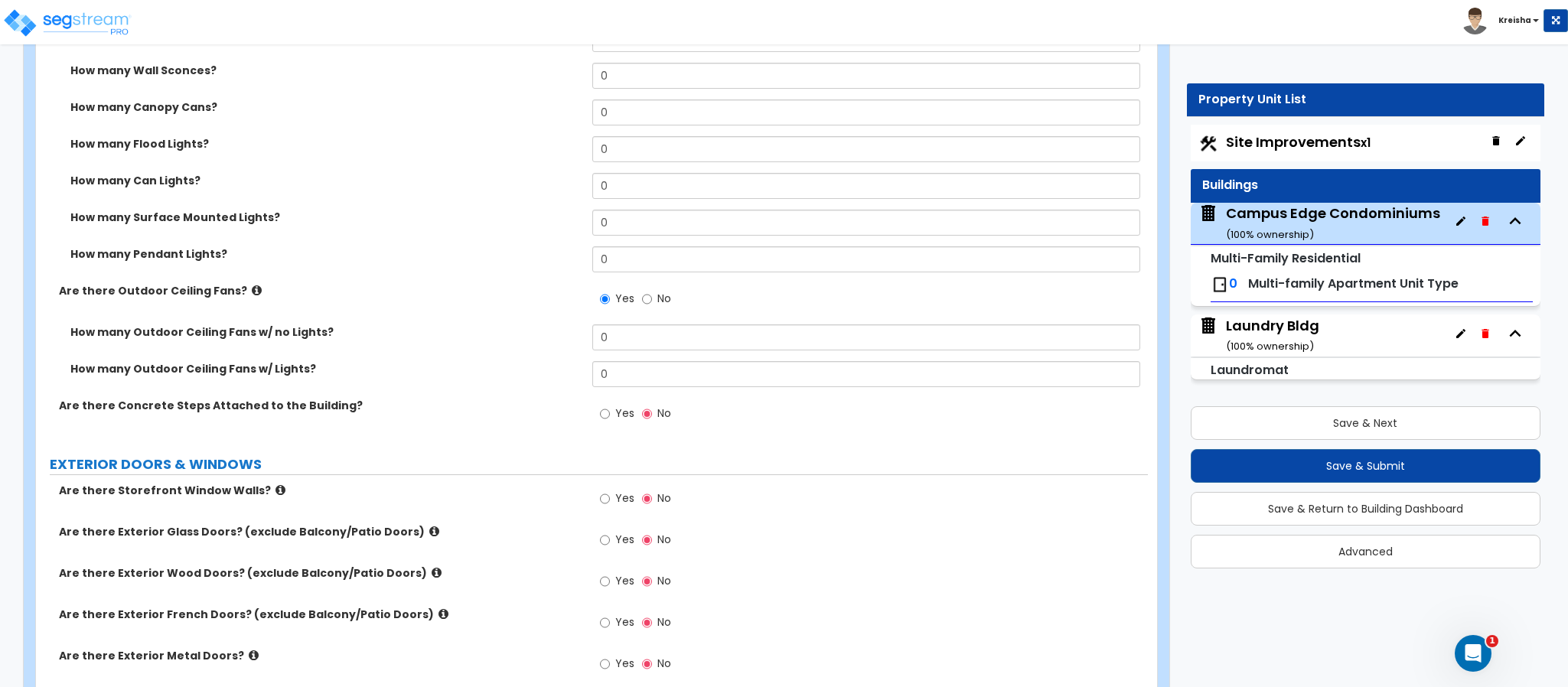
click at [662, 301] on span "No" at bounding box center [665, 297] width 14 height 15
click at [652, 301] on input "No" at bounding box center [647, 298] width 10 height 17
radio input "false"
radio input "true"
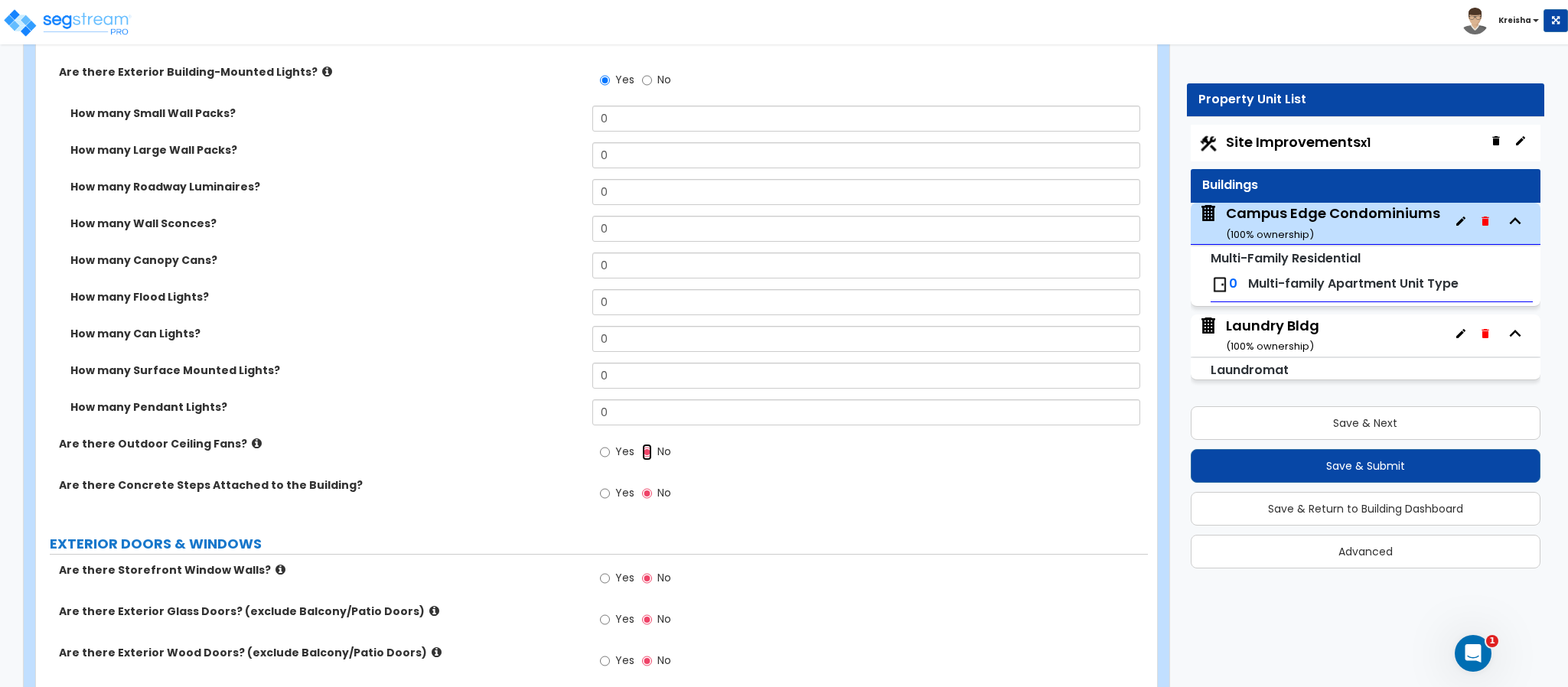
scroll to position [1262, 0]
click at [625, 374] on input "0" at bounding box center [867, 376] width 549 height 26
click at [622, 374] on input "0" at bounding box center [867, 376] width 549 height 26
type input "24"
click at [521, 375] on label "How many Surface Mounted Lights?" at bounding box center [325, 370] width 510 height 15
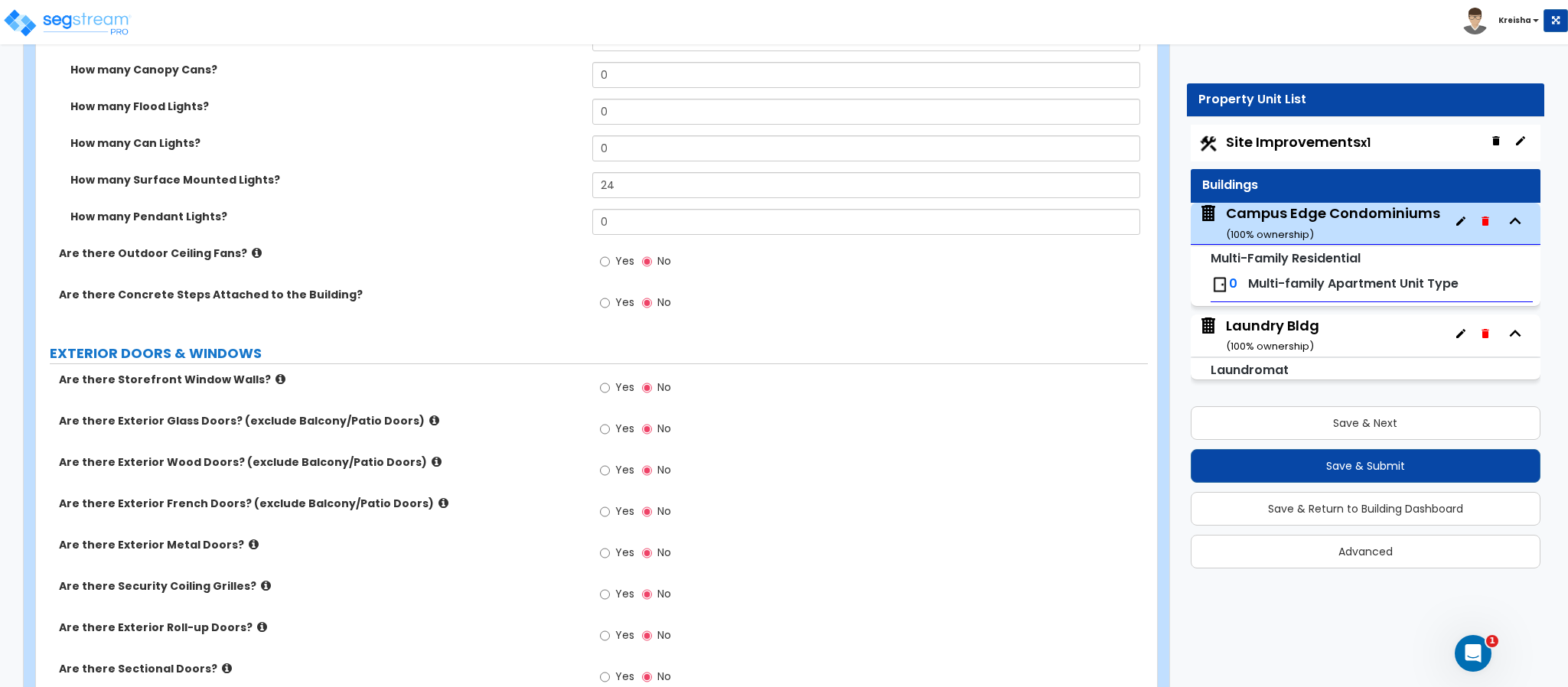
scroll to position [1415, 0]
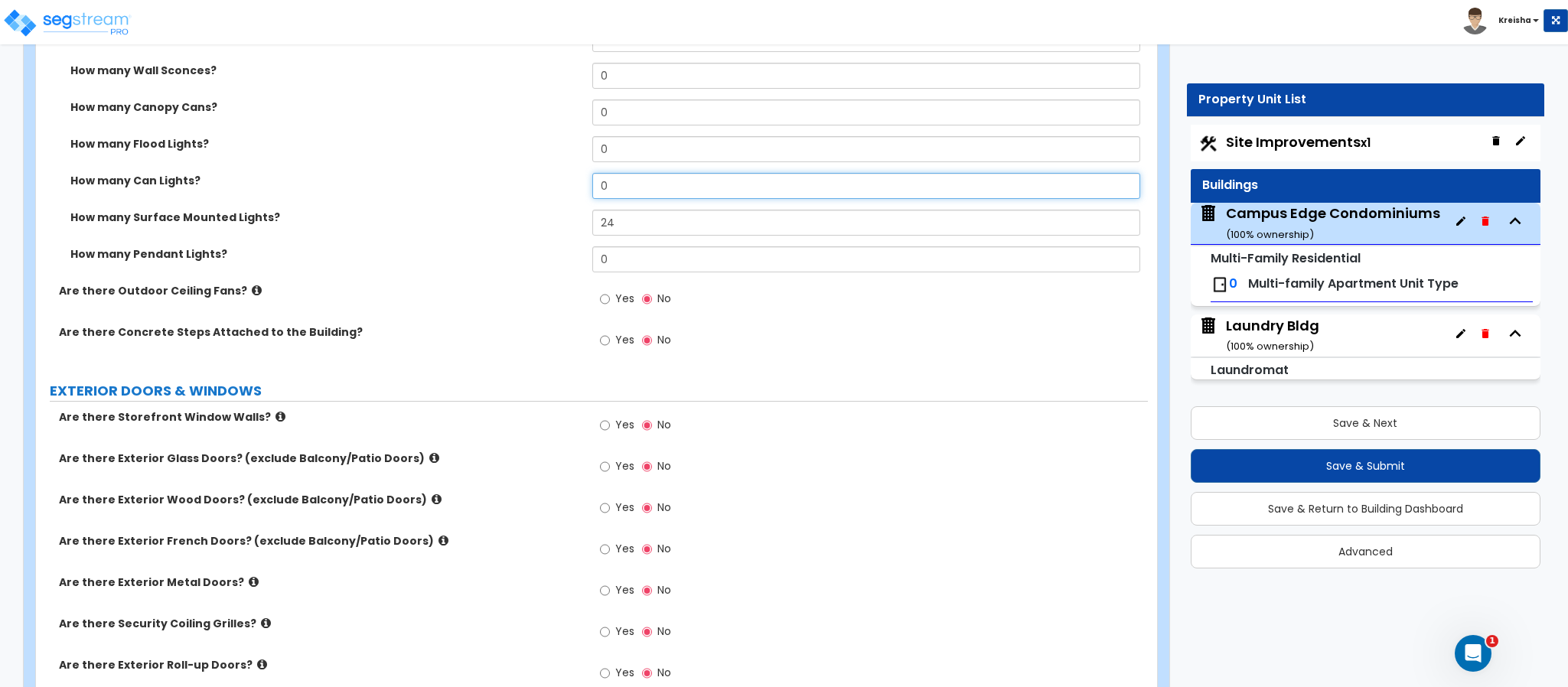
click at [608, 189] on input "0" at bounding box center [867, 186] width 549 height 26
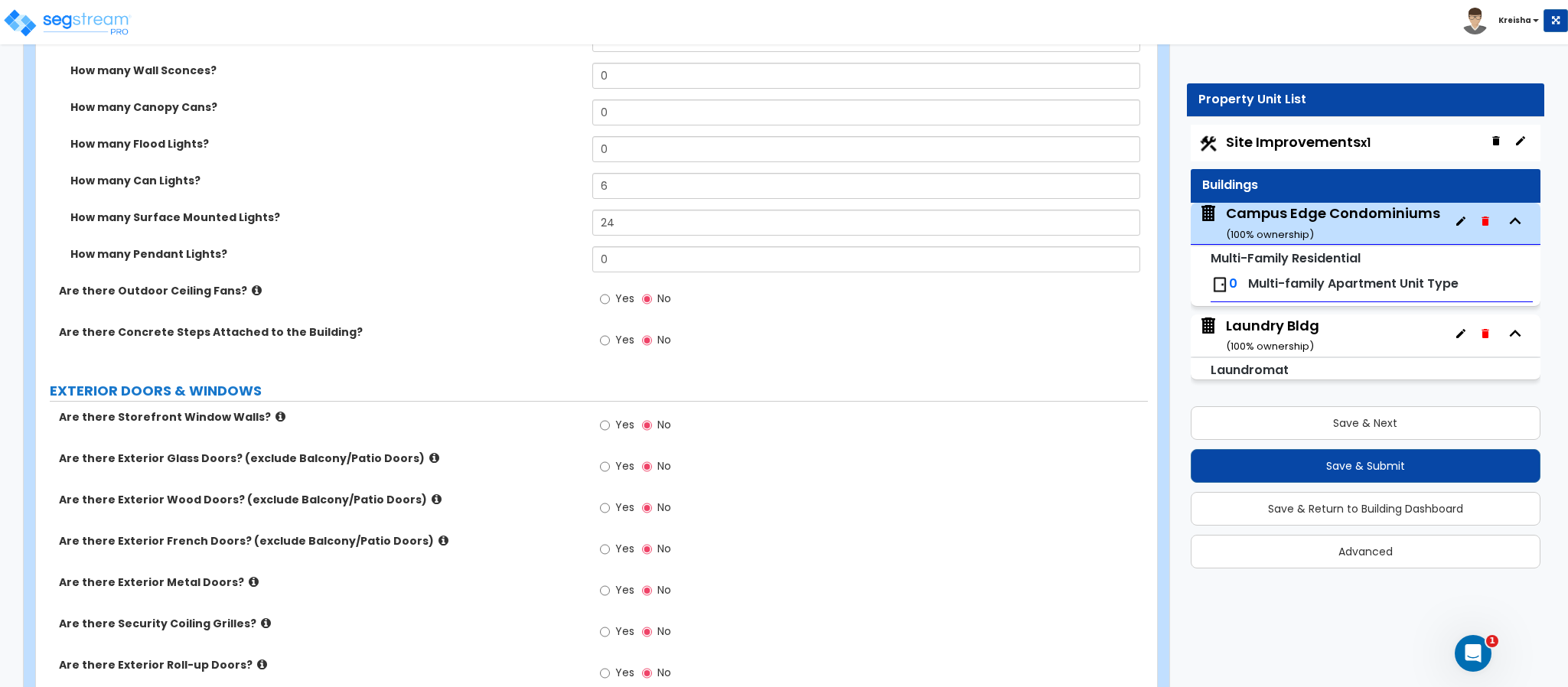
click at [549, 276] on div "How many Pendant Lights? 0" at bounding box center [591, 265] width 1112 height 37
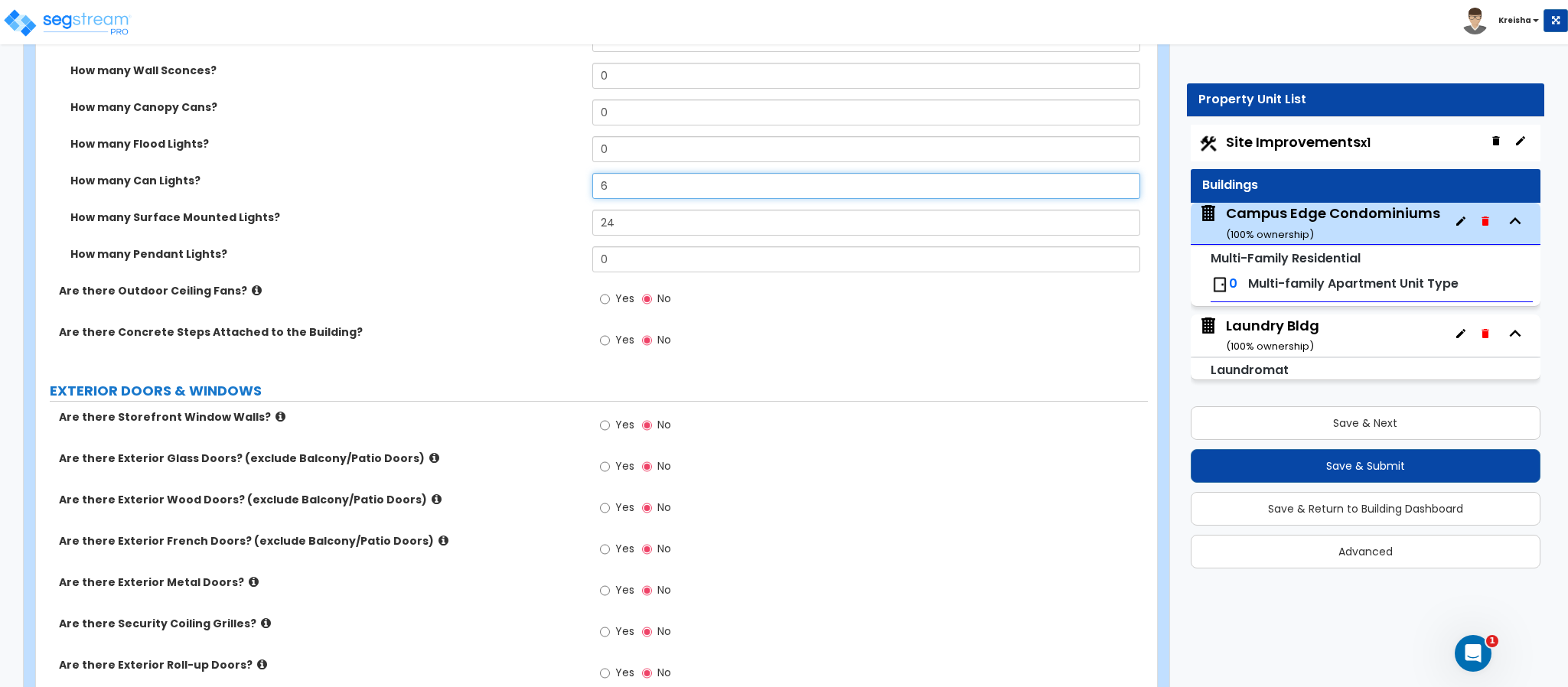
drag, startPoint x: 615, startPoint y: 202, endPoint x: 577, endPoint y: 195, distance: 38.6
click at [579, 195] on div "How many Can Lights? 6" at bounding box center [591, 191] width 1112 height 37
type input "4"
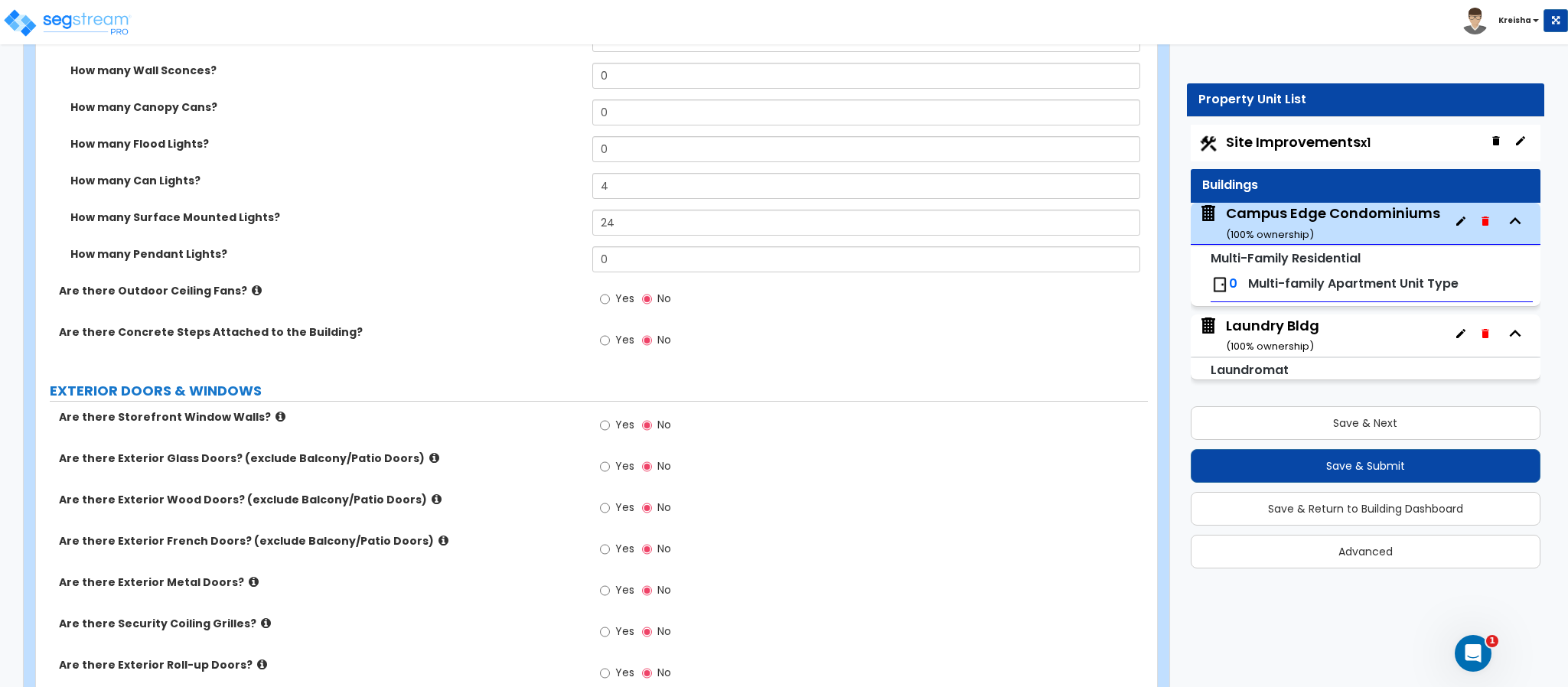
click at [519, 276] on div "How many Pendant Lights? 0" at bounding box center [591, 265] width 1112 height 37
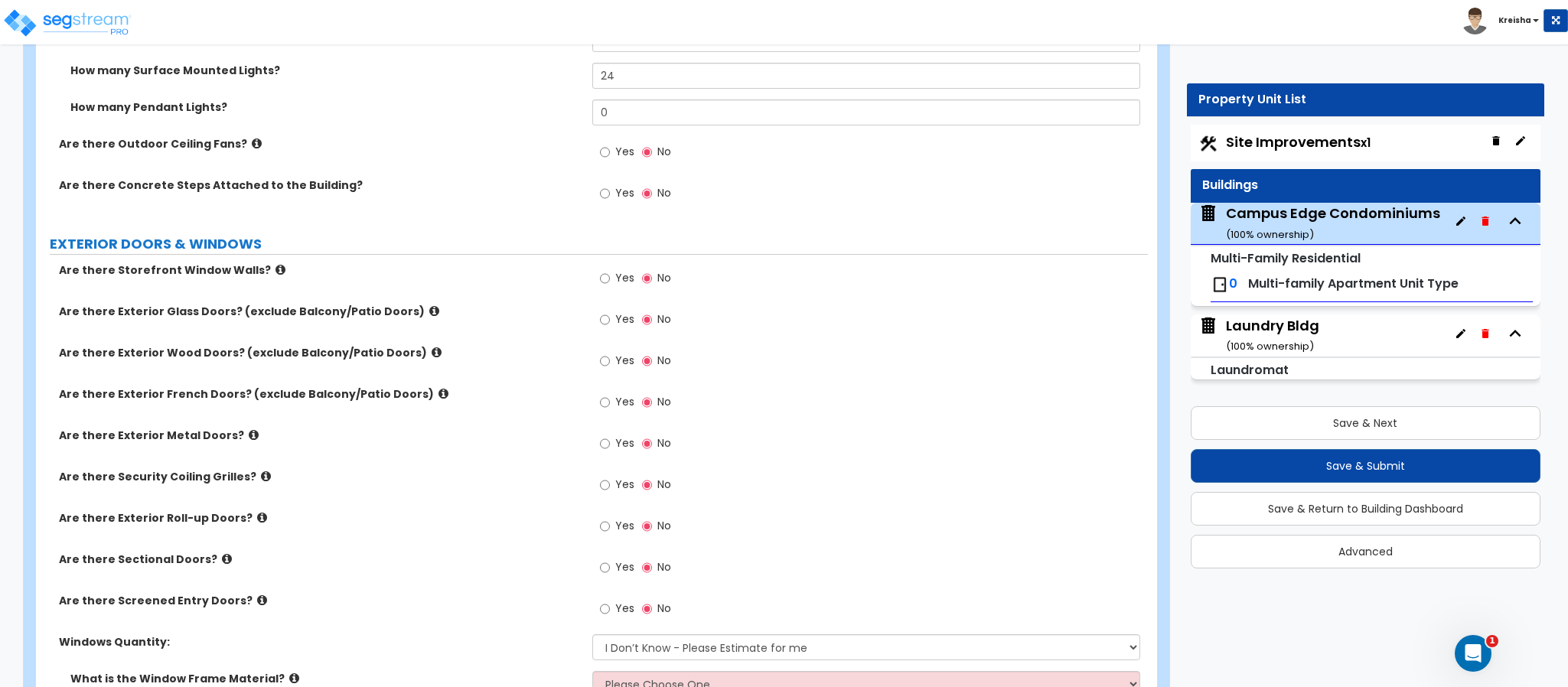
scroll to position [1567, 0]
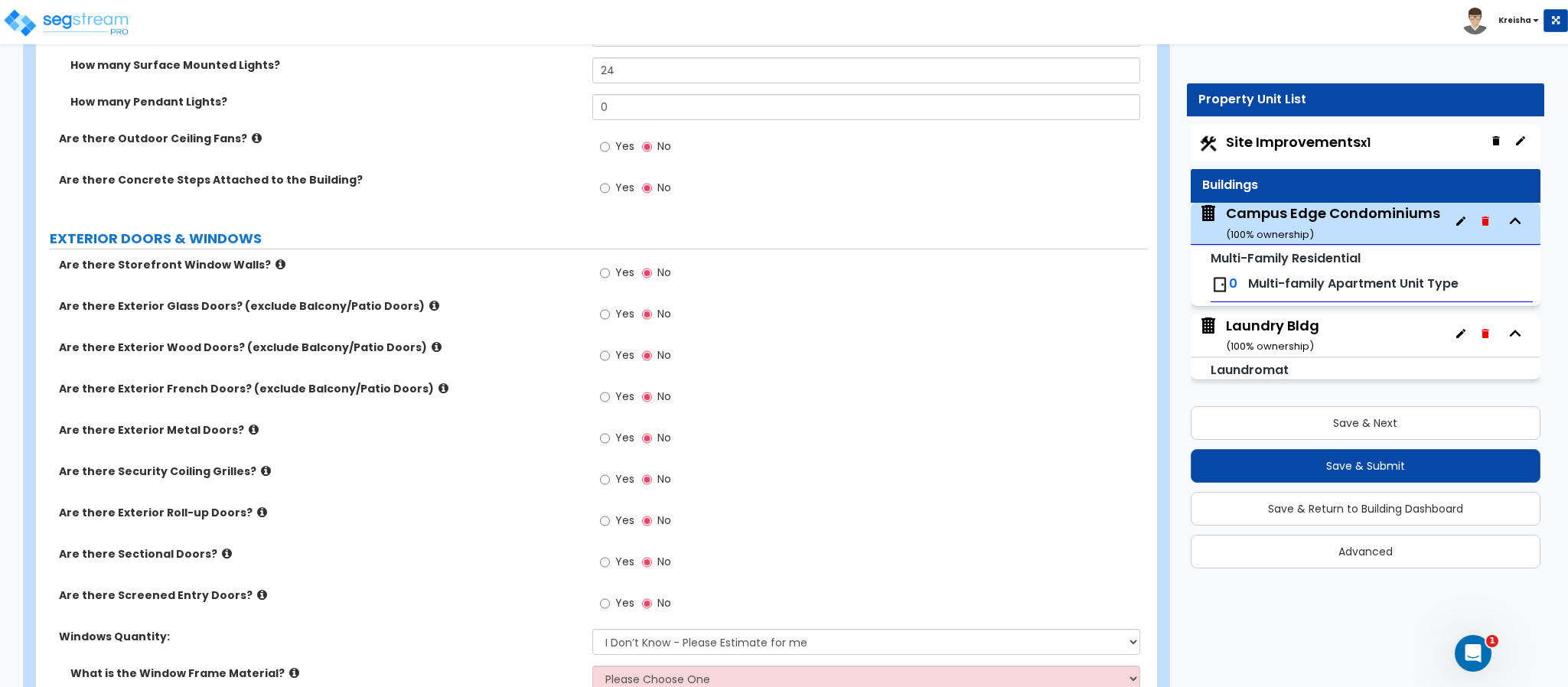
click at [624, 143] on span "Yes" at bounding box center [624, 145] width 19 height 15
click at [610, 143] on input "Yes" at bounding box center [604, 146] width 10 height 17
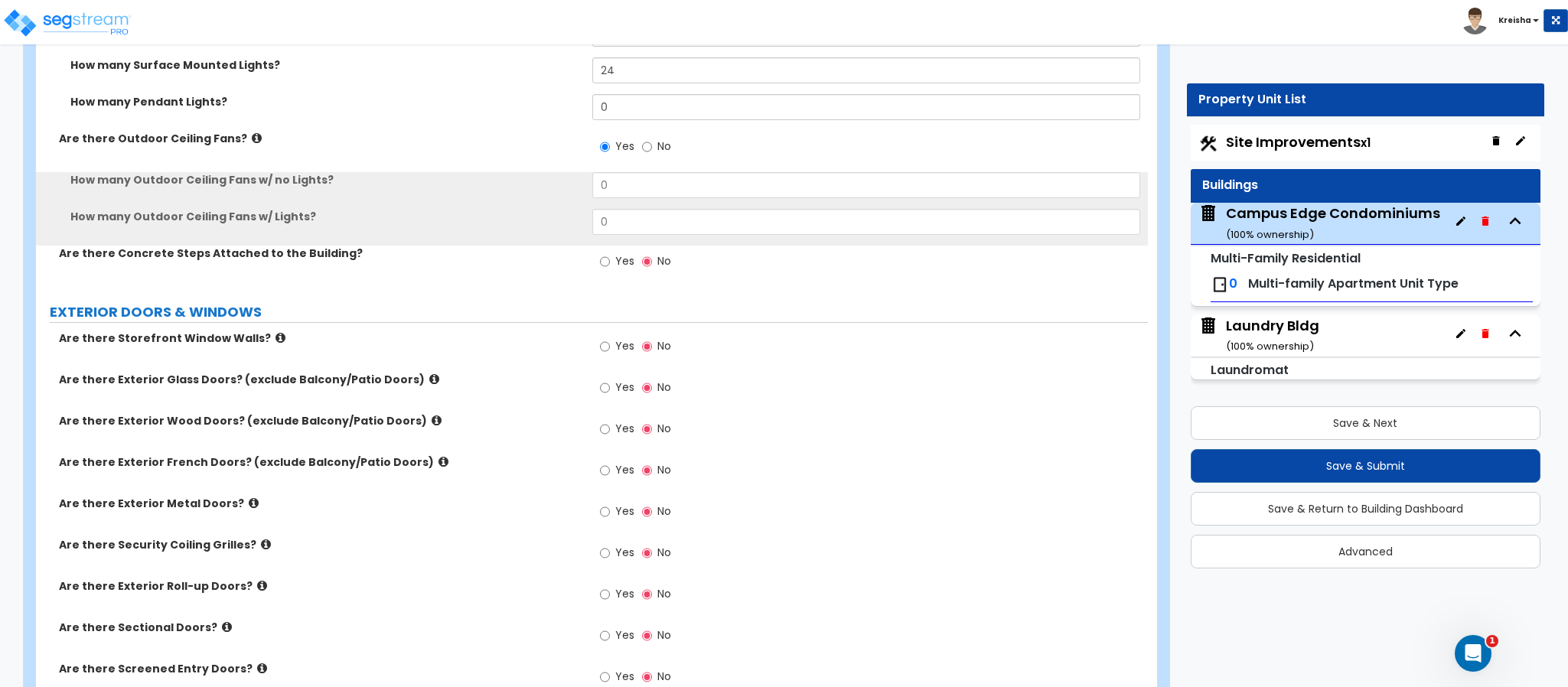
click at [655, 141] on label "No" at bounding box center [656, 148] width 29 height 26
click at [652, 141] on input "No" at bounding box center [647, 146] width 10 height 17
radio input "false"
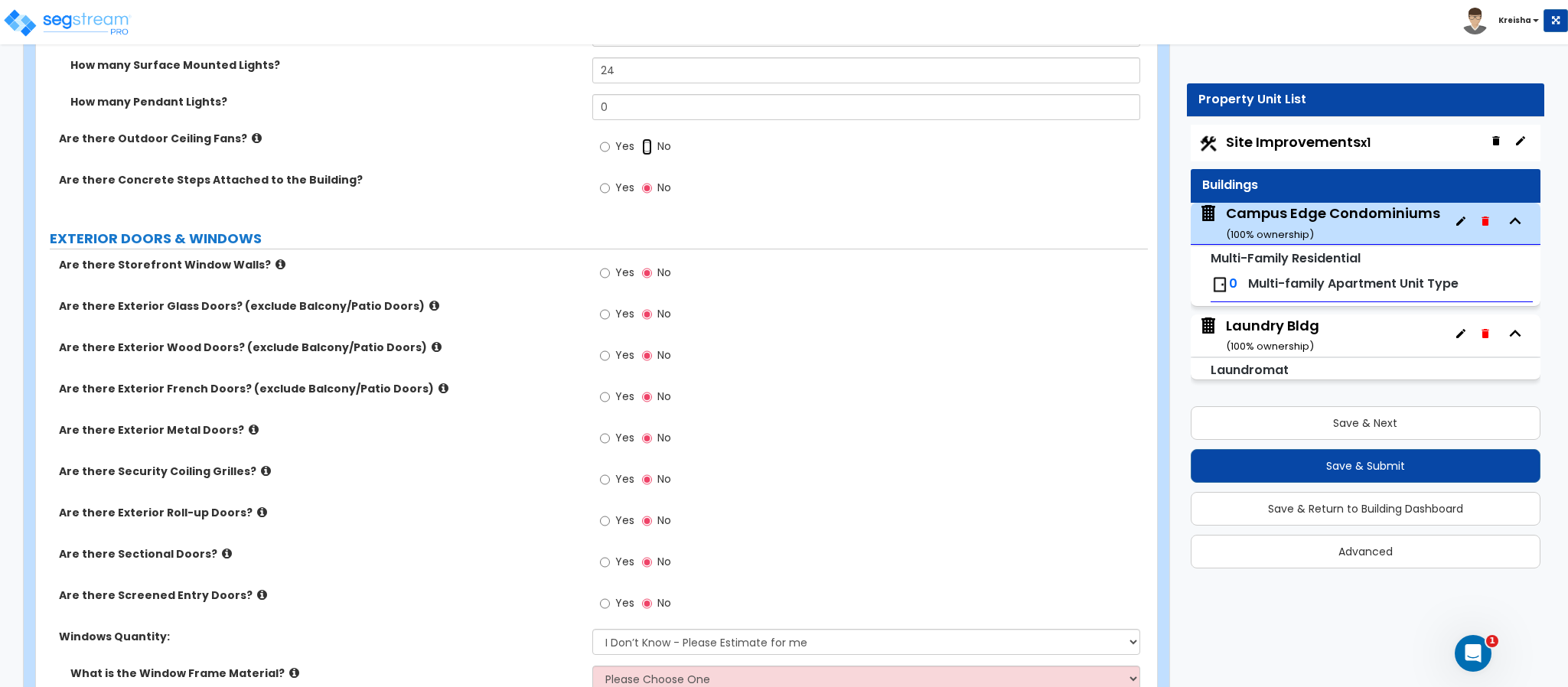
radio input "true"
click at [617, 191] on span "Yes" at bounding box center [624, 187] width 19 height 15
click at [610, 191] on input "Yes" at bounding box center [604, 188] width 10 height 17
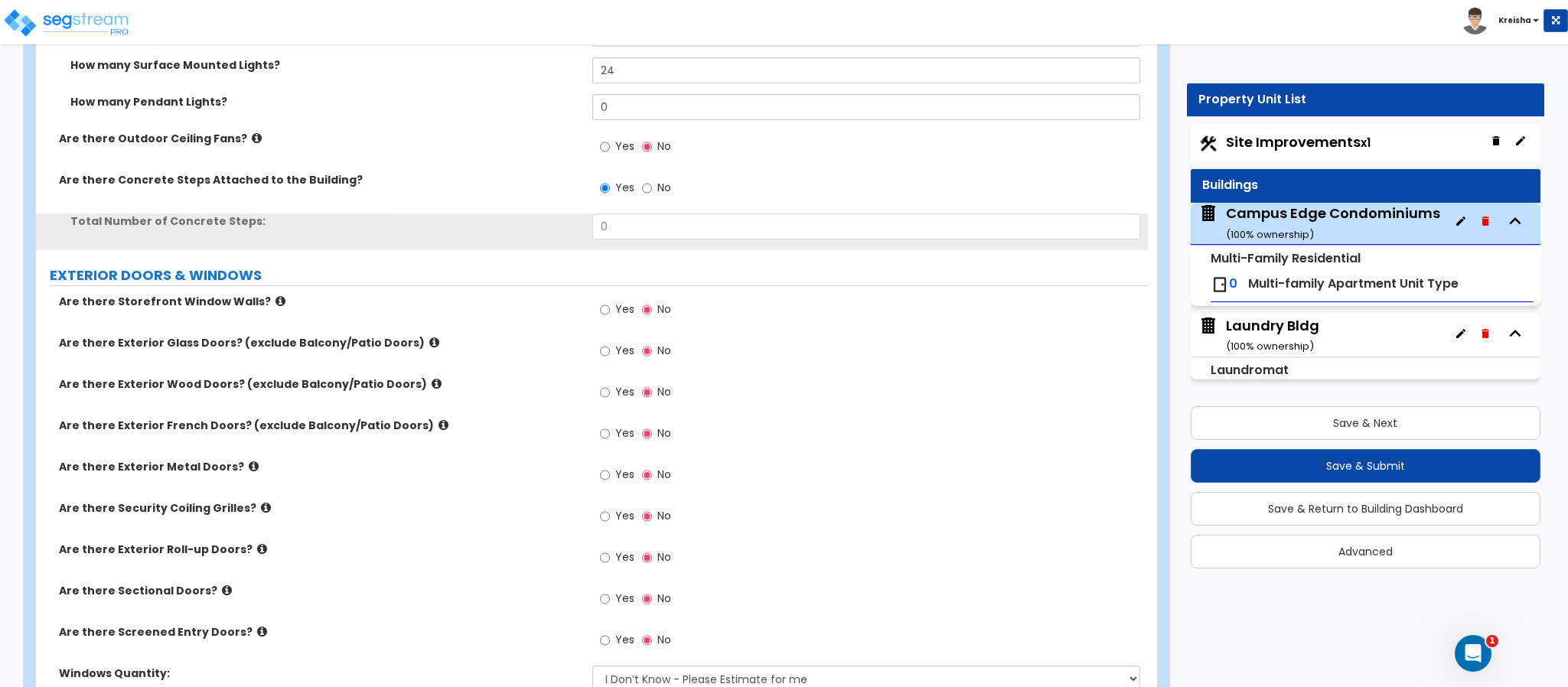
click at [659, 187] on span "No" at bounding box center [665, 187] width 14 height 15
click at [652, 187] on input "No" at bounding box center [647, 188] width 10 height 17
radio input "false"
radio input "true"
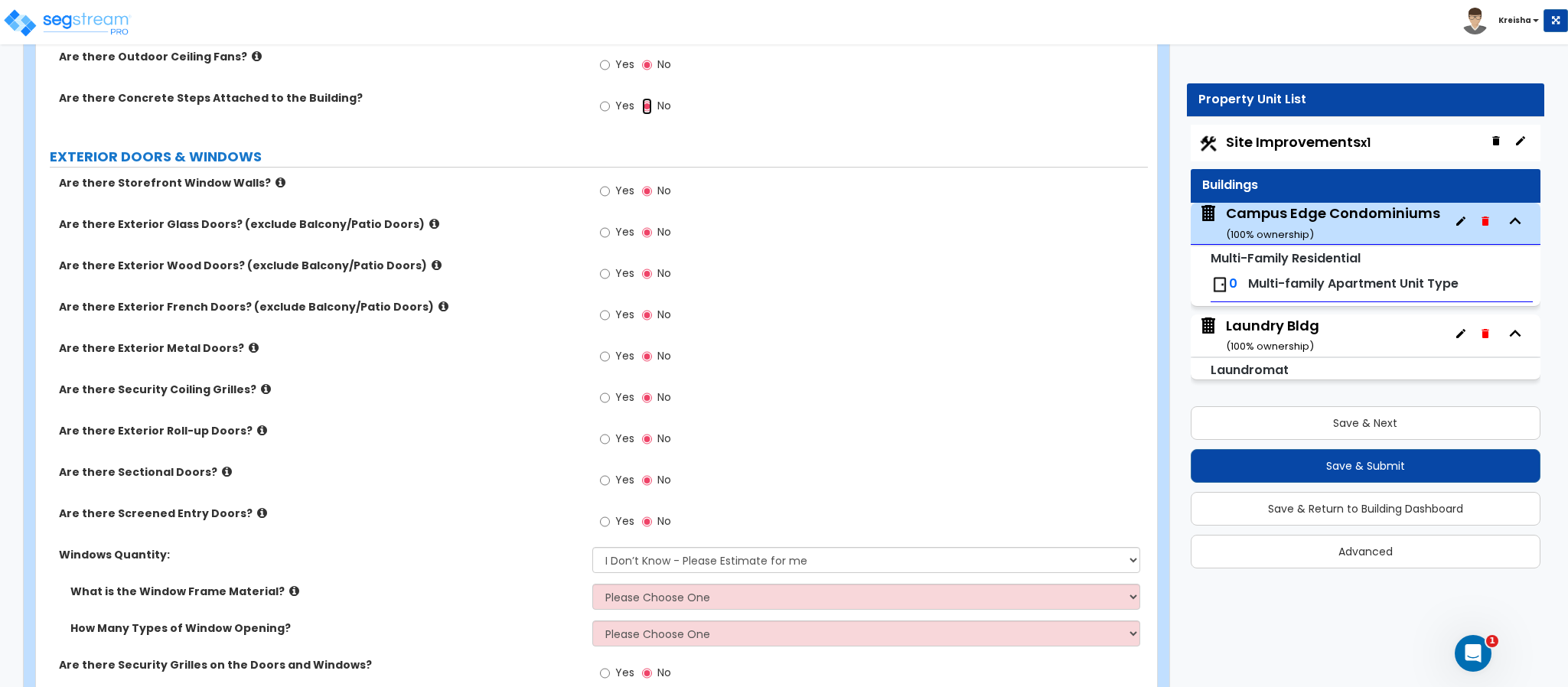
scroll to position [1720, 0]
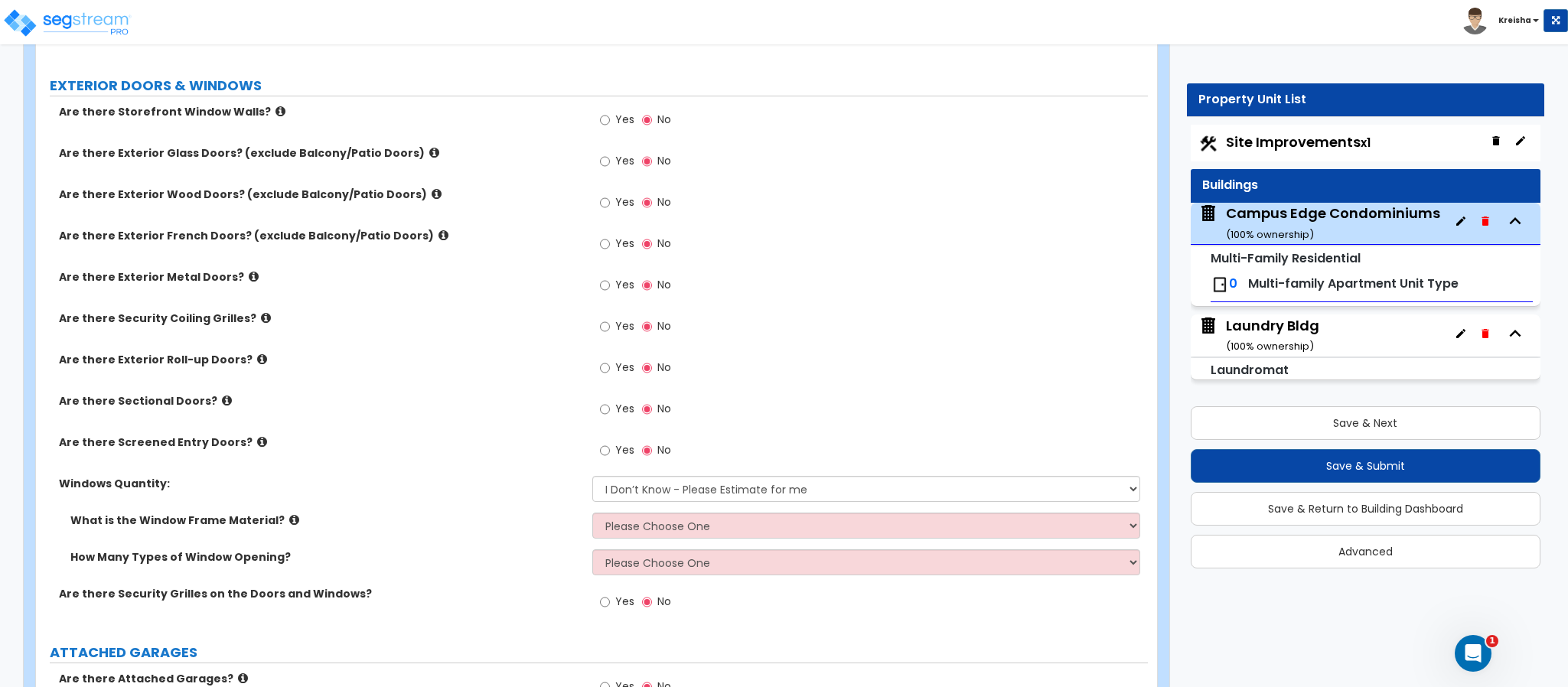
click at [622, 127] on span "Yes" at bounding box center [624, 118] width 19 height 15
click at [610, 128] on input "Yes" at bounding box center [604, 119] width 10 height 17
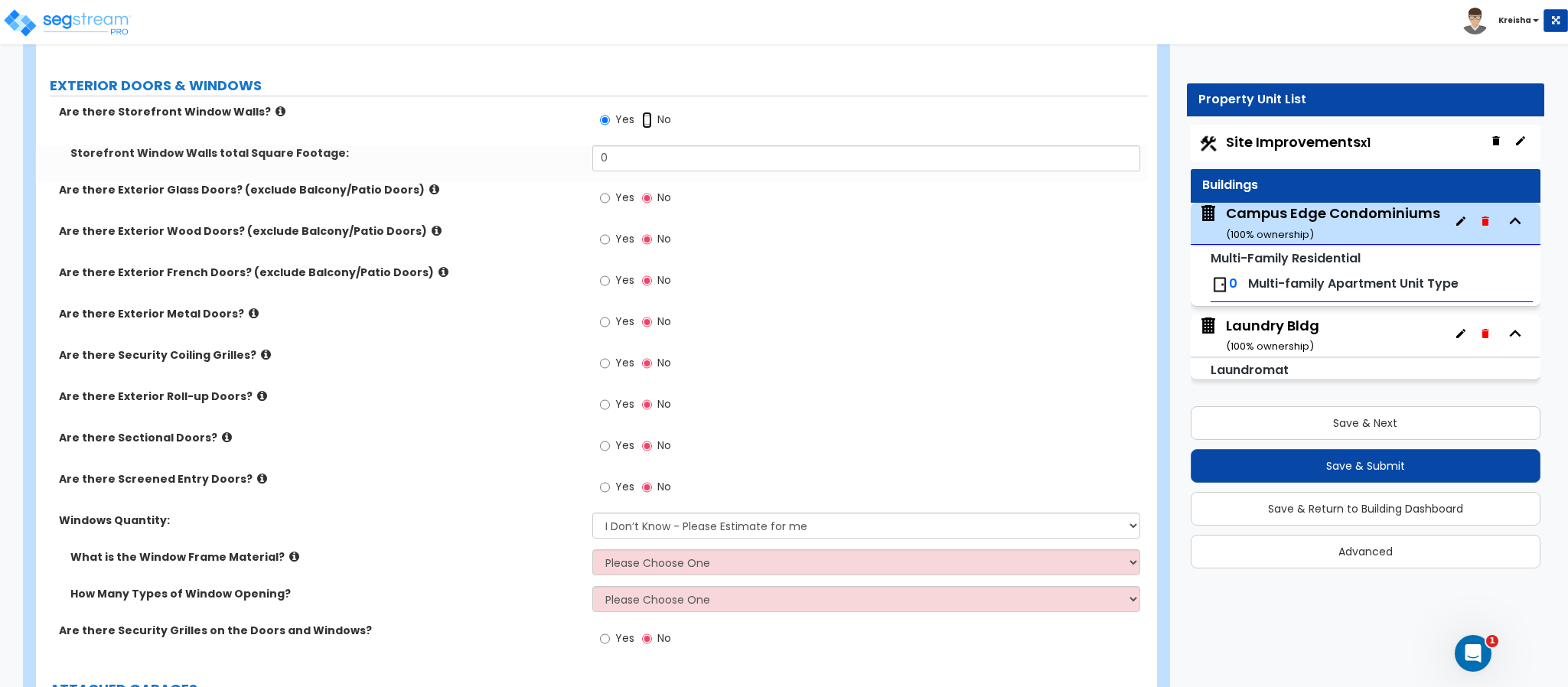
click at [651, 128] on input "No" at bounding box center [647, 119] width 10 height 17
radio input "false"
radio input "true"
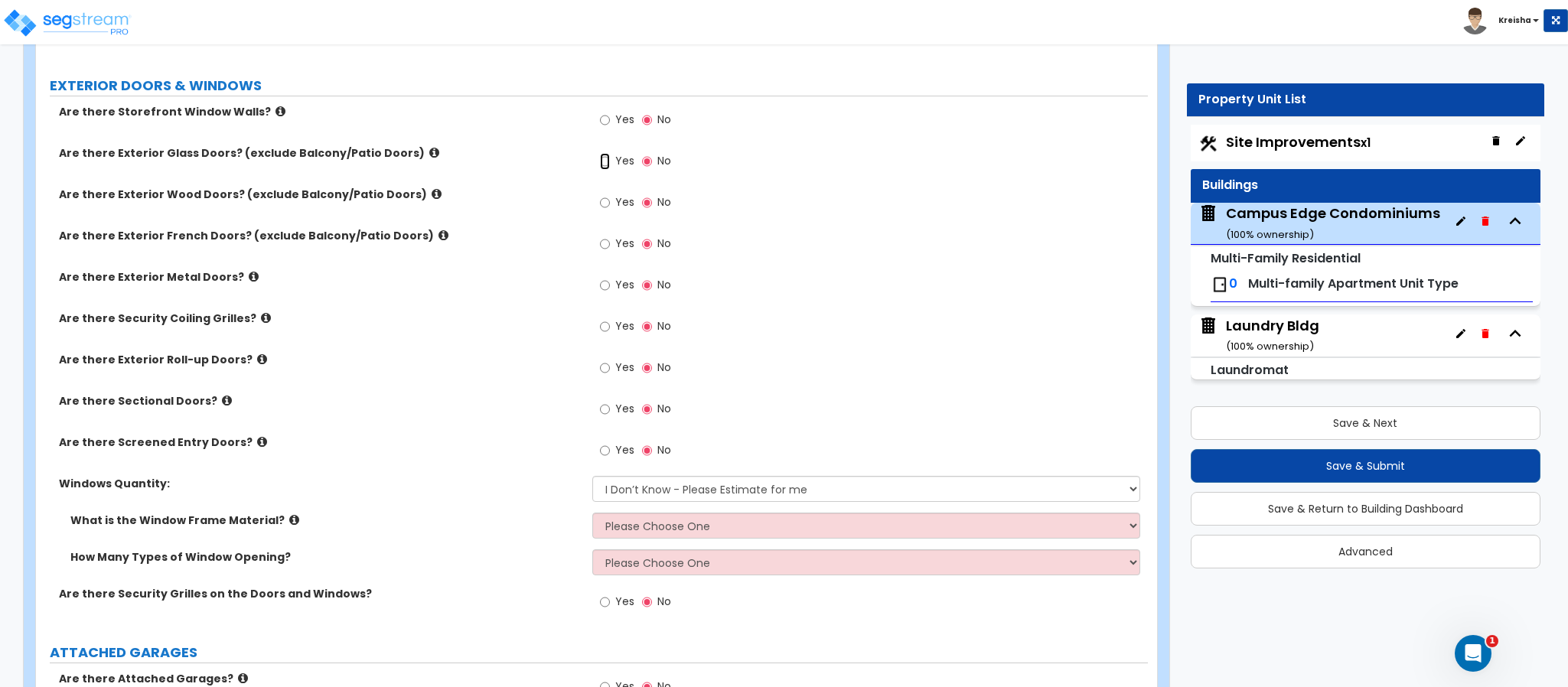
click at [609, 165] on input "Yes" at bounding box center [604, 161] width 10 height 17
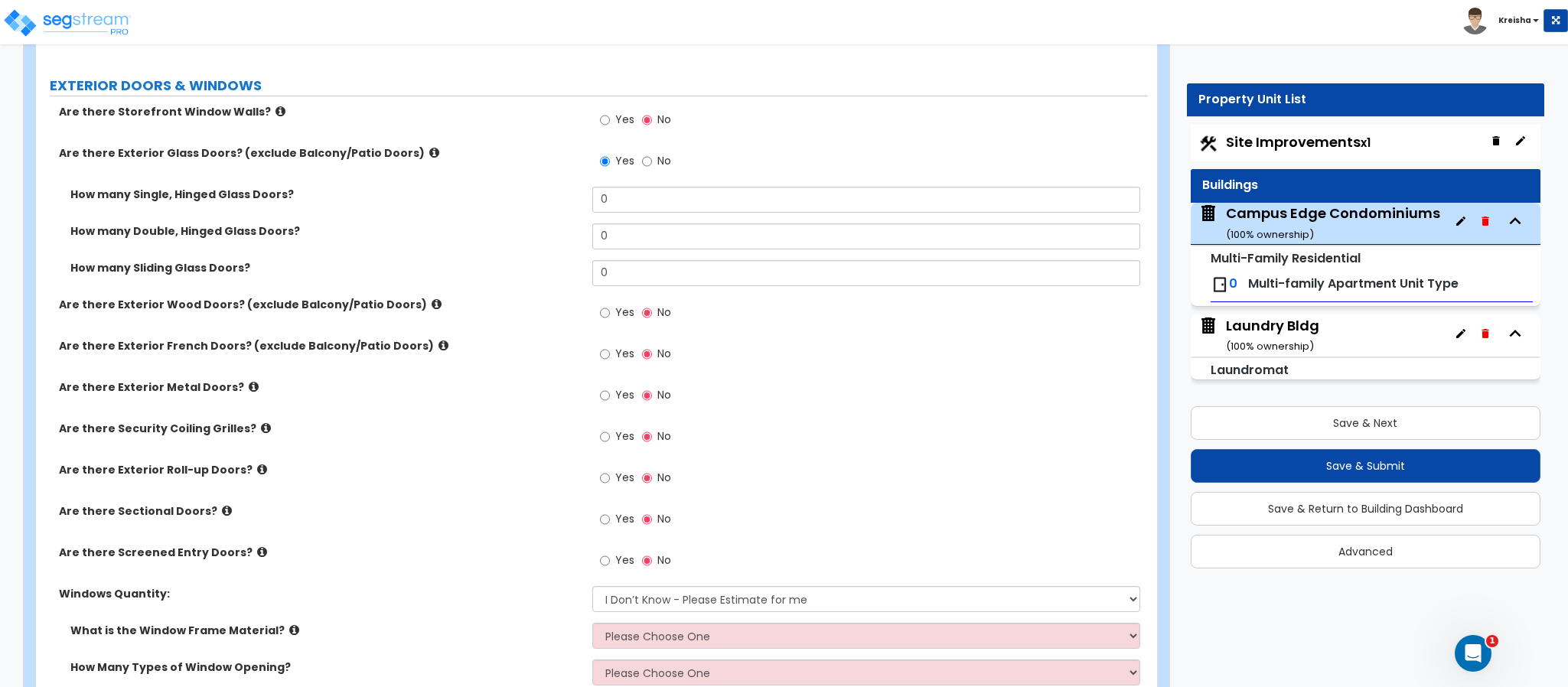
click at [653, 168] on label "No" at bounding box center [656, 163] width 29 height 26
click at [652, 168] on input "No" at bounding box center [647, 161] width 10 height 17
radio input "false"
radio input "true"
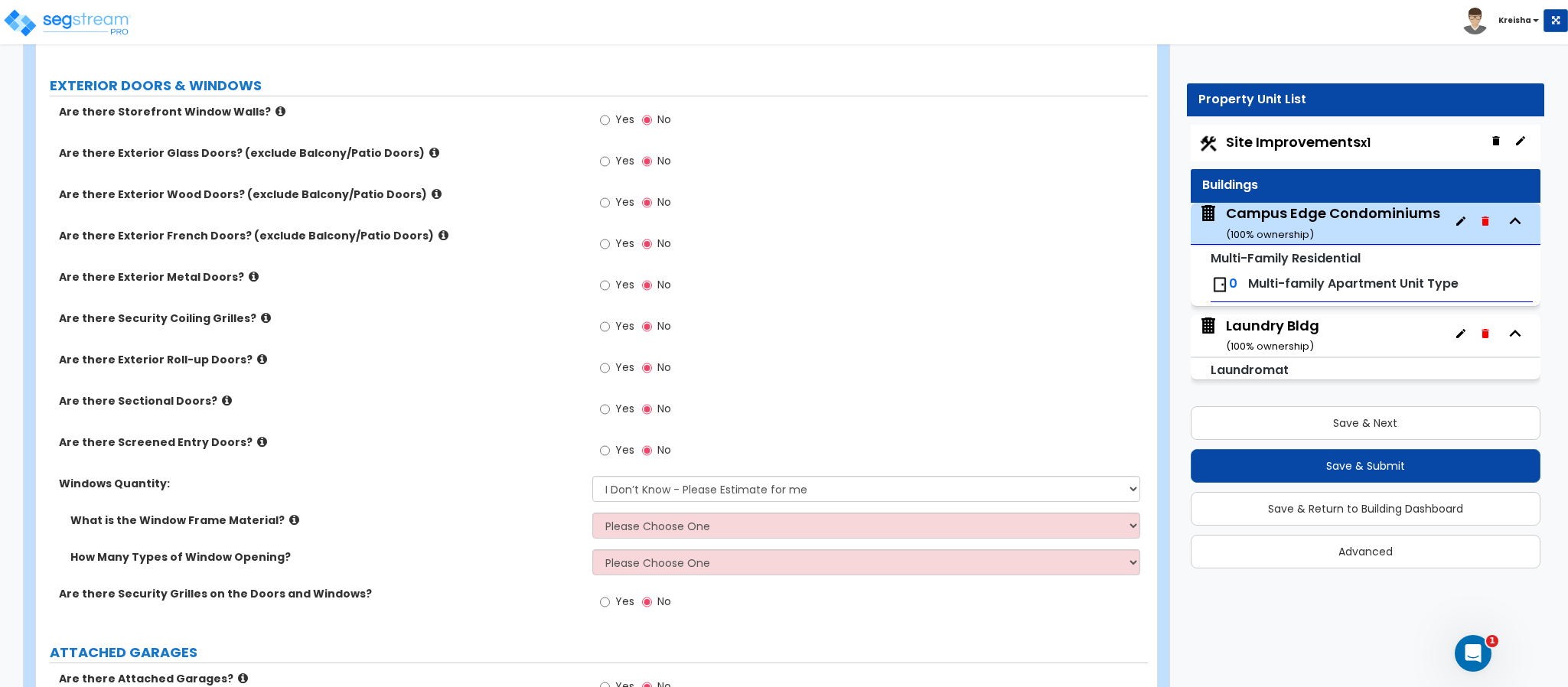
click at [620, 198] on span "Yes" at bounding box center [624, 201] width 19 height 15
click at [610, 198] on input "Yes" at bounding box center [604, 202] width 10 height 17
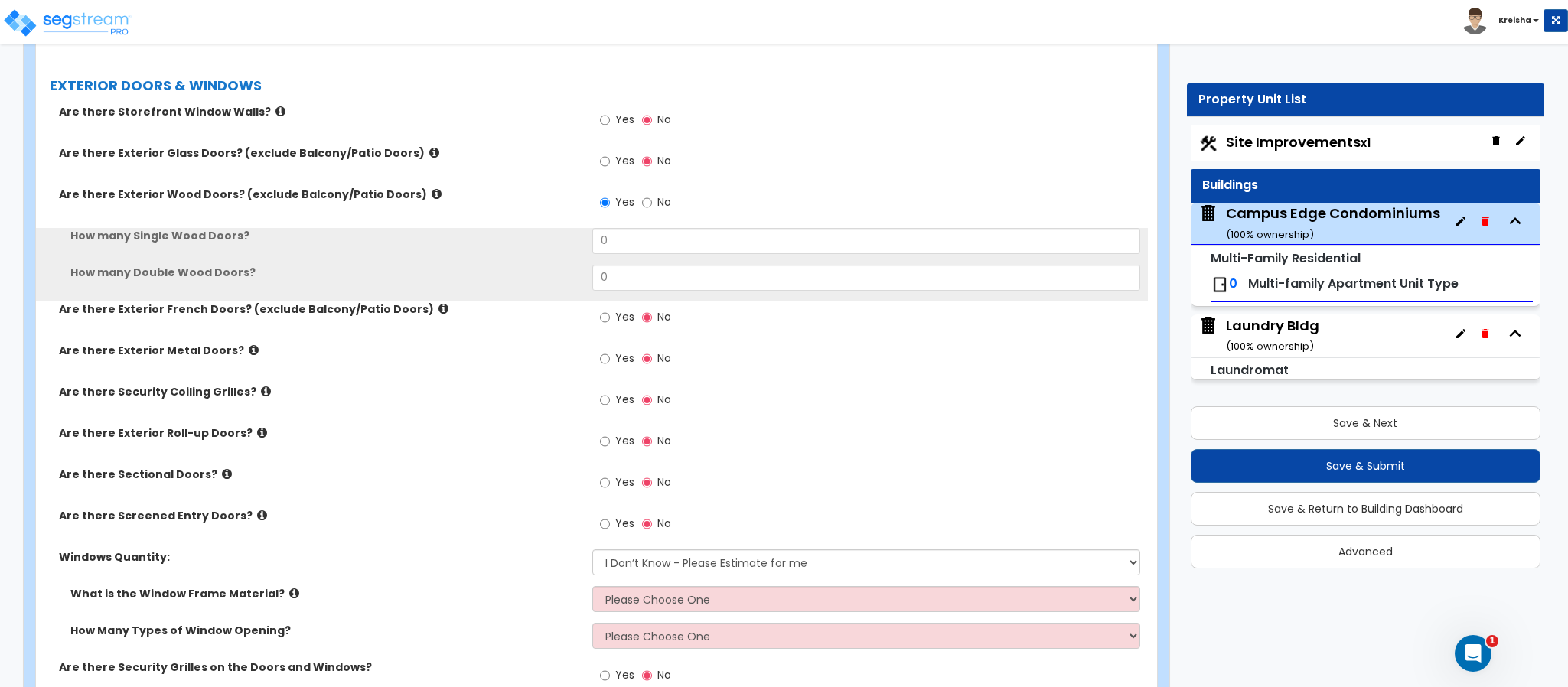
click at [674, 199] on div "Yes No" at bounding box center [636, 204] width 87 height 36
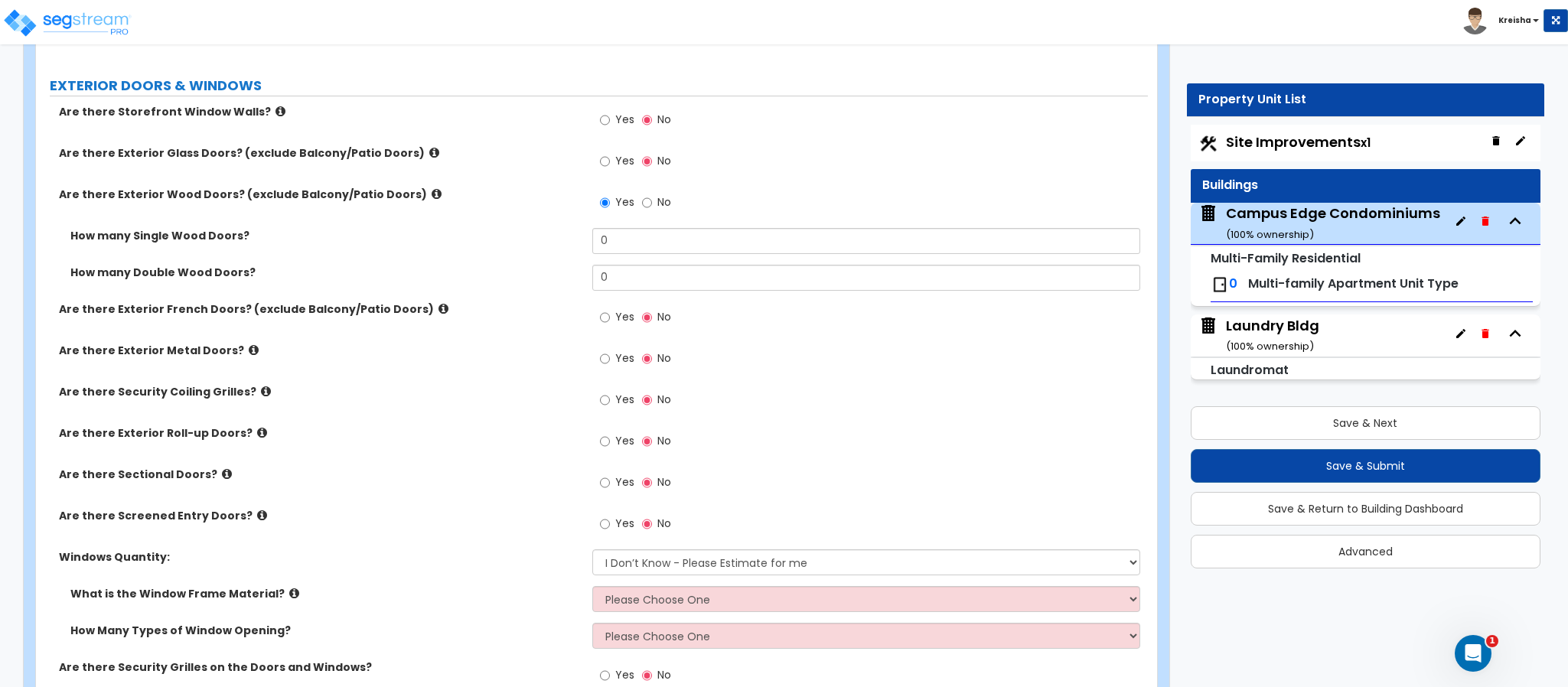
click at [658, 206] on span "No" at bounding box center [665, 201] width 14 height 15
click at [652, 206] on input "No" at bounding box center [647, 202] width 10 height 17
radio input "false"
radio input "true"
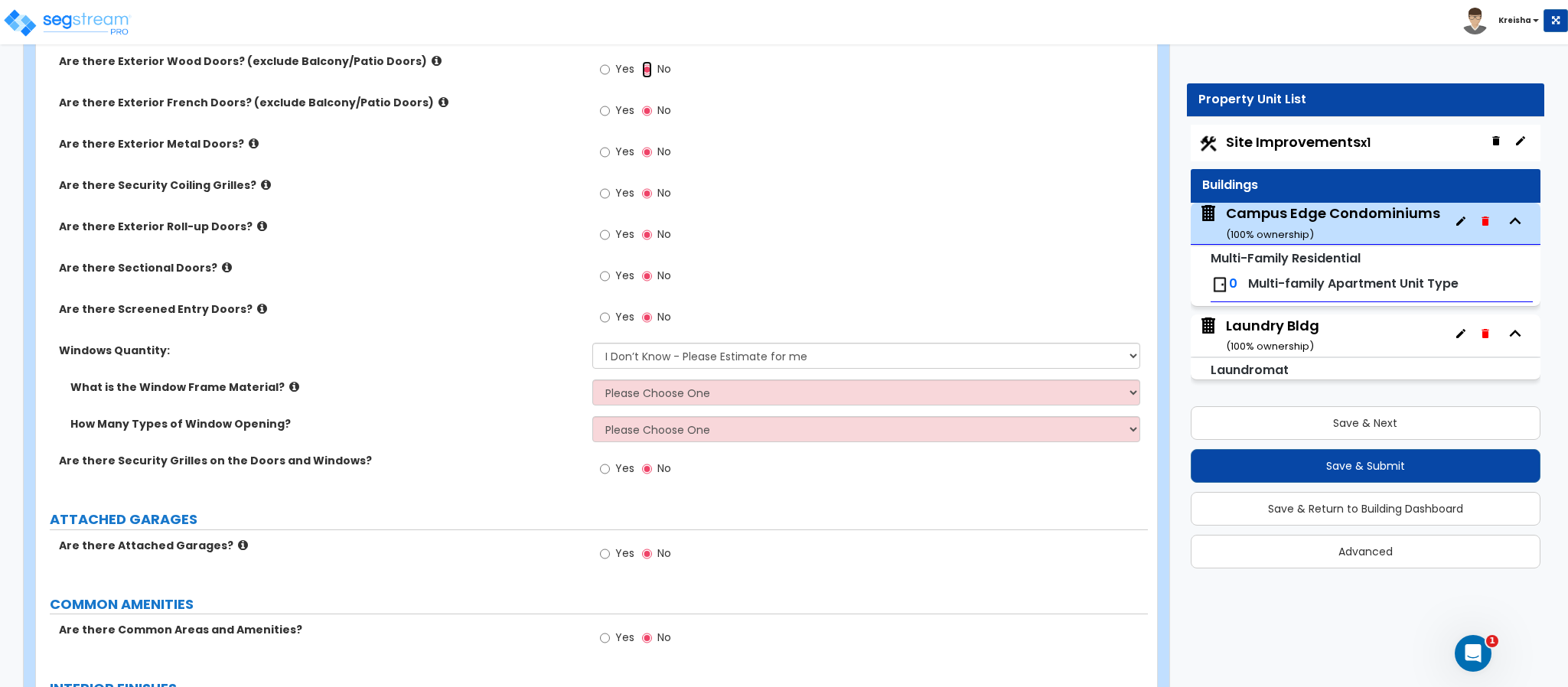
scroll to position [1874, 0]
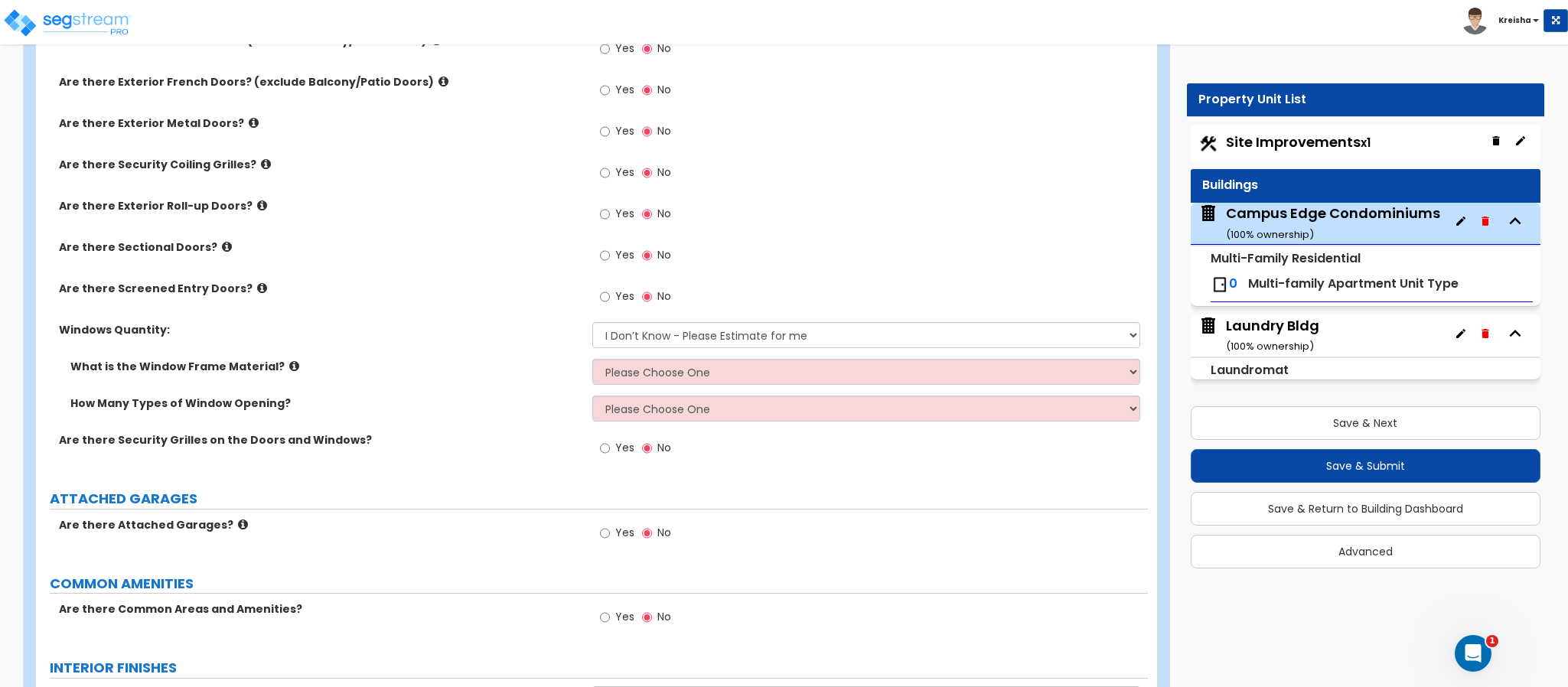
click at [627, 97] on span "Yes" at bounding box center [624, 89] width 19 height 15
click at [610, 99] on input "Yes" at bounding box center [604, 90] width 10 height 17
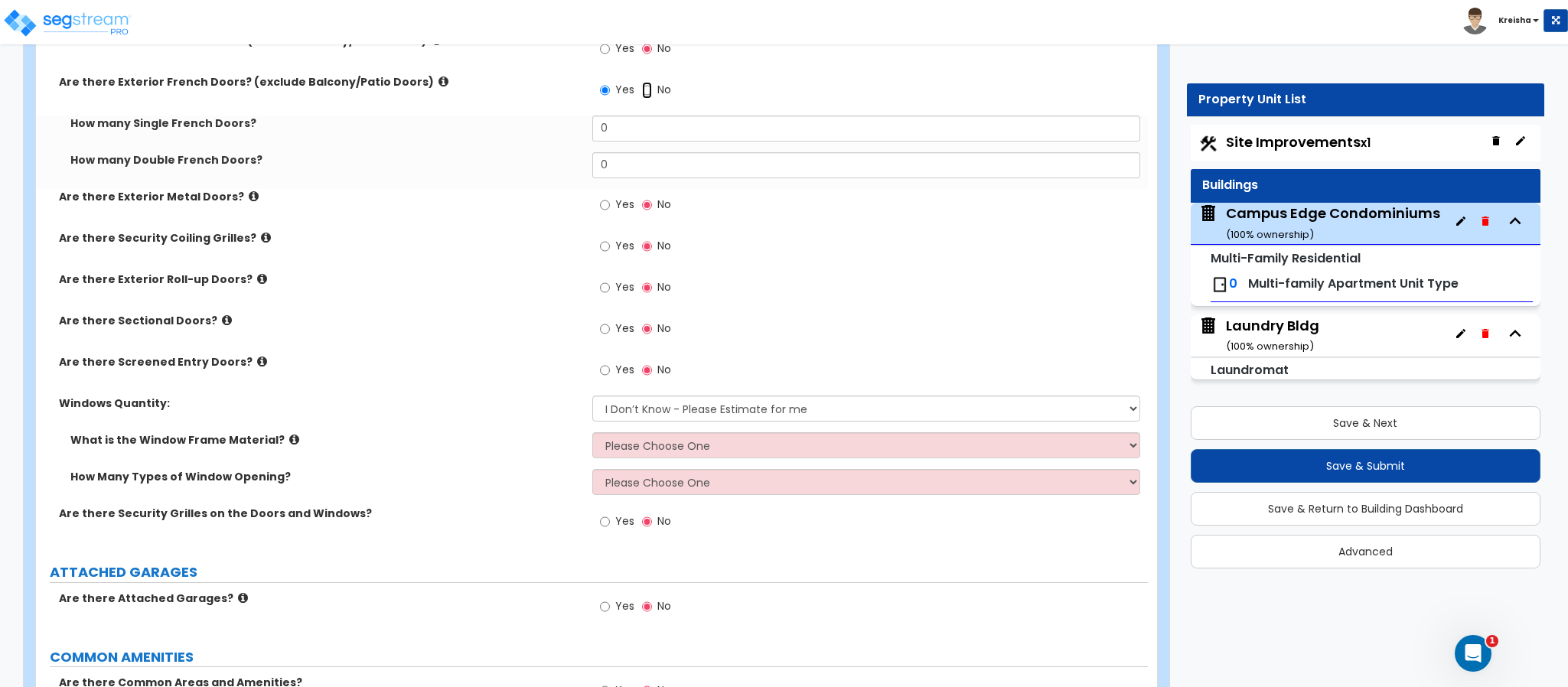
click at [642, 93] on input "No" at bounding box center [647, 90] width 10 height 17
radio input "false"
radio input "true"
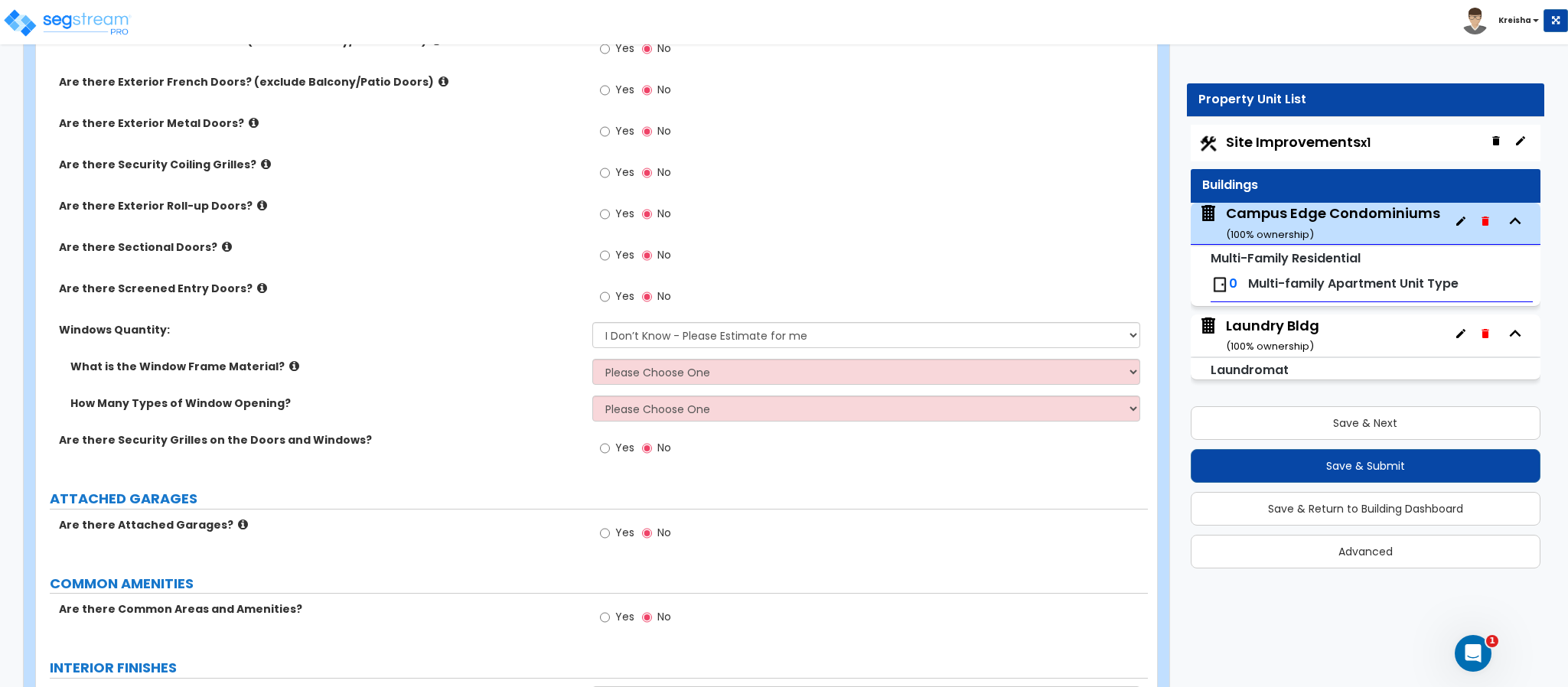
click at [610, 122] on div "Yes No" at bounding box center [636, 133] width 87 height 36
click at [608, 151] on div "Yes No" at bounding box center [636, 133] width 87 height 36
click at [613, 137] on label "Yes" at bounding box center [616, 133] width 35 height 26
click at [610, 137] on input "Yes" at bounding box center [604, 131] width 10 height 17
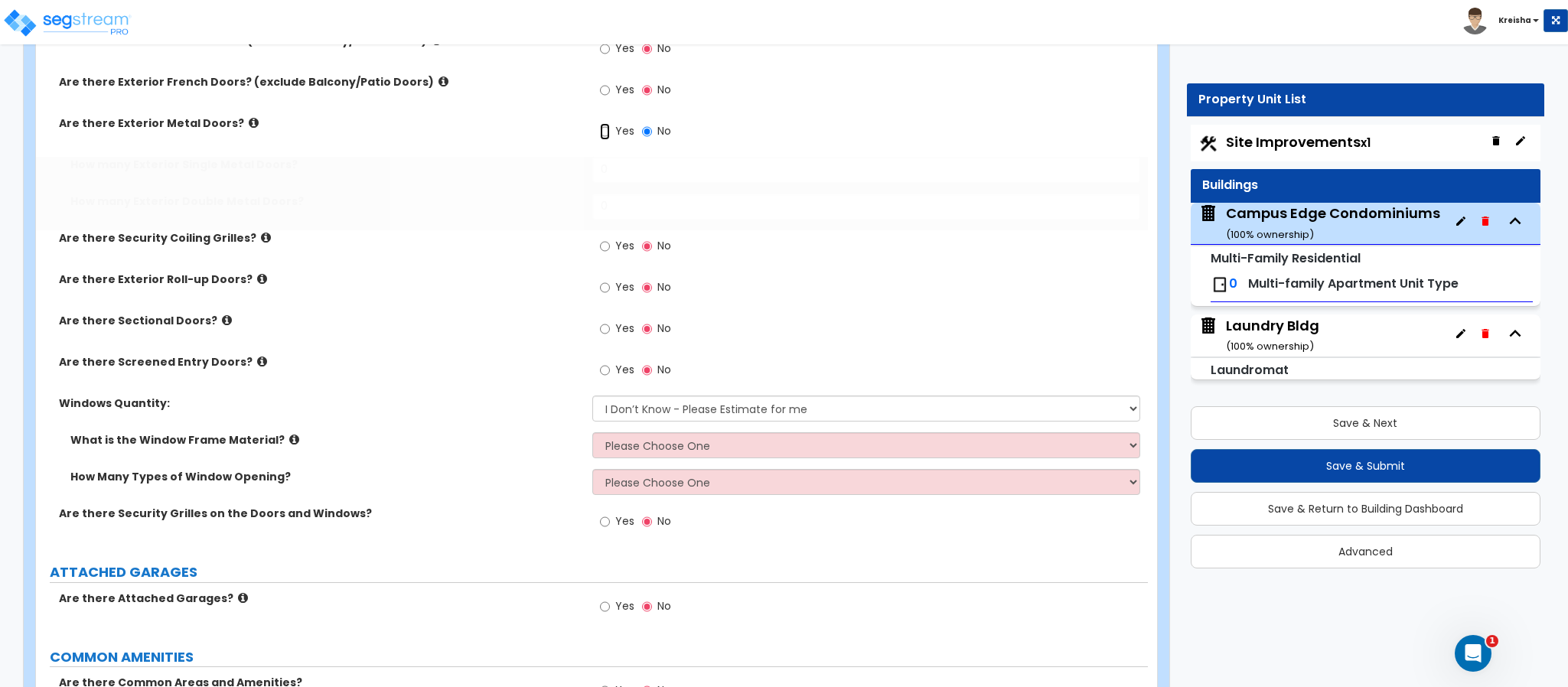
radio input "true"
click at [611, 241] on label "Yes" at bounding box center [616, 248] width 35 height 26
click at [610, 241] on input "Yes" at bounding box center [604, 246] width 10 height 17
radio input "true"
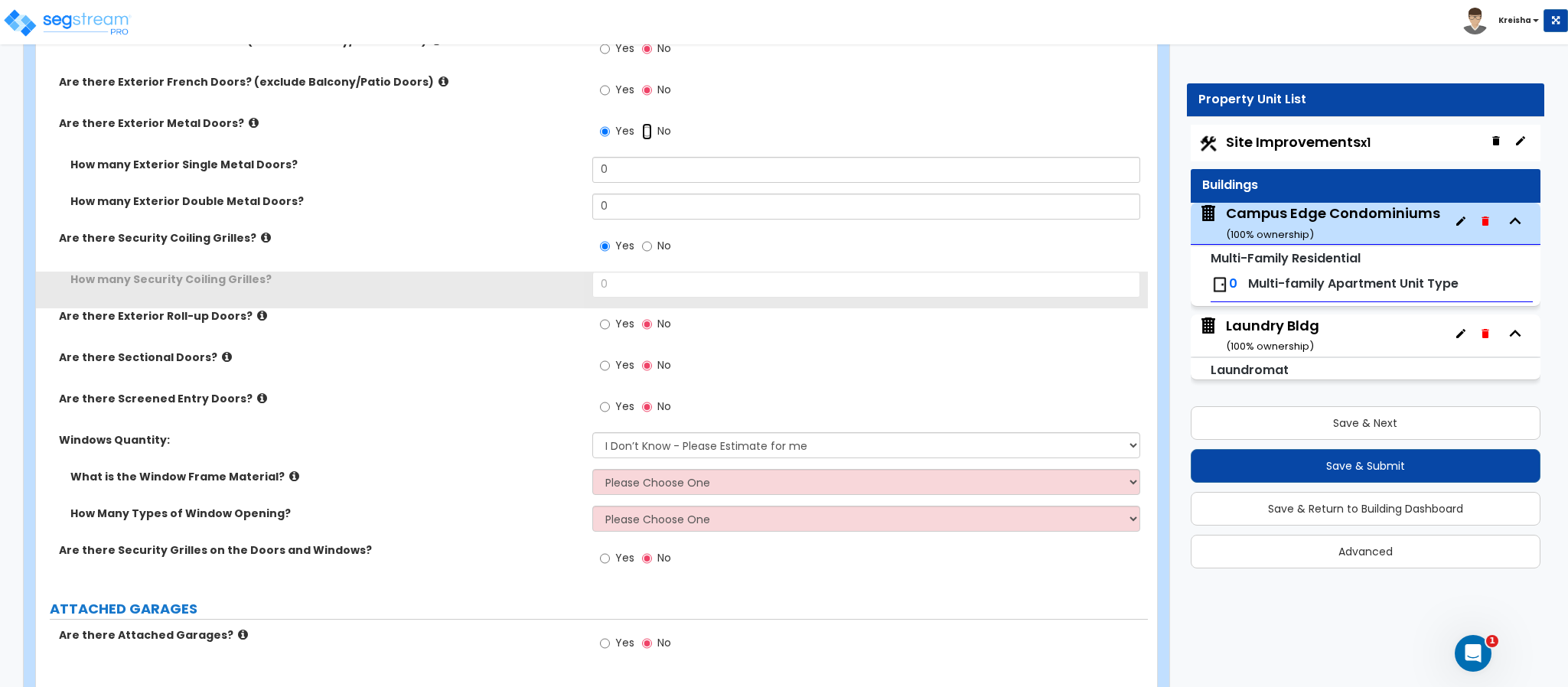
click at [646, 138] on input "No" at bounding box center [647, 131] width 10 height 17
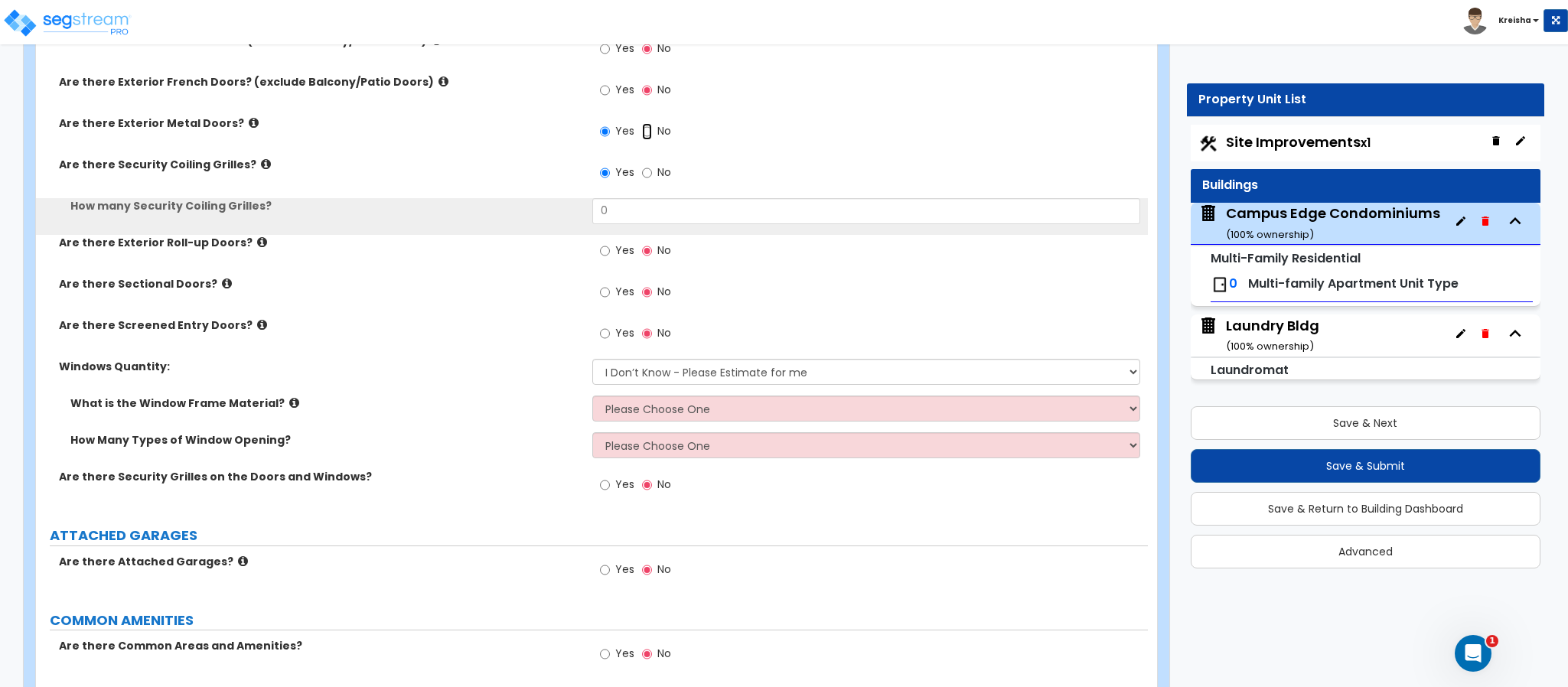
radio input "false"
radio input "true"
click at [650, 179] on input "No" at bounding box center [647, 173] width 10 height 17
radio input "false"
radio input "true"
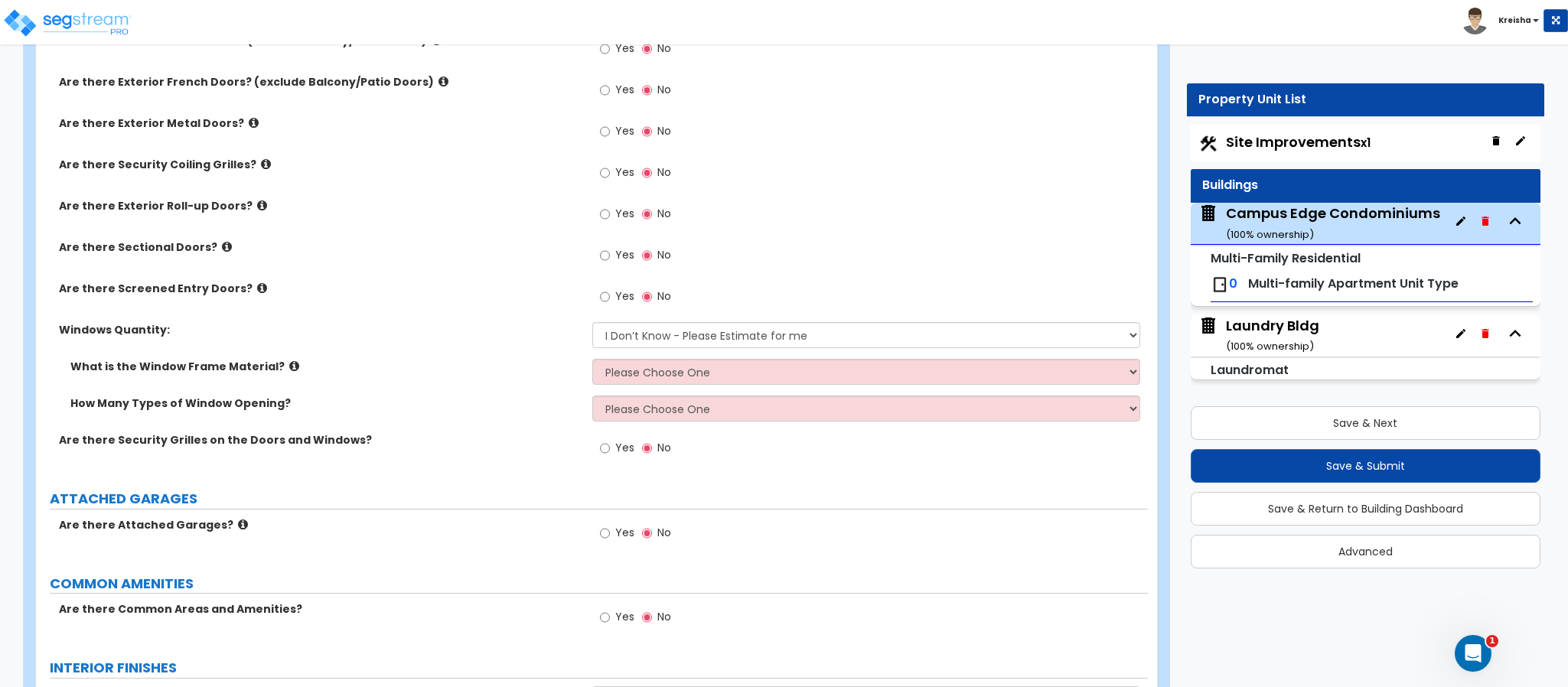
click at [620, 207] on label "Yes" at bounding box center [616, 215] width 35 height 26
click at [610, 207] on input "Yes" at bounding box center [604, 213] width 10 height 17
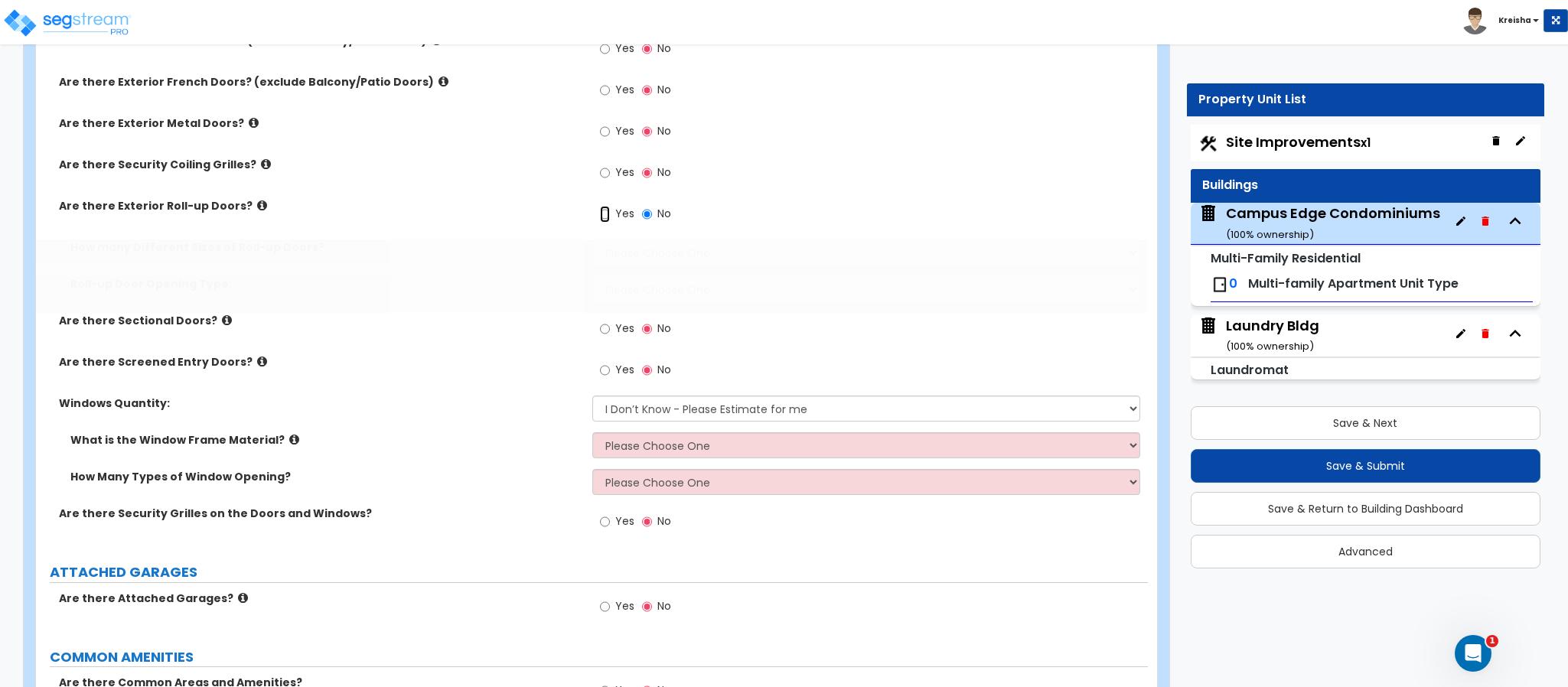
radio input "true"
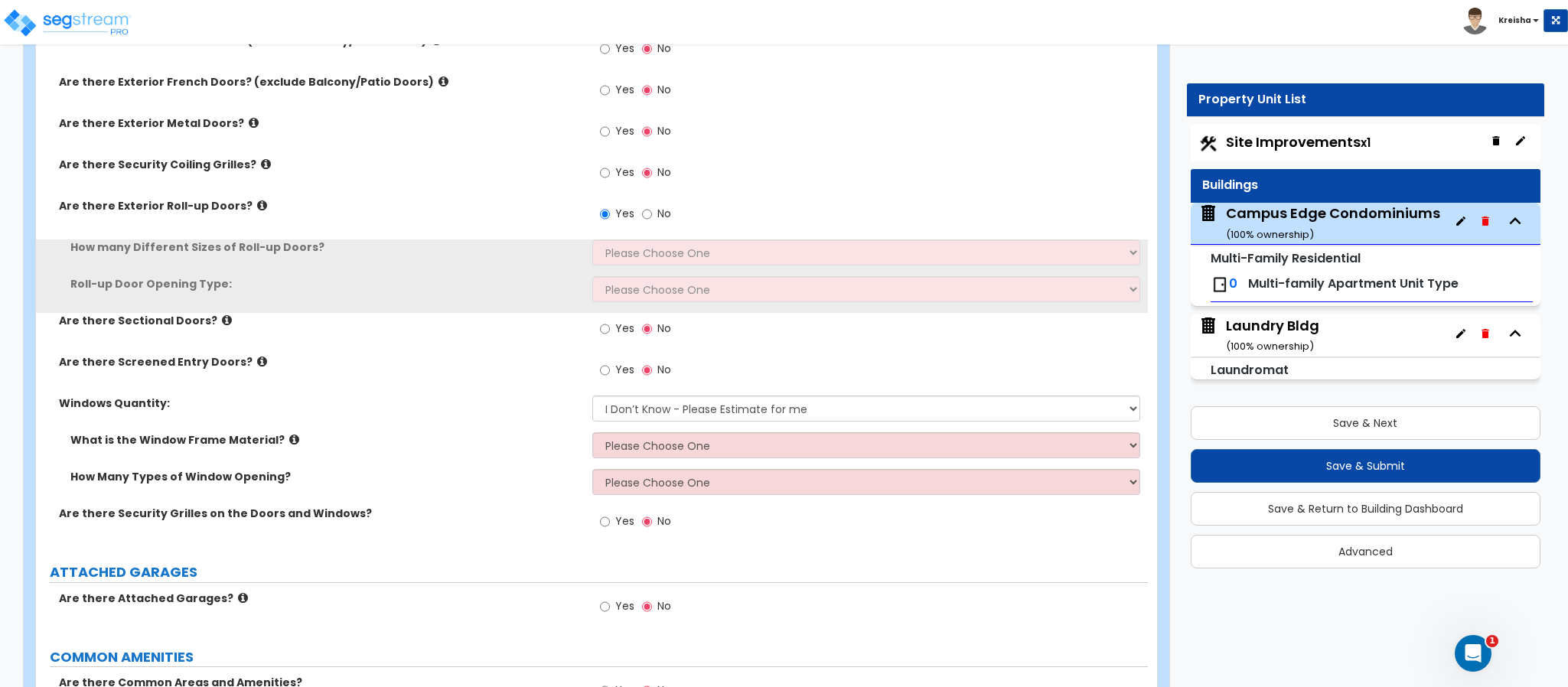
click at [611, 172] on label "Yes" at bounding box center [616, 174] width 35 height 26
click at [610, 172] on input "Yes" at bounding box center [604, 173] width 10 height 17
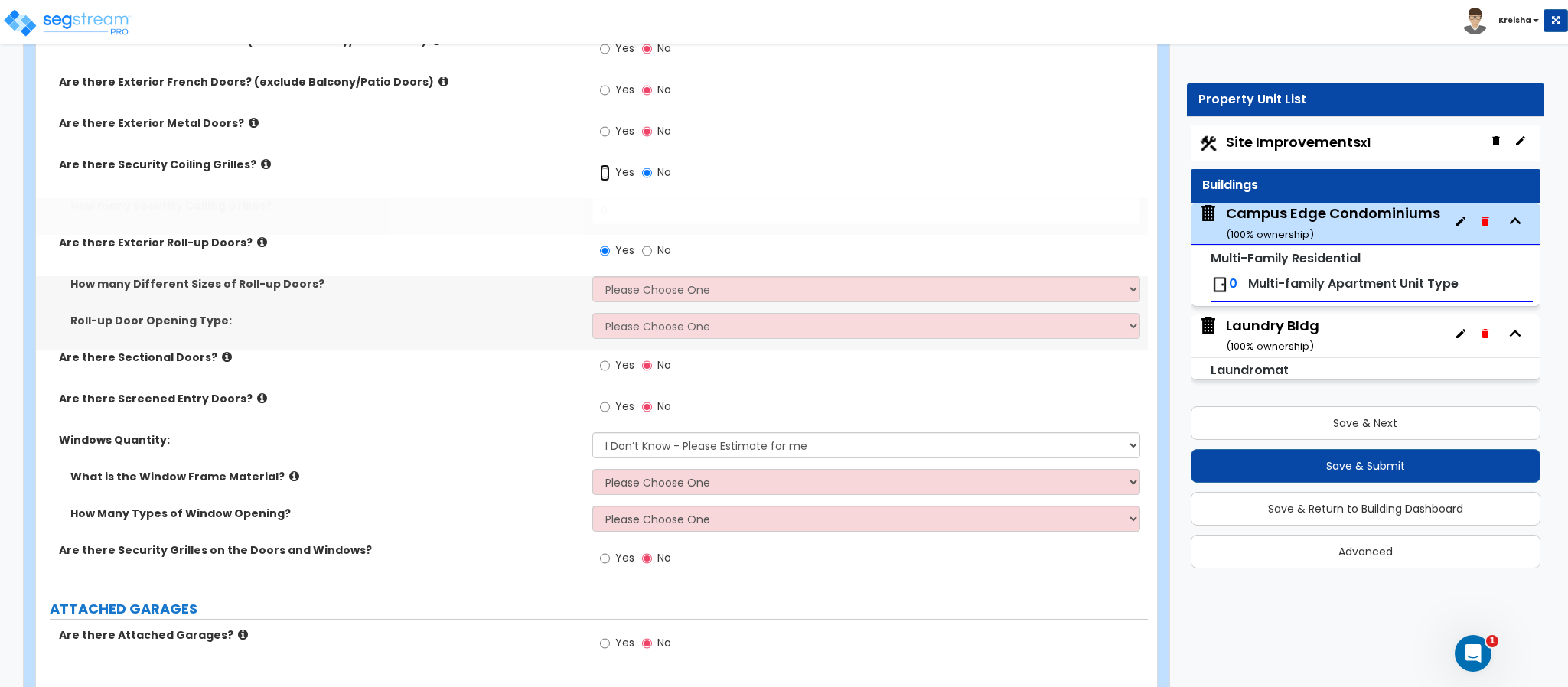
radio input "true"
click at [609, 216] on input "0" at bounding box center [867, 211] width 549 height 26
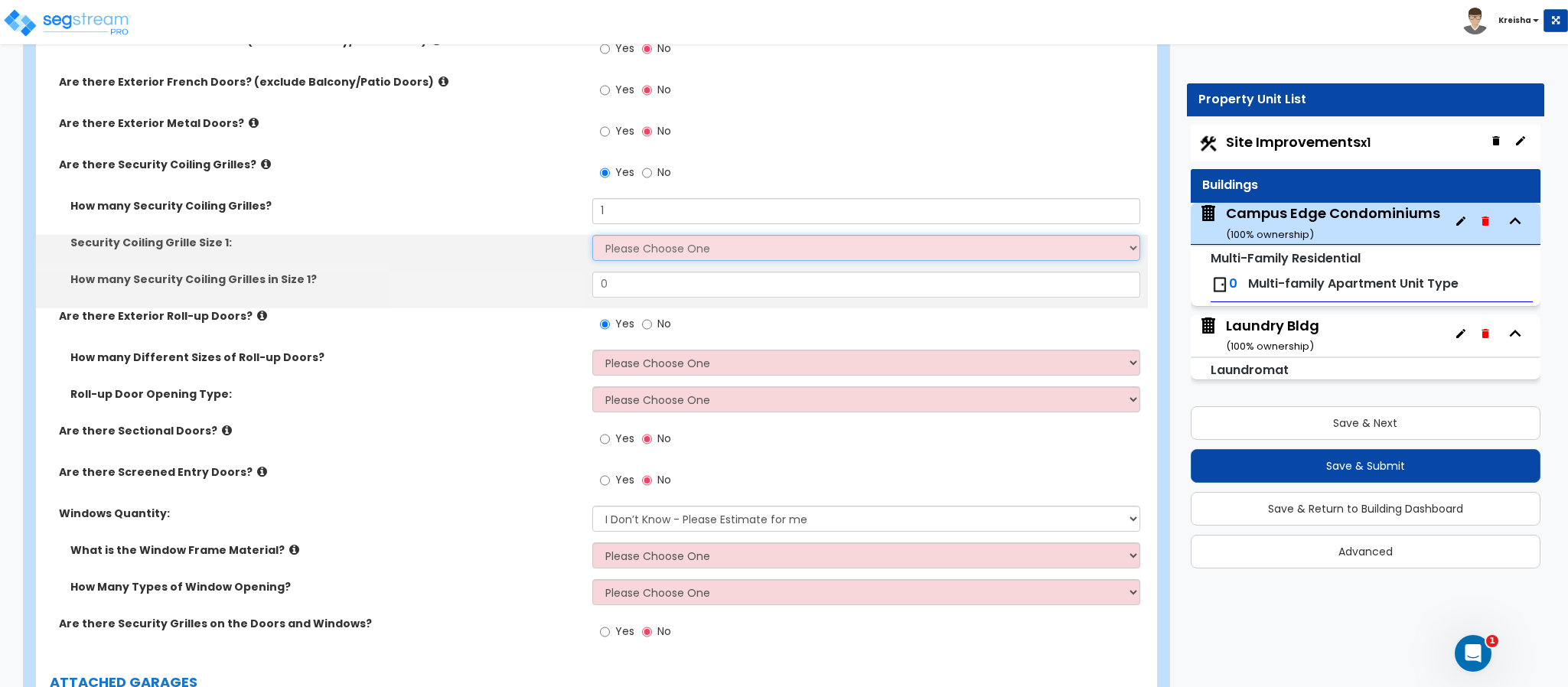
click at [625, 240] on select "Please Choose One 4 feet x 8 feet 6 feet x 12 feet 8 feet x 18 feet 12 feet x 1…" at bounding box center [867, 248] width 549 height 26
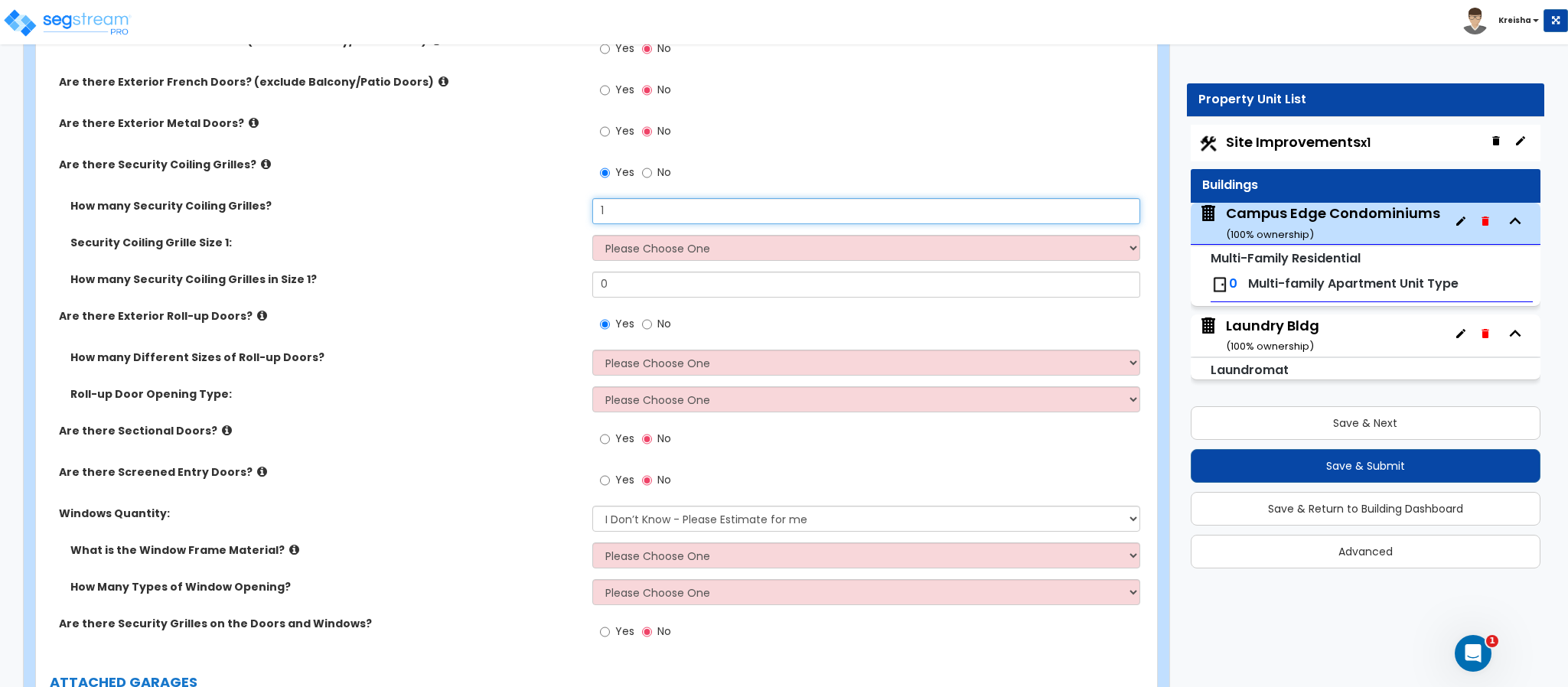
click at [629, 211] on input "1" at bounding box center [867, 211] width 549 height 26
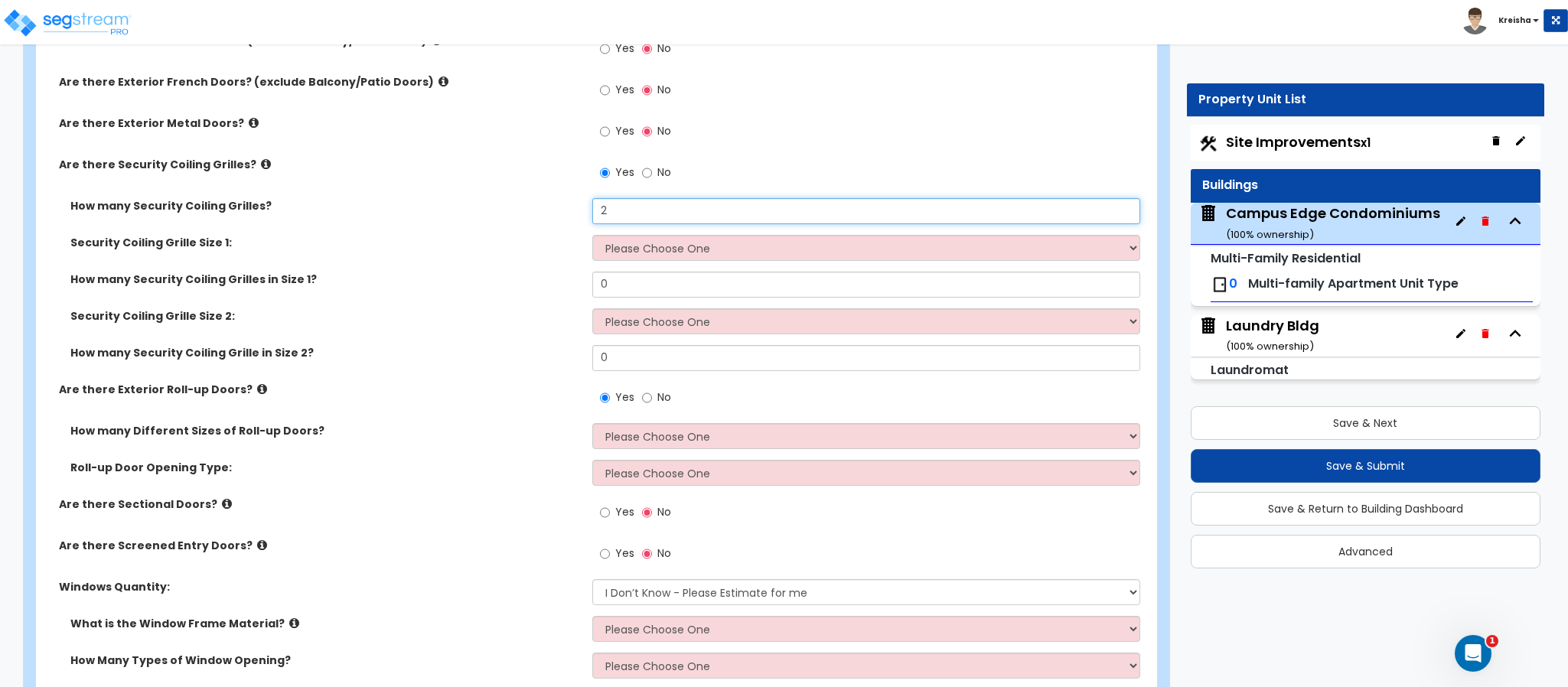
drag, startPoint x: 620, startPoint y: 216, endPoint x: 587, endPoint y: 212, distance: 33.2
click at [601, 216] on input "2" at bounding box center [867, 211] width 549 height 26
type input "3"
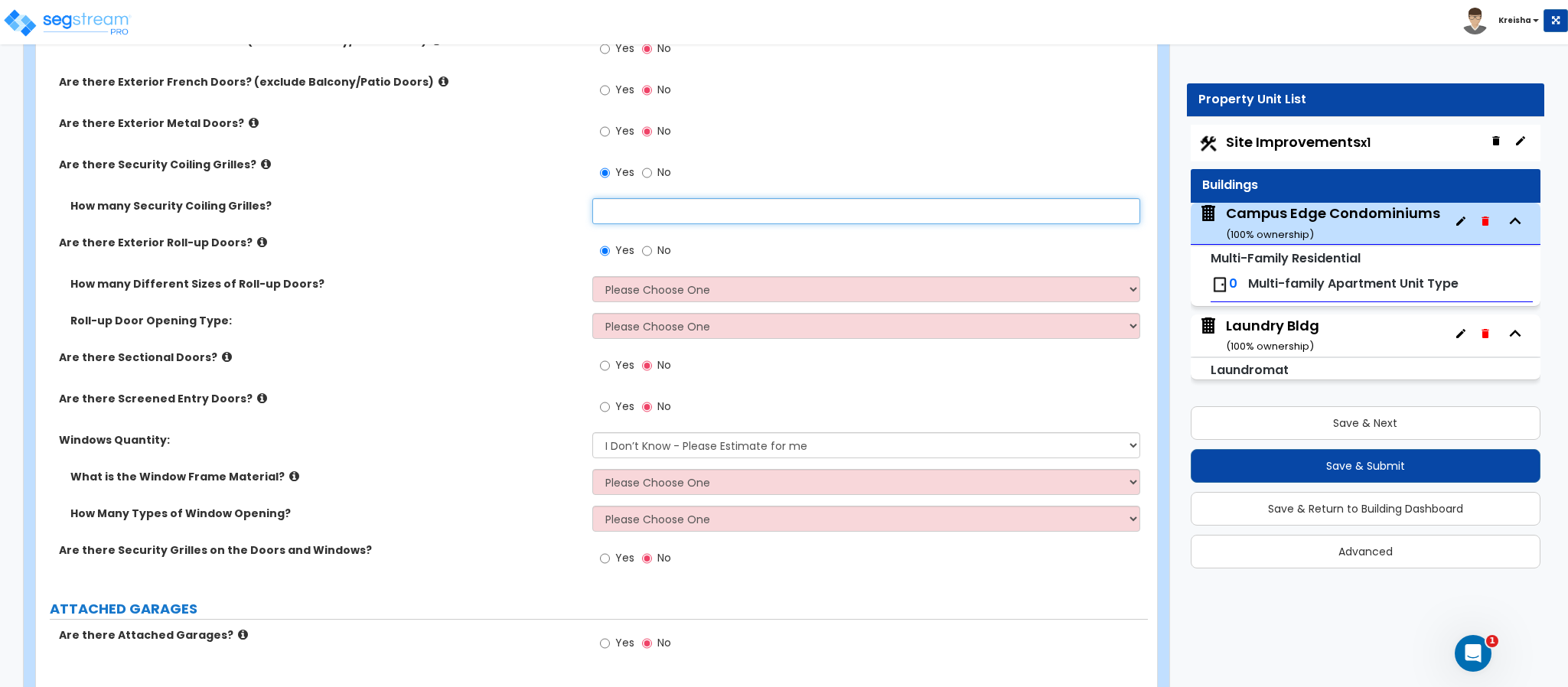
click at [627, 224] on input "text" at bounding box center [867, 211] width 549 height 26
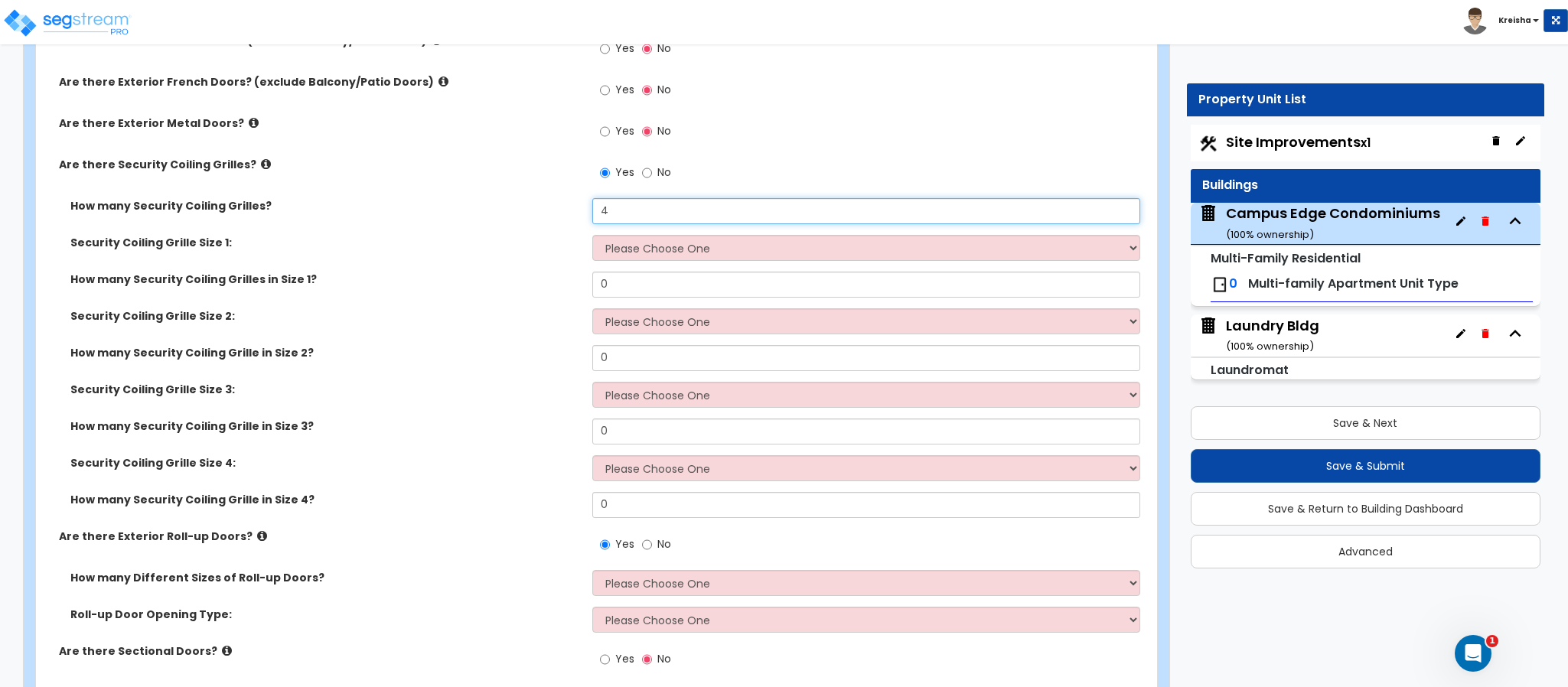
drag, startPoint x: 627, startPoint y: 226, endPoint x: 532, endPoint y: 213, distance: 95.9
click at [533, 213] on div "How many Security Coiling Grilles? 4" at bounding box center [591, 216] width 1112 height 37
click at [567, 256] on div "Security Coiling Grille Size 1: Please Choose One 4 feet x 8 feet 6 feet x 12 f…" at bounding box center [591, 253] width 1112 height 37
drag, startPoint x: 613, startPoint y: 213, endPoint x: 511, endPoint y: 209, distance: 102.1
click at [535, 209] on div "How many Security Coiling Grilles? 5" at bounding box center [591, 216] width 1112 height 37
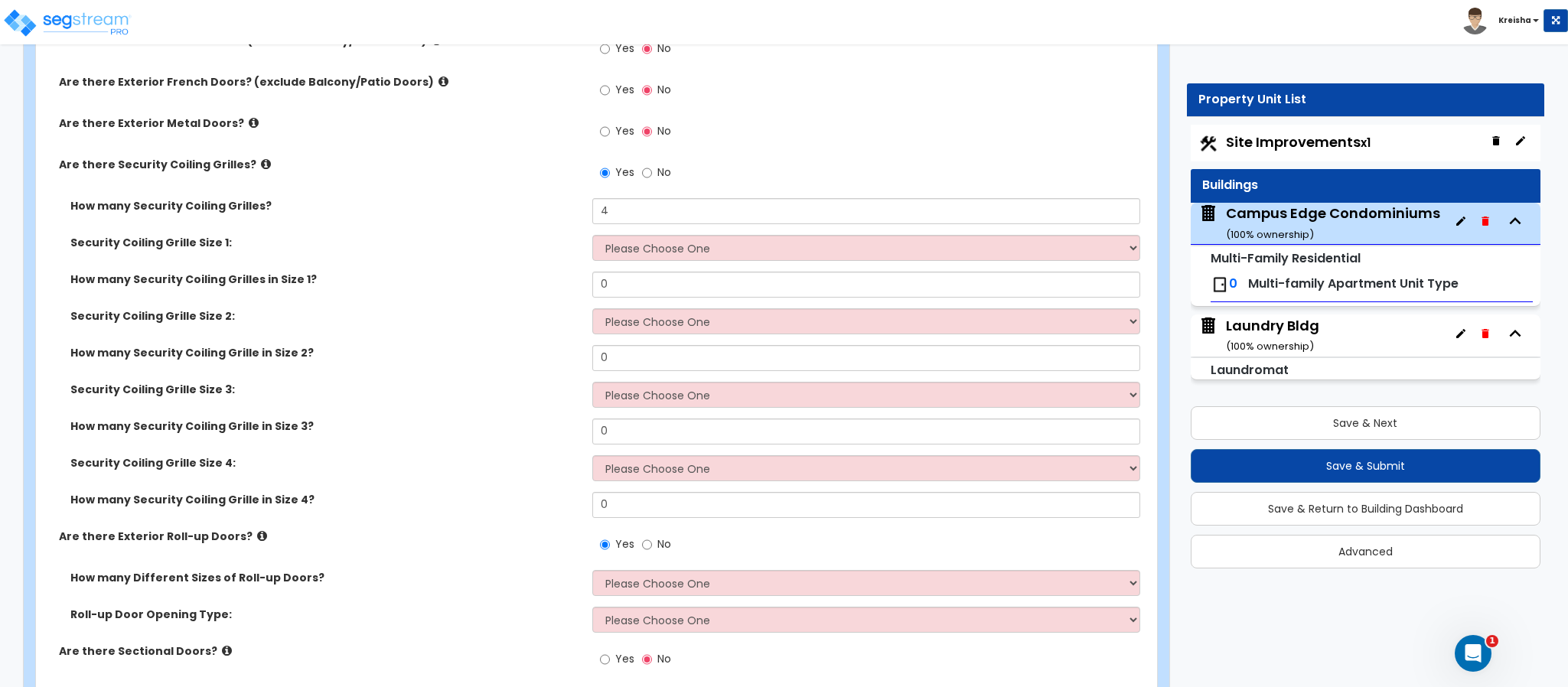
click at [487, 280] on label "How many Security Coiling Grilles in Size 1?" at bounding box center [325, 278] width 510 height 15
drag, startPoint x: 631, startPoint y: 209, endPoint x: 510, endPoint y: 193, distance: 122.1
click at [535, 193] on div "Are there Storefront Window Walls? Yes No Are there Exterior Glass Doors? (excl…" at bounding box center [591, 414] width 1089 height 927
type input "1"
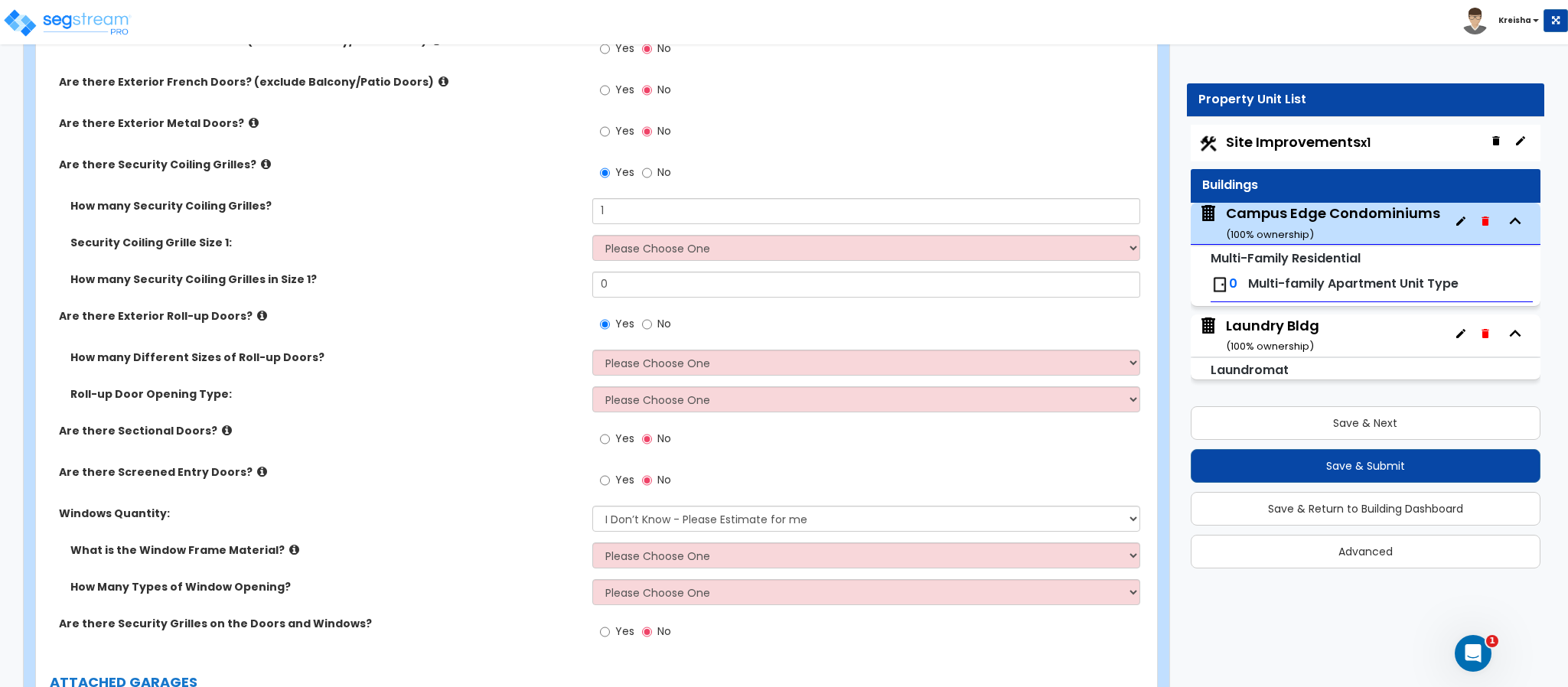
click at [485, 219] on div "How many Security Coiling Grilles? 1" at bounding box center [591, 216] width 1112 height 37
click at [652, 168] on label "No" at bounding box center [656, 174] width 29 height 26
click at [652, 168] on input "No" at bounding box center [647, 173] width 10 height 17
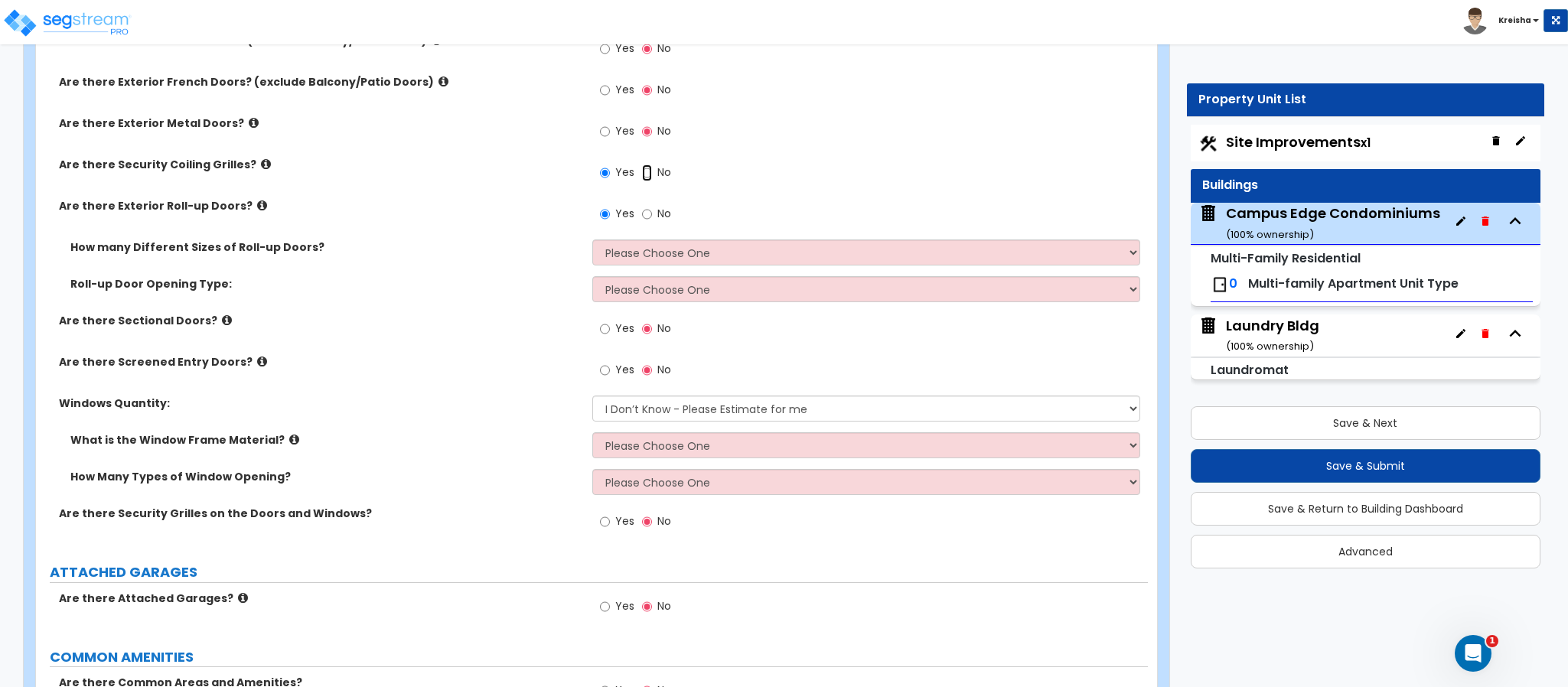
radio input "false"
radio input "true"
click at [652, 212] on label "No" at bounding box center [656, 215] width 29 height 26
click at [652, 212] on input "No" at bounding box center [647, 213] width 10 height 17
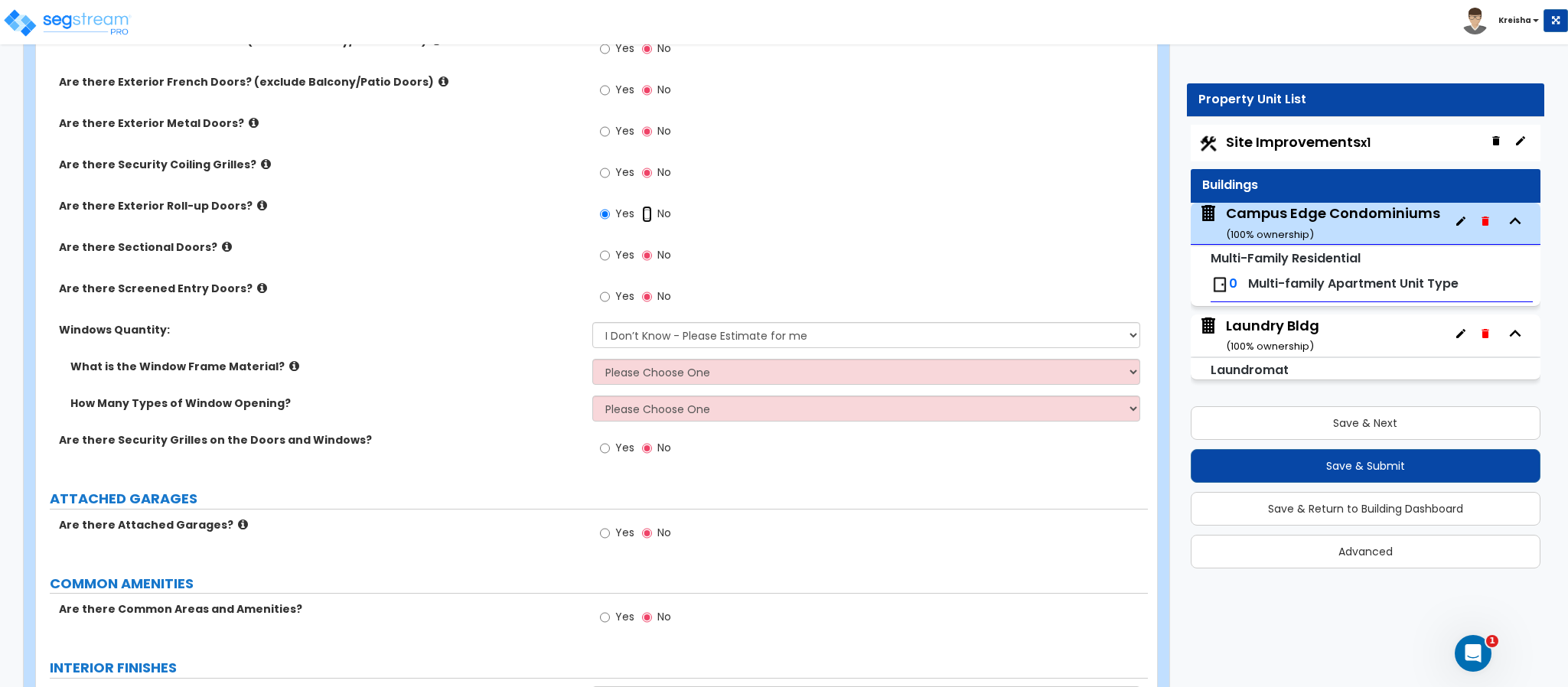
radio input "false"
radio input "true"
click at [617, 216] on span "Yes" at bounding box center [624, 212] width 19 height 15
click at [610, 216] on input "Yes" at bounding box center [604, 213] width 10 height 17
radio input "true"
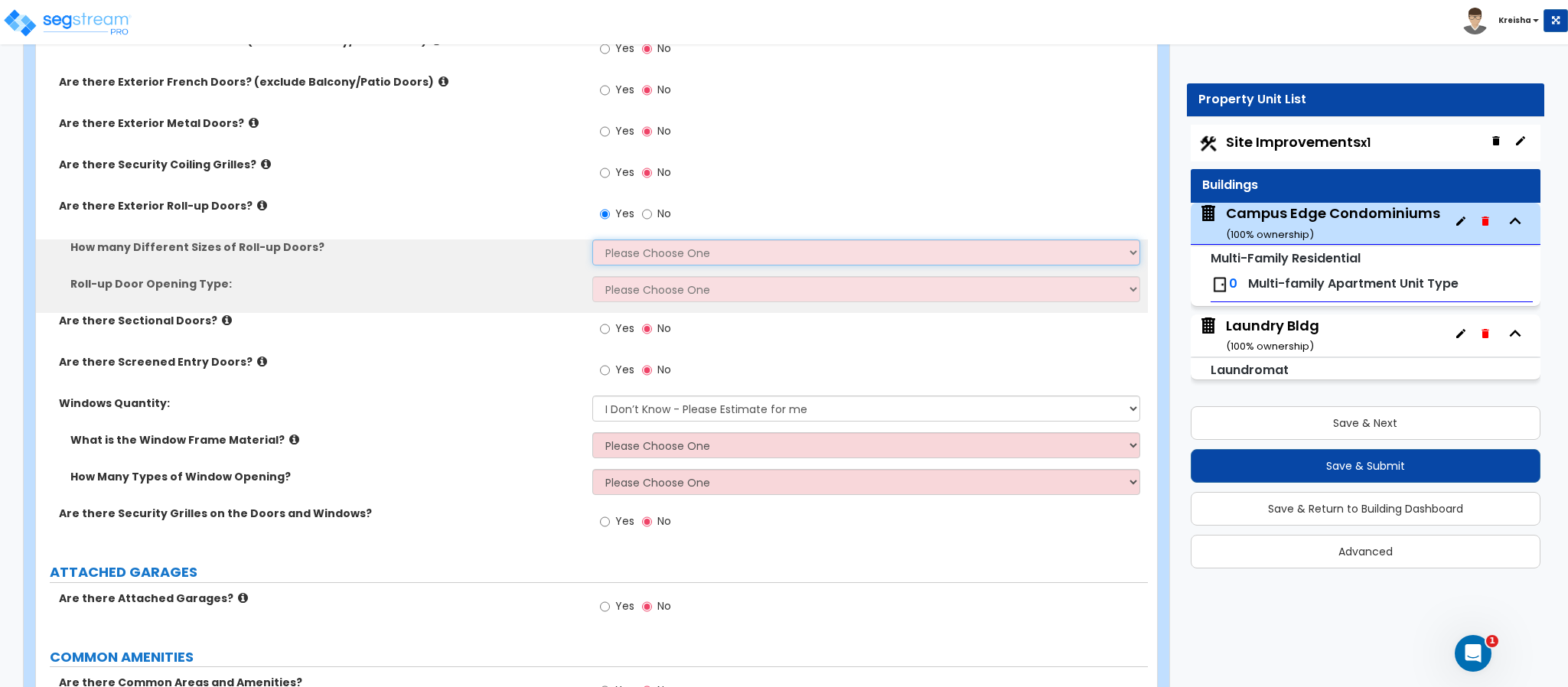
click at [620, 246] on select "Please Choose One 1 2 3" at bounding box center [867, 253] width 549 height 26
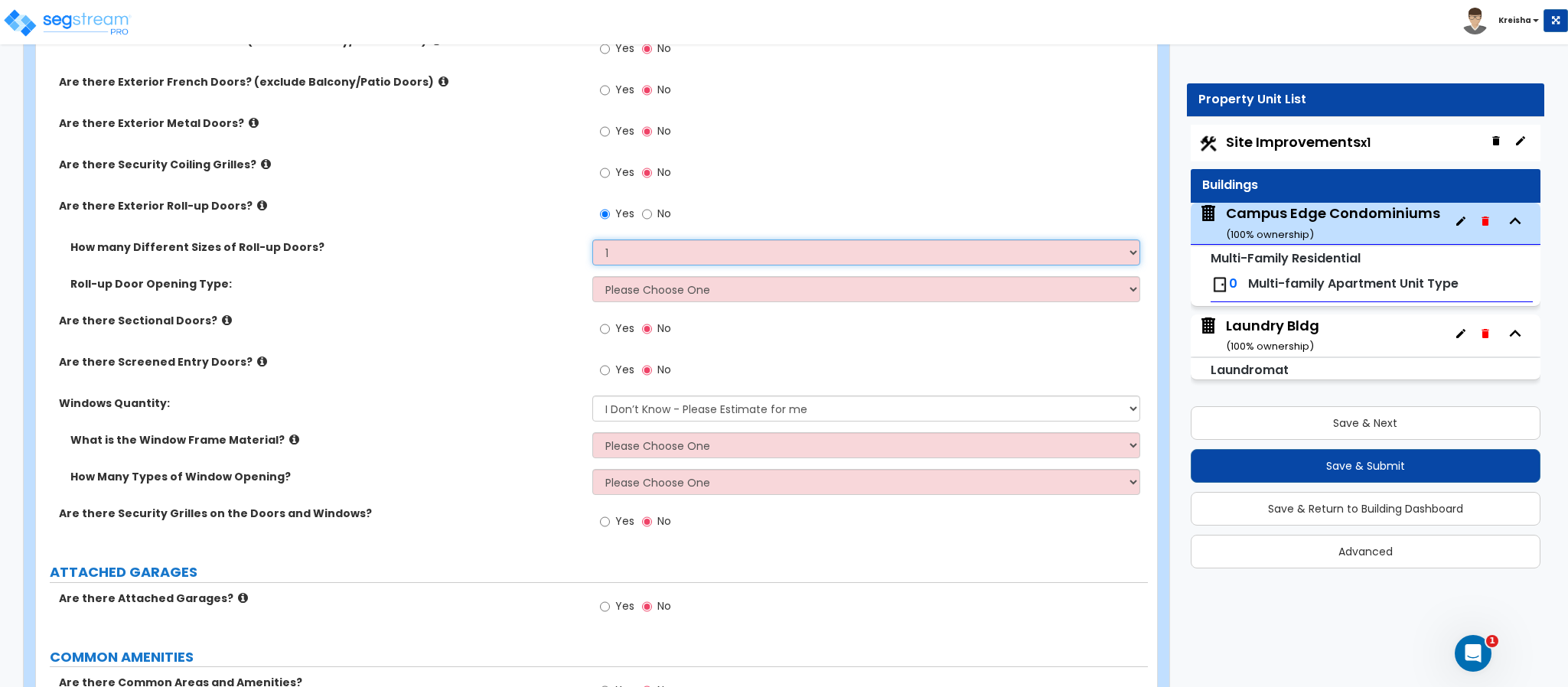
click at [592, 243] on select "Please Choose One 1 2 3" at bounding box center [867, 253] width 549 height 26
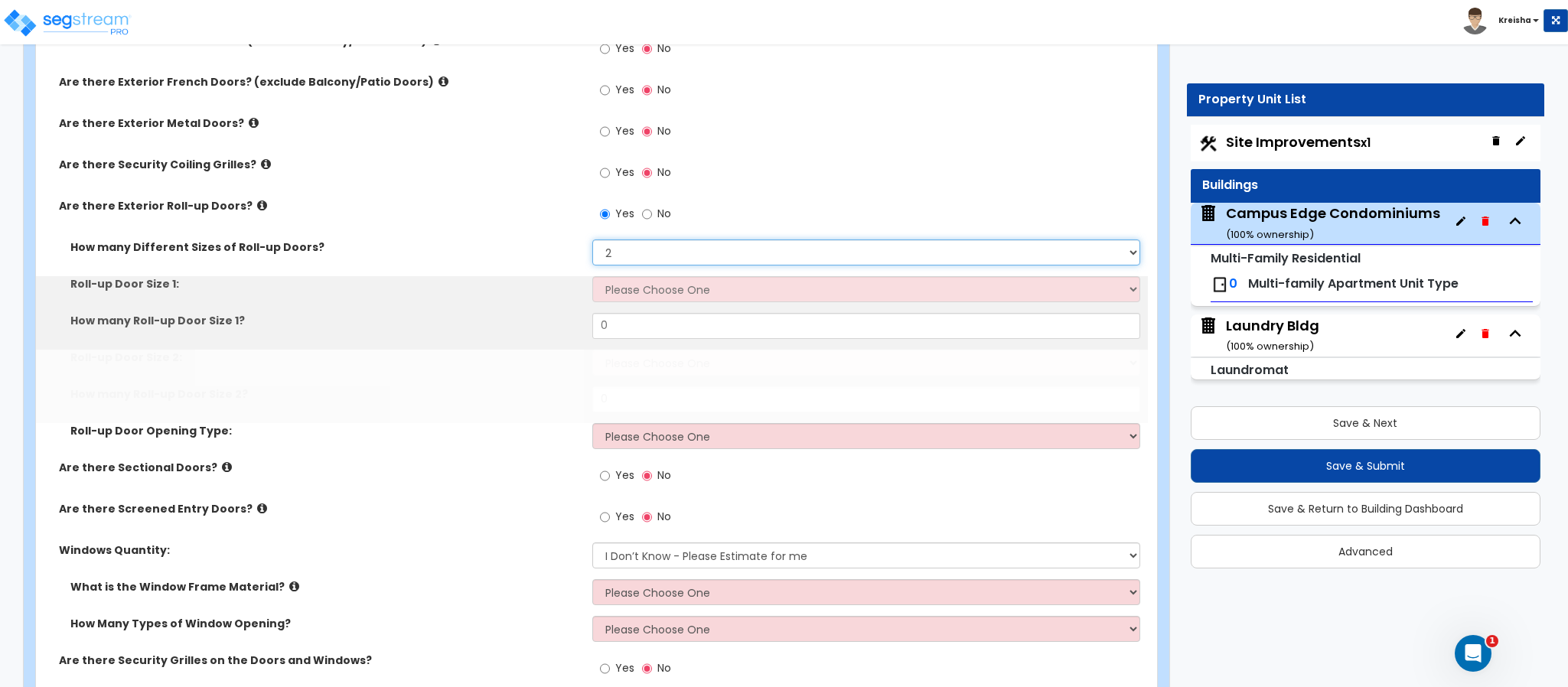
select select "3"
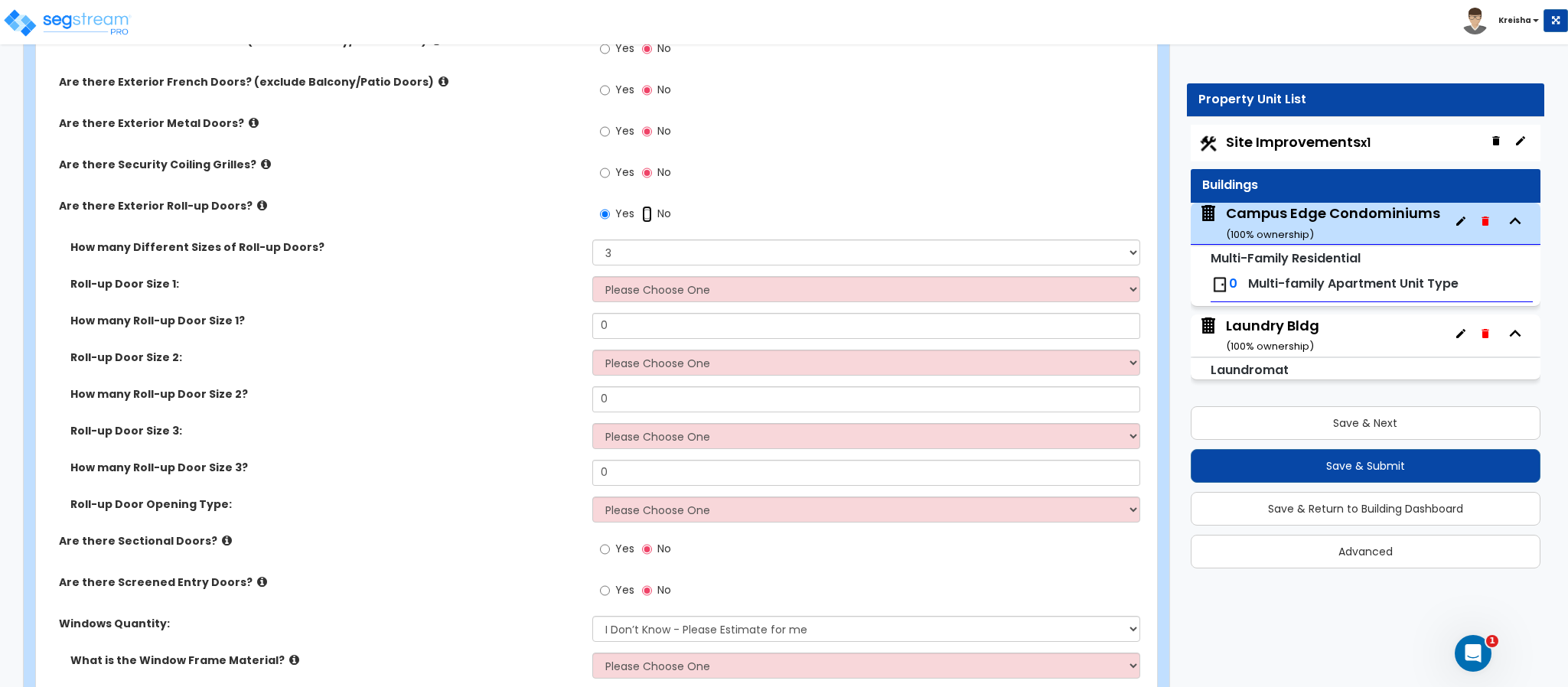
click at [642, 219] on input "No" at bounding box center [647, 213] width 10 height 17
radio input "false"
radio input "true"
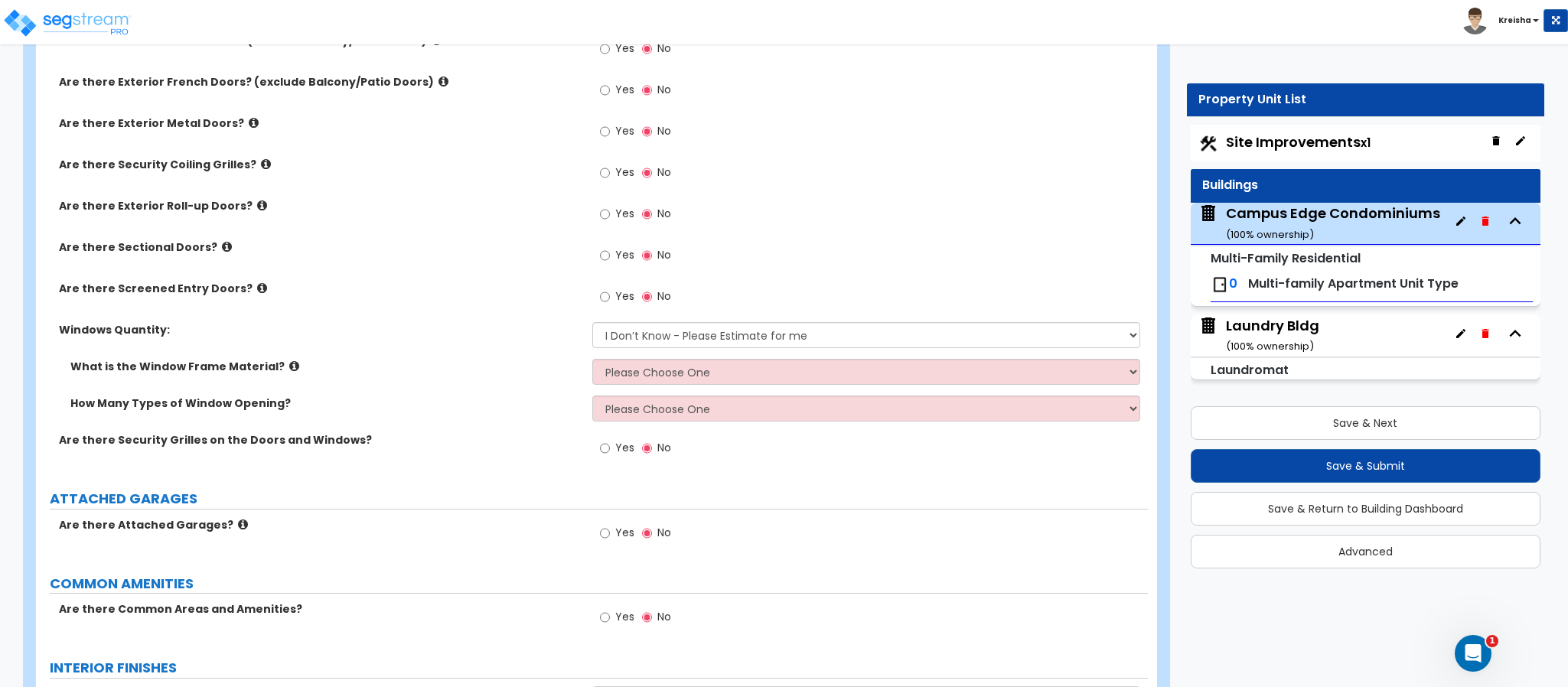
click at [620, 212] on span "Yes" at bounding box center [624, 212] width 19 height 15
click at [610, 212] on input "Yes" at bounding box center [604, 213] width 10 height 17
radio input "true"
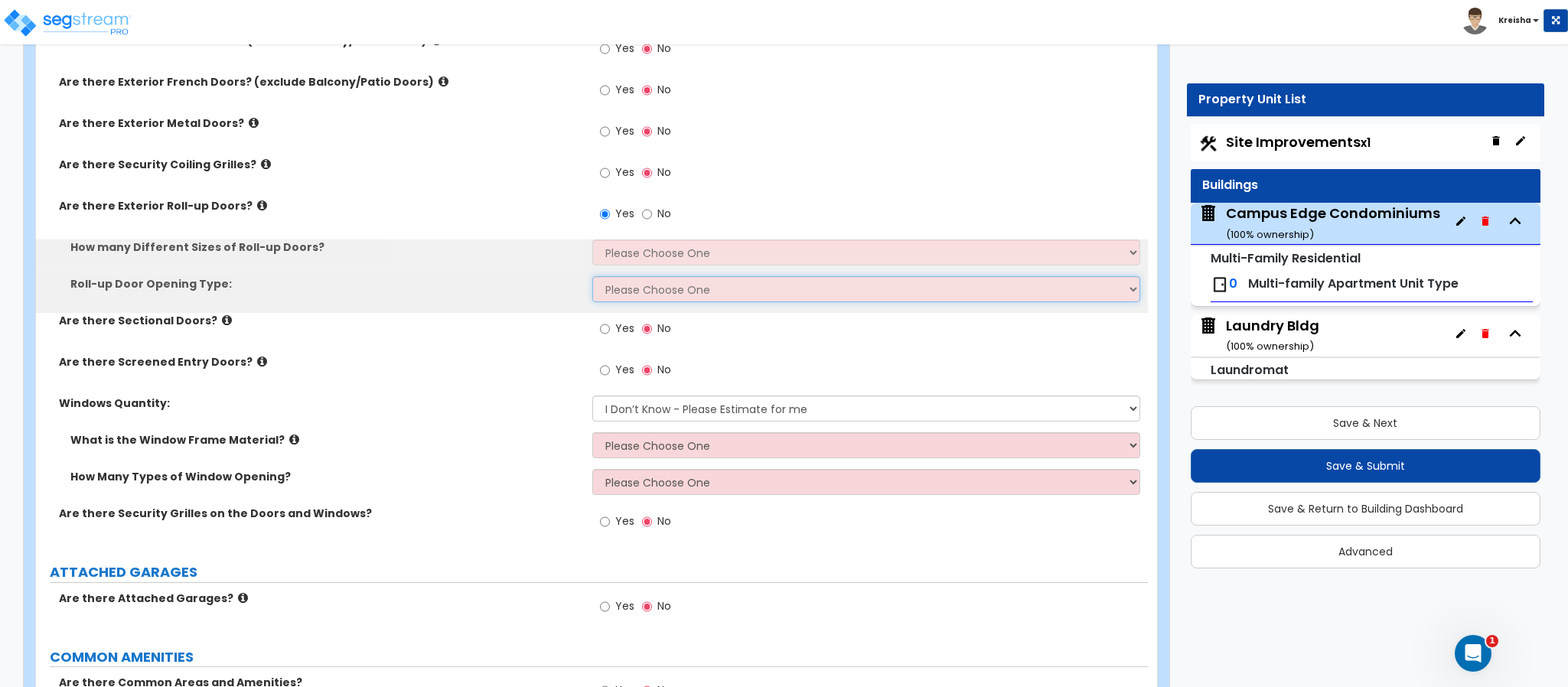
click at [631, 294] on select "Please Choose One All Manual All Motorized Some are Motorized" at bounding box center [867, 289] width 549 height 26
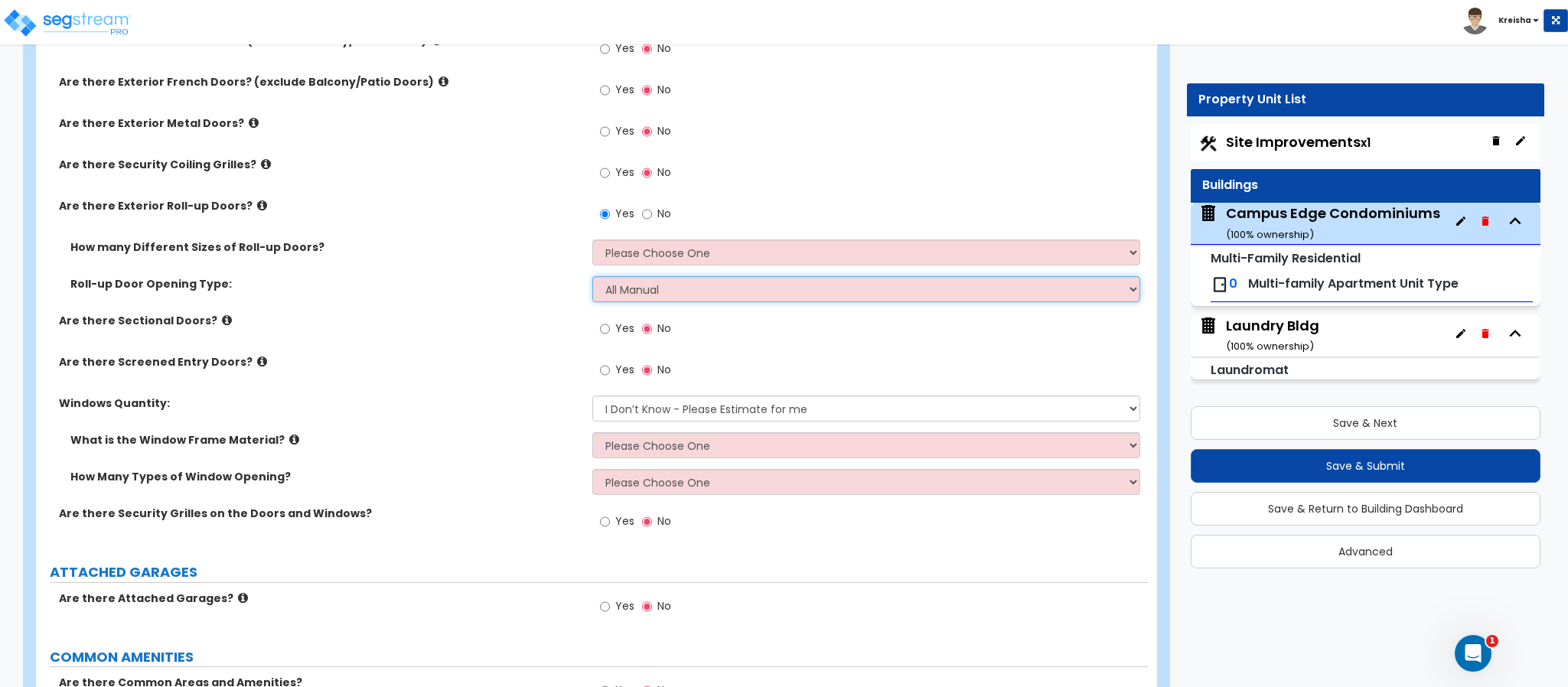
click at [592, 279] on select "Please Choose One All Manual All Motorized Some are Motorized" at bounding box center [867, 289] width 549 height 26
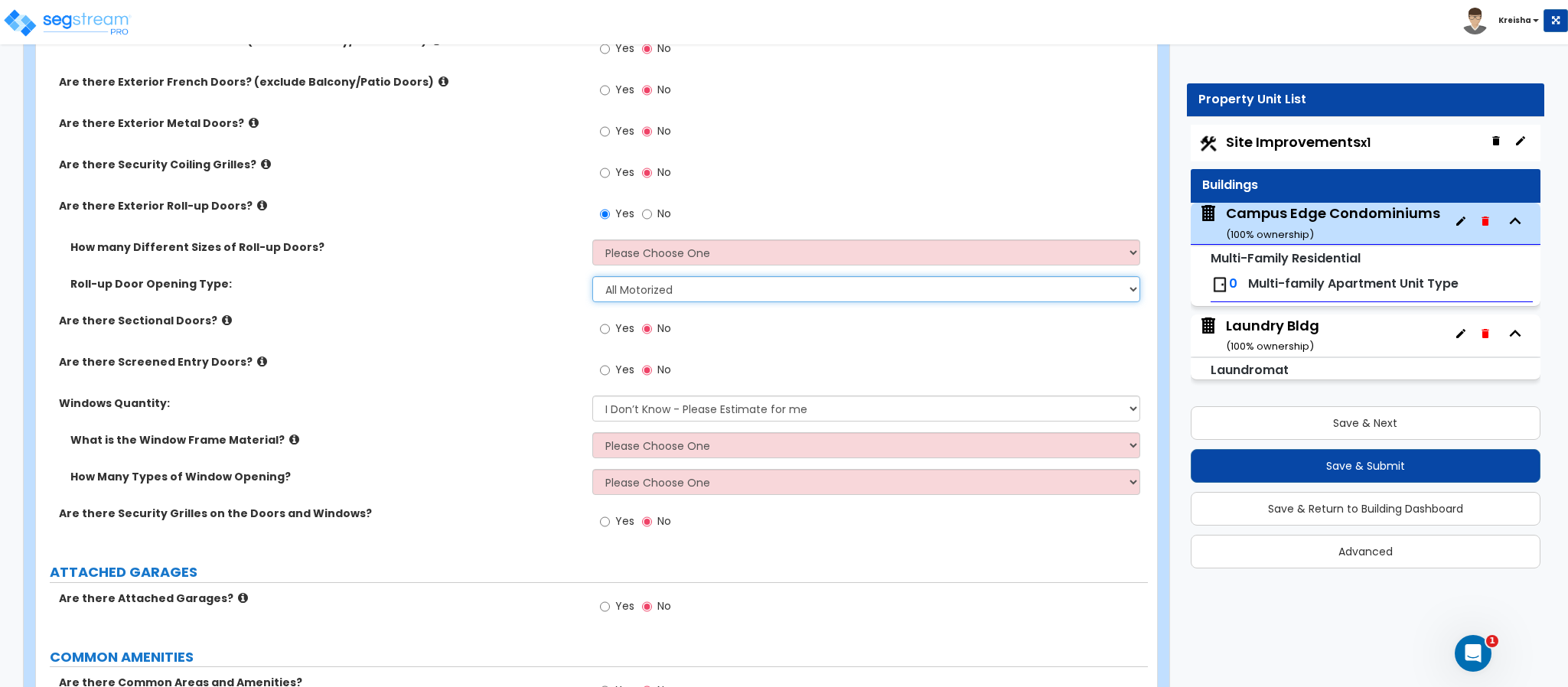
select select "3"
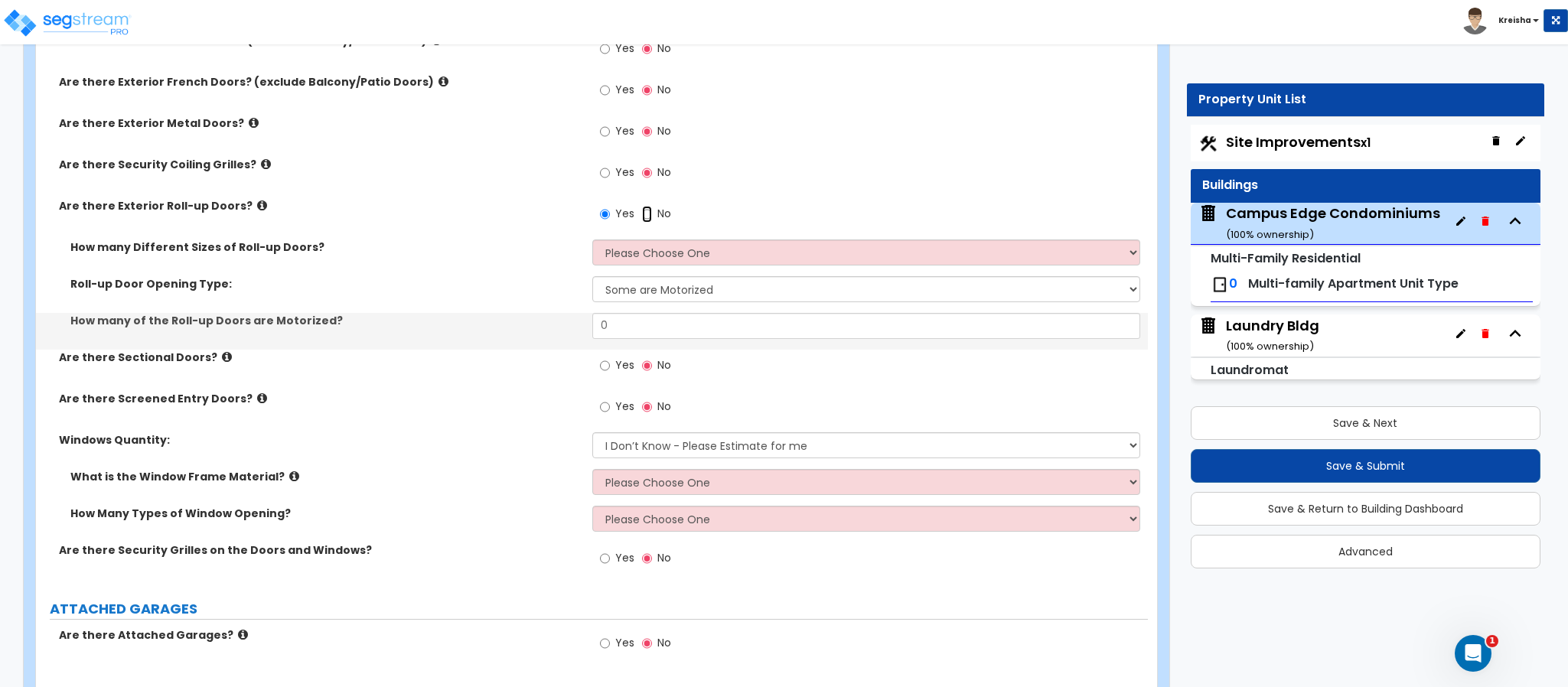
click at [648, 212] on input "No" at bounding box center [647, 213] width 10 height 17
radio input "false"
radio input "true"
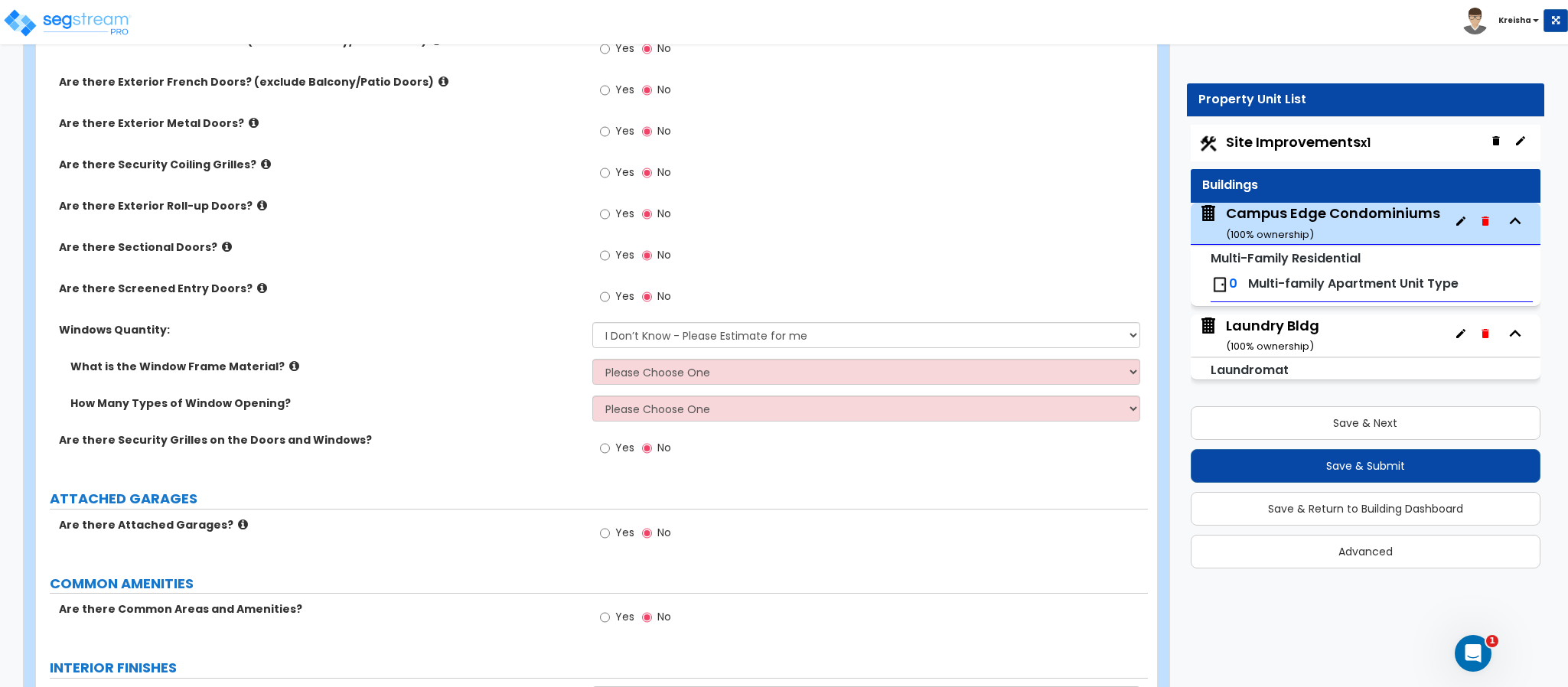
click at [624, 256] on span "Yes" at bounding box center [624, 254] width 19 height 15
click at [610, 256] on input "Yes" at bounding box center [604, 255] width 10 height 17
radio input "true"
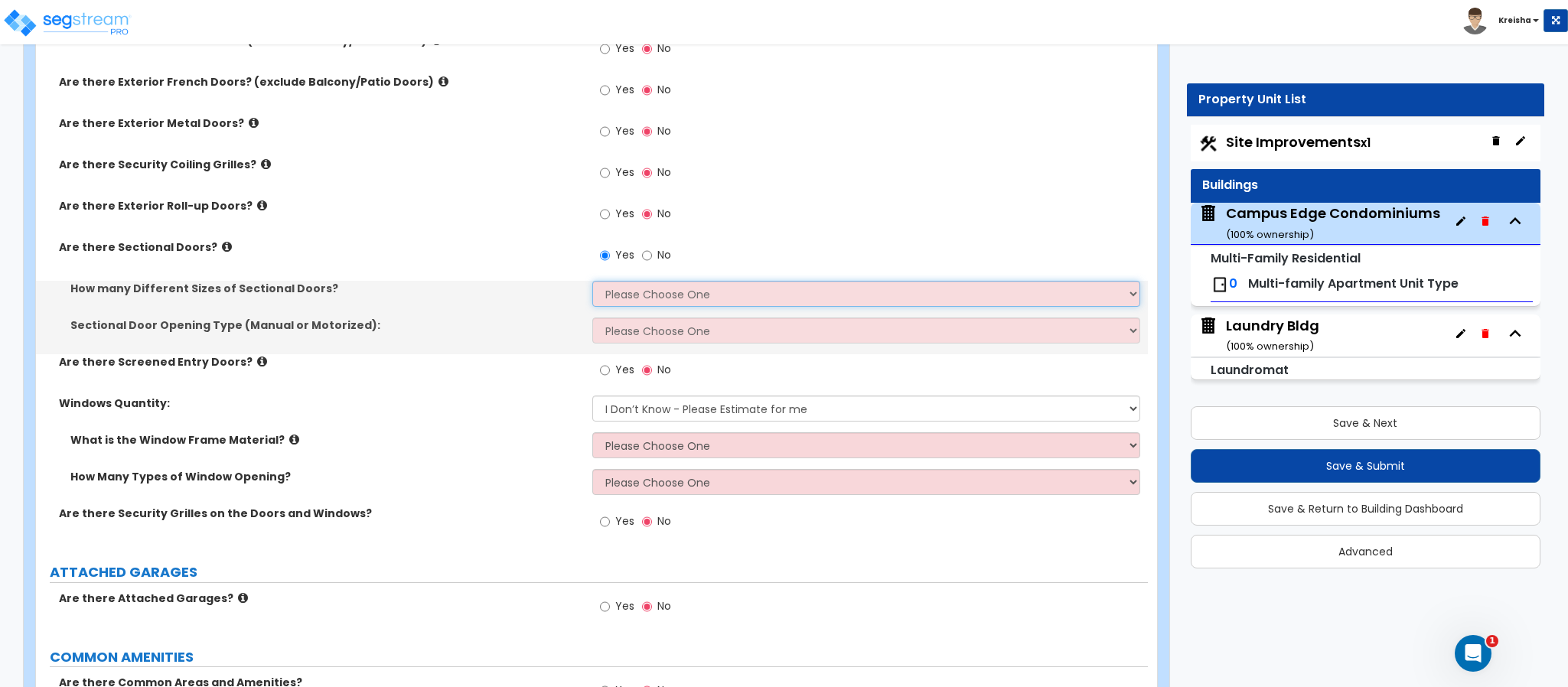
click at [631, 303] on select "Please Choose One 1 2 3" at bounding box center [867, 293] width 549 height 26
click at [630, 304] on select "Please Choose One 1 2 3" at bounding box center [867, 293] width 549 height 26
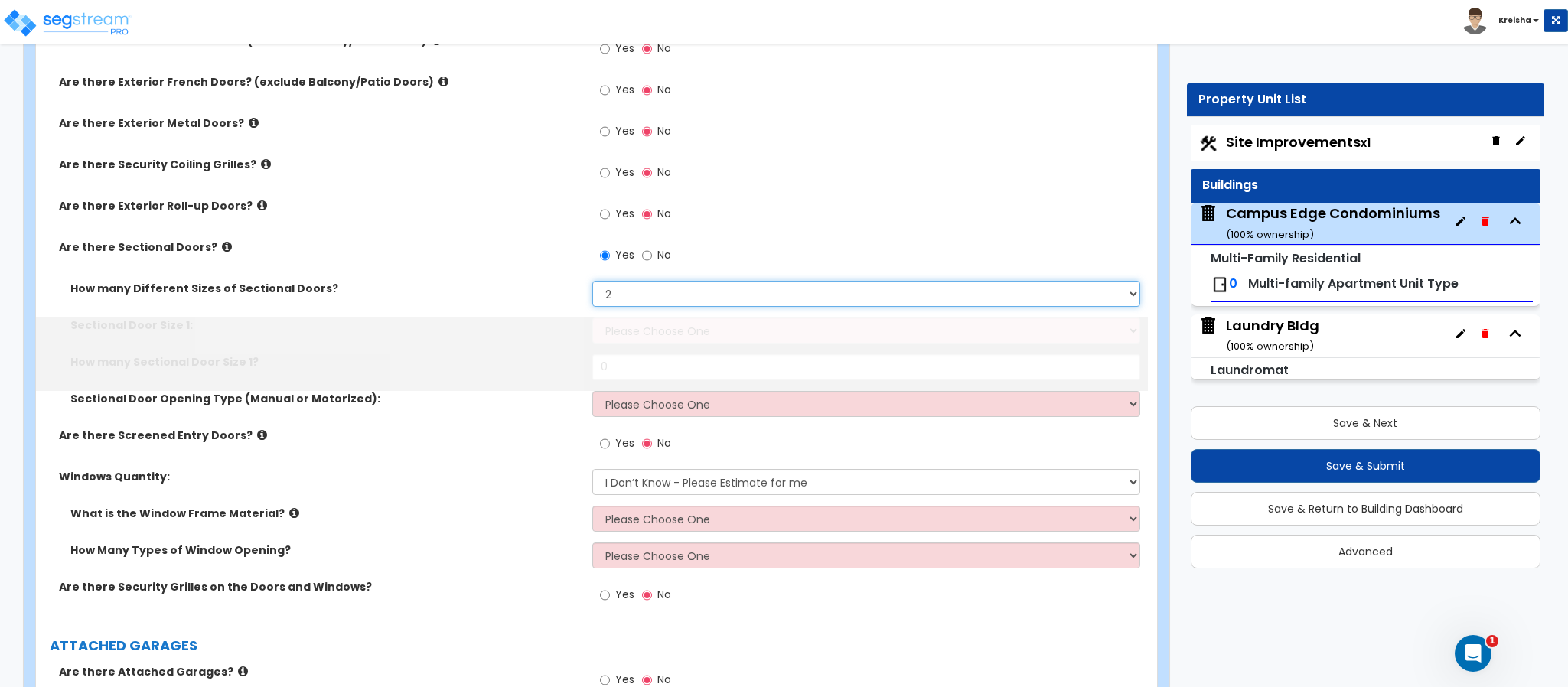
select select "3"
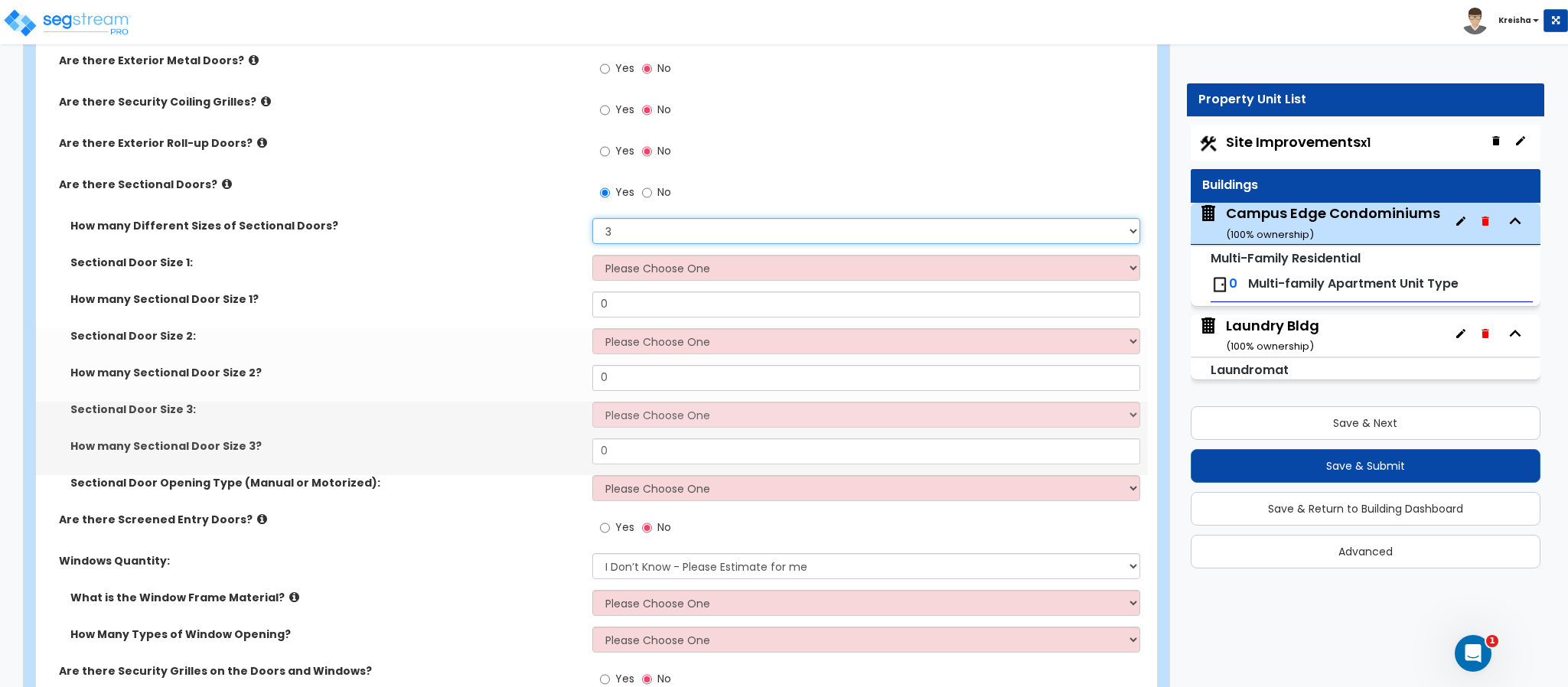
scroll to position [2026, 0]
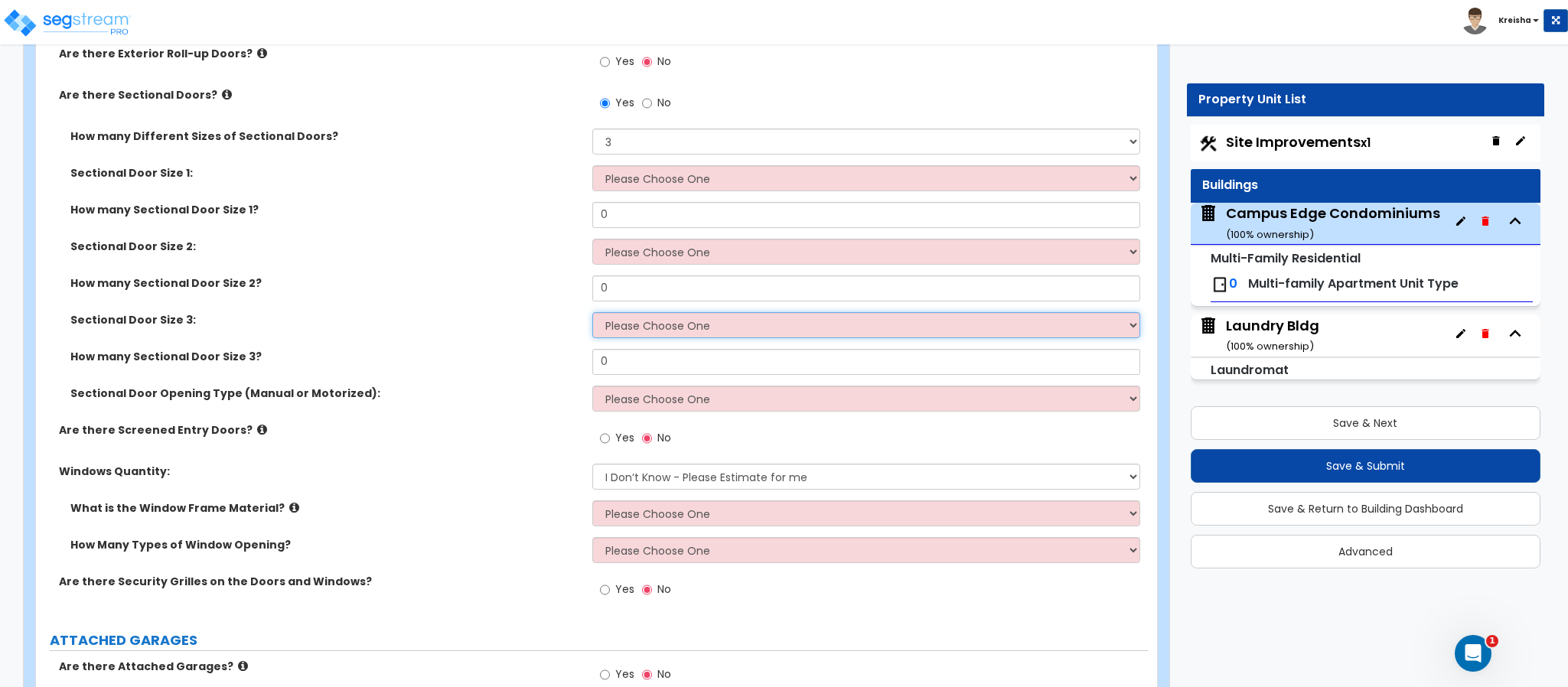
click at [616, 331] on select "Please Choose One 8' x 8' 10' x 10' 12' x 12' 20' x 14'" at bounding box center [867, 325] width 549 height 26
drag, startPoint x: 610, startPoint y: 398, endPoint x: 661, endPoint y: 410, distance: 52.4
click at [609, 398] on select "Please Choose One All Manual All Motorized Some are Motorized" at bounding box center [867, 399] width 549 height 26
click at [592, 388] on select "Please Choose One All Manual All Motorized Some are Motorized" at bounding box center [867, 399] width 549 height 26
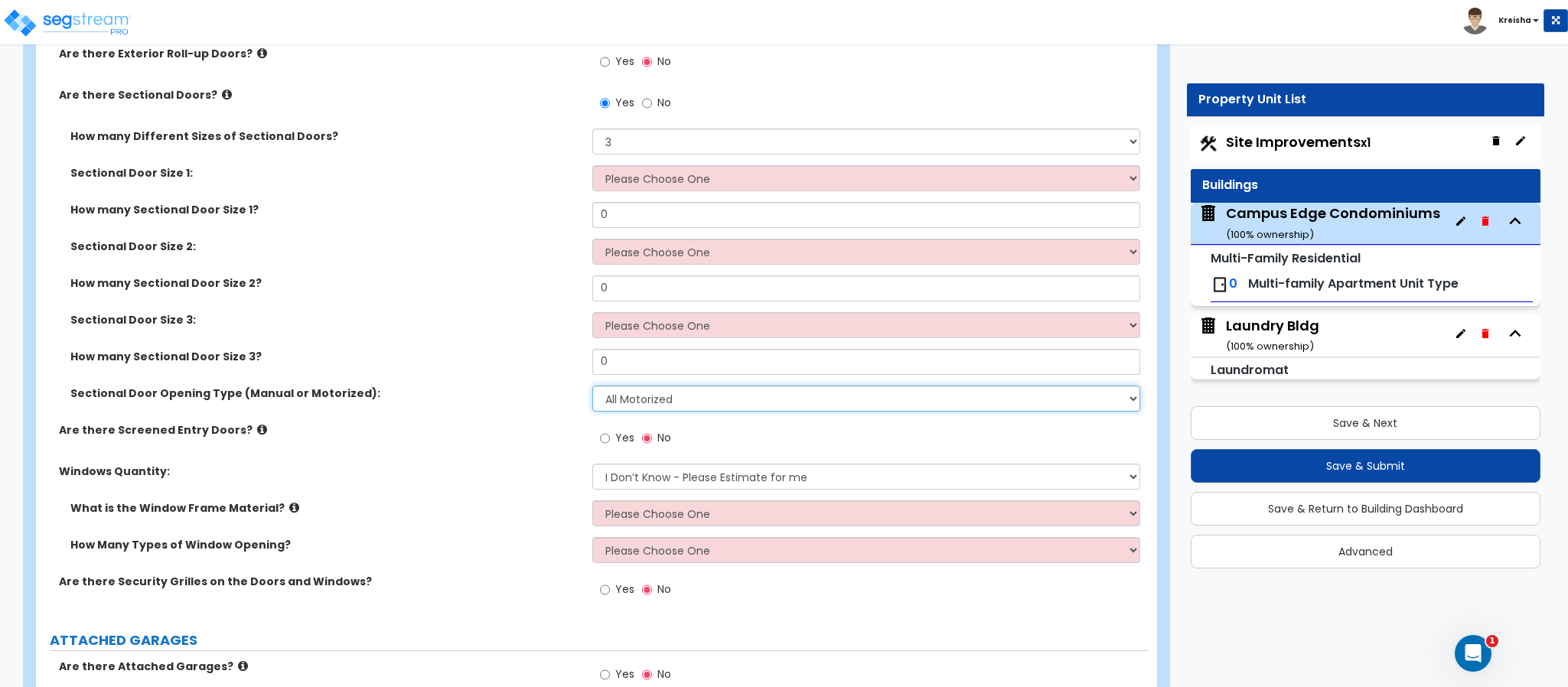
select select "3"
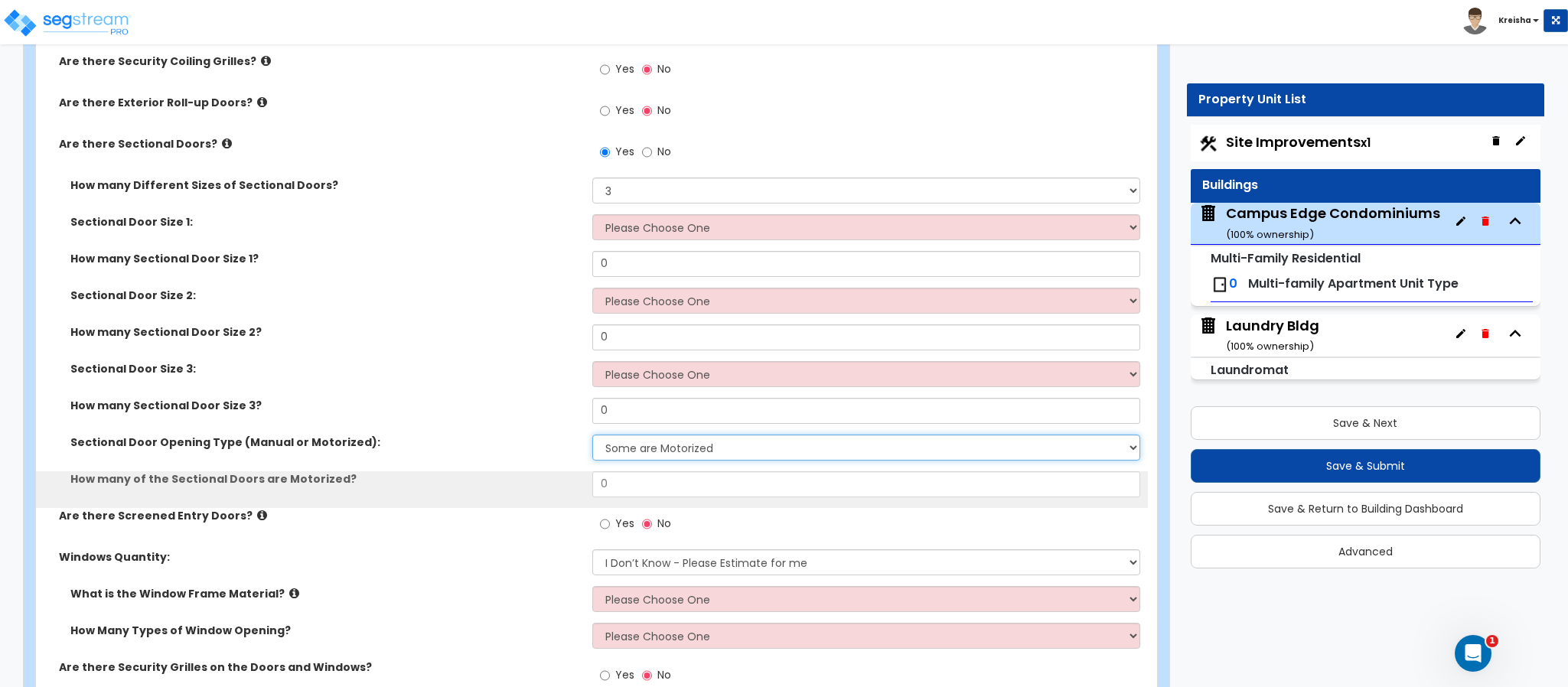
scroll to position [1950, 0]
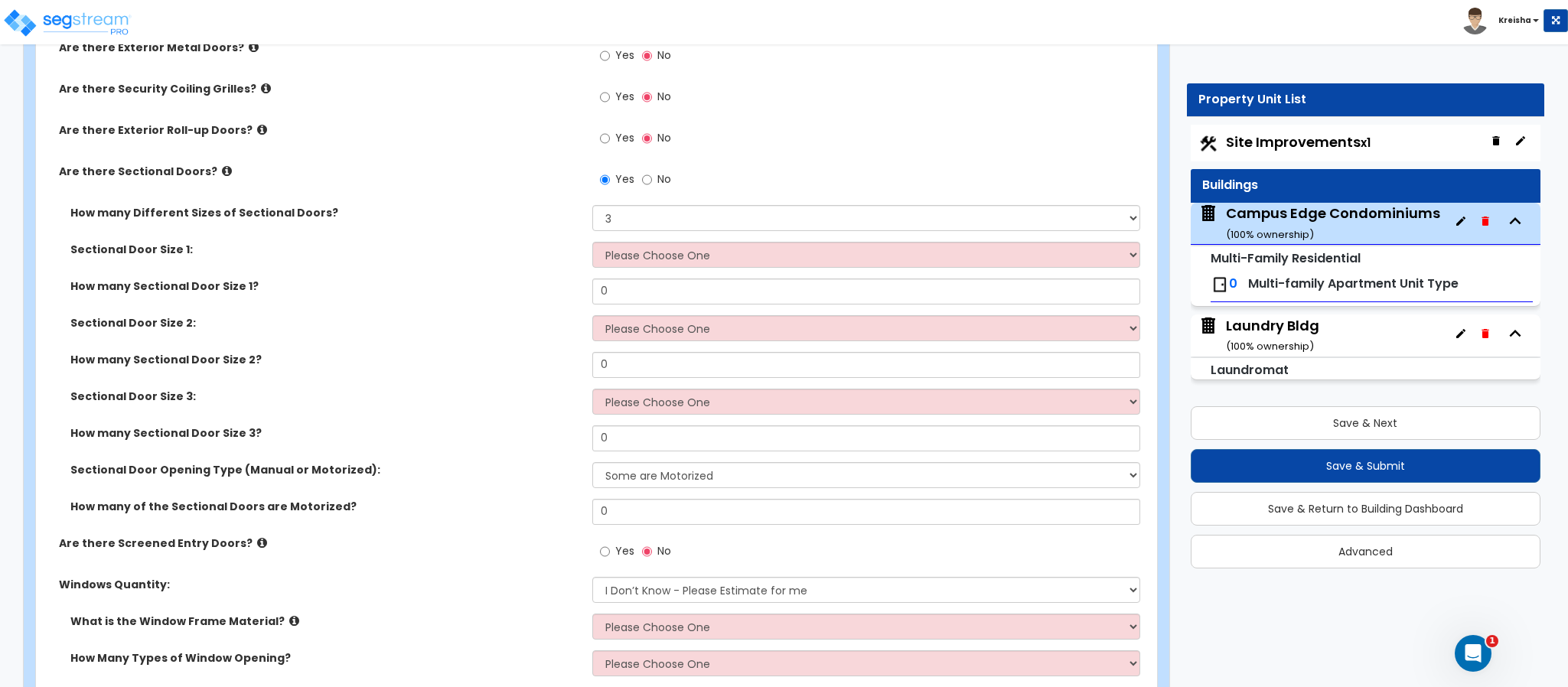
click at [659, 191] on label "No" at bounding box center [656, 181] width 29 height 26
click at [652, 189] on input "No" at bounding box center [647, 180] width 10 height 17
radio input "false"
radio input "true"
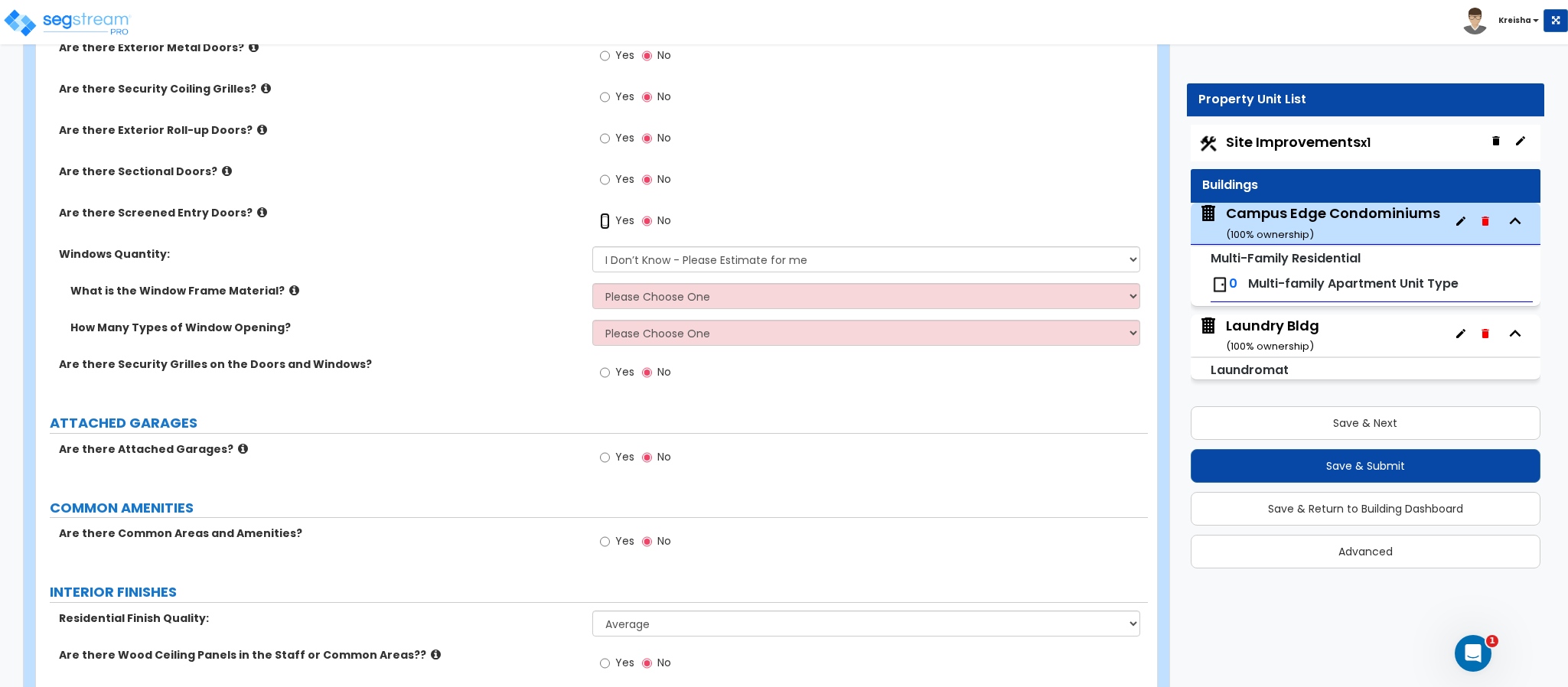
click at [606, 233] on label "Yes" at bounding box center [616, 222] width 35 height 26
click at [606, 229] on input "Yes" at bounding box center [604, 220] width 10 height 17
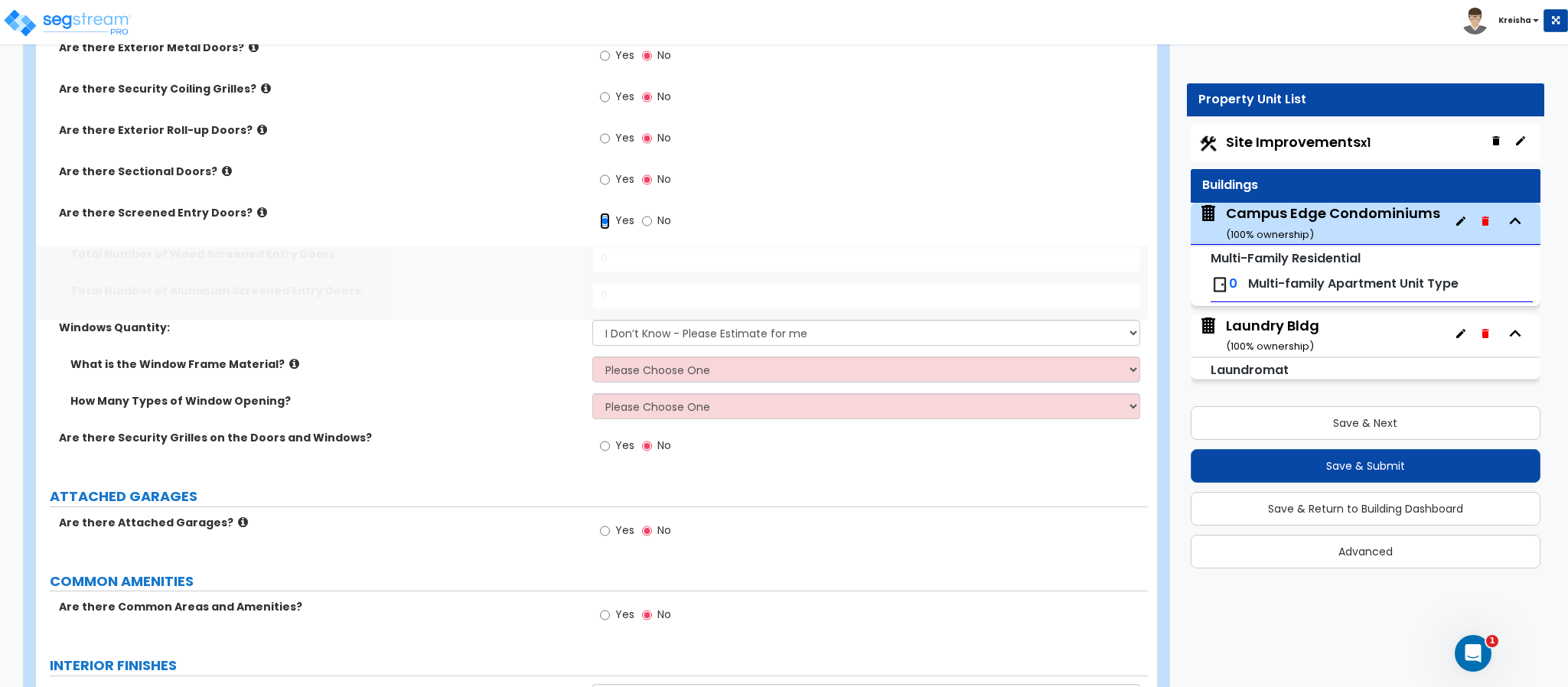
scroll to position [2023, 0]
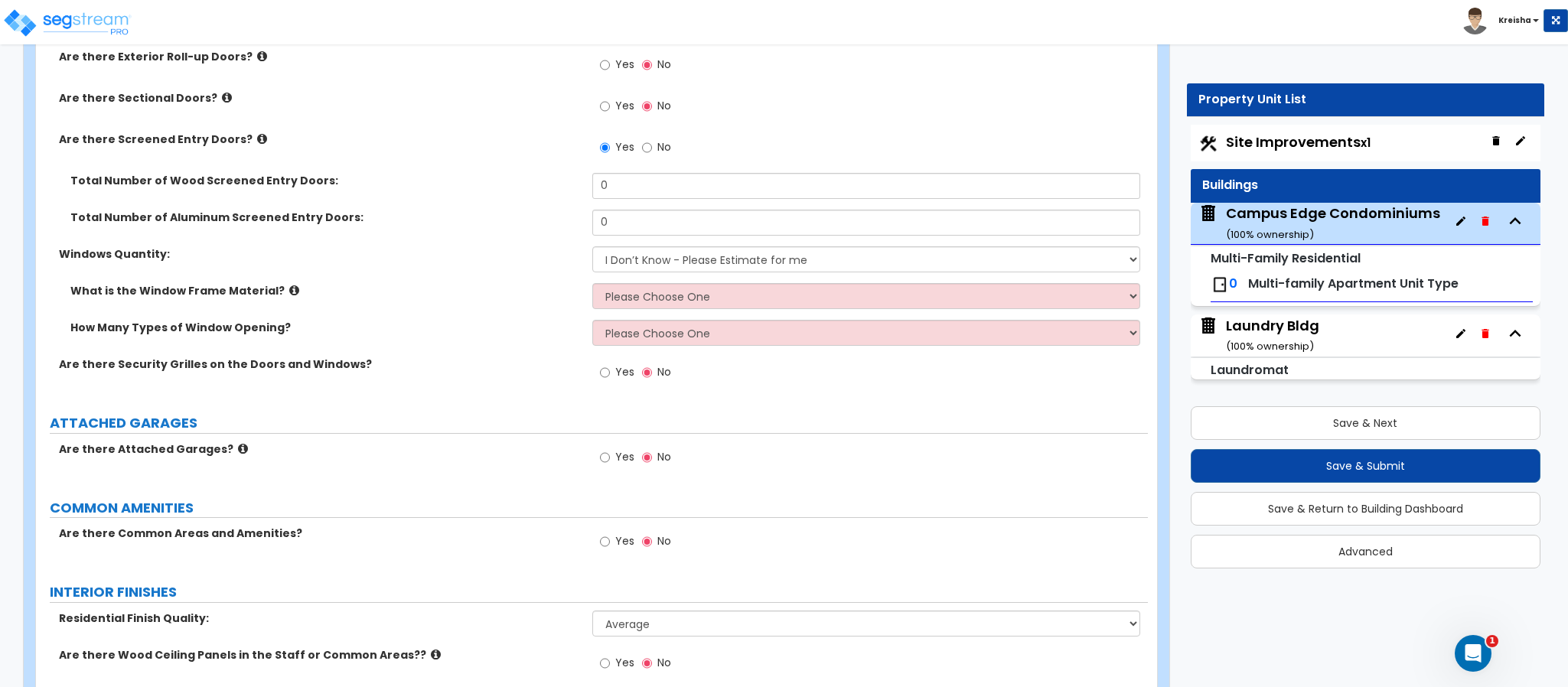
click at [670, 147] on label "No" at bounding box center [656, 149] width 29 height 26
click at [652, 147] on input "No" at bounding box center [647, 147] width 10 height 17
radio input "false"
radio input "true"
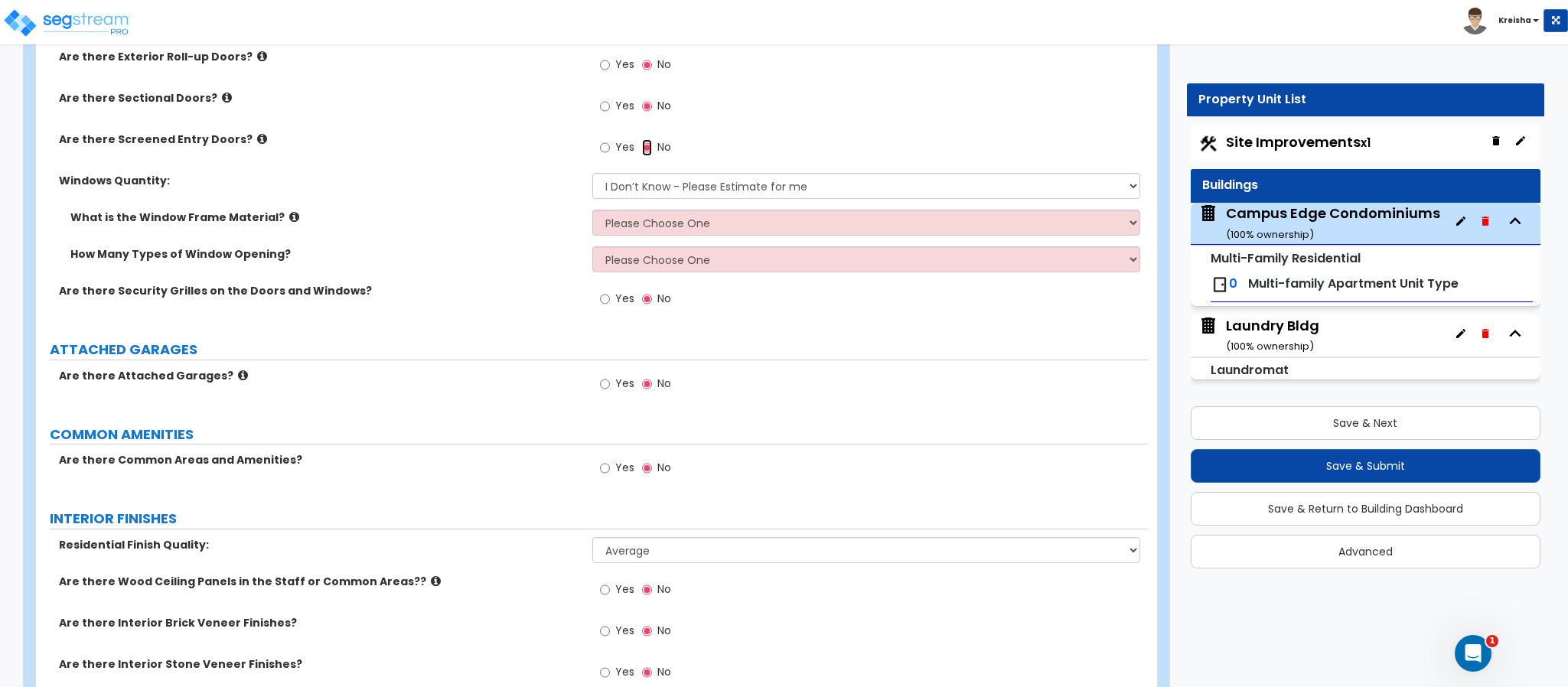
scroll to position [1950, 0]
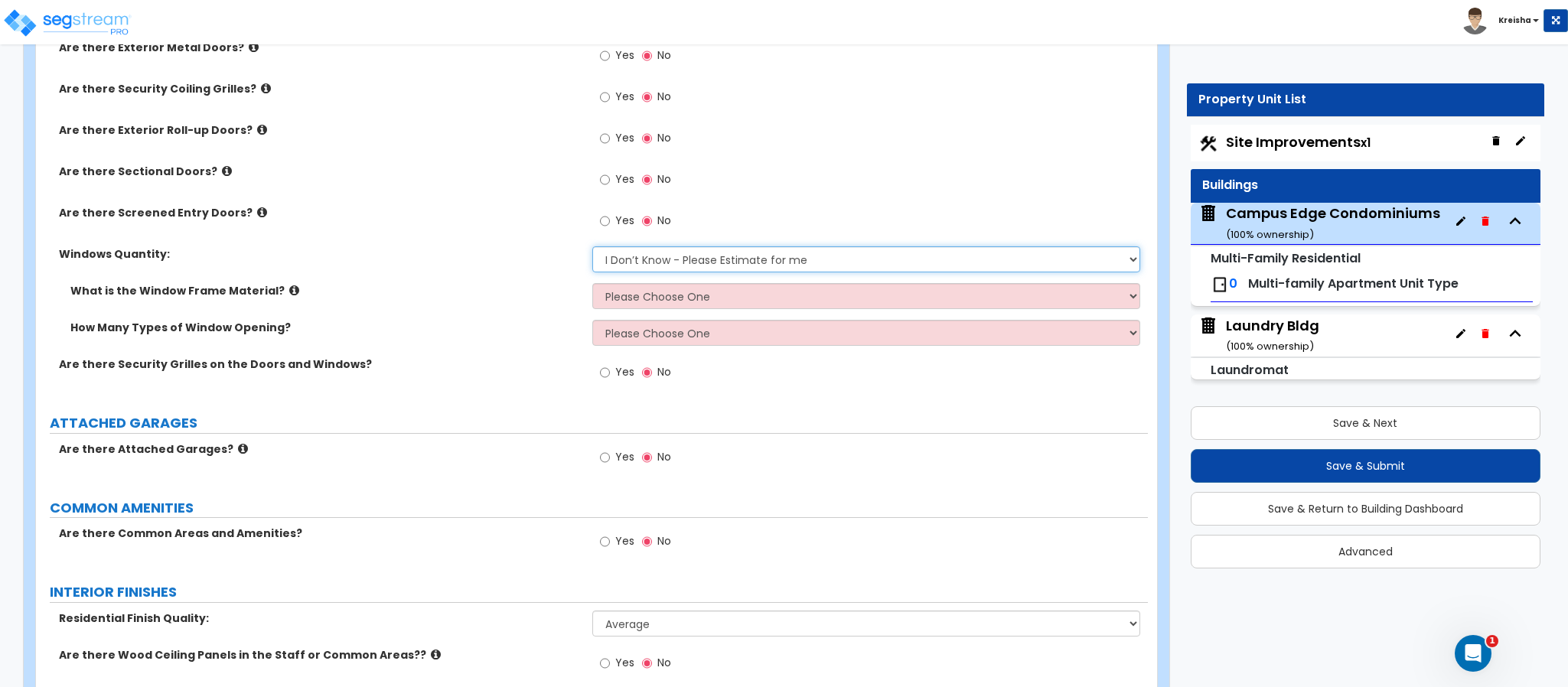
click at [641, 251] on select "I Don’t Know - Please Estimate for me I want to Enter the Quantity" at bounding box center [867, 260] width 549 height 26
select select "1"
click at [592, 250] on select "I Don’t Know - Please Estimate for me I want to Enter the Quantity" at bounding box center [867, 260] width 549 height 26
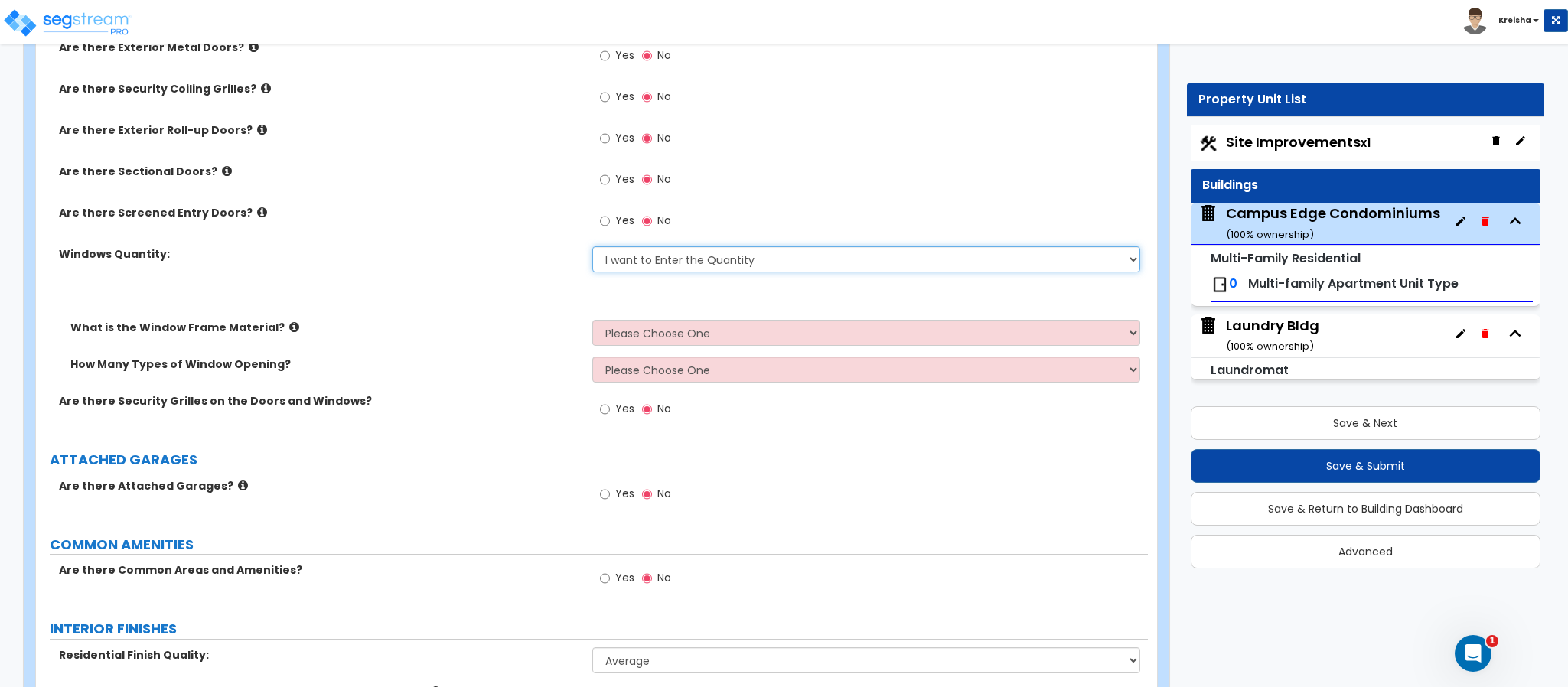
scroll to position [1987, 0]
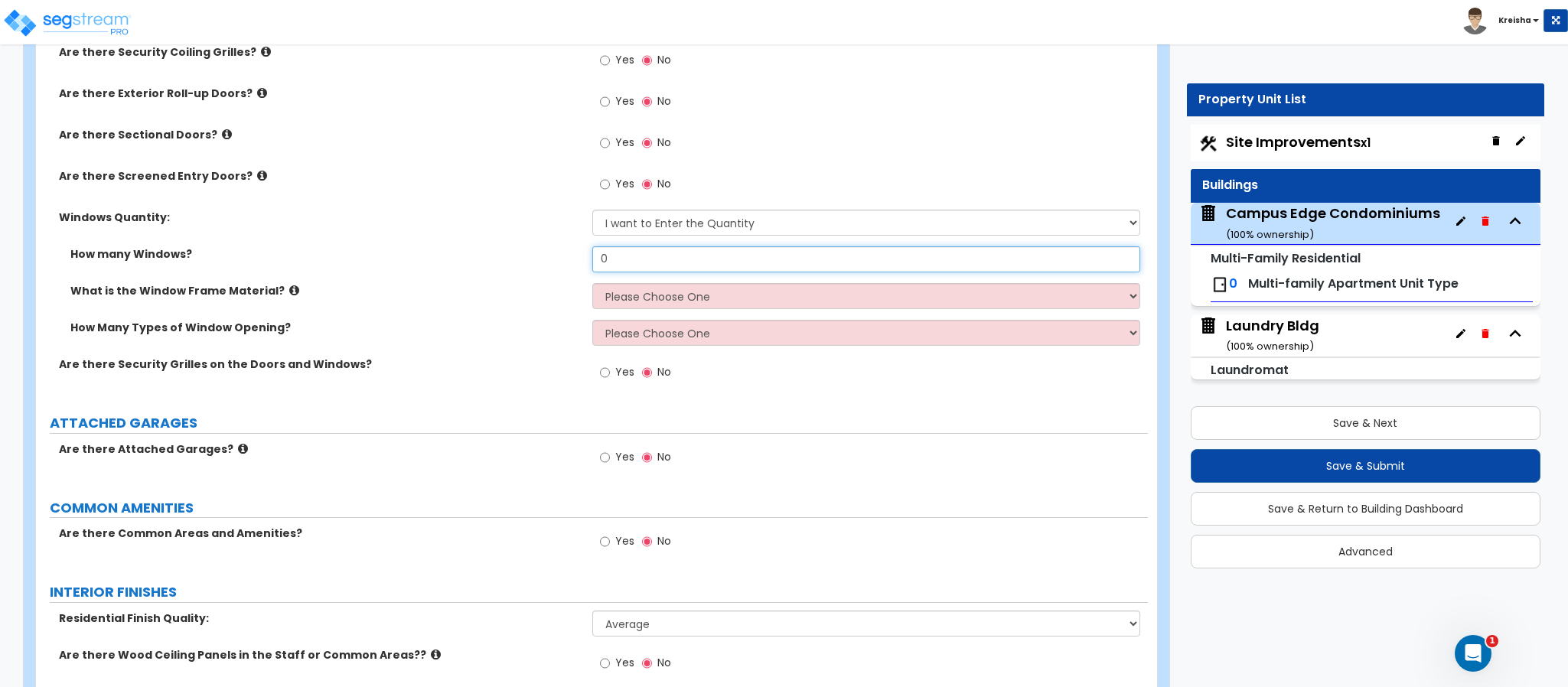
click at [666, 260] on input "0" at bounding box center [867, 260] width 549 height 26
type input "12"
click at [650, 301] on select "Please Choose One Vinyl Aluminum Wood" at bounding box center [867, 296] width 549 height 26
select select "2"
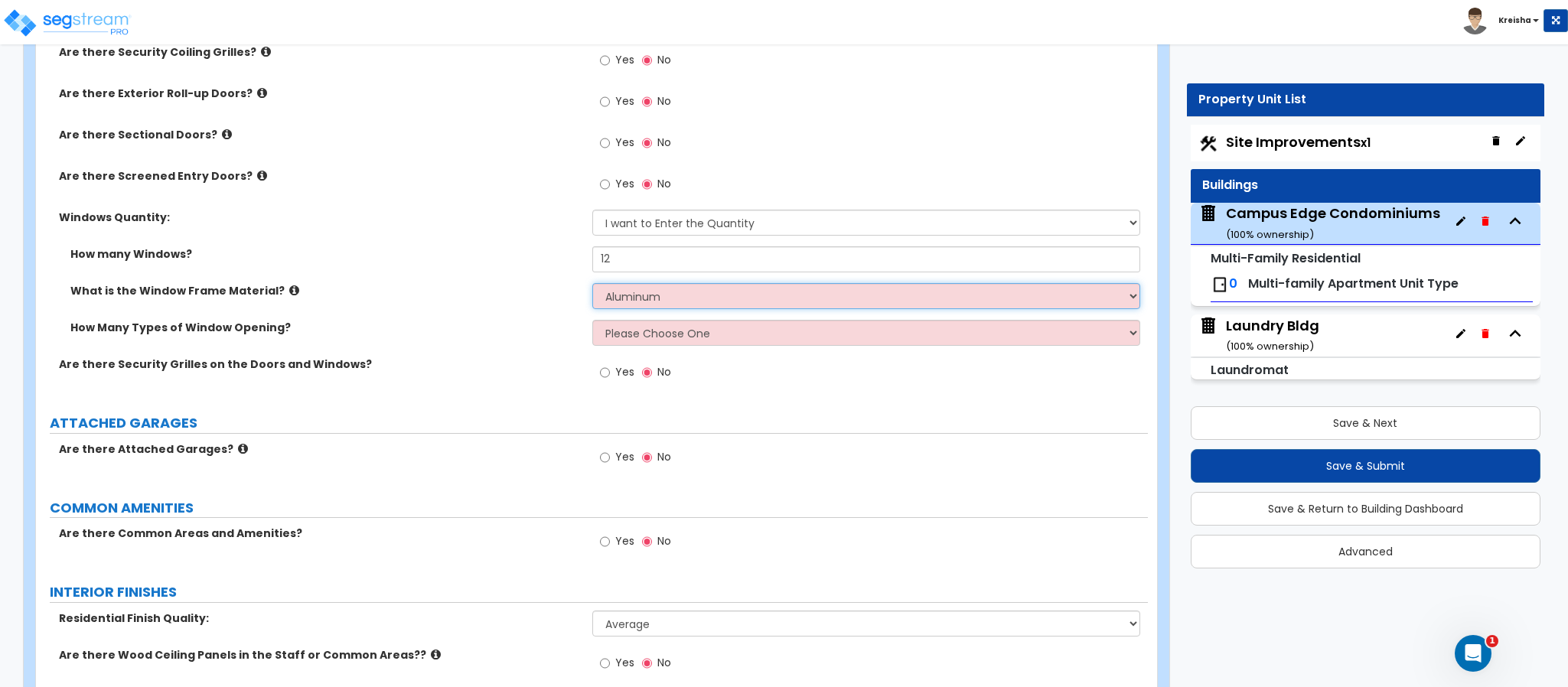
click at [592, 286] on select "Please Choose One Vinyl Aluminum Wood" at bounding box center [867, 296] width 549 height 26
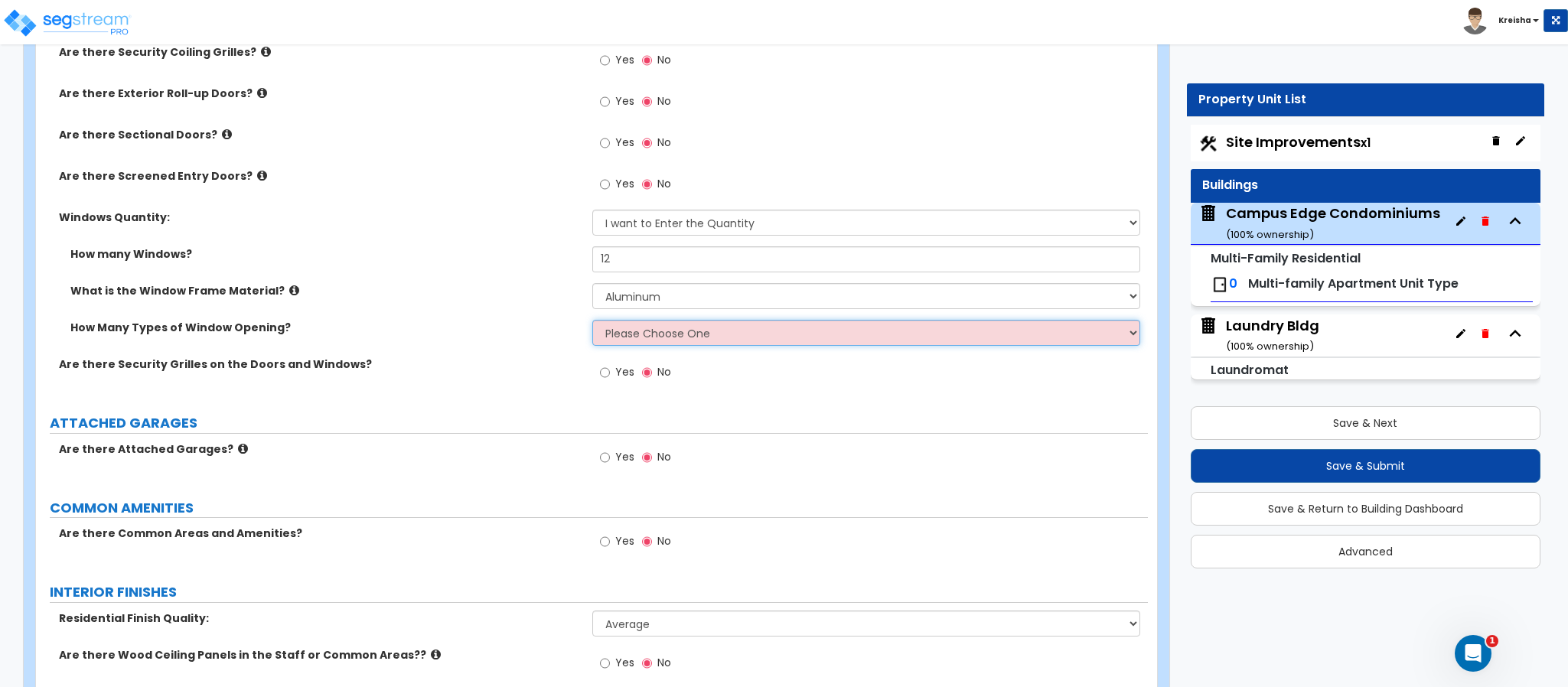
click at [637, 342] on select "Please Choose One 1 2 3 4" at bounding box center [867, 333] width 549 height 26
select select "1"
click at [592, 322] on select "Please Choose One 1 2 3 4" at bounding box center [867, 333] width 549 height 26
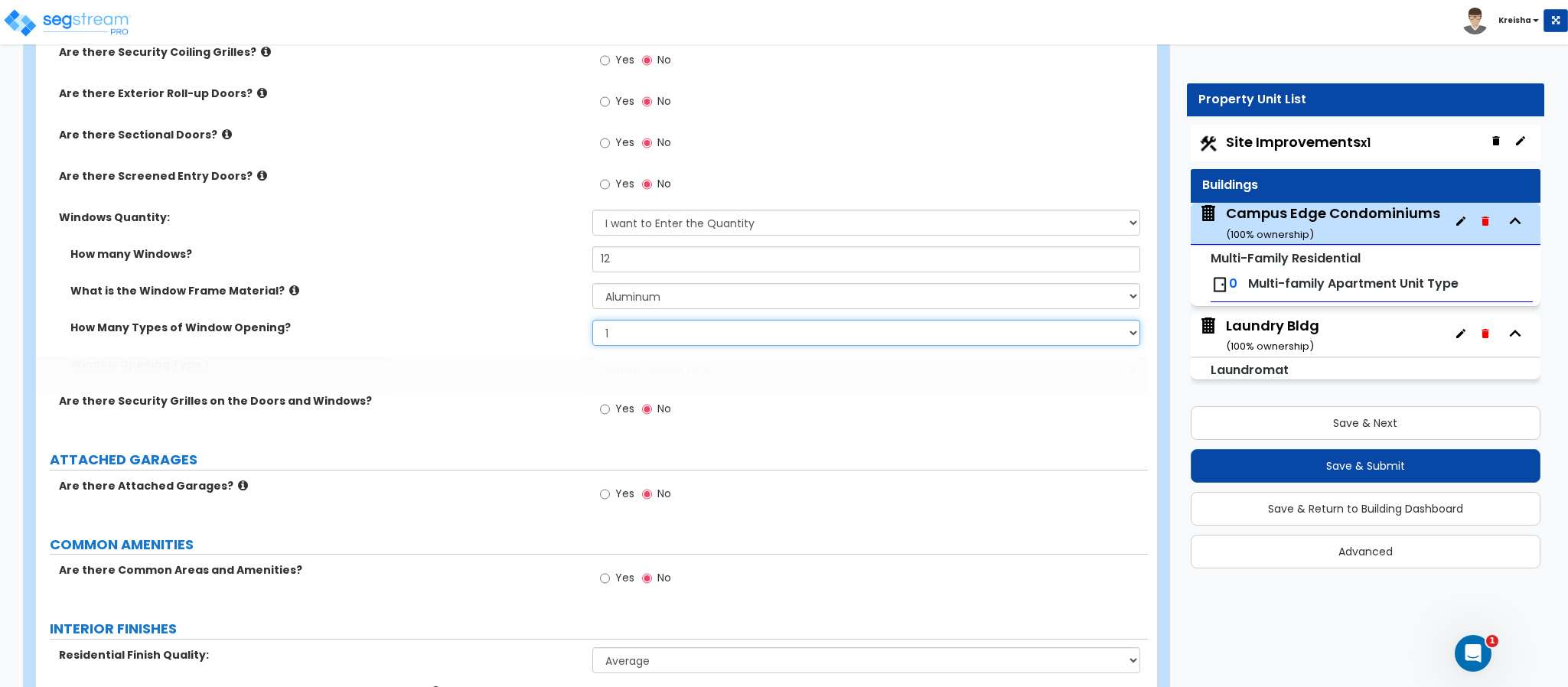
scroll to position [2023, 0]
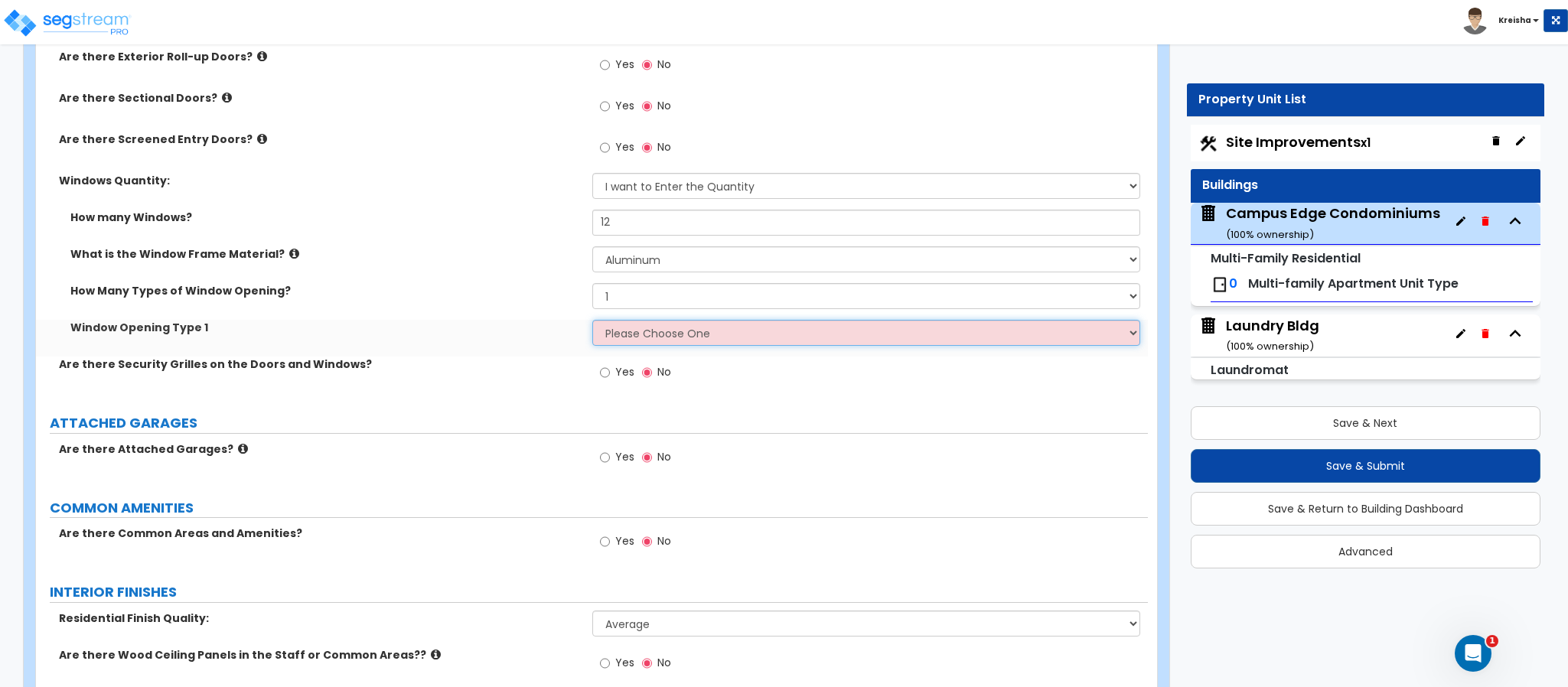
click at [638, 341] on select "Please Choose One Sliding Picture/Fixed Double/Single Hung Awning Swing" at bounding box center [867, 333] width 549 height 26
select select "1"
click at [592, 322] on select "Please Choose One Sliding Picture/Fixed Double/Single Hung Awning Swing" at bounding box center [867, 333] width 549 height 26
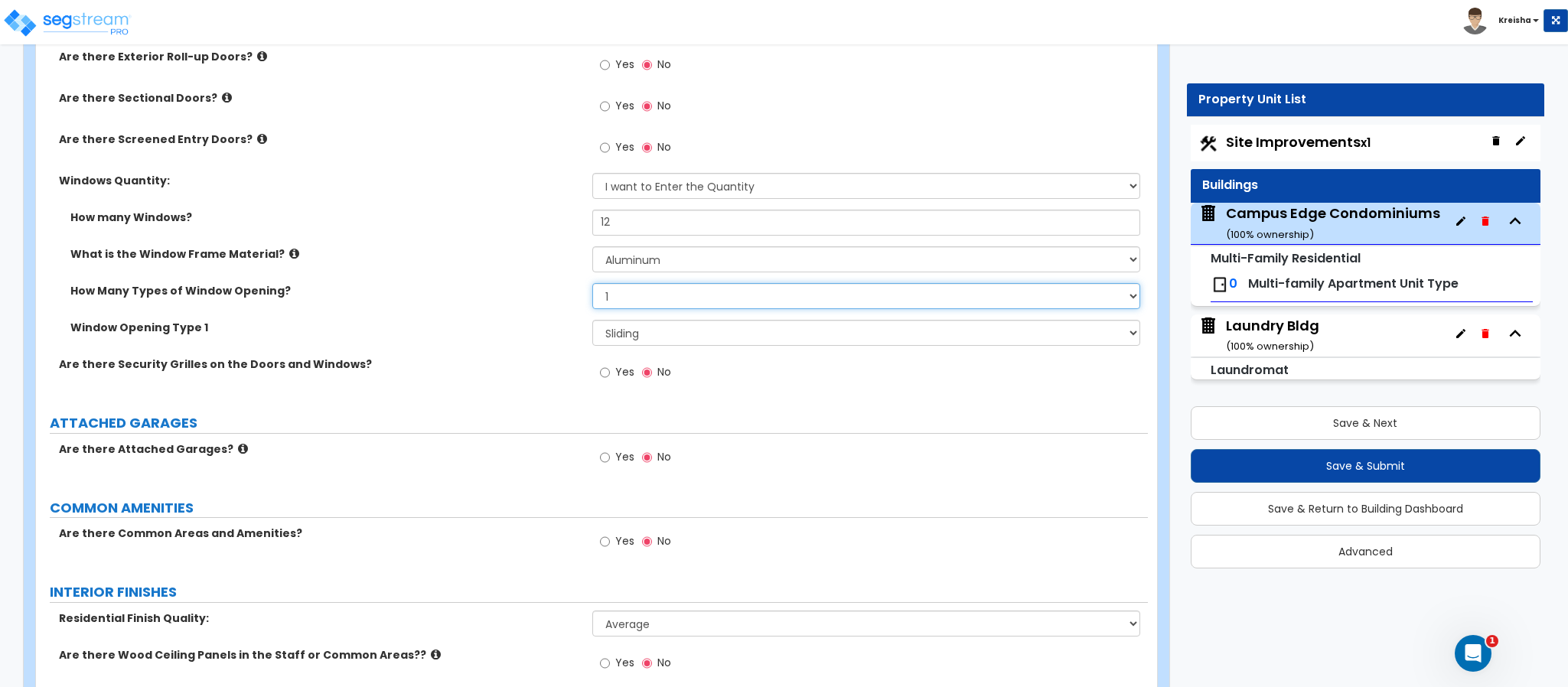
click at [641, 296] on select "Please Choose One 1 2 3 4" at bounding box center [867, 296] width 549 height 26
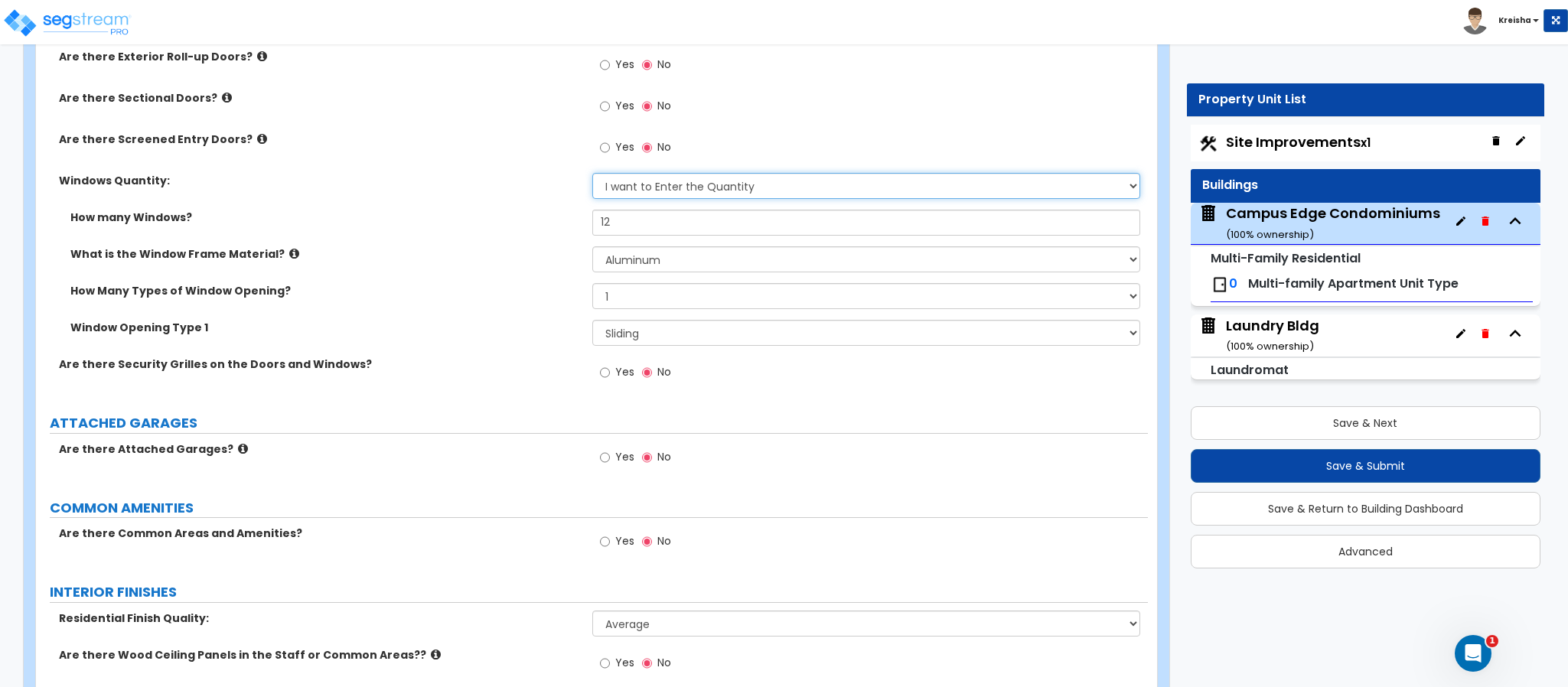
click at [650, 180] on select "I Don’t Know - Please Estimate for me I want to Enter the Quantity" at bounding box center [867, 186] width 549 height 26
click at [592, 176] on select "I Don’t Know - Please Estimate for me I want to Enter the Quantity" at bounding box center [867, 186] width 549 height 26
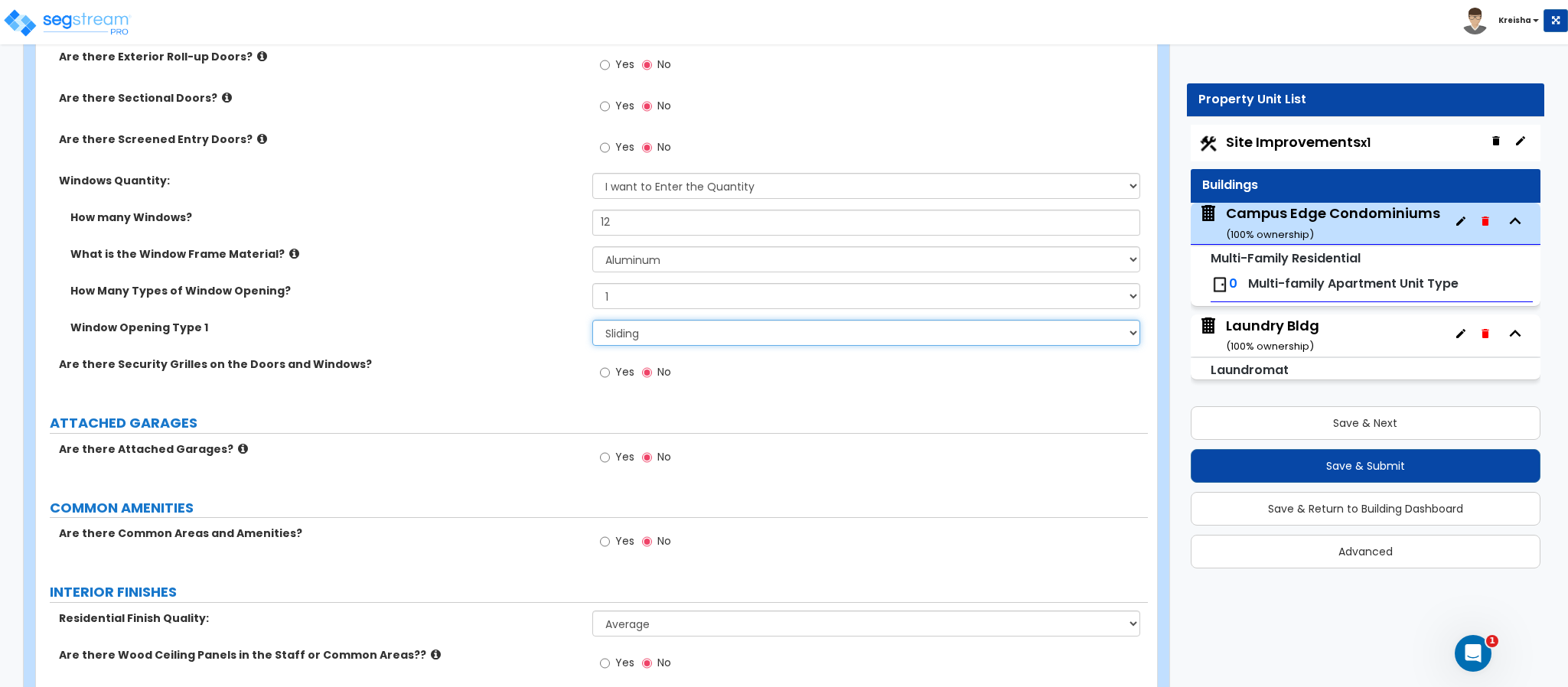
drag, startPoint x: 634, startPoint y: 331, endPoint x: 645, endPoint y: 341, distance: 14.9
click at [634, 331] on select "Please Choose One Sliding Picture/Fixed Double/Single Hung Awning Swing" at bounding box center [867, 333] width 549 height 26
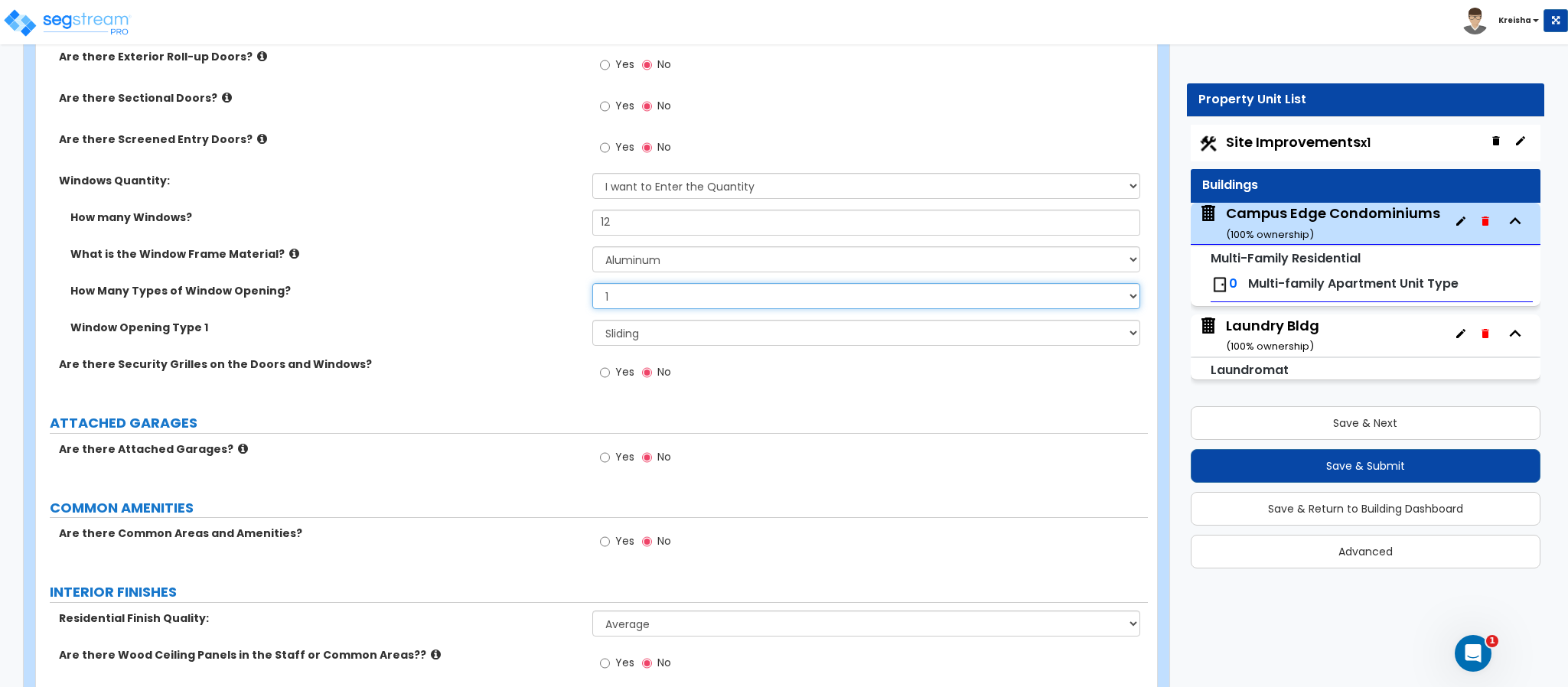
click at [630, 294] on select "Please Choose One 1 2 3 4" at bounding box center [867, 296] width 549 height 26
select select "2"
click at [592, 285] on select "Please Choose One 1 2 3 4" at bounding box center [867, 296] width 549 height 26
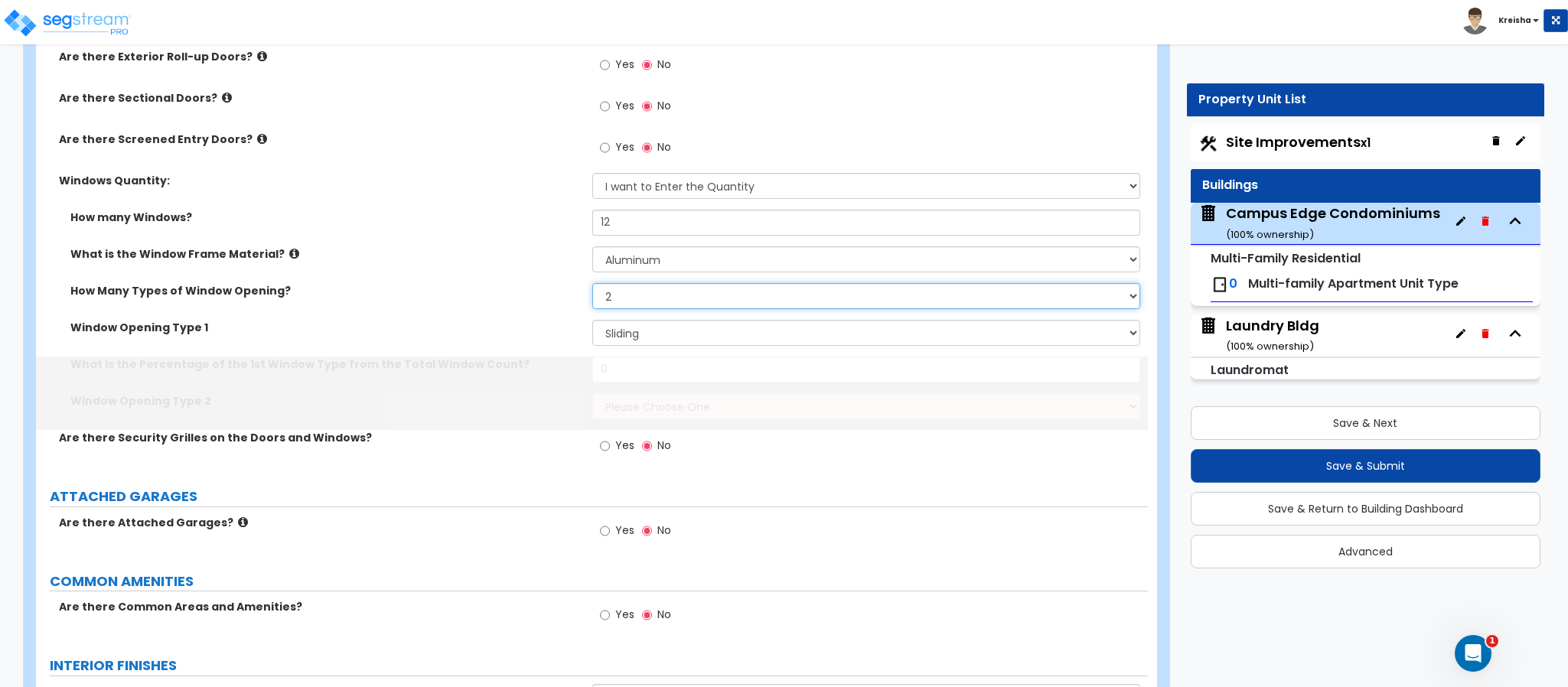
scroll to position [2096, 0]
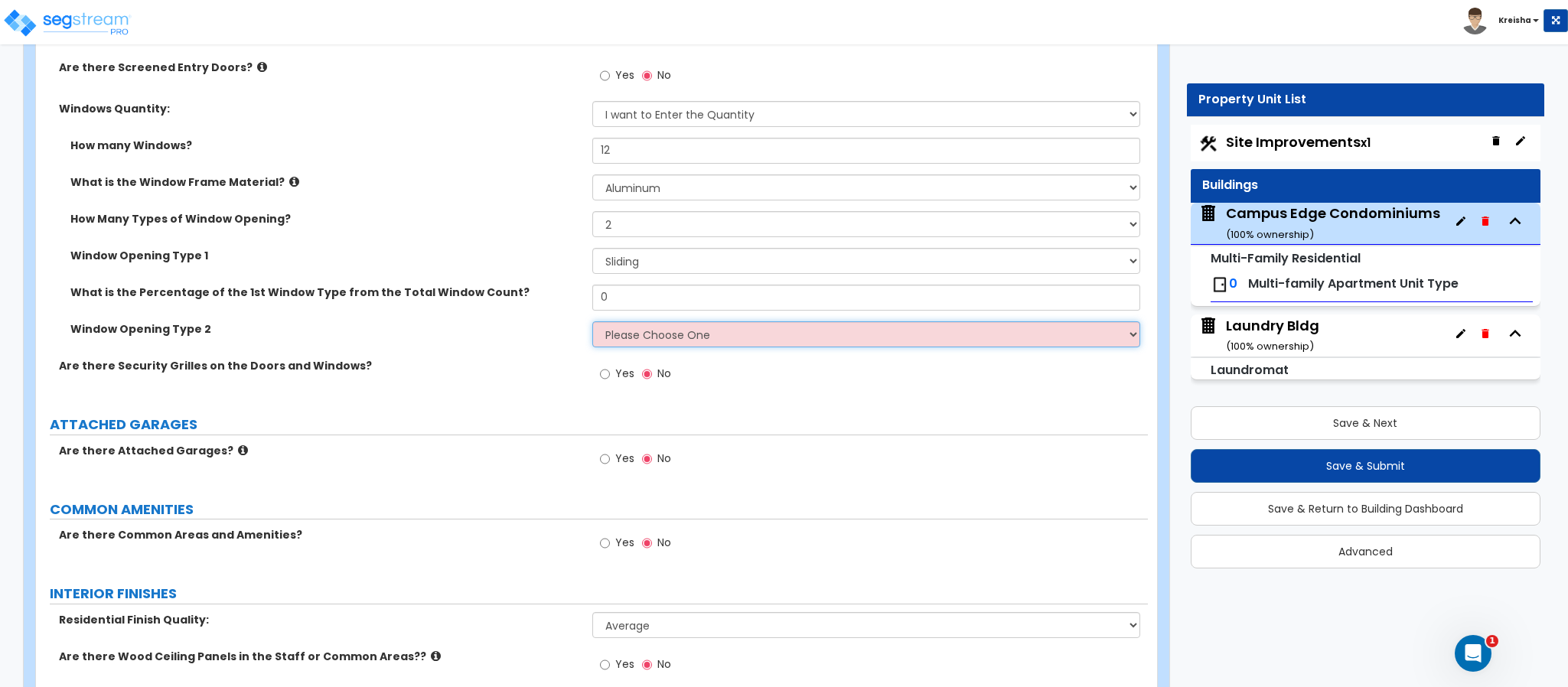
click at [659, 328] on select "Please Choose One Sliding Picture/Fixed Double/Single Hung Awning Swing" at bounding box center [867, 334] width 549 height 26
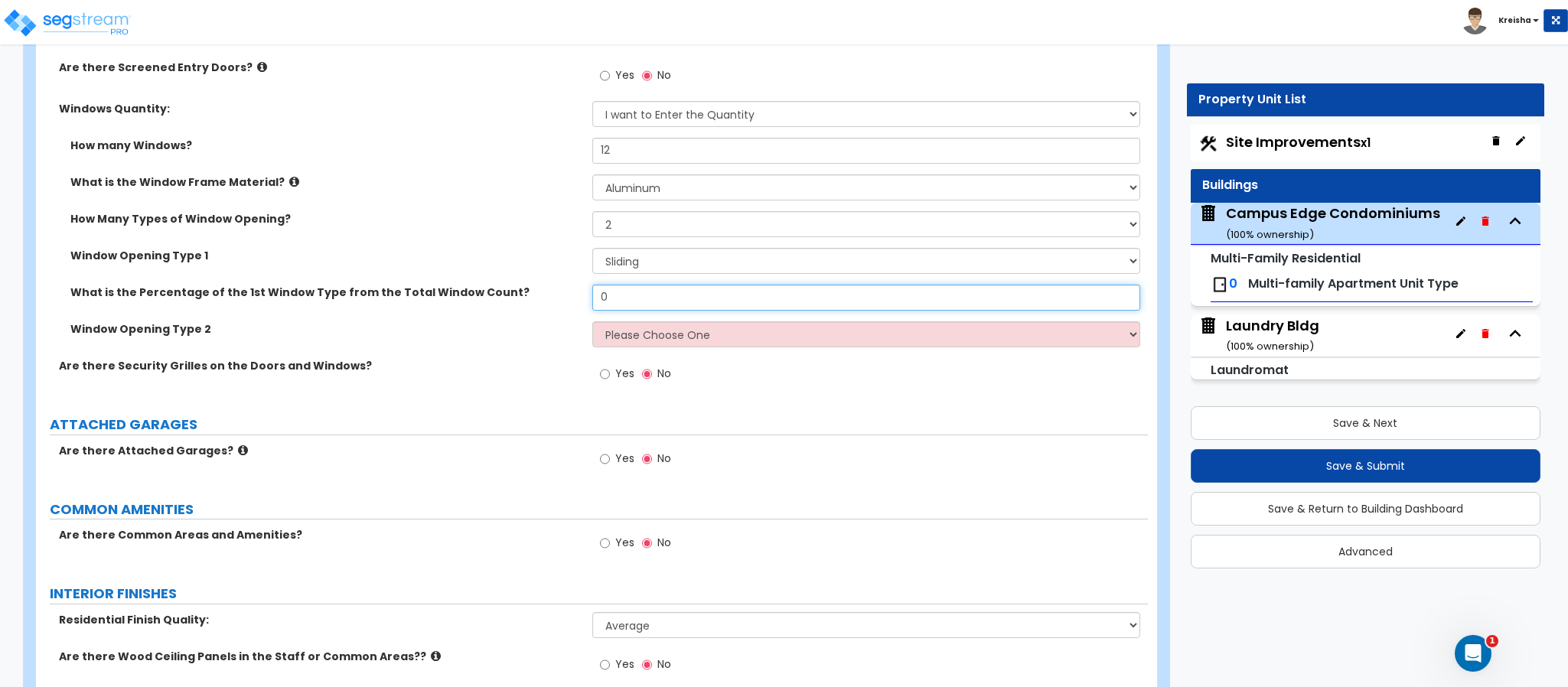
click at [660, 291] on input "0" at bounding box center [867, 297] width 549 height 26
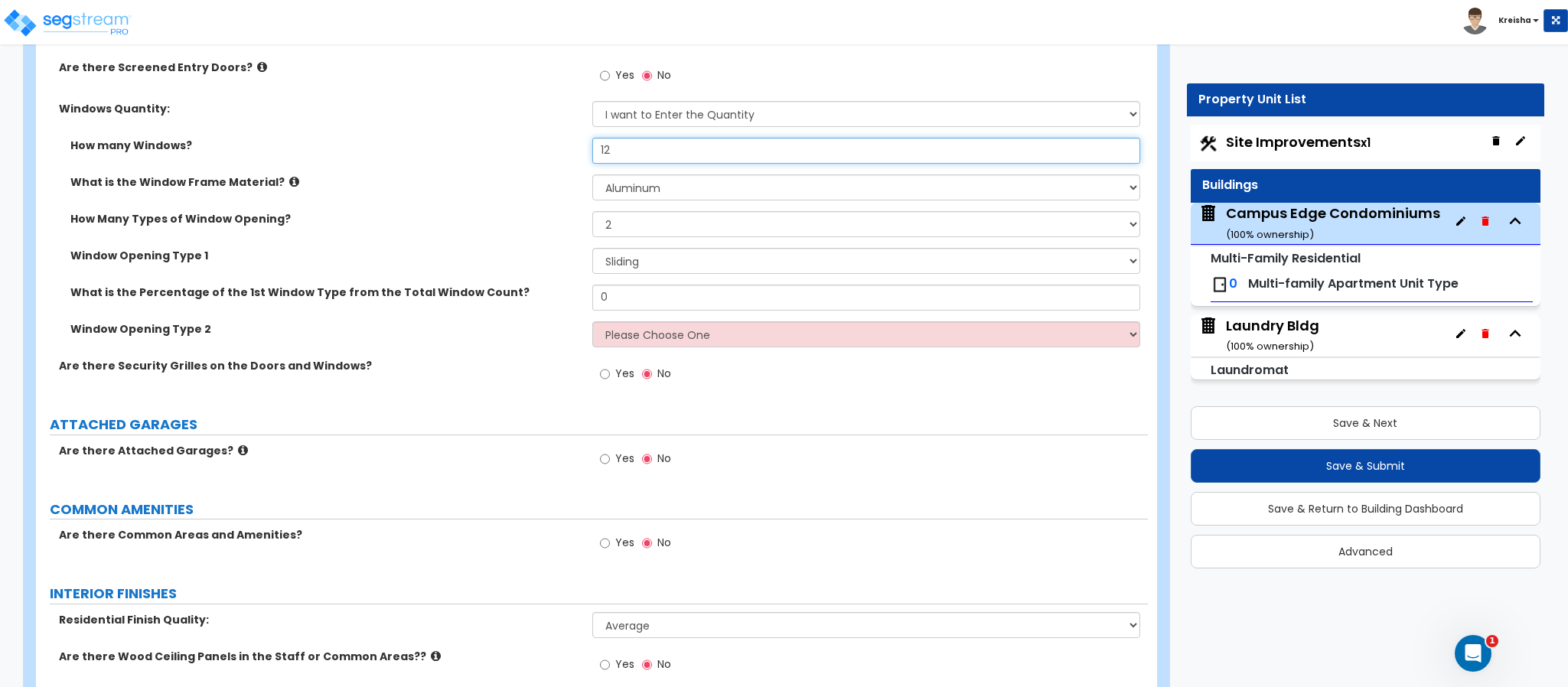
drag, startPoint x: 622, startPoint y: 154, endPoint x: 552, endPoint y: 144, distance: 70.7
click at [556, 138] on div "Are there Storefront Window Walls? Yes No Are there Exterior Glass Doors? (excl…" at bounding box center [591, 64] width 1089 height 670
type input "24"
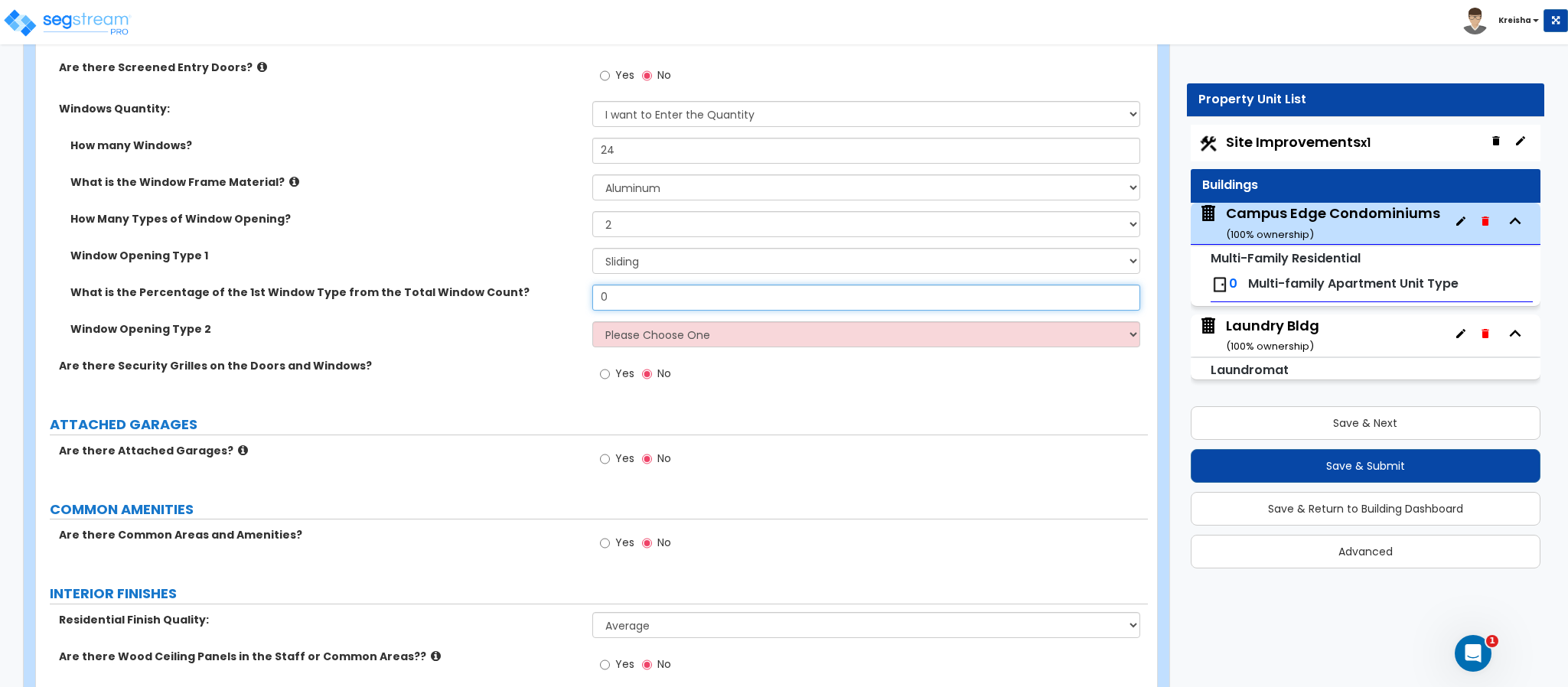
click at [637, 306] on input "0" at bounding box center [867, 297] width 549 height 26
click at [636, 306] on input "0" at bounding box center [867, 297] width 549 height 26
type input "6"
type input "50"
click at [471, 358] on div "Window Opening Type 2 Please Choose One Sliding Picture/Fixed Double/Single Hun…" at bounding box center [591, 339] width 1112 height 37
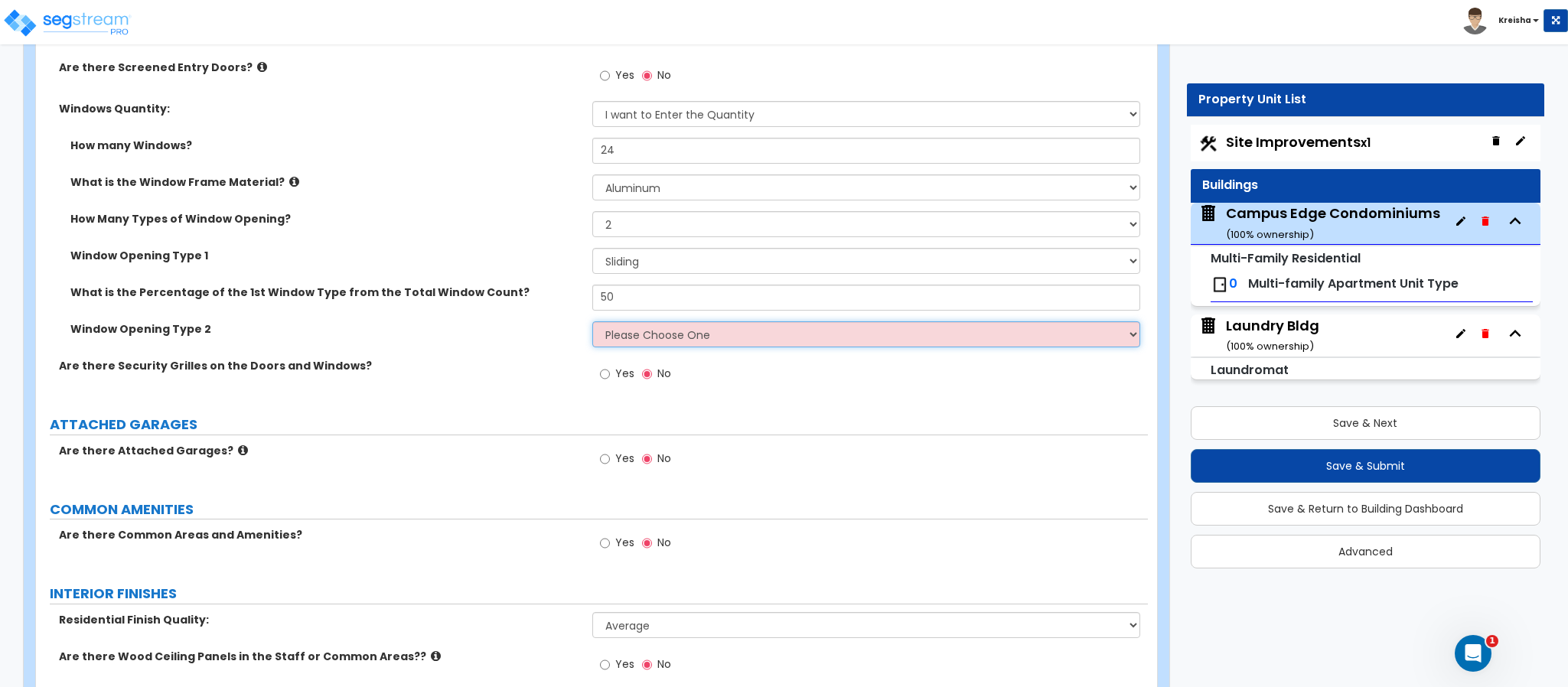
click at [682, 335] on select "Please Choose One Sliding Picture/Fixed Double/Single Hung Awning Swing" at bounding box center [867, 334] width 549 height 26
click at [592, 324] on select "Please Choose One Sliding Picture/Fixed Double/Single Hung Awning Swing" at bounding box center [867, 334] width 549 height 26
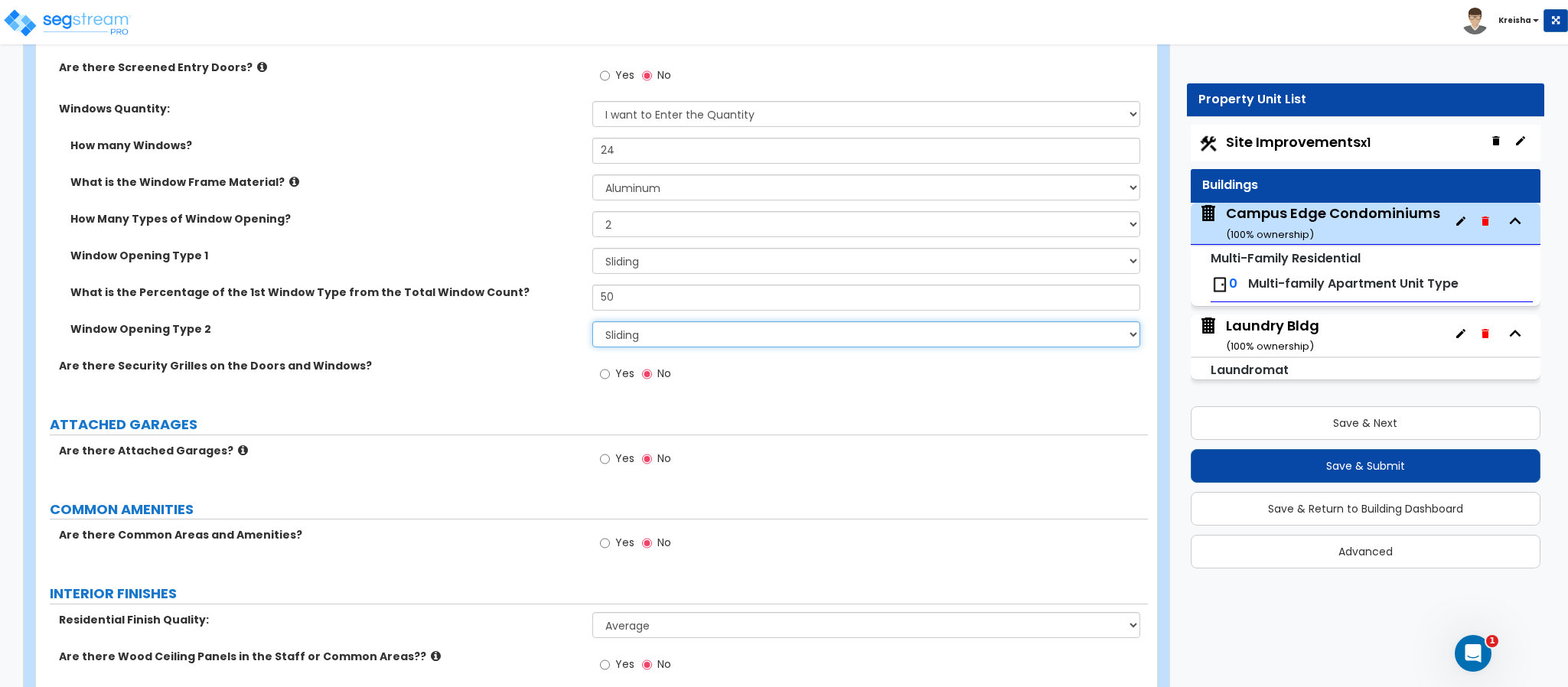
click at [666, 343] on select "Please Choose One Sliding Picture/Fixed Double/Single Hung Awning Swing" at bounding box center [867, 334] width 549 height 26
select select "2"
click at [592, 324] on select "Please Choose One Sliding Picture/Fixed Double/Single Hung Awning Swing" at bounding box center [867, 334] width 549 height 26
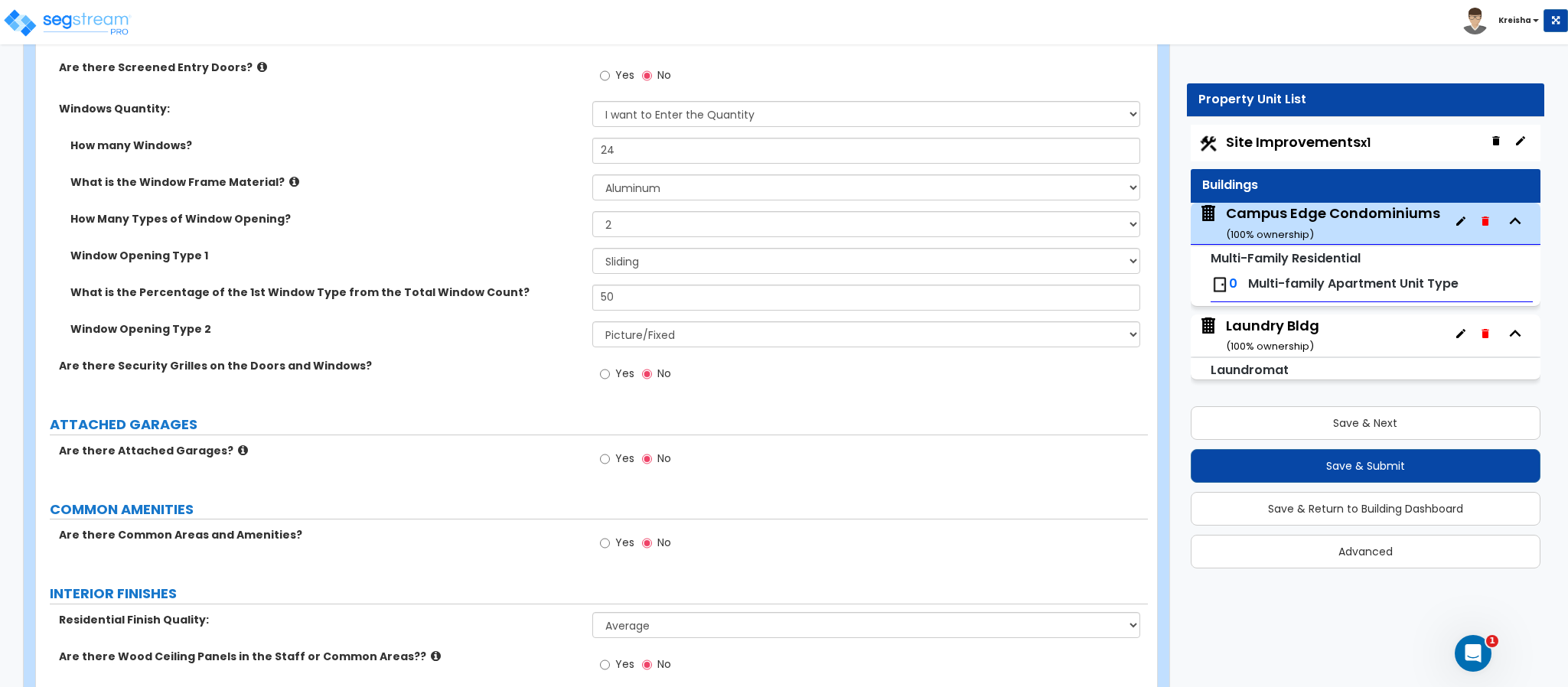
click at [539, 334] on label "Window Opening Type 2" at bounding box center [325, 328] width 510 height 15
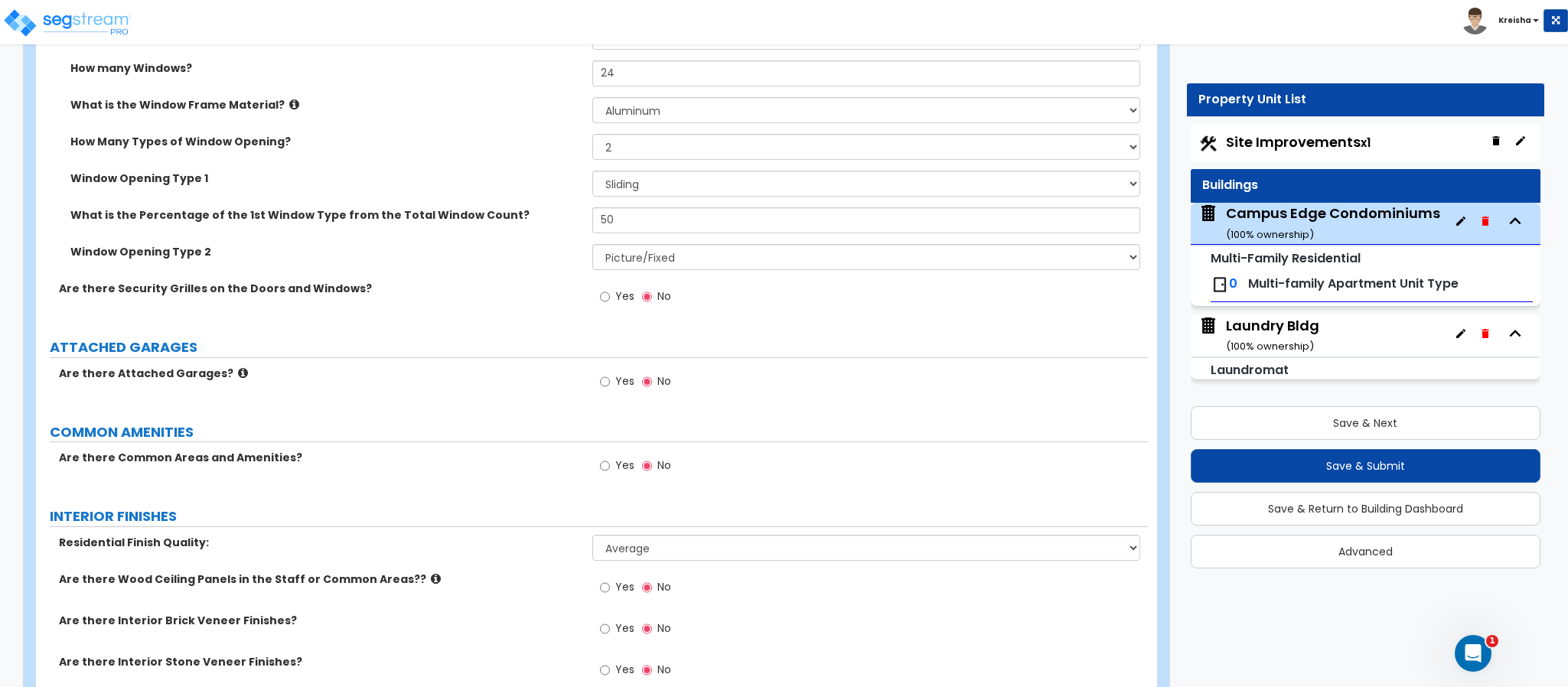
click at [631, 294] on span "Yes" at bounding box center [624, 295] width 19 height 15
click at [610, 294] on input "Yes" at bounding box center [604, 296] width 10 height 17
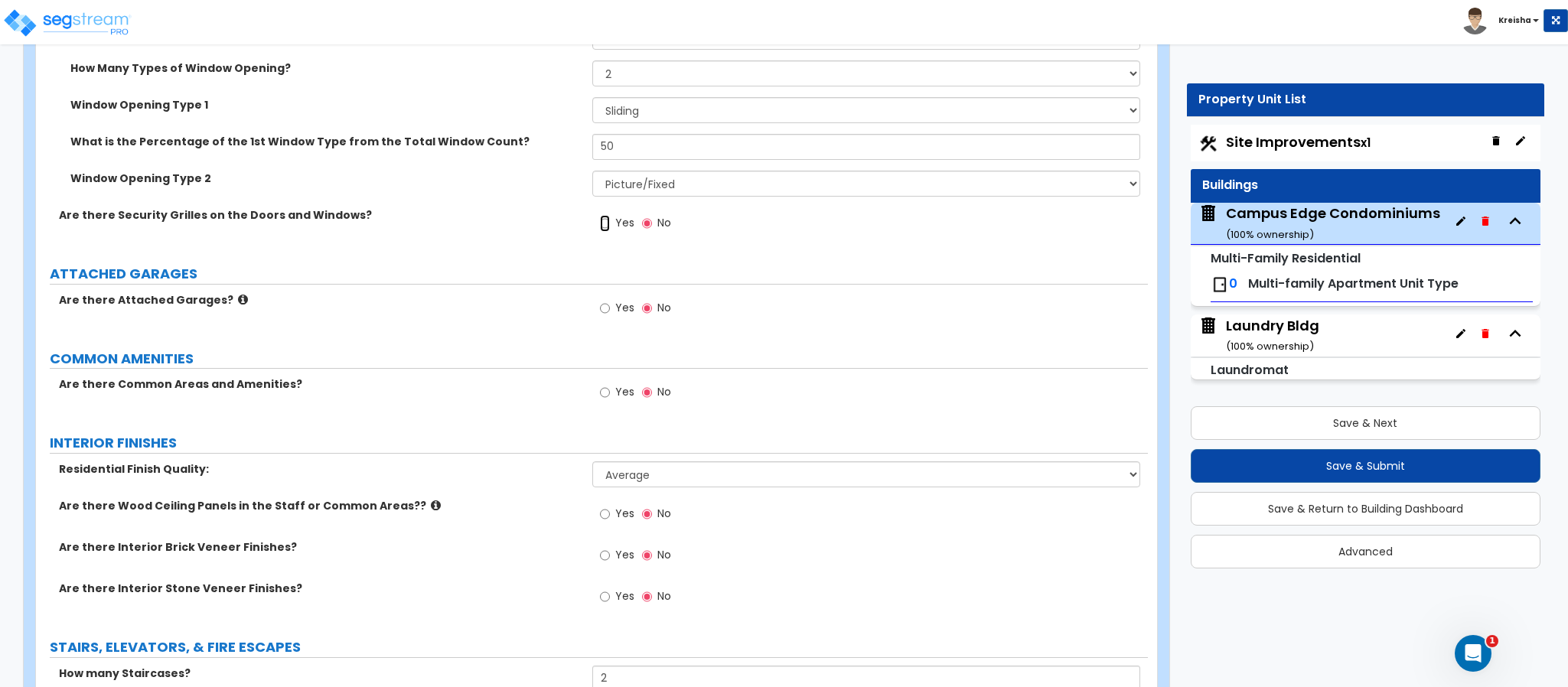
radio input "true"
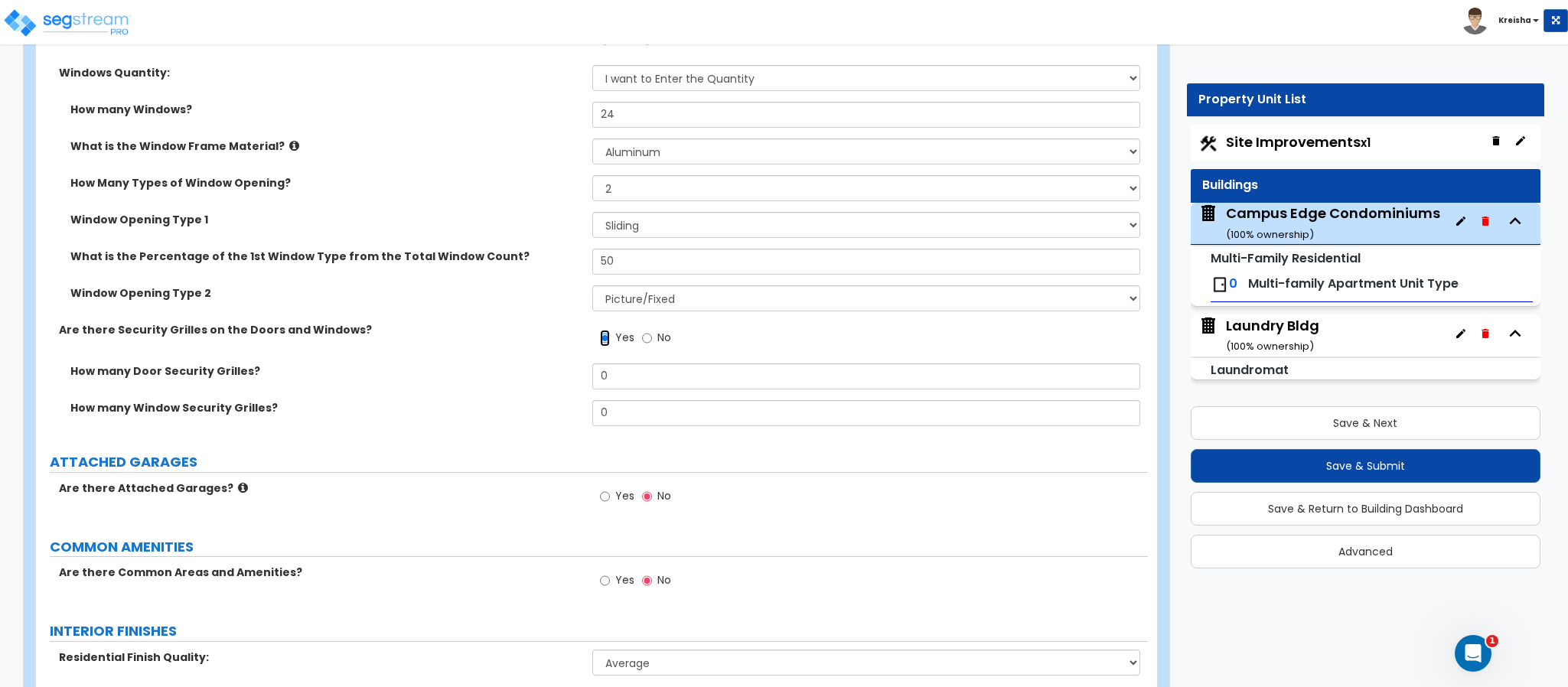
scroll to position [2094, 0]
